Goal: Task Accomplishment & Management: Manage account settings

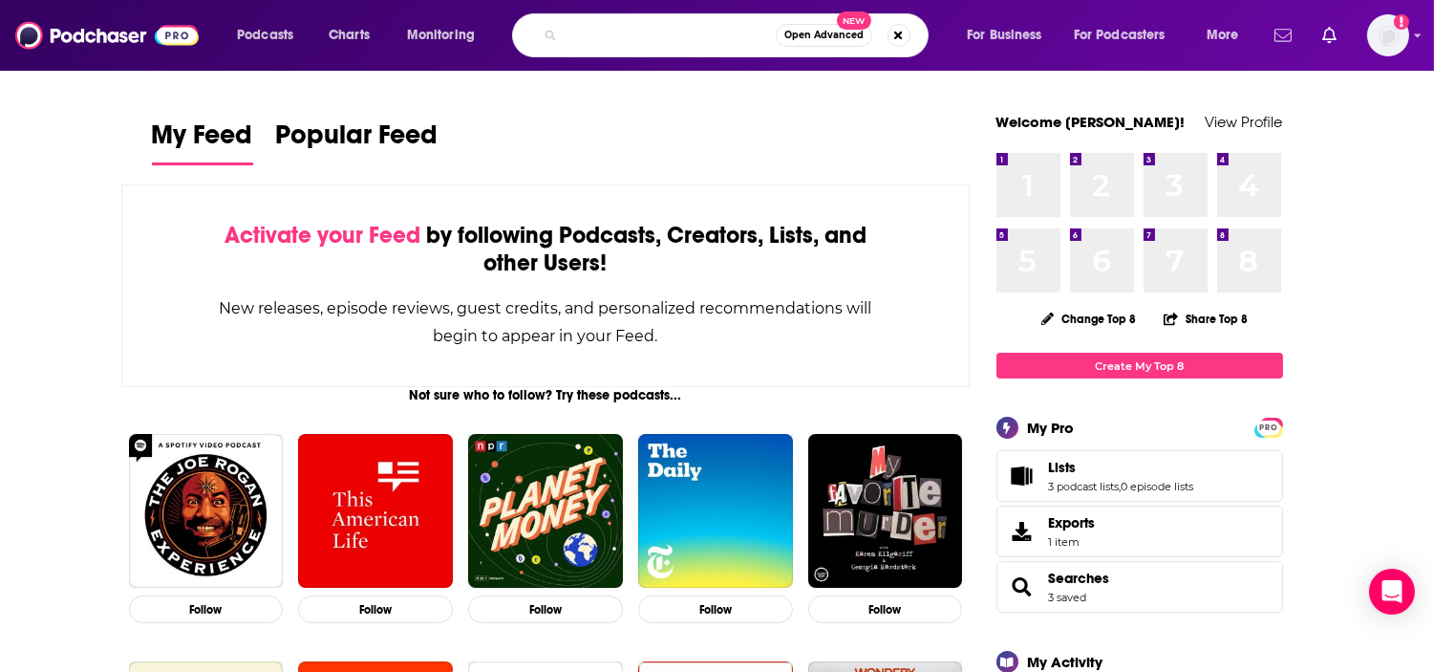
click at [1290, 32] on icon "Show notifications dropdown" at bounding box center [1283, 35] width 17 height 12
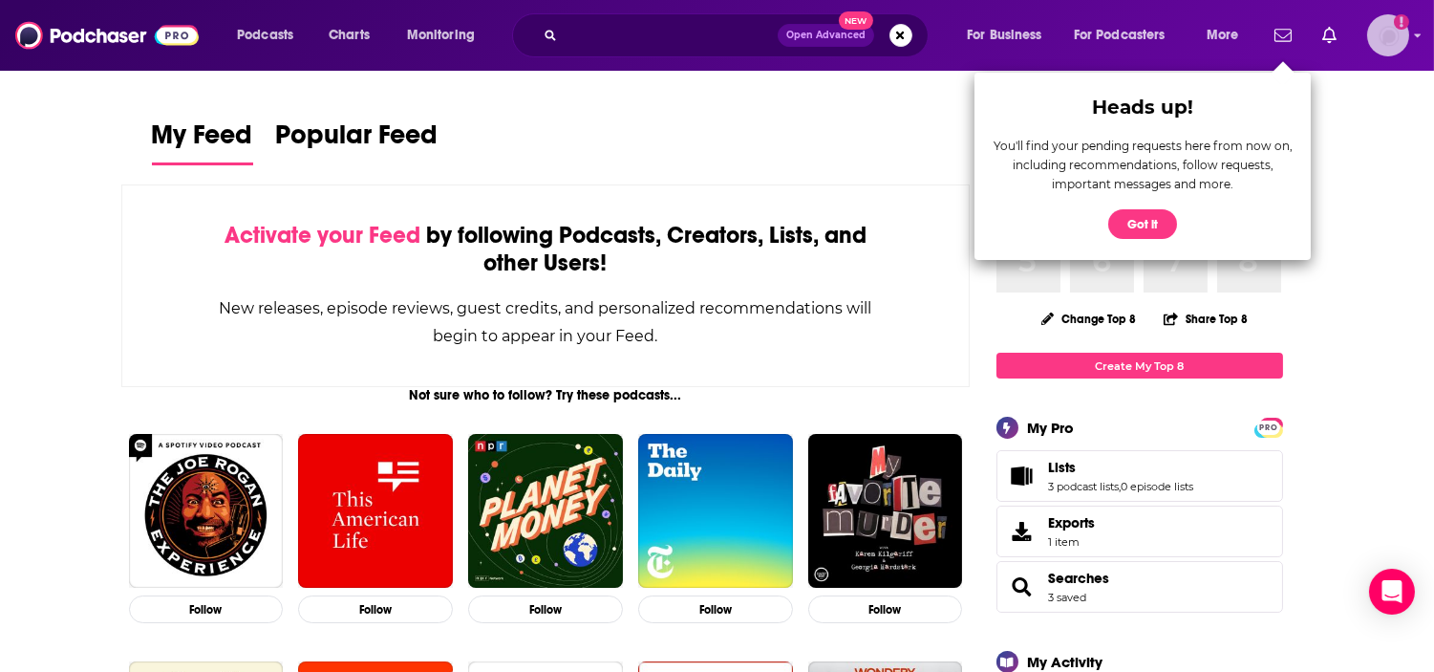
click at [1403, 40] on img "Logged in as ABolliger" at bounding box center [1388, 35] width 42 height 42
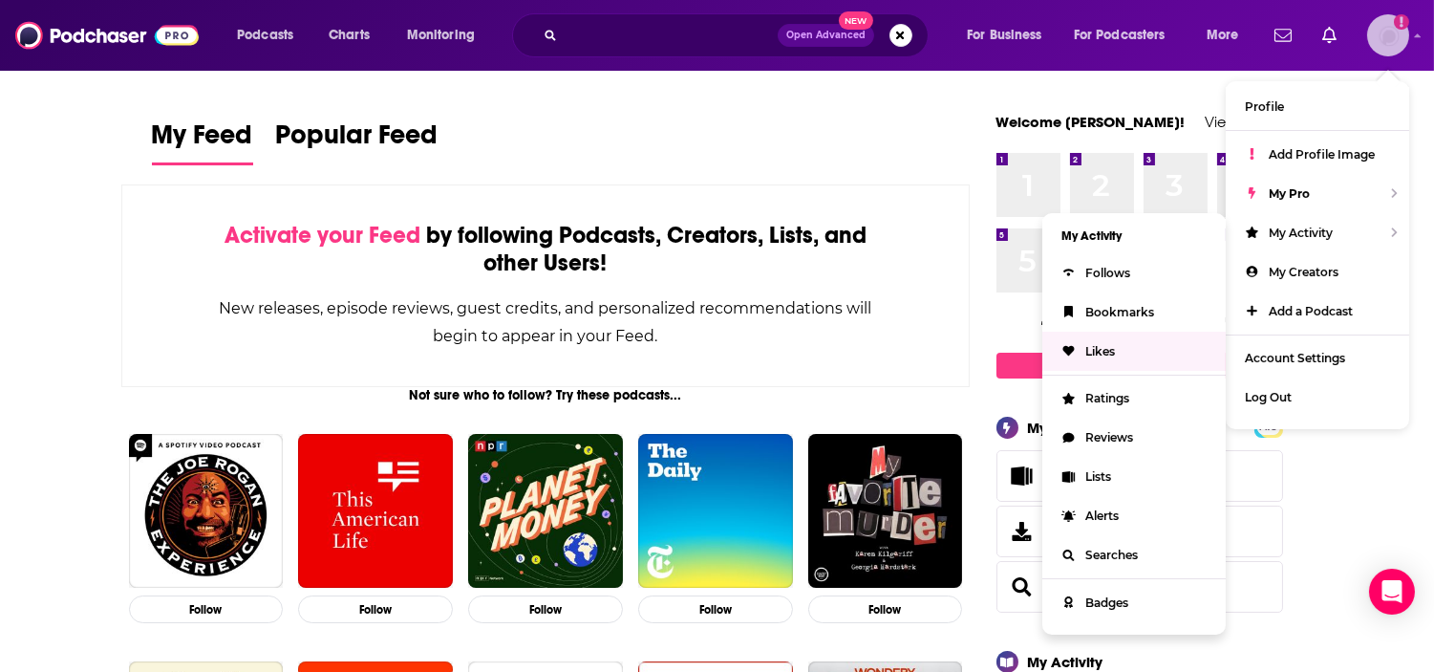
click at [1123, 356] on link "Likes" at bounding box center [1133, 351] width 183 height 39
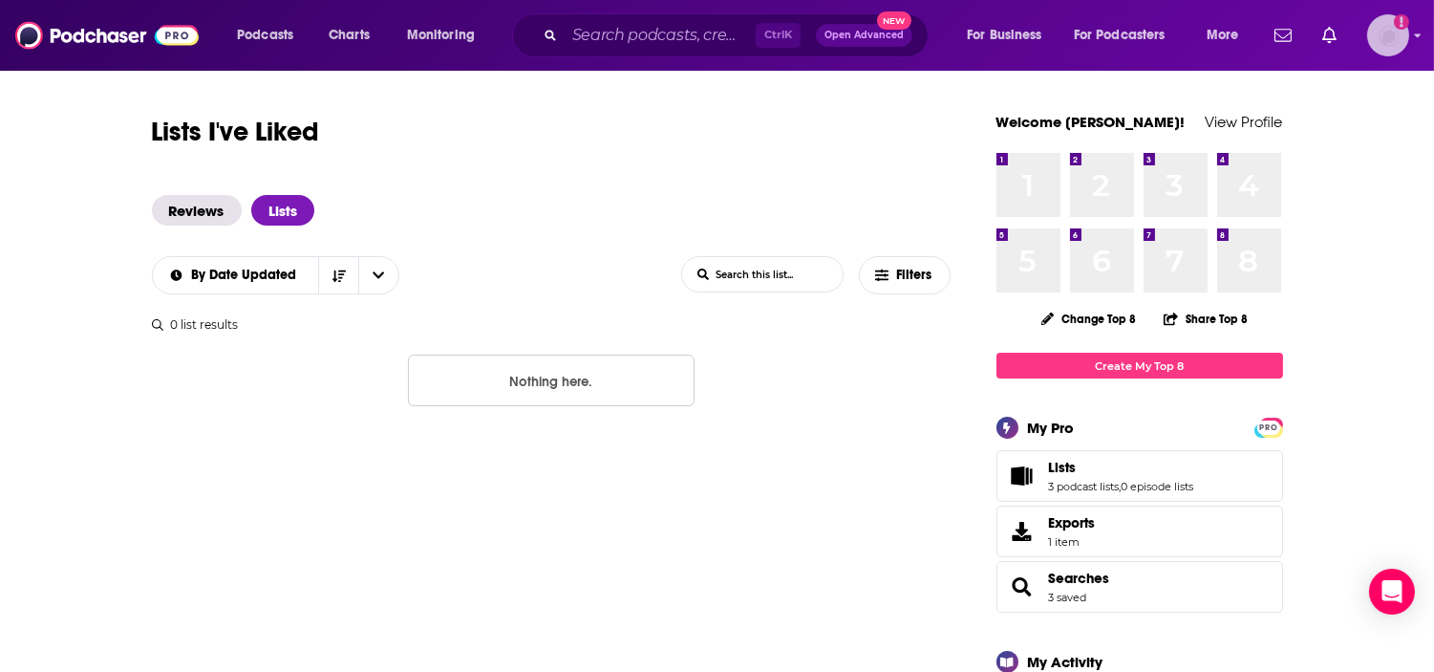
click at [1386, 32] on img "Logged in as ABolliger" at bounding box center [1388, 35] width 42 height 42
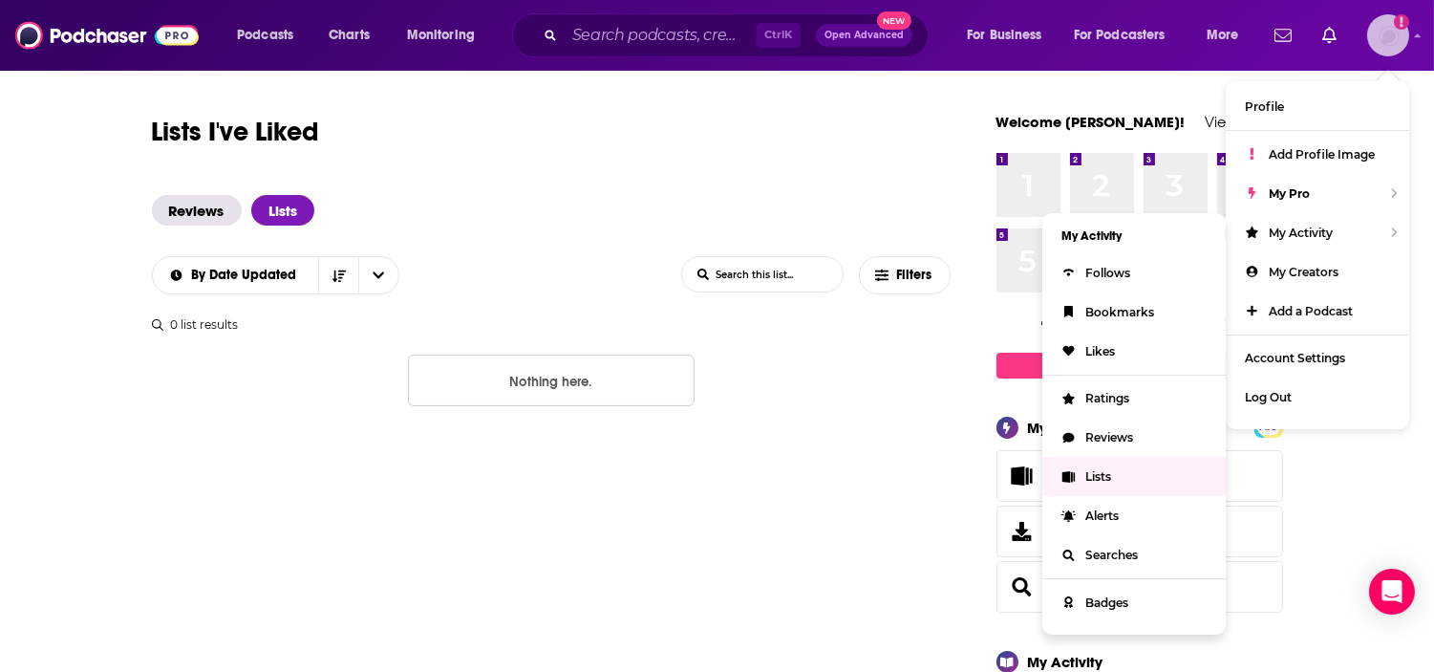
click at [1115, 464] on link "Lists" at bounding box center [1133, 476] width 183 height 39
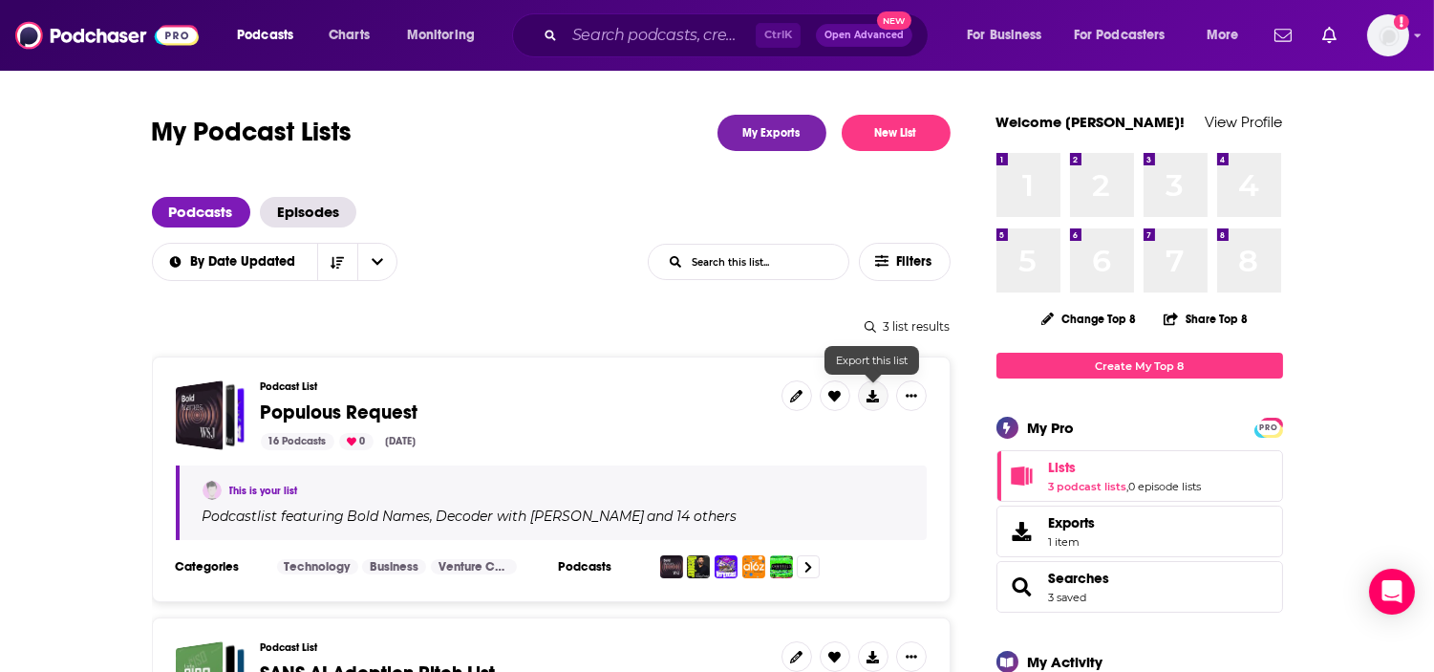
click at [874, 402] on button at bounding box center [873, 395] width 31 height 31
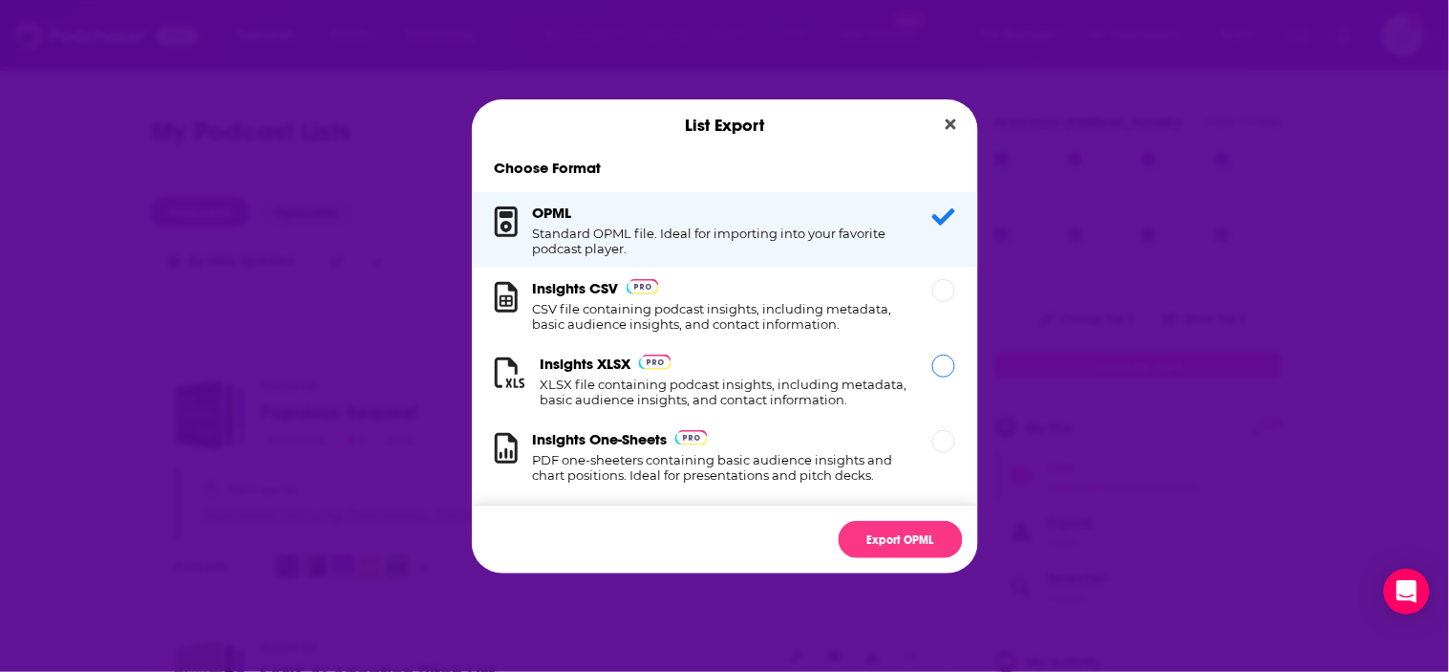
click at [776, 405] on h1 "XLSX file containing podcast insights, including metadata, basic audience insig…" at bounding box center [725, 391] width 369 height 31
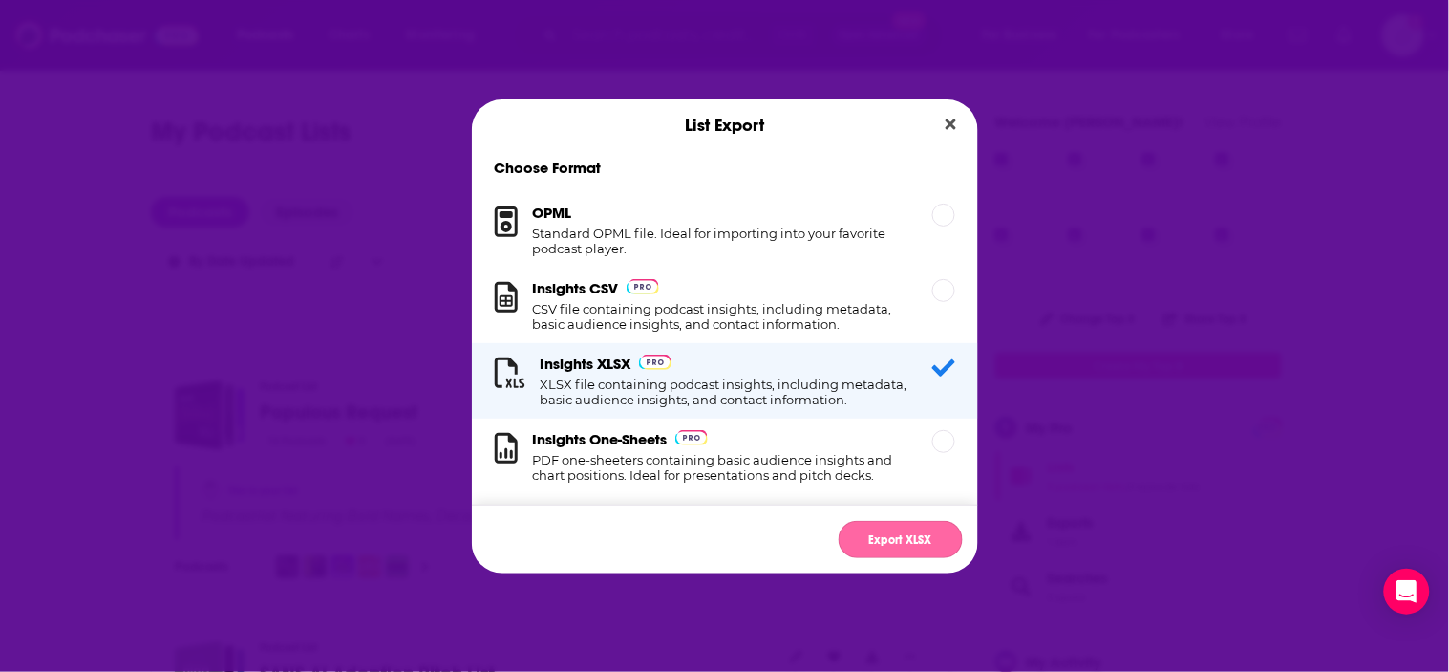
click at [891, 537] on button "Export XLSX" at bounding box center [901, 539] width 124 height 37
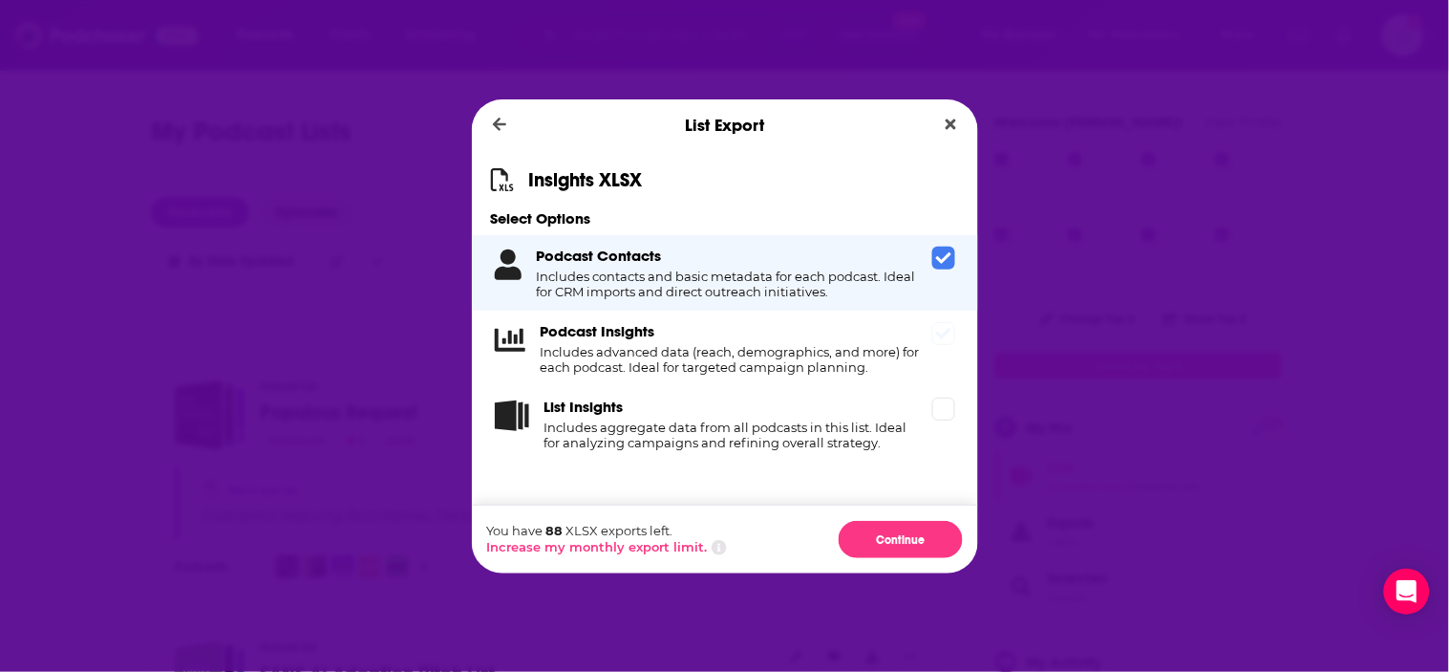
click at [946, 347] on div "Podcast Insights Includes advanced data (reach, demographics, and more) for eac…" at bounding box center [725, 348] width 506 height 75
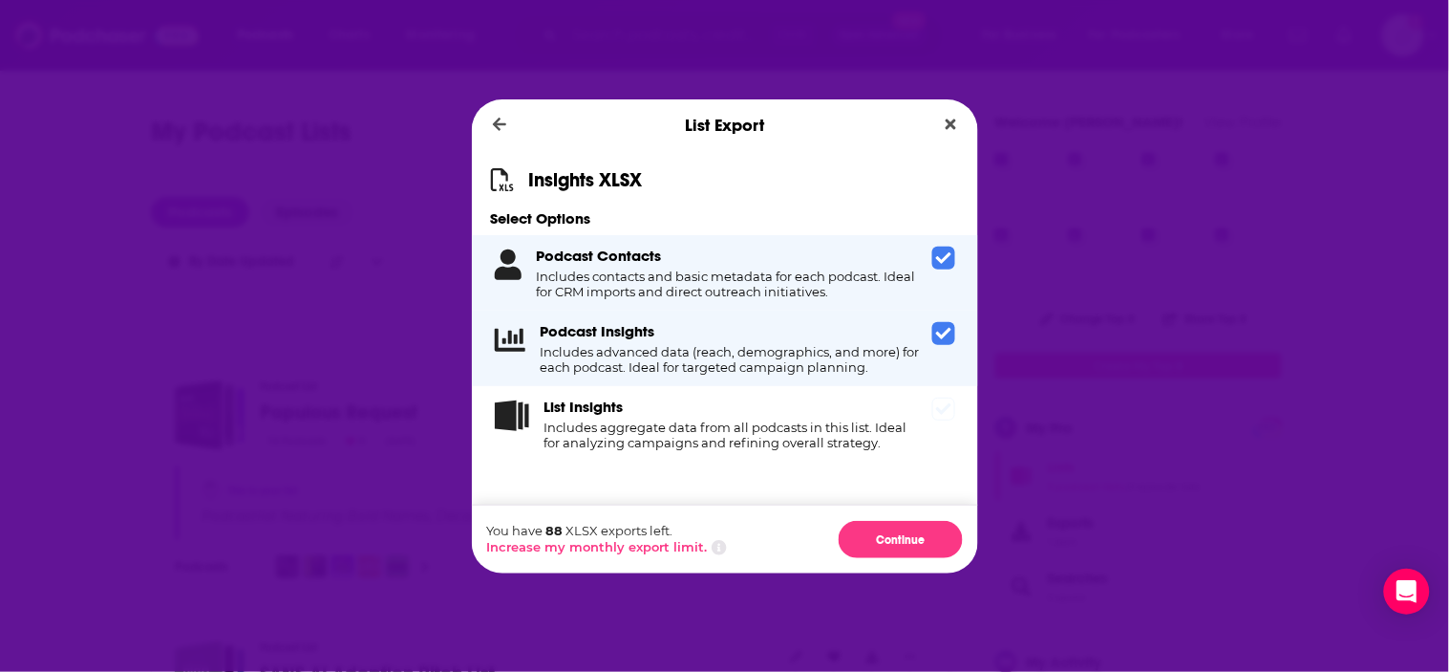
click at [958, 420] on div "List Insights Includes aggregate data from all podcasts in this list. Ideal for…" at bounding box center [725, 423] width 506 height 75
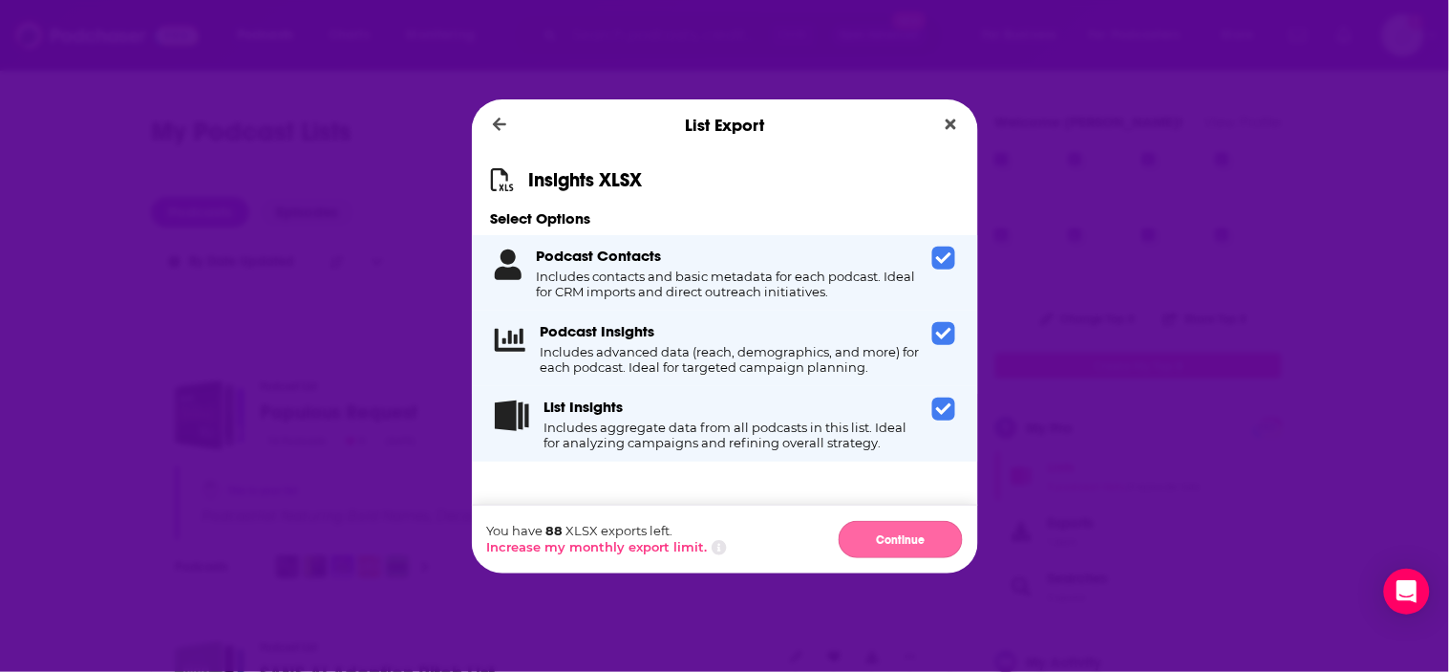
click at [927, 533] on button "Continue" at bounding box center [901, 539] width 124 height 37
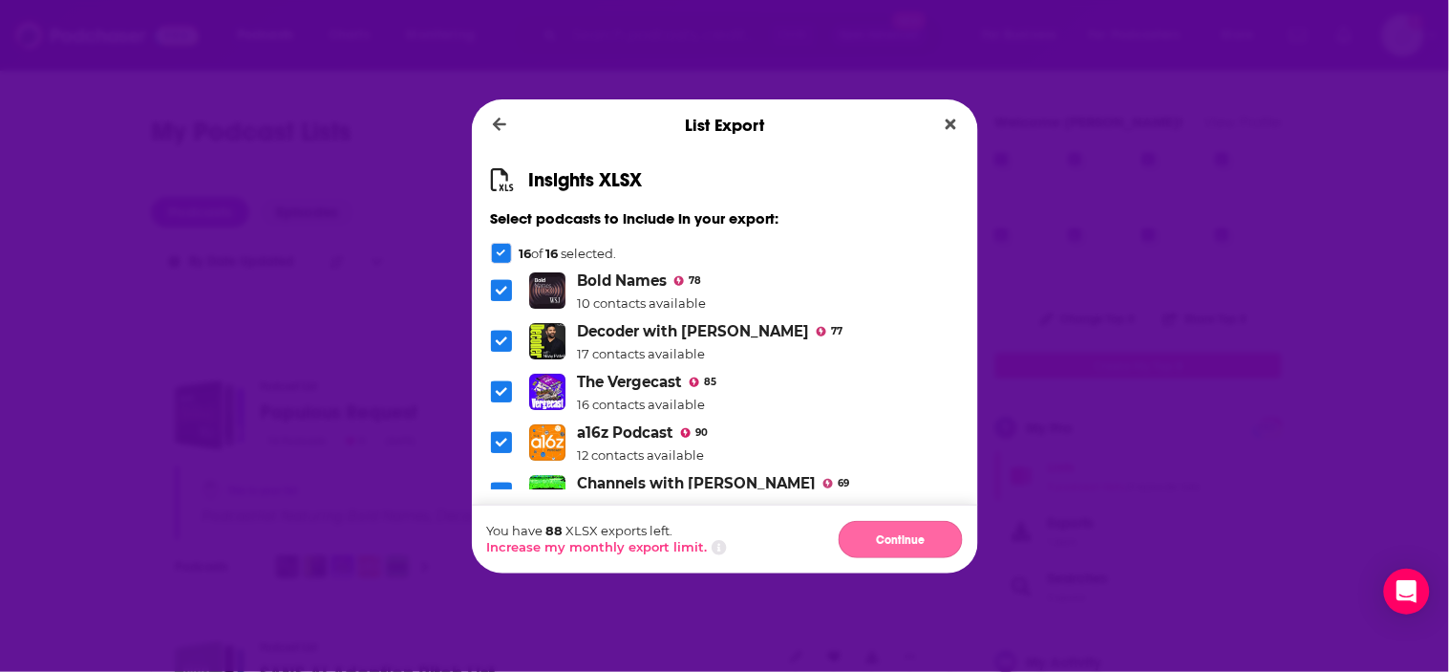
click at [898, 545] on button "Continue" at bounding box center [901, 539] width 124 height 37
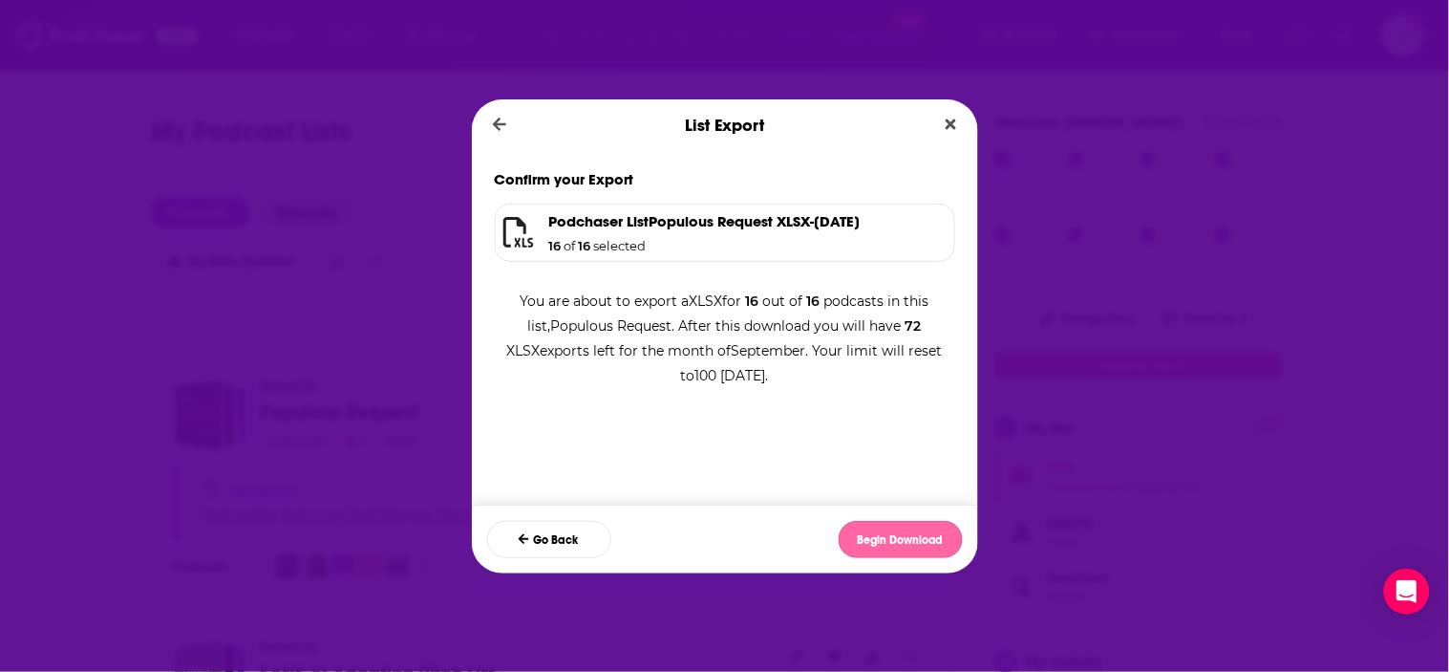
click at [942, 543] on button "Begin Download" at bounding box center [901, 539] width 124 height 37
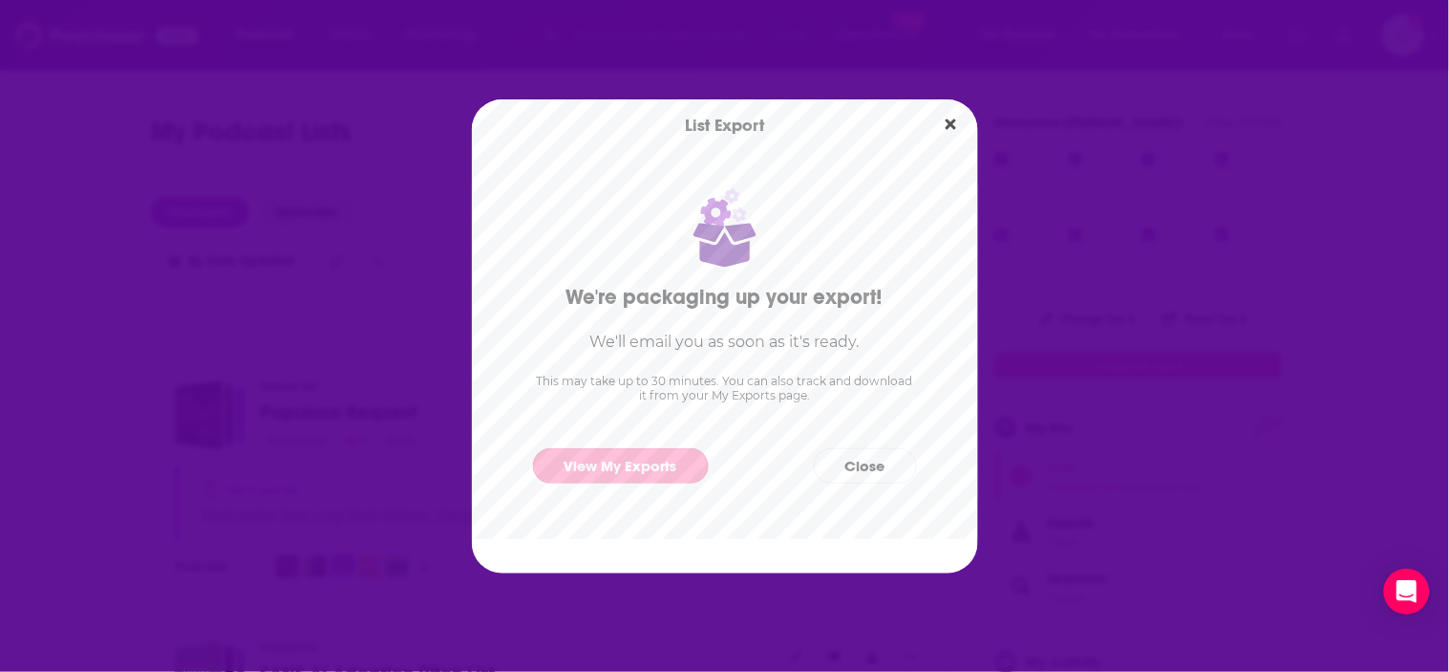
click at [672, 461] on link "View My Exports" at bounding box center [621, 465] width 176 height 35
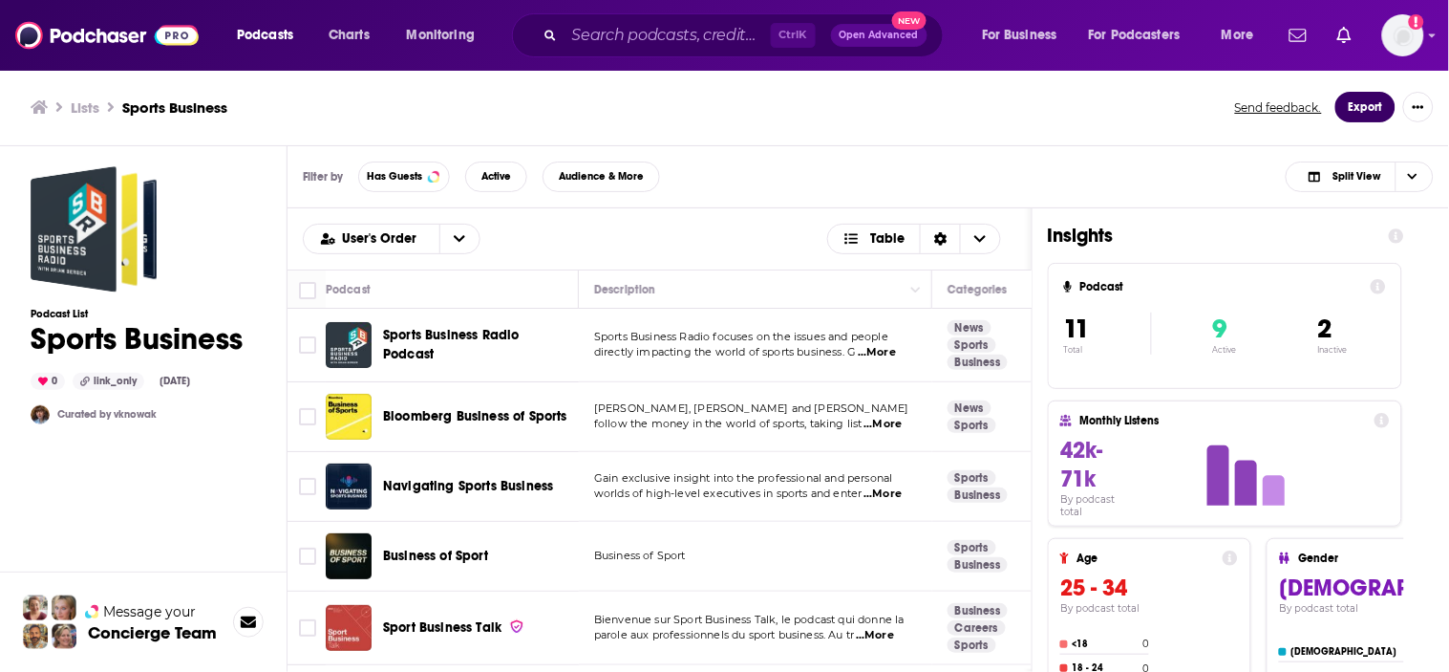
click at [1376, 102] on button "Export" at bounding box center [1366, 107] width 60 height 31
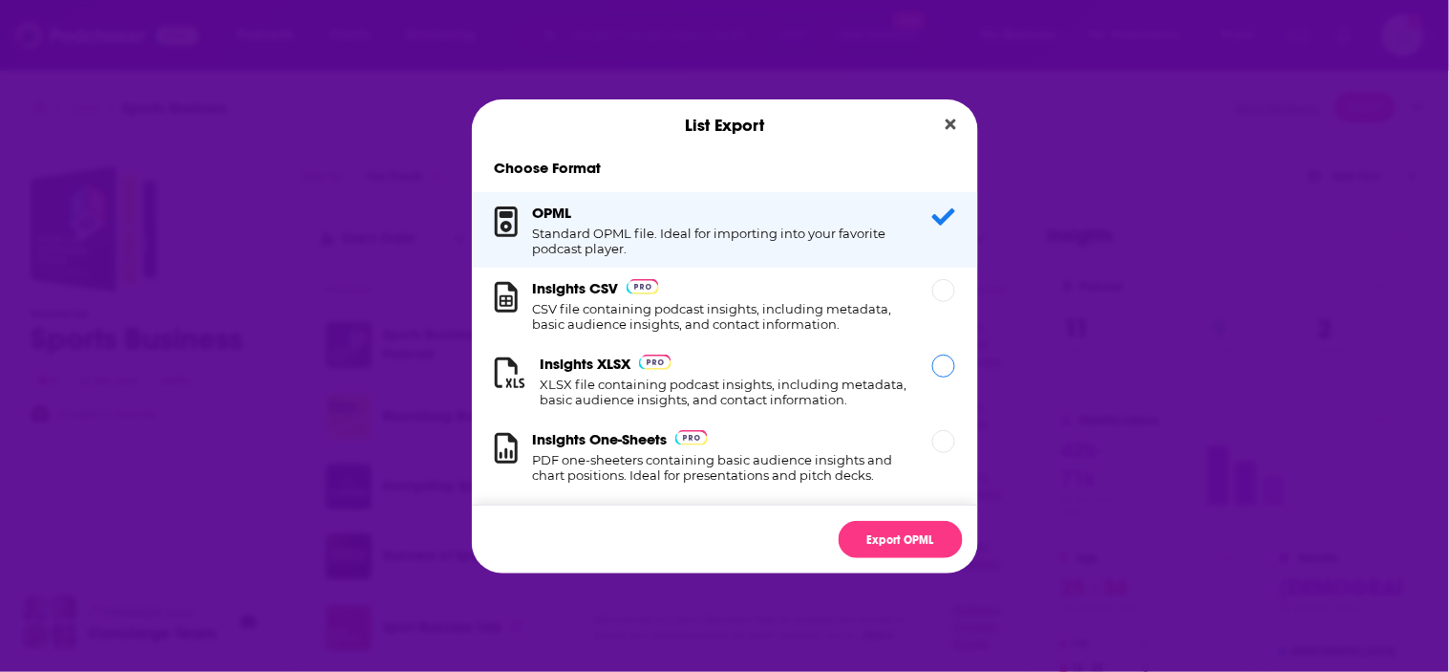
click at [664, 387] on h1 "XLSX file containing podcast insights, including metadata, basic audience insig…" at bounding box center [725, 391] width 369 height 31
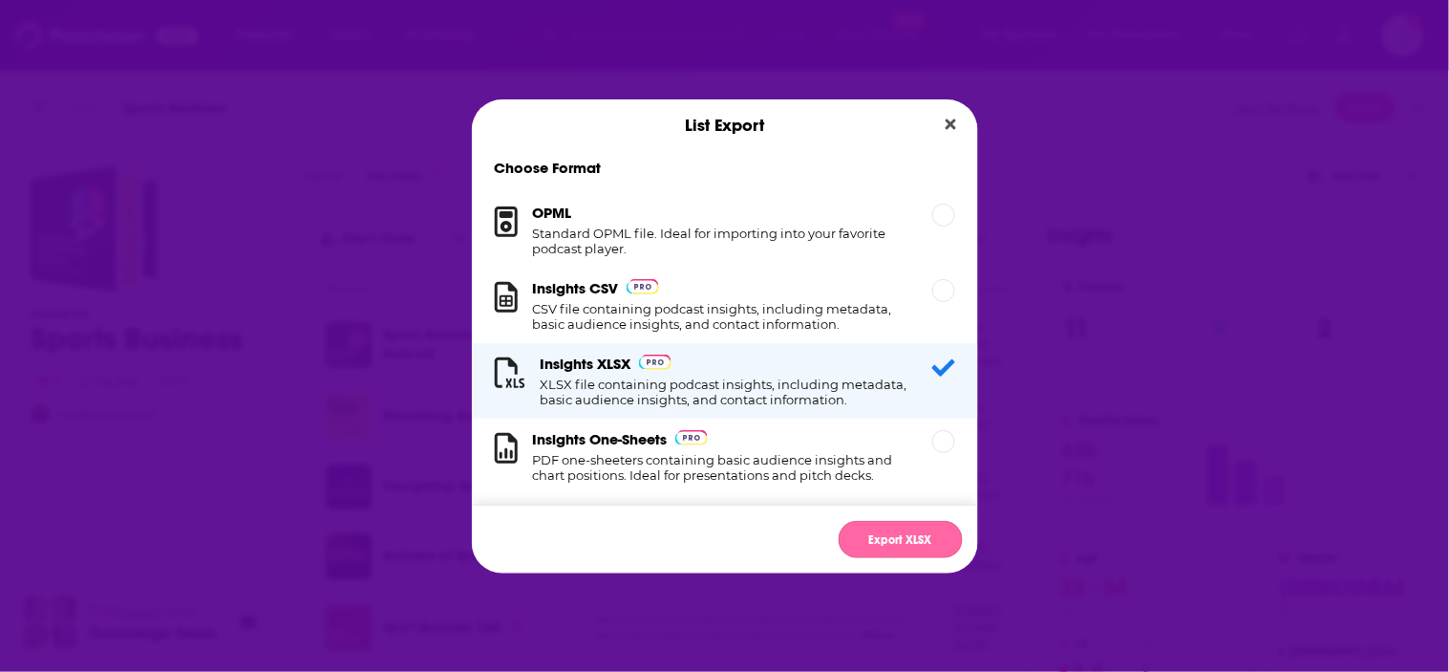
click at [905, 546] on button "Export XLSX" at bounding box center [901, 539] width 124 height 37
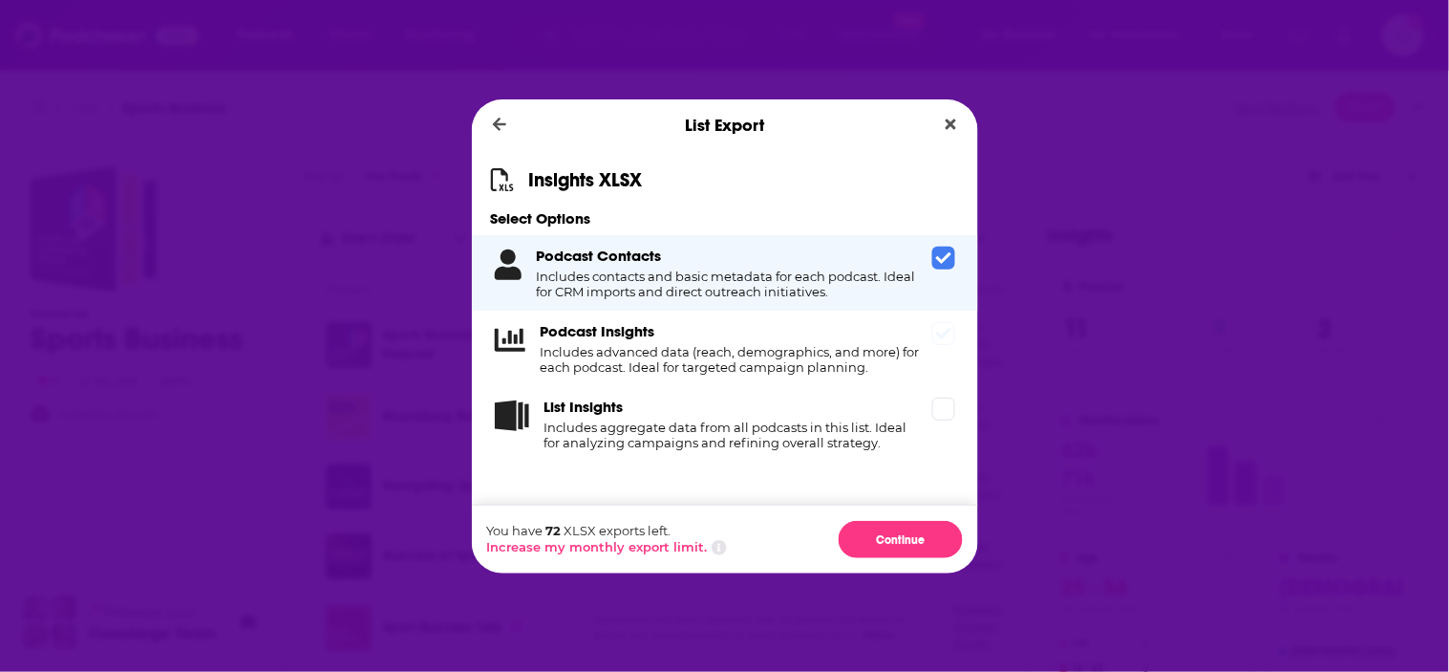
click at [951, 346] on div "Podcast Insights Includes advanced data (reach, demographics, and more) for eac…" at bounding box center [725, 348] width 506 height 75
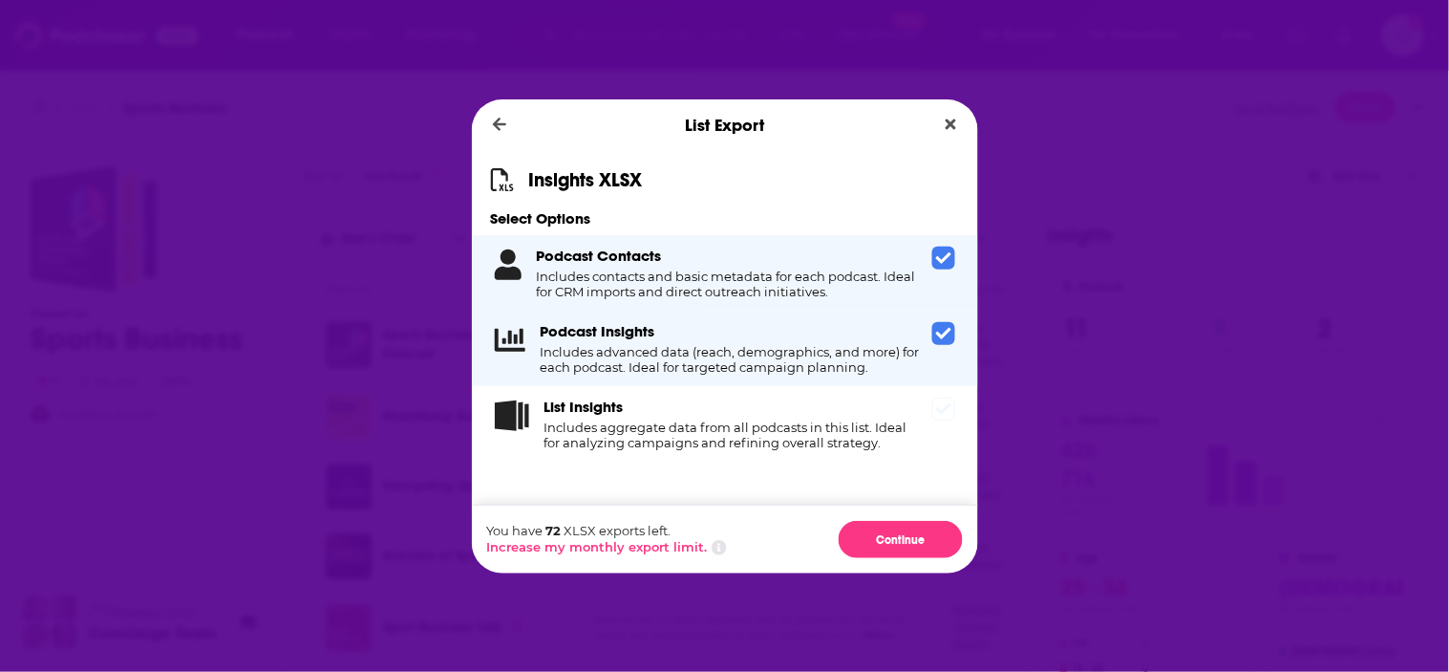
click at [943, 398] on span "Dialog" at bounding box center [944, 408] width 23 height 23
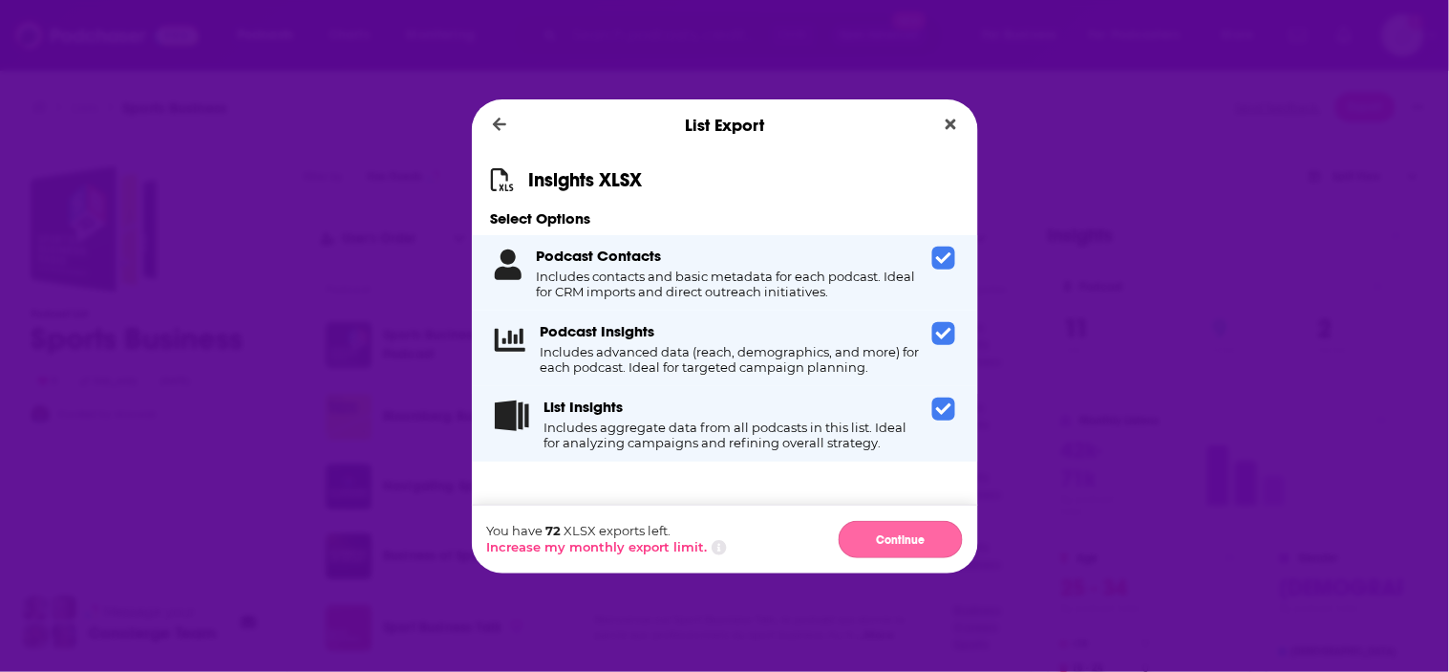
click at [914, 539] on button "Continue" at bounding box center [901, 539] width 124 height 37
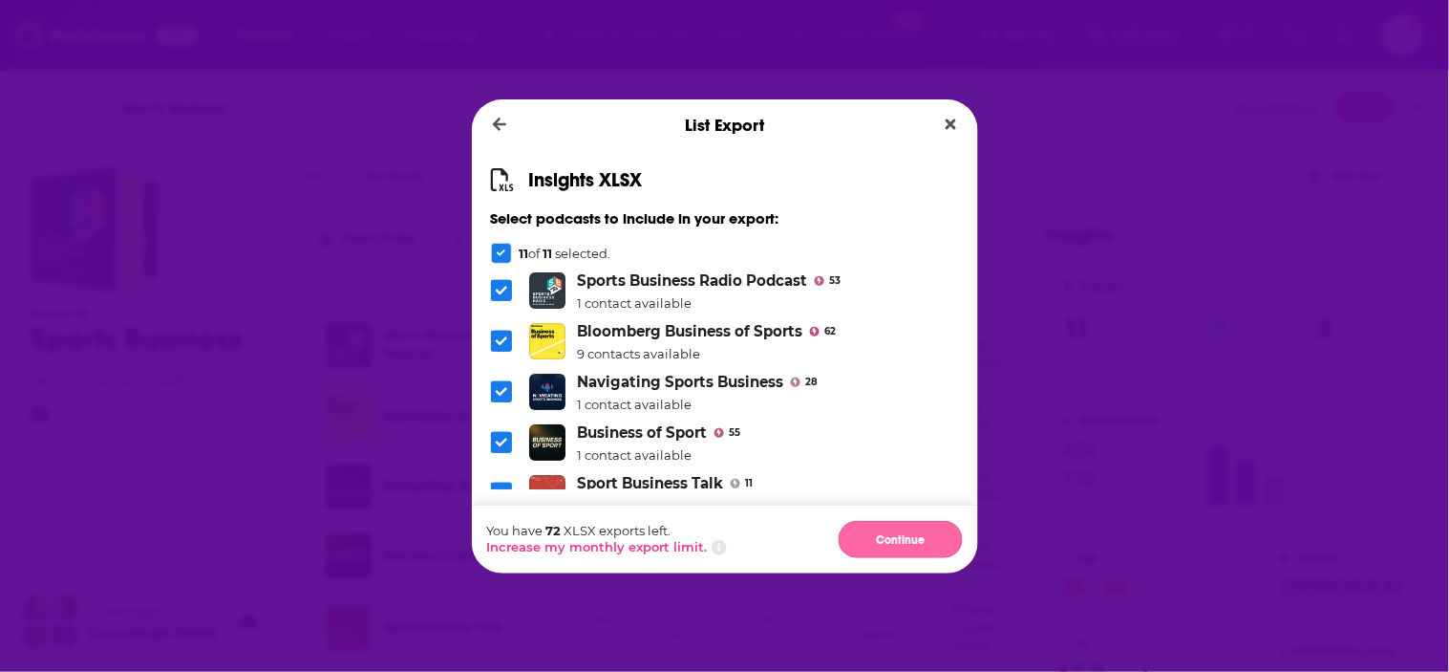
click at [903, 551] on button "Continue" at bounding box center [901, 539] width 124 height 37
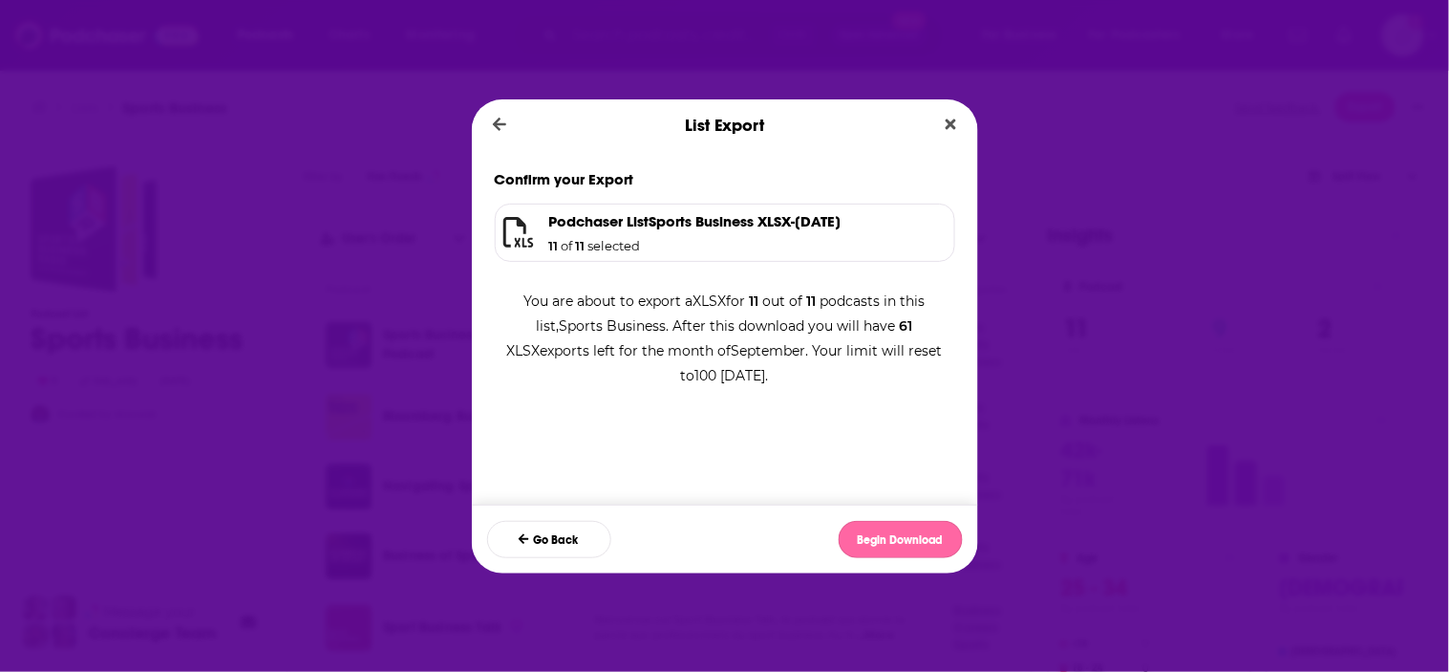
click at [900, 533] on button "Begin Download" at bounding box center [901, 539] width 124 height 37
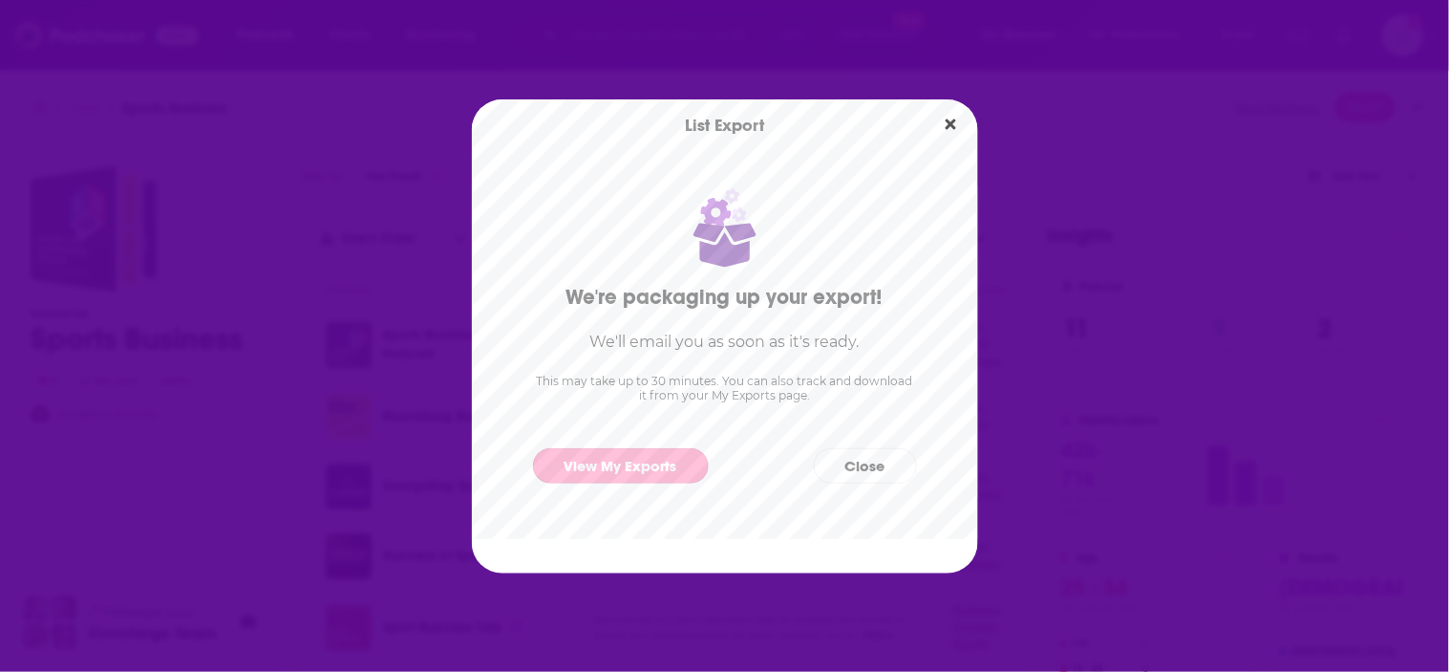
click at [640, 461] on link "View My Exports" at bounding box center [621, 465] width 176 height 35
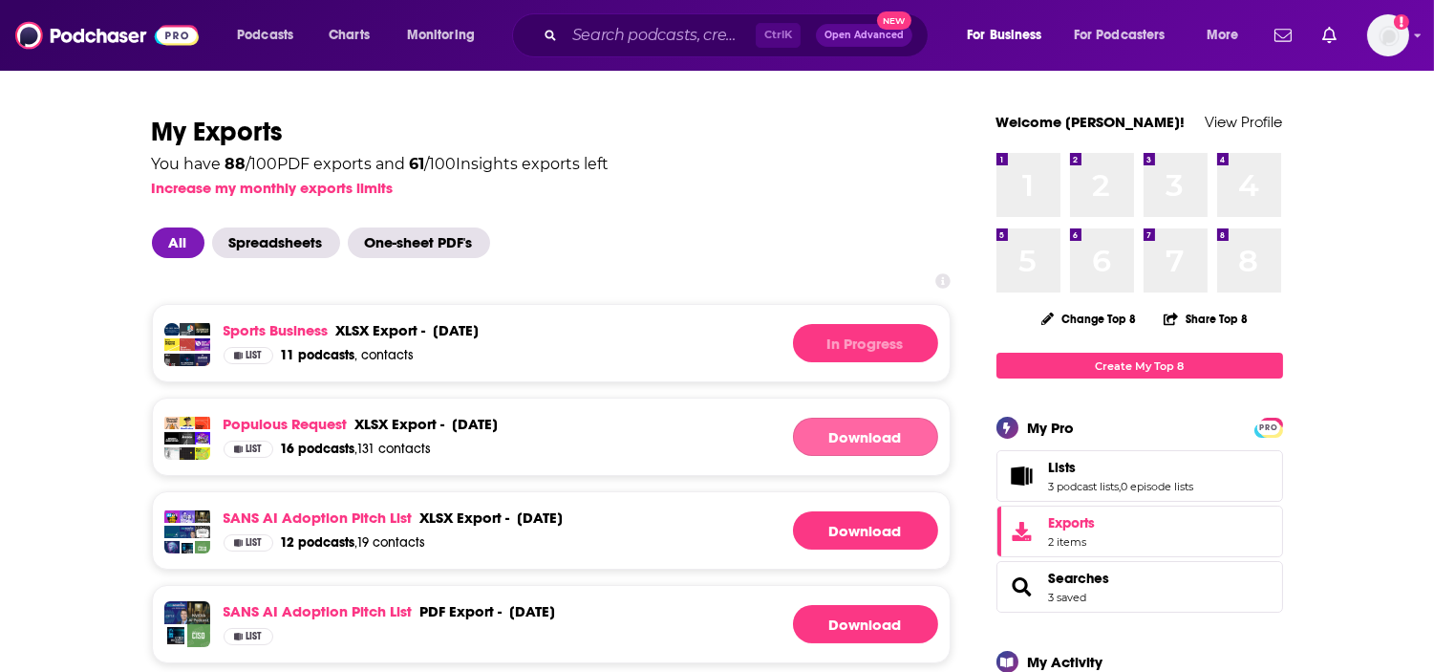
click at [911, 435] on link "Download" at bounding box center [865, 437] width 145 height 38
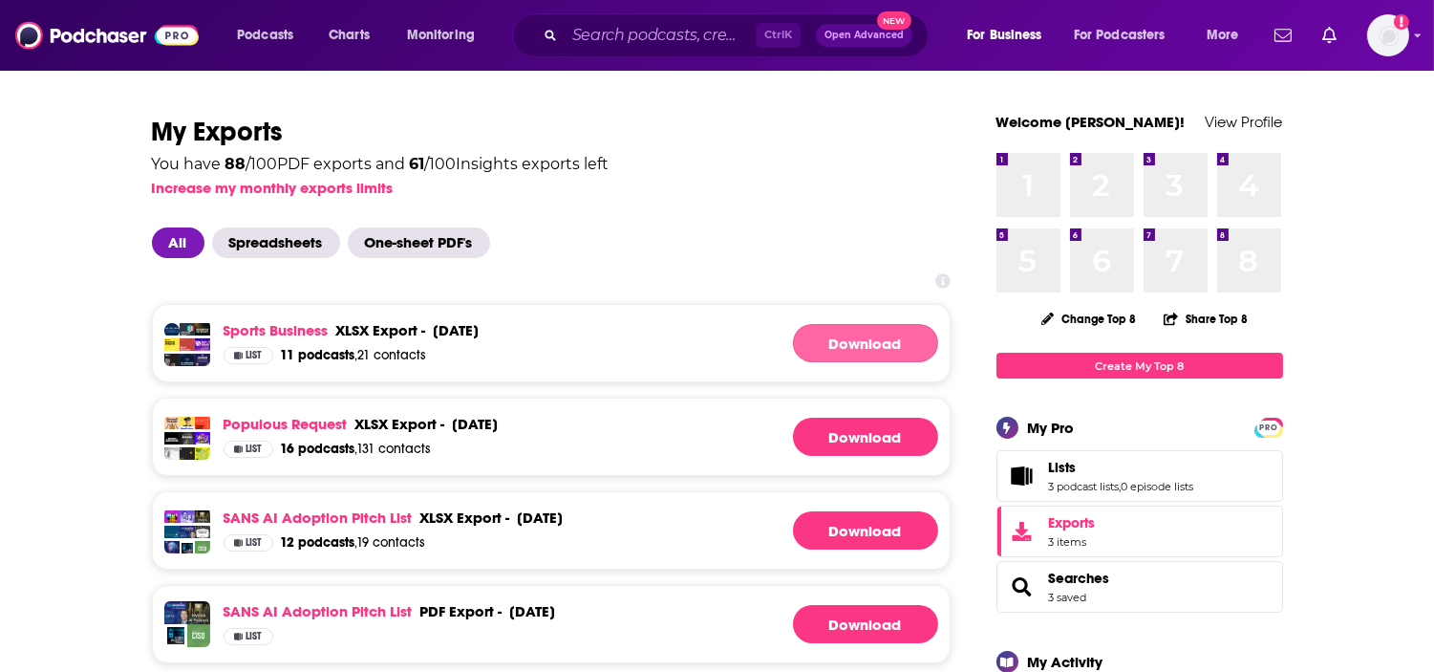
click at [847, 335] on link "Download" at bounding box center [865, 343] width 145 height 38
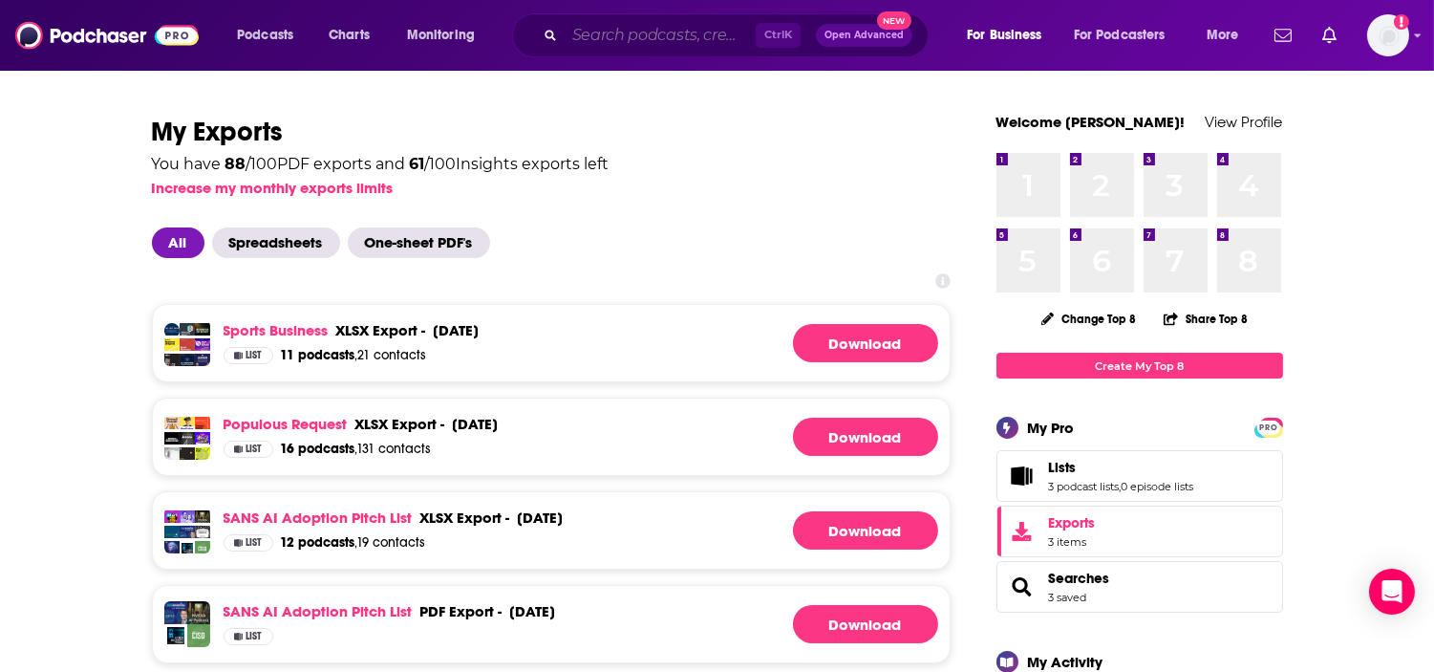
click at [692, 45] on input "Search podcasts, credits, & more..." at bounding box center [660, 35] width 191 height 31
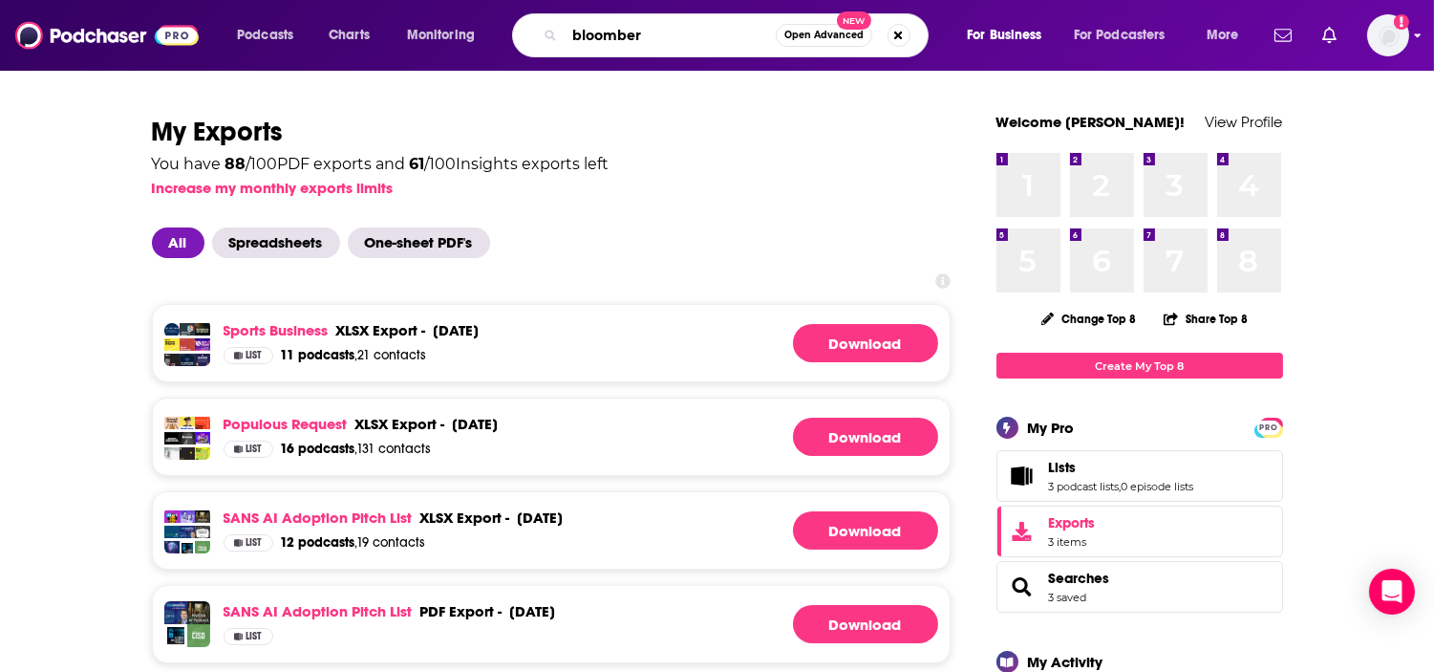
type input "bloomber"
click at [1415, 38] on icon "Show profile menu" at bounding box center [1418, 35] width 8 height 11
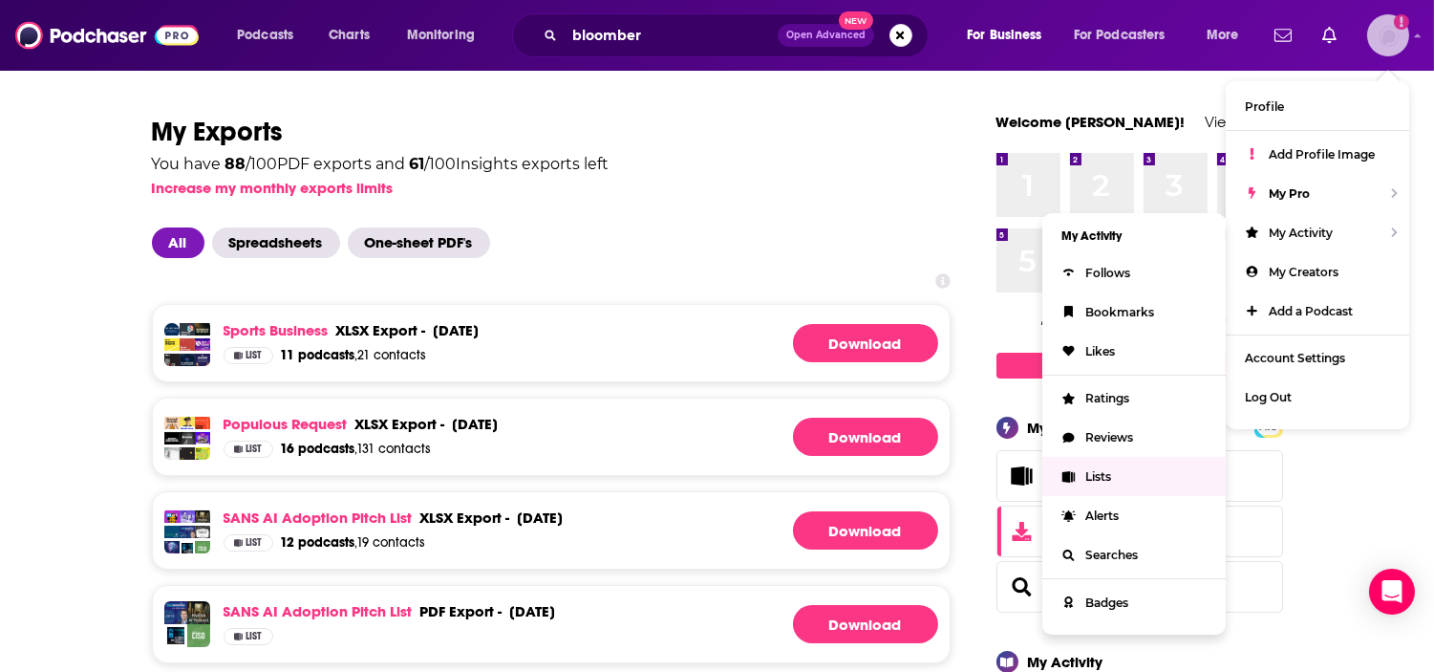
click at [1096, 469] on span "Lists" at bounding box center [1098, 476] width 26 height 14
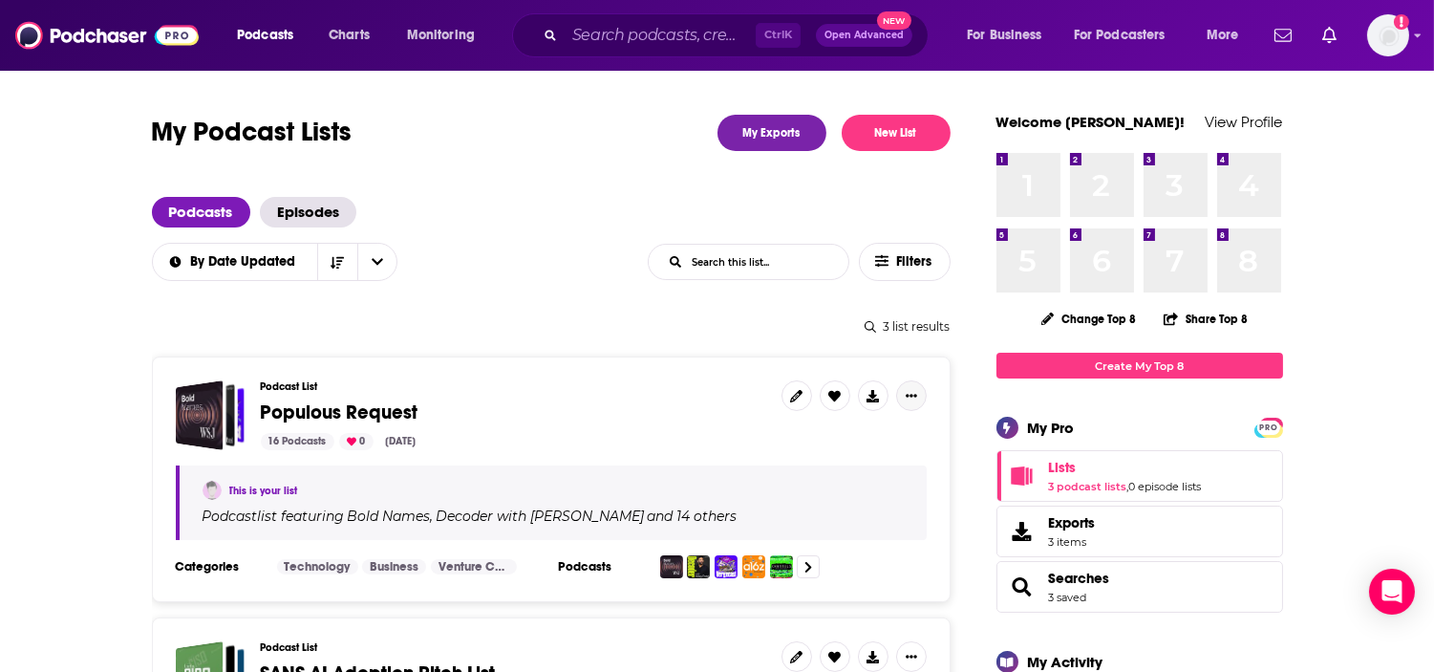
click at [908, 394] on icon "Show More Button" at bounding box center [911, 395] width 11 height 3
click at [798, 404] on link at bounding box center [797, 395] width 31 height 31
click at [782, 395] on link at bounding box center [797, 395] width 31 height 31
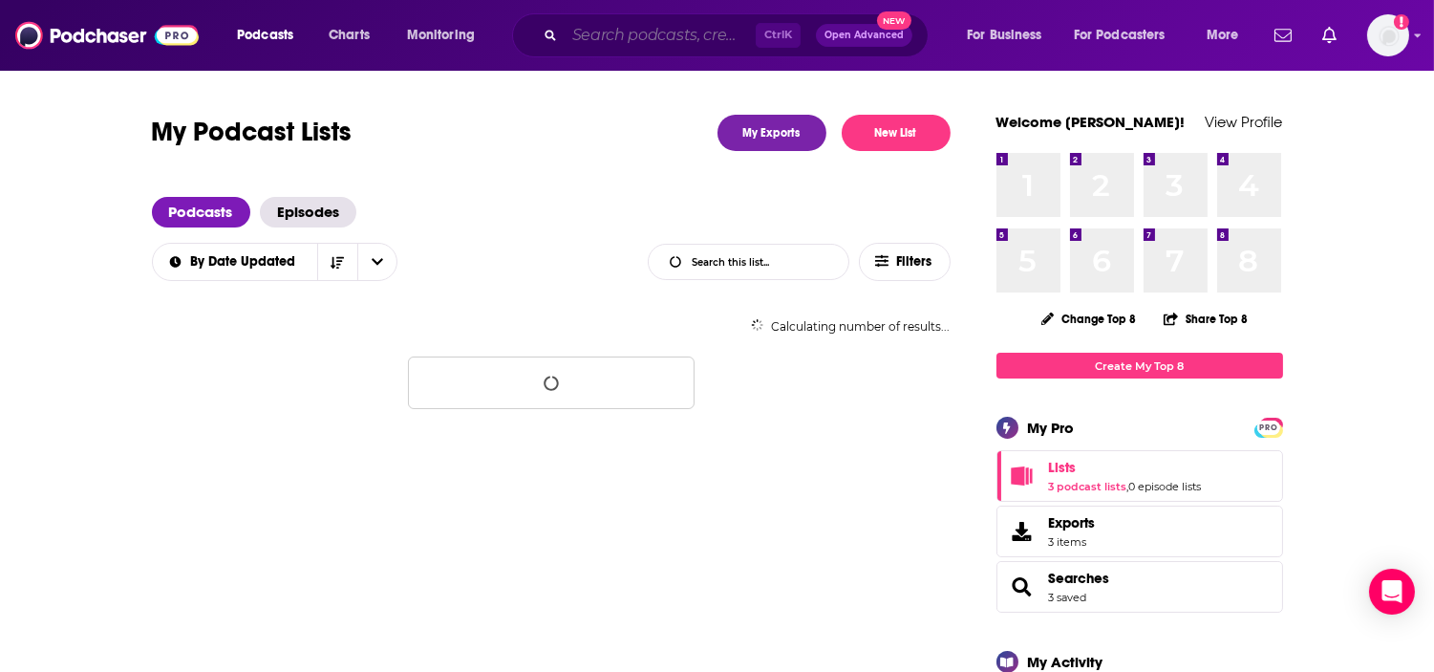
click at [590, 27] on input "Search podcasts, credits, & more..." at bounding box center [660, 35] width 191 height 31
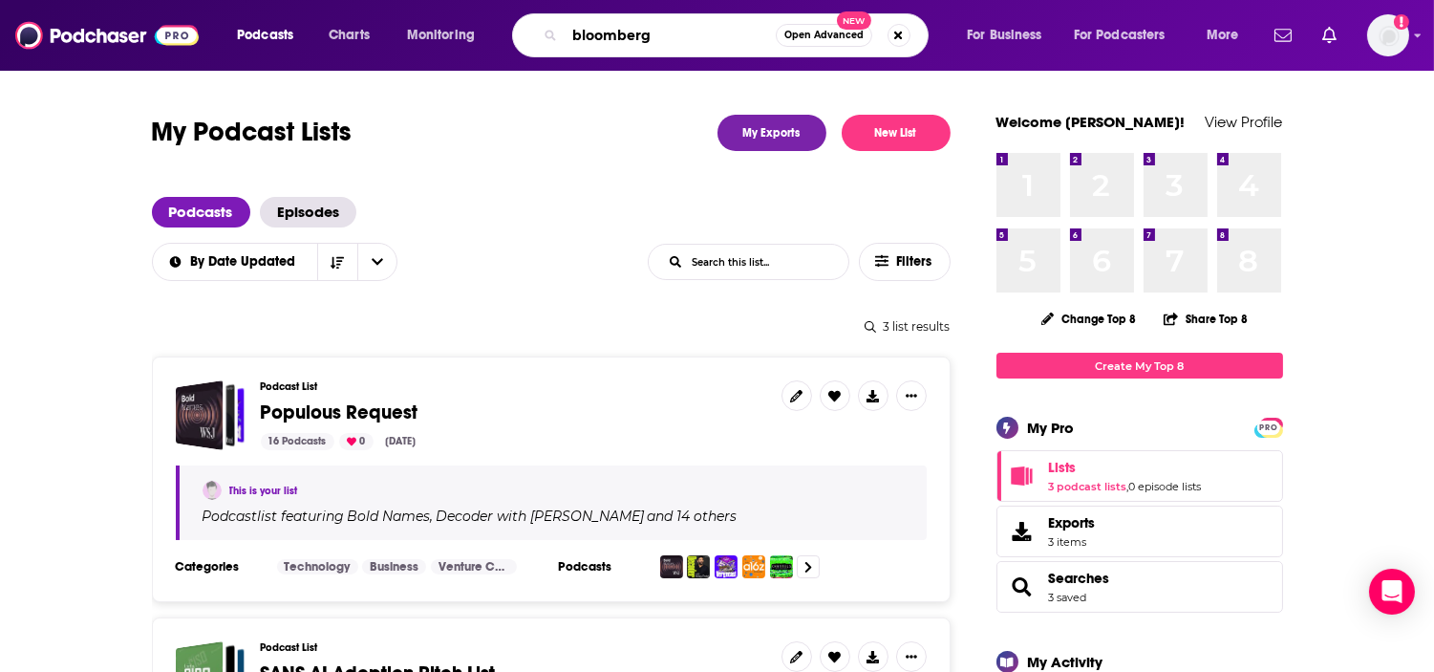
type input "bloomberg"
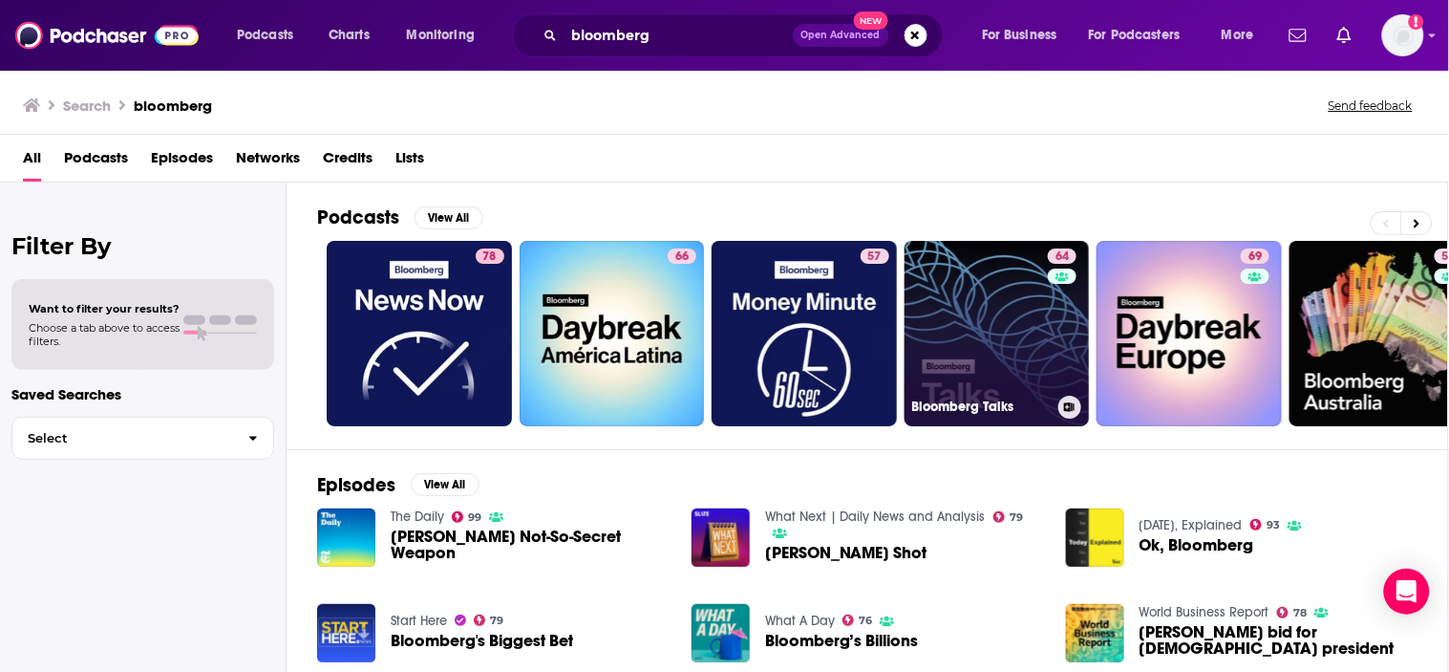
click at [1003, 306] on link "64 Bloomberg Talks" at bounding box center [997, 333] width 185 height 185
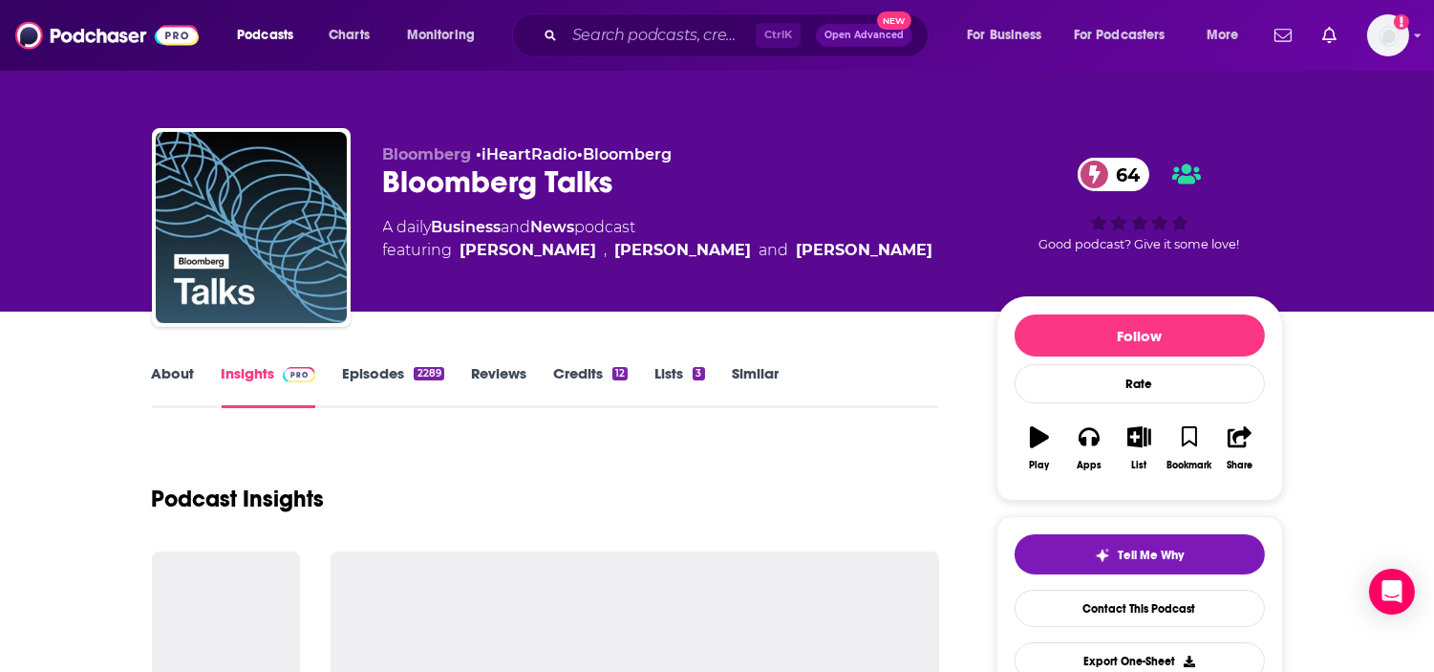
click at [154, 364] on link "About" at bounding box center [173, 386] width 43 height 44
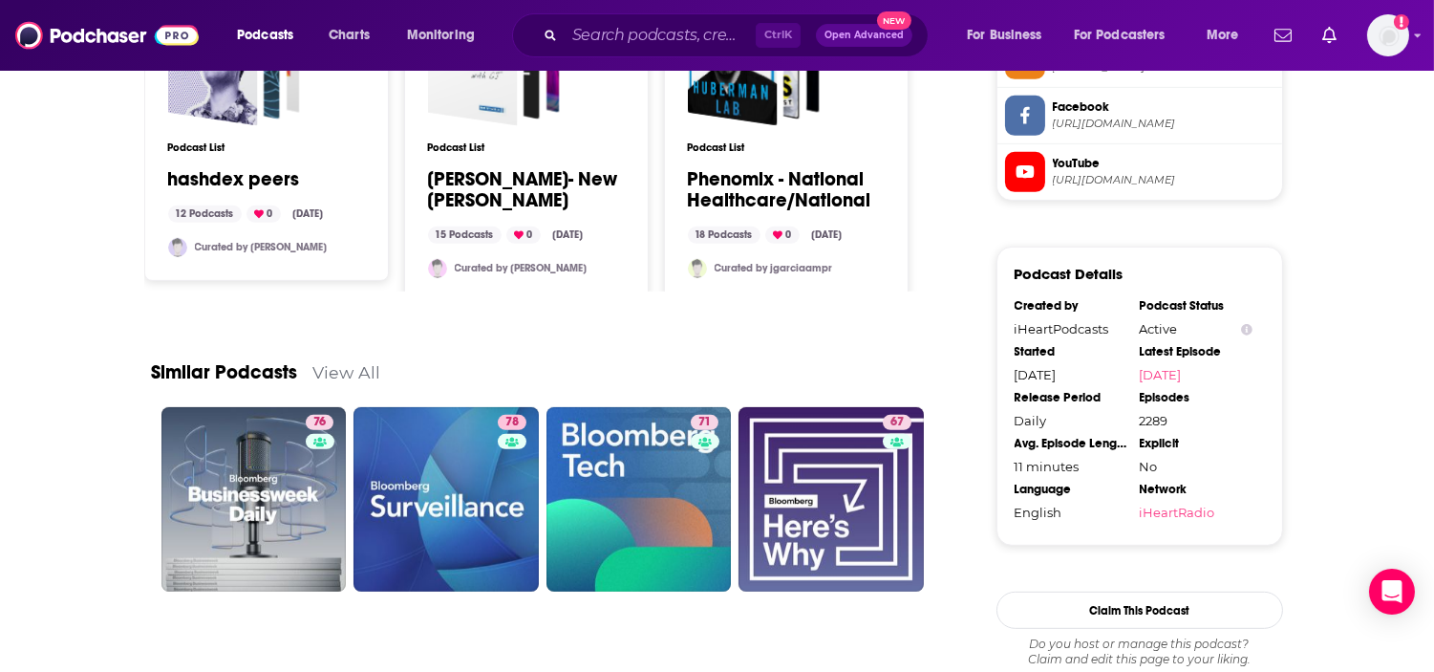
scroll to position [1641, 0]
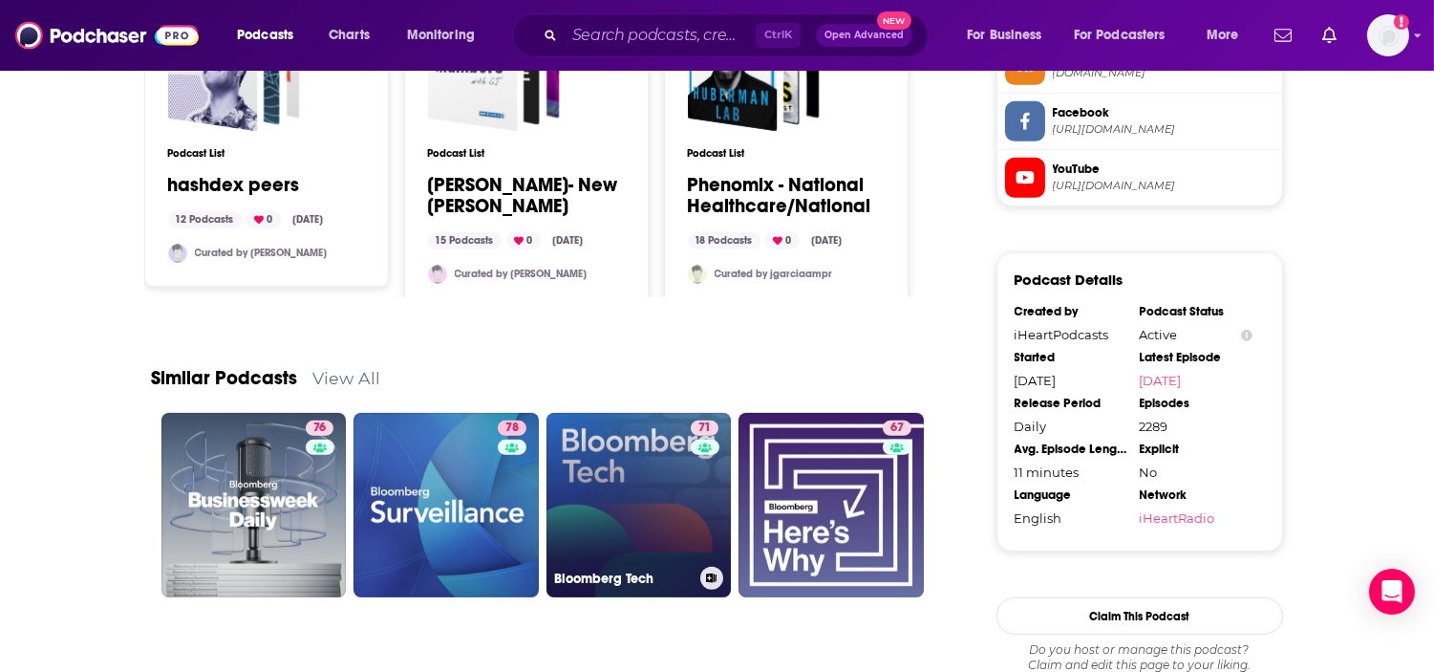
click at [603, 480] on link "71 Bloomberg Tech" at bounding box center [639, 505] width 185 height 185
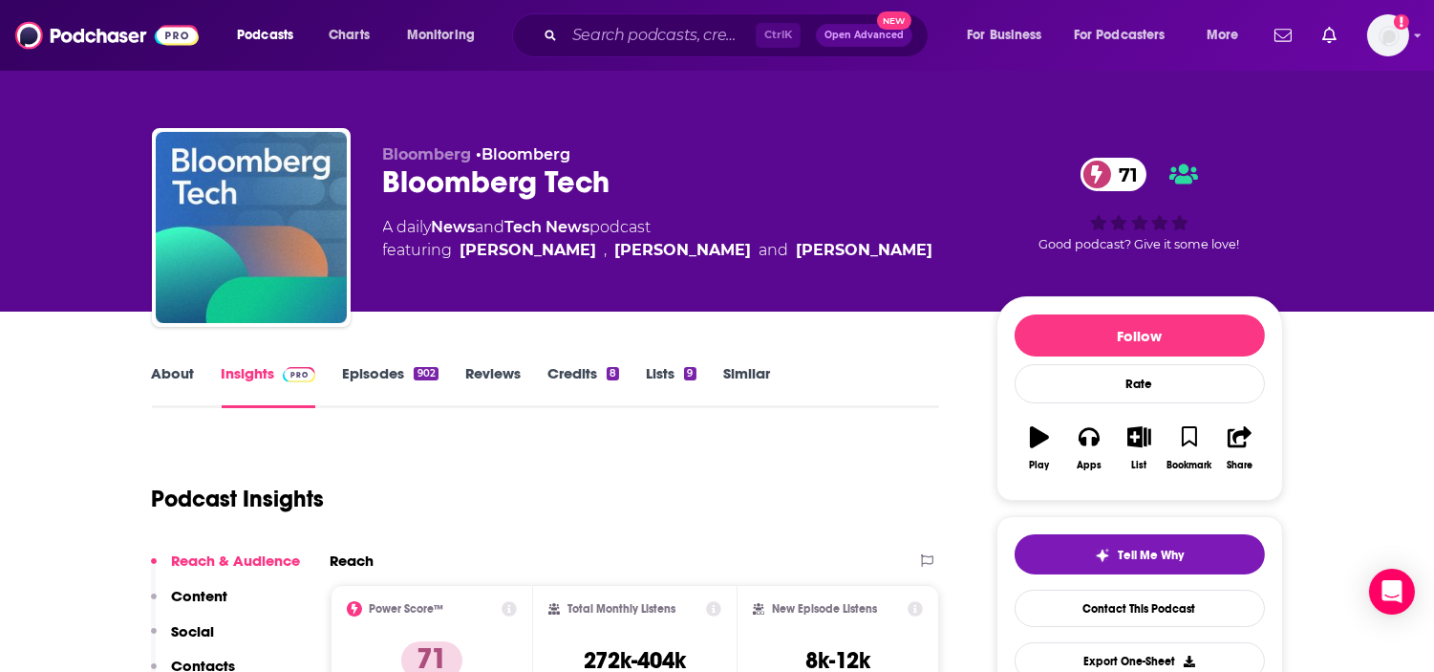
click at [187, 369] on link "About" at bounding box center [173, 386] width 43 height 44
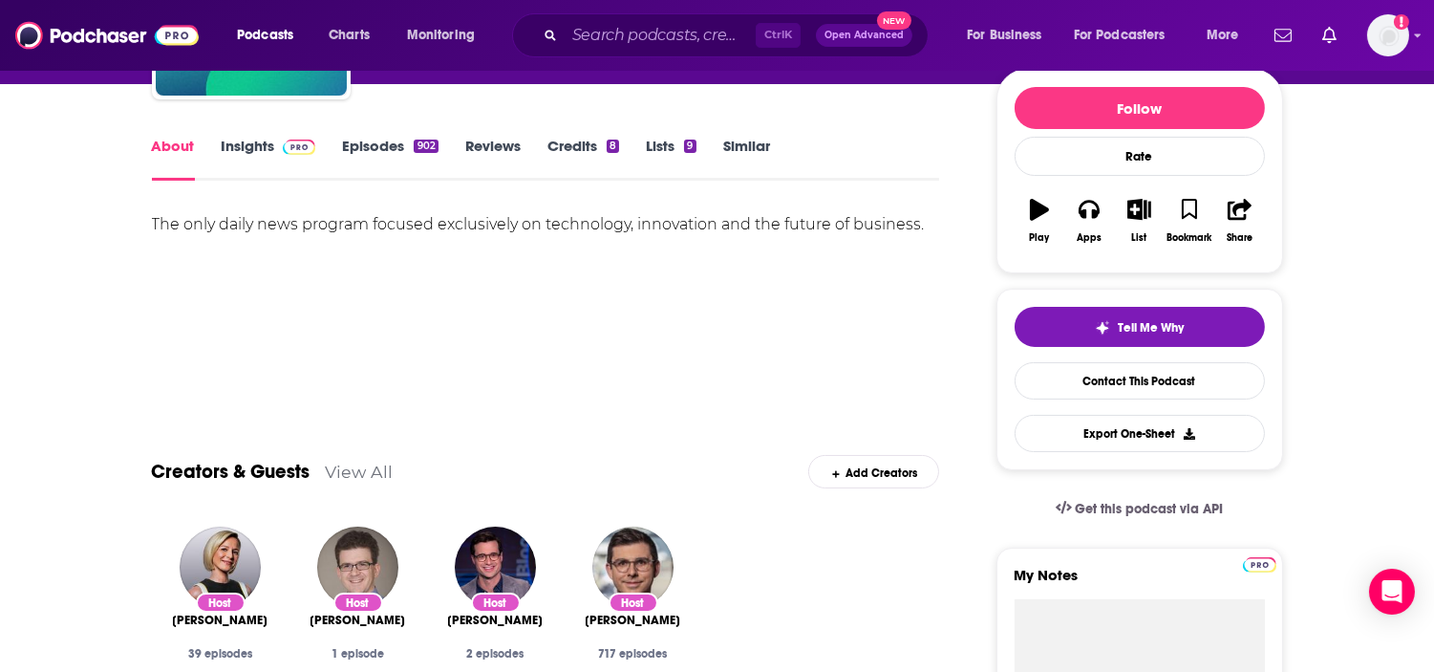
scroll to position [106, 0]
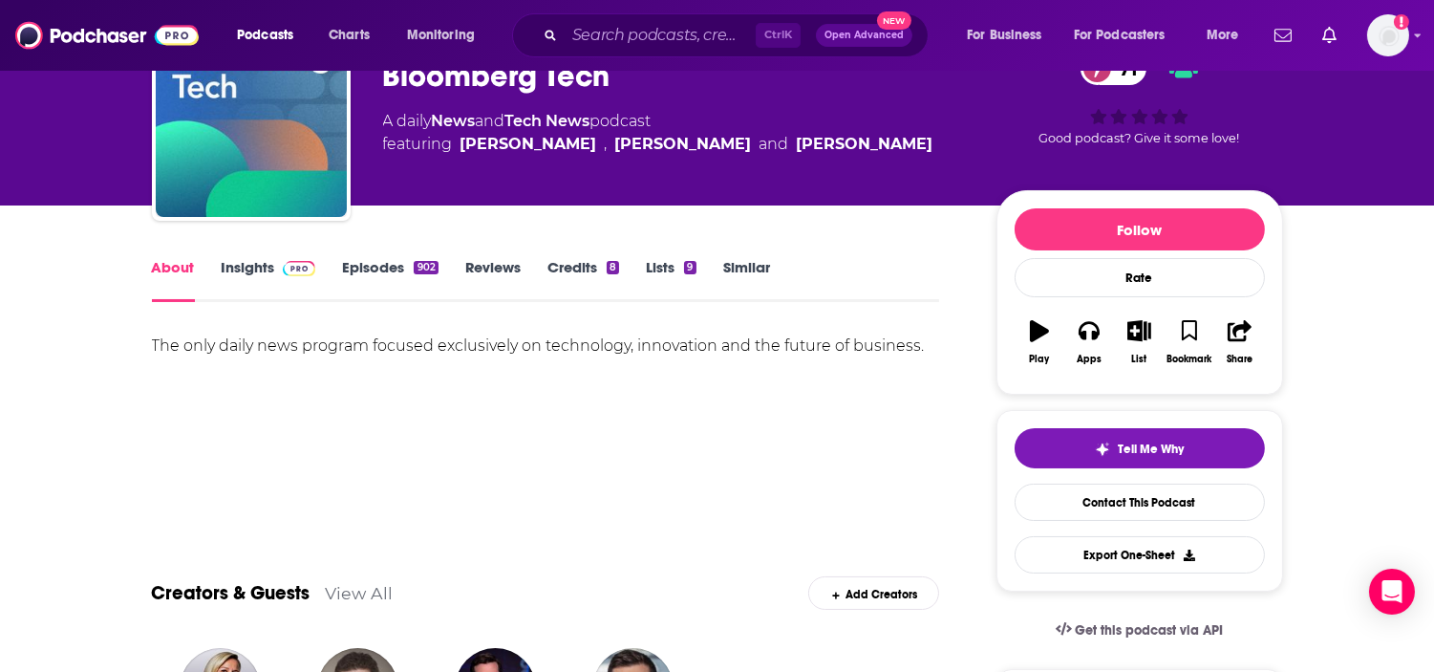
click at [349, 275] on link "Episodes 902" at bounding box center [390, 280] width 96 height 44
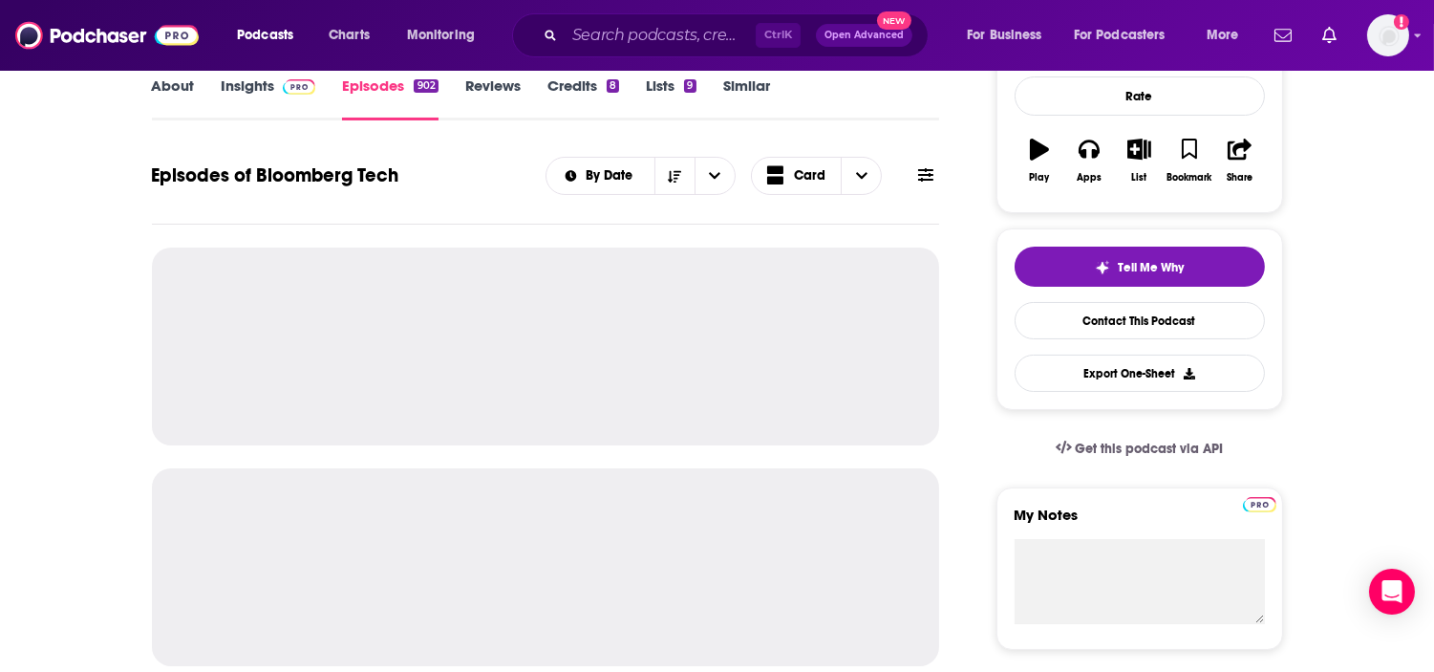
scroll to position [318, 0]
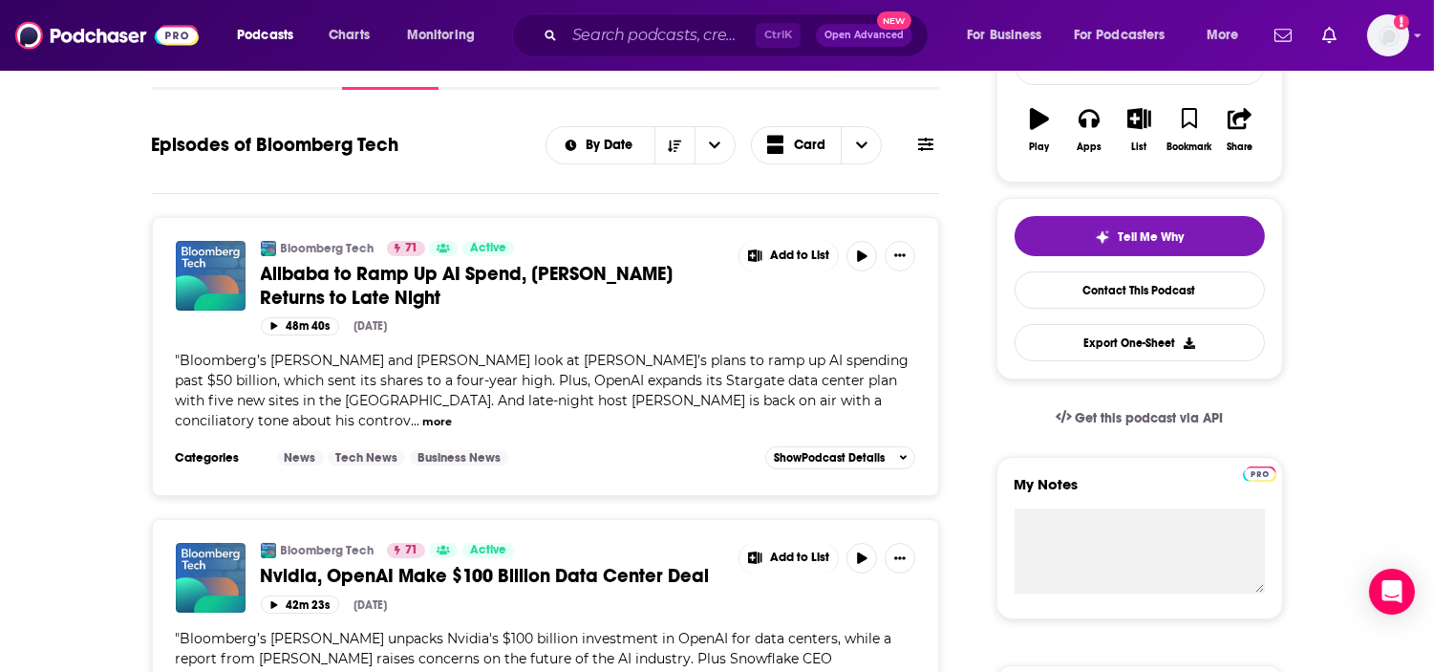
click at [452, 414] on button "more" at bounding box center [437, 422] width 30 height 16
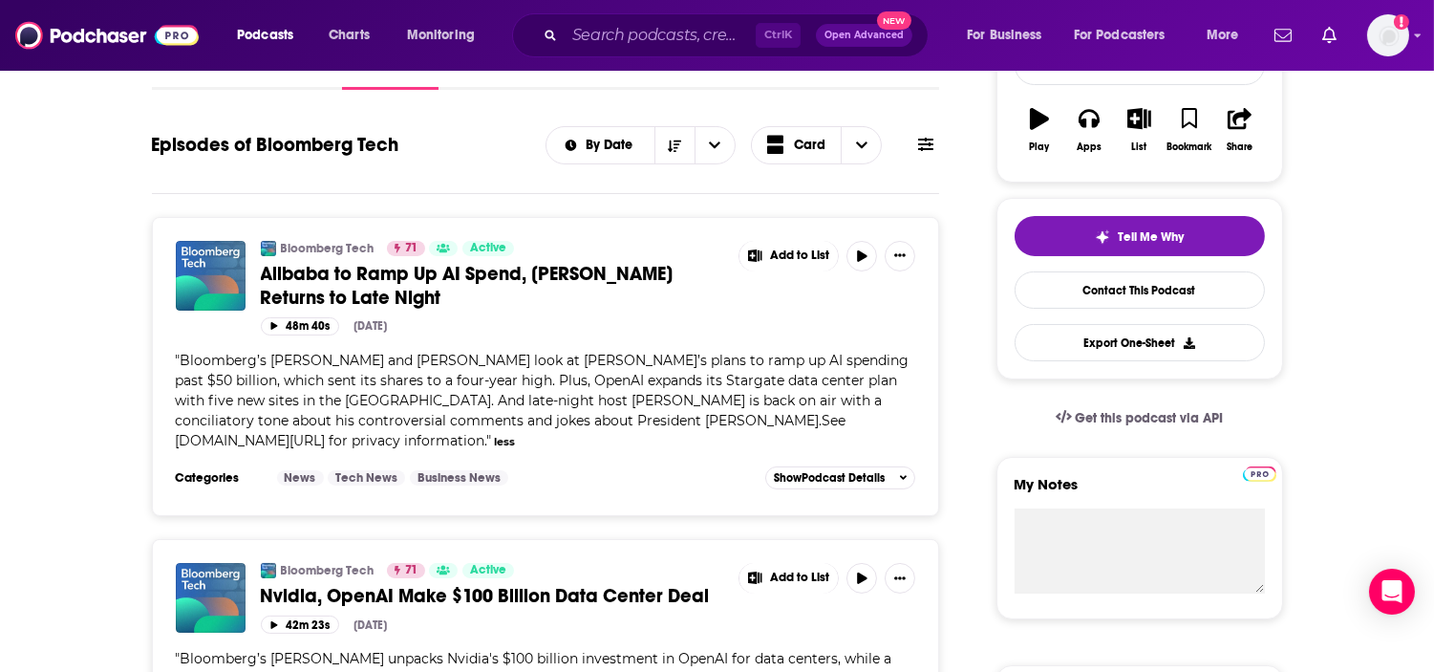
scroll to position [530, 0]
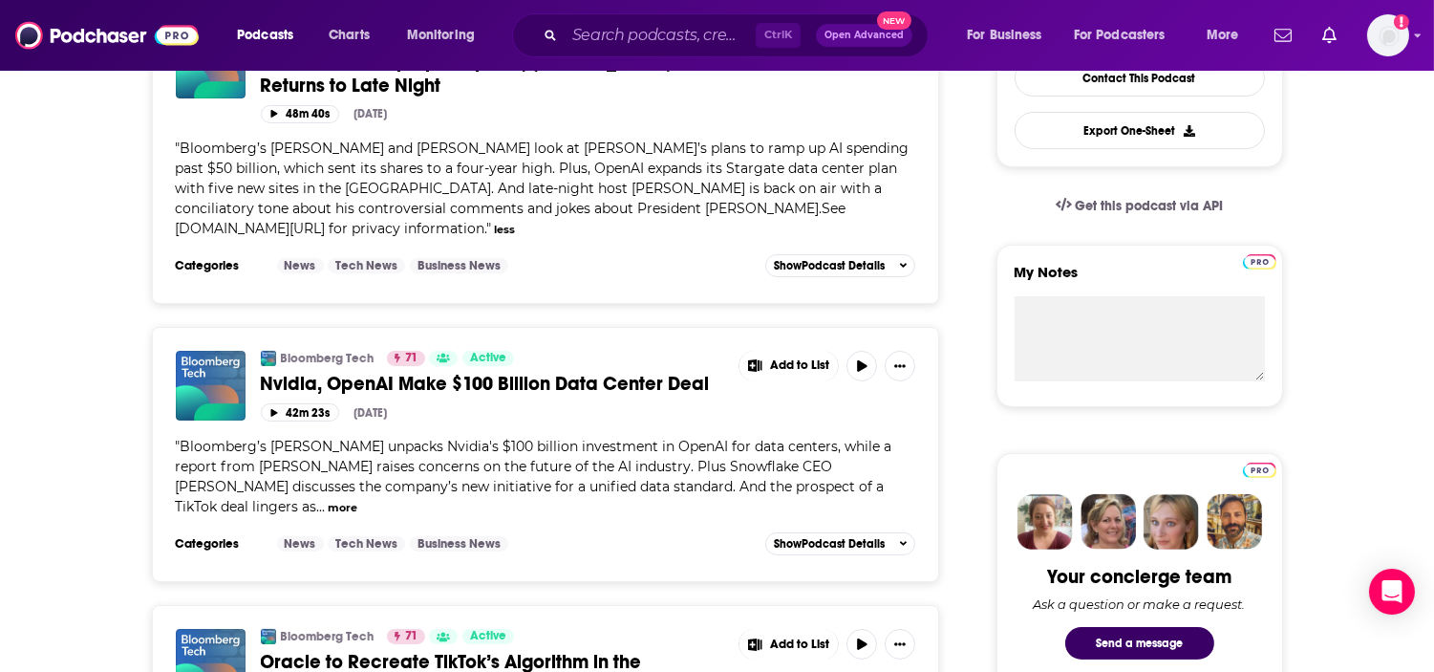
click at [357, 500] on button "more" at bounding box center [343, 508] width 30 height 16
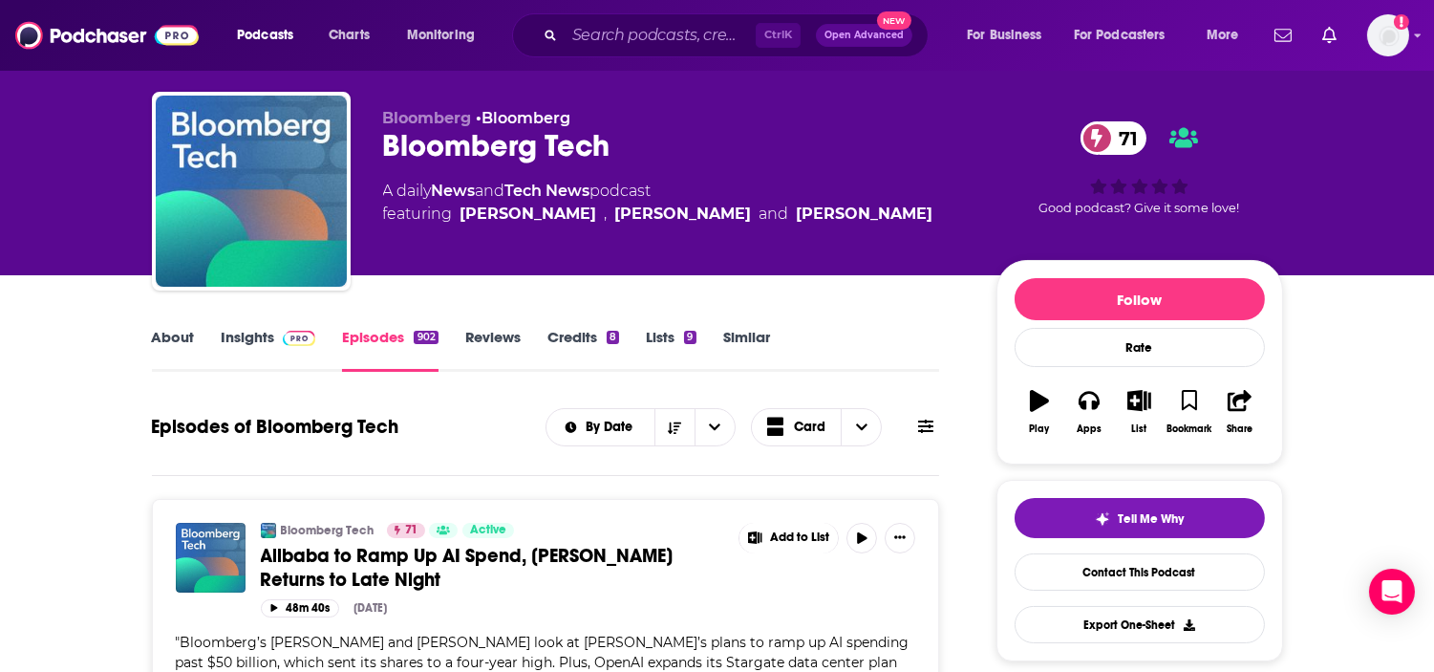
scroll to position [0, 0]
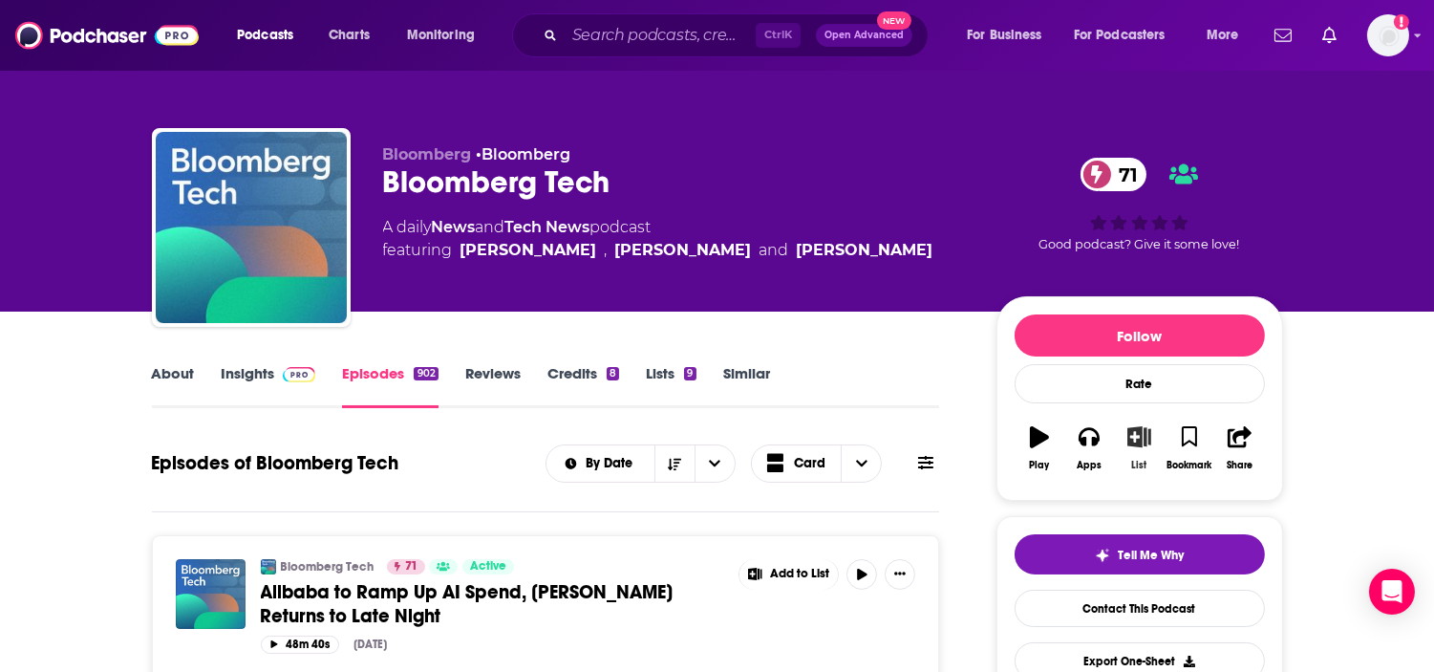
click at [1150, 434] on icon "button" at bounding box center [1139, 436] width 24 height 21
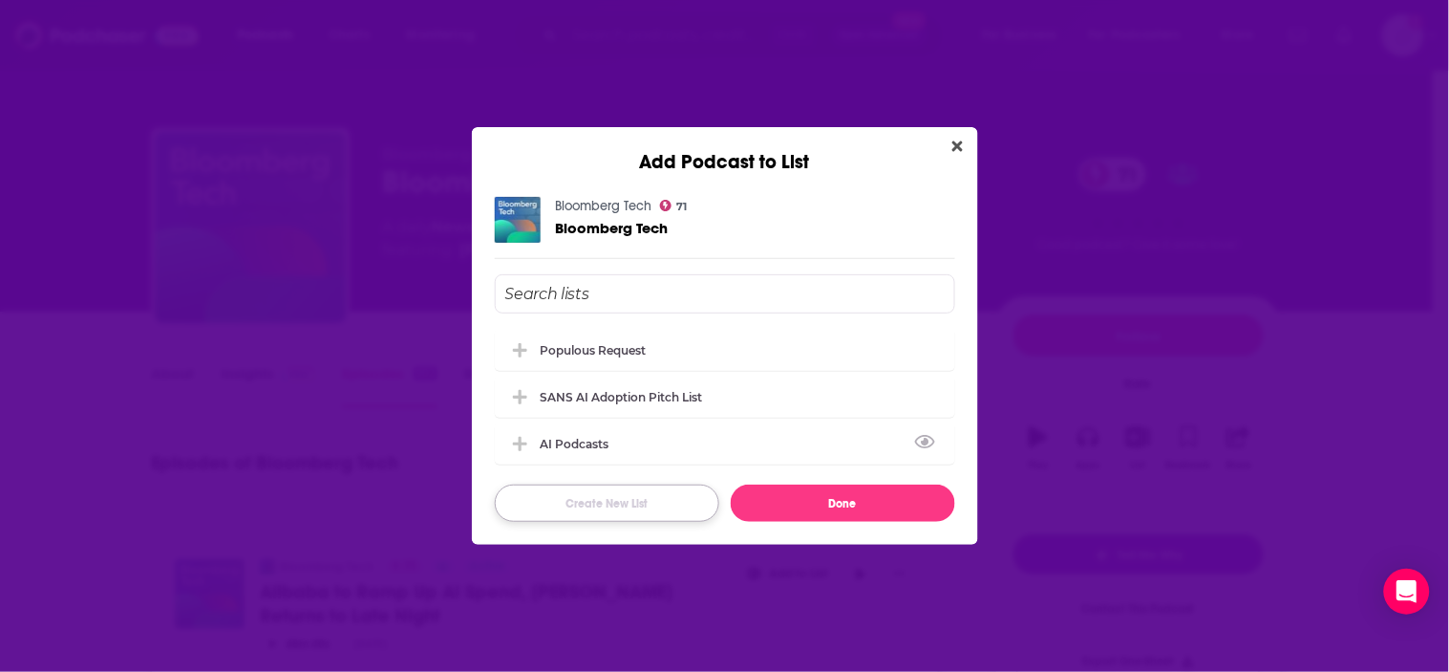
click at [628, 512] on button "Create New List" at bounding box center [607, 502] width 225 height 37
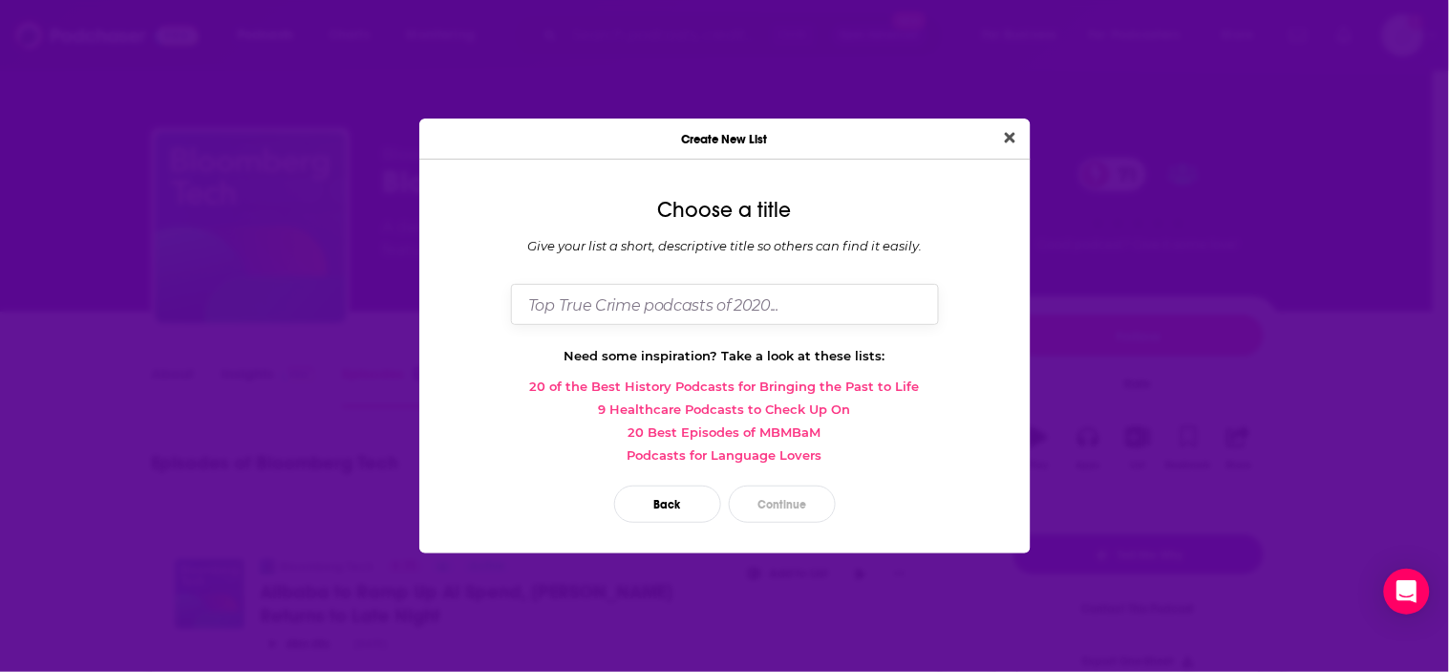
click at [628, 315] on input "Dialog" at bounding box center [725, 304] width 428 height 41
type input "Part 2"
click at [776, 499] on button "Continue" at bounding box center [782, 503] width 107 height 37
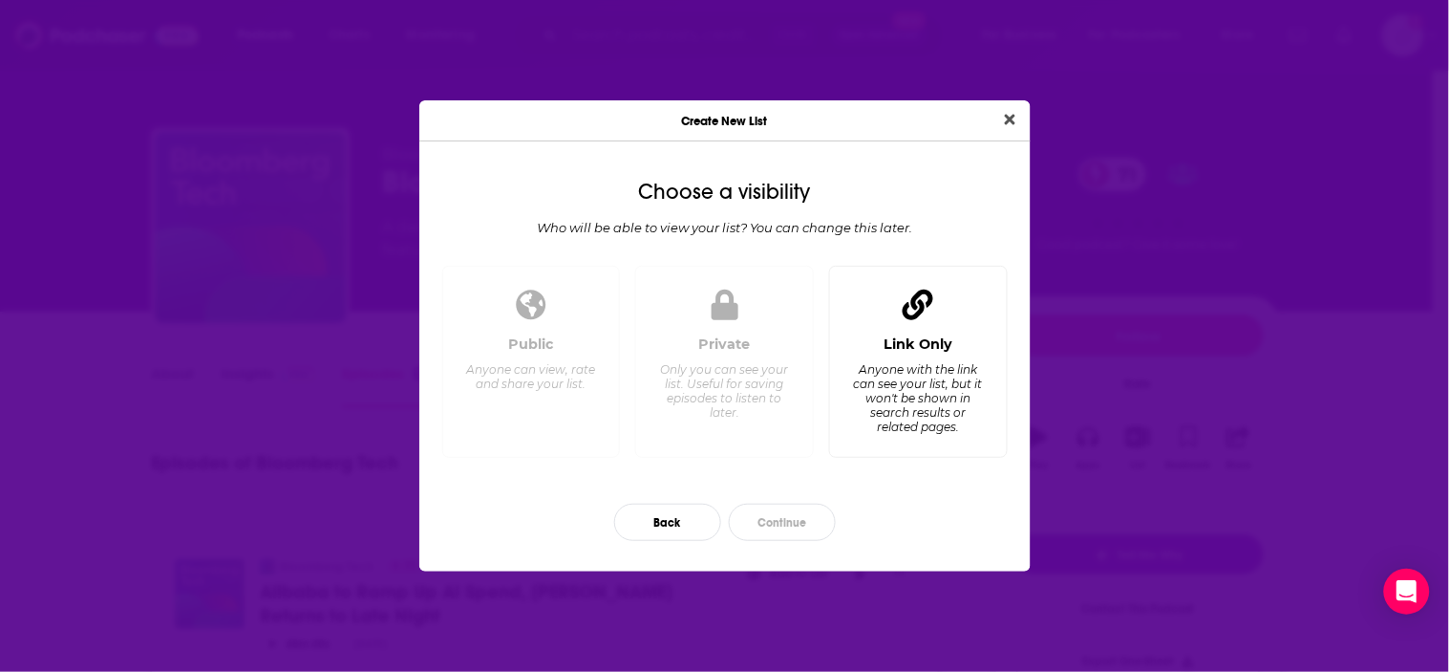
click at [865, 355] on div "Link Only Anyone with the link can see your list, but it won't be shown in sear…" at bounding box center [919, 388] width 146 height 106
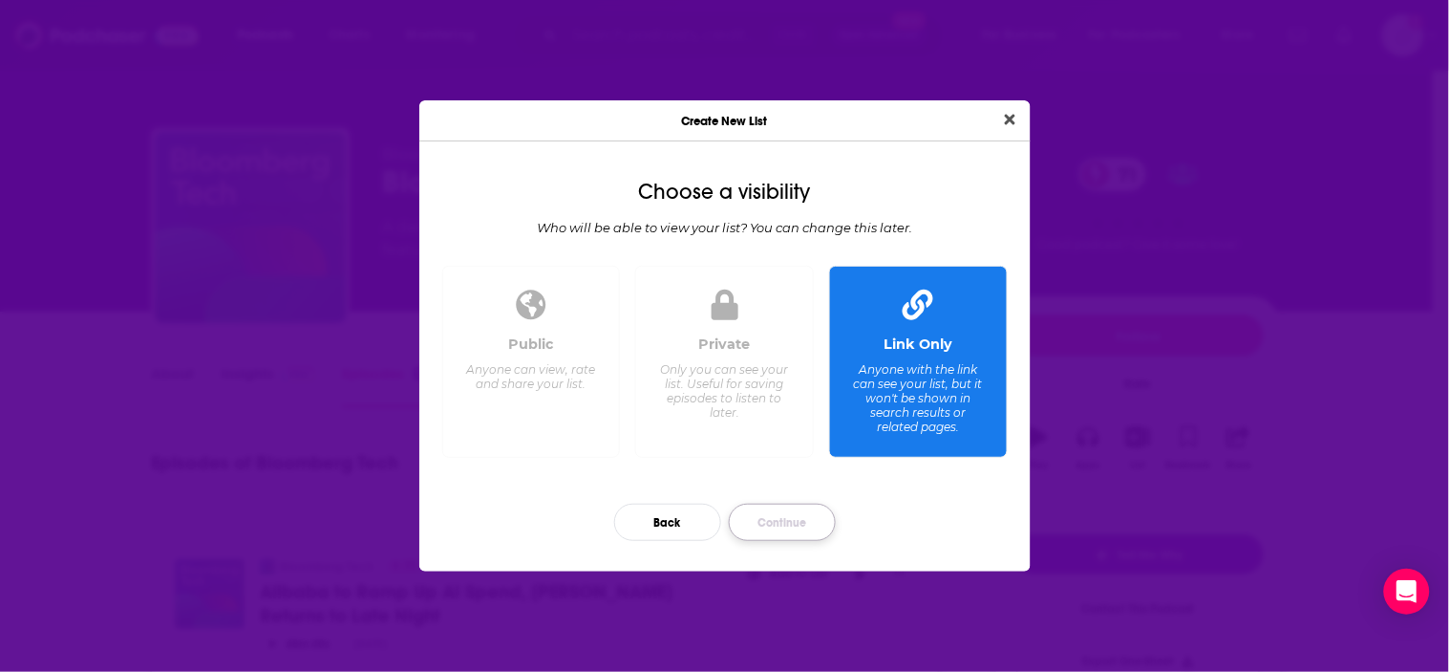
click at [761, 523] on button "Continue" at bounding box center [782, 522] width 107 height 37
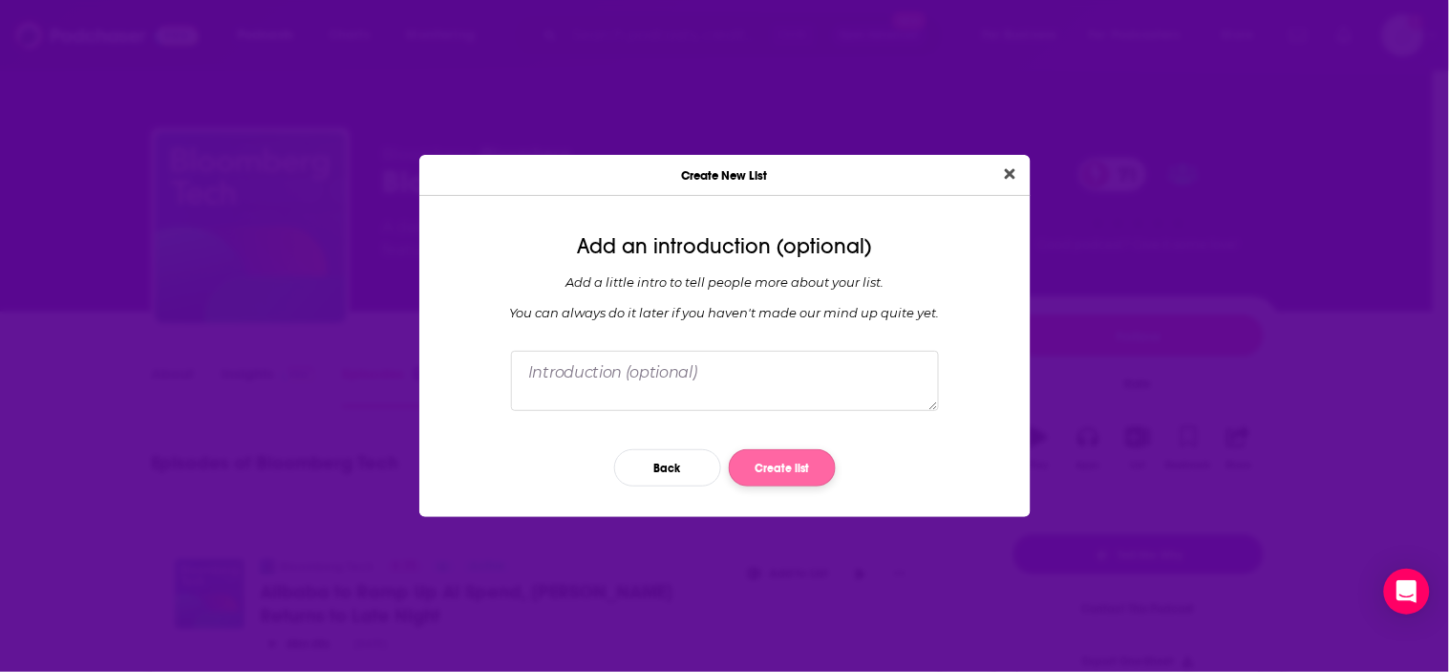
click at [805, 468] on button "Create list" at bounding box center [782, 467] width 107 height 37
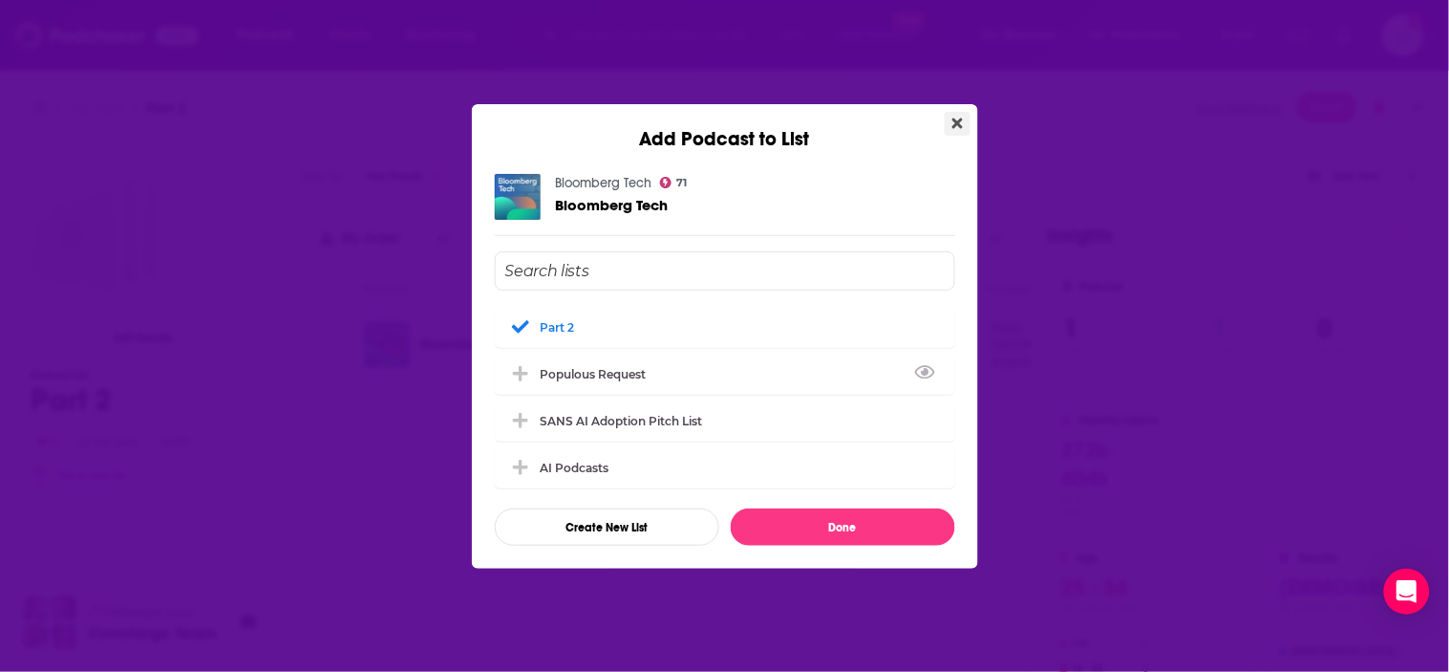
click at [963, 112] on button "Close" at bounding box center [958, 124] width 26 height 24
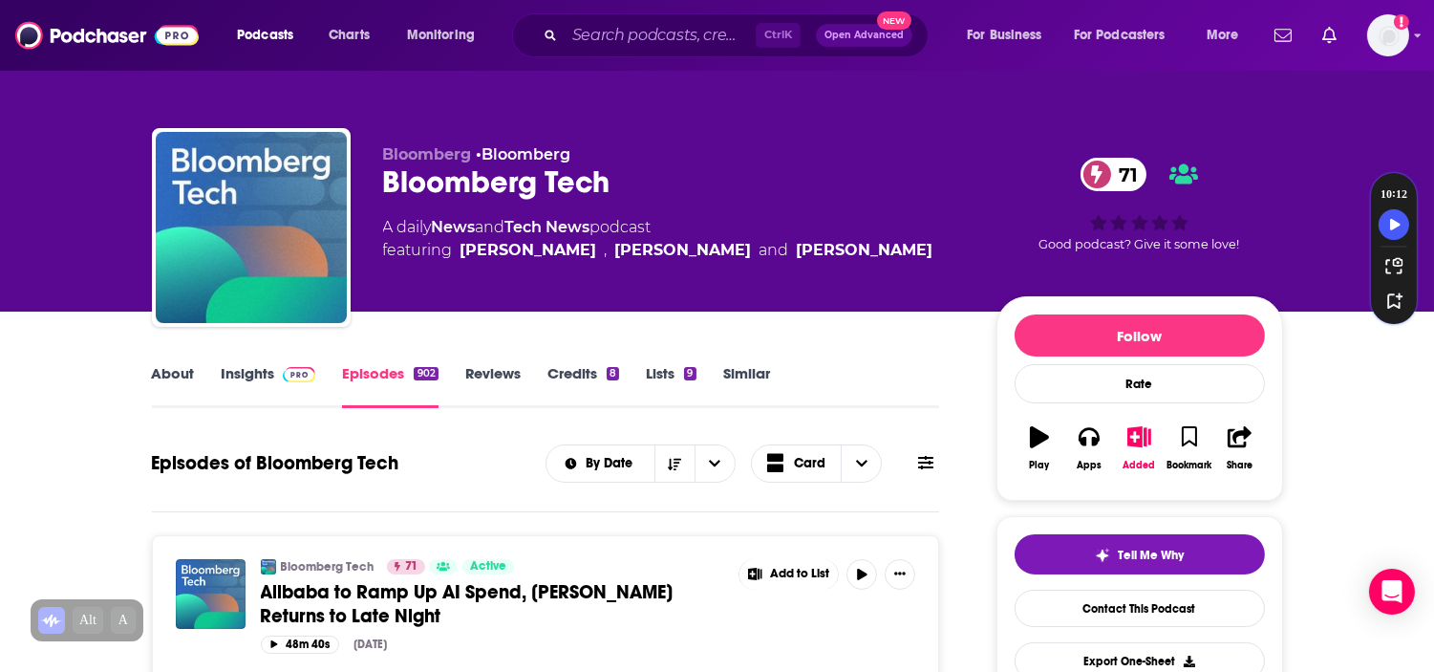
click at [255, 366] on link "Insights" at bounding box center [269, 386] width 95 height 44
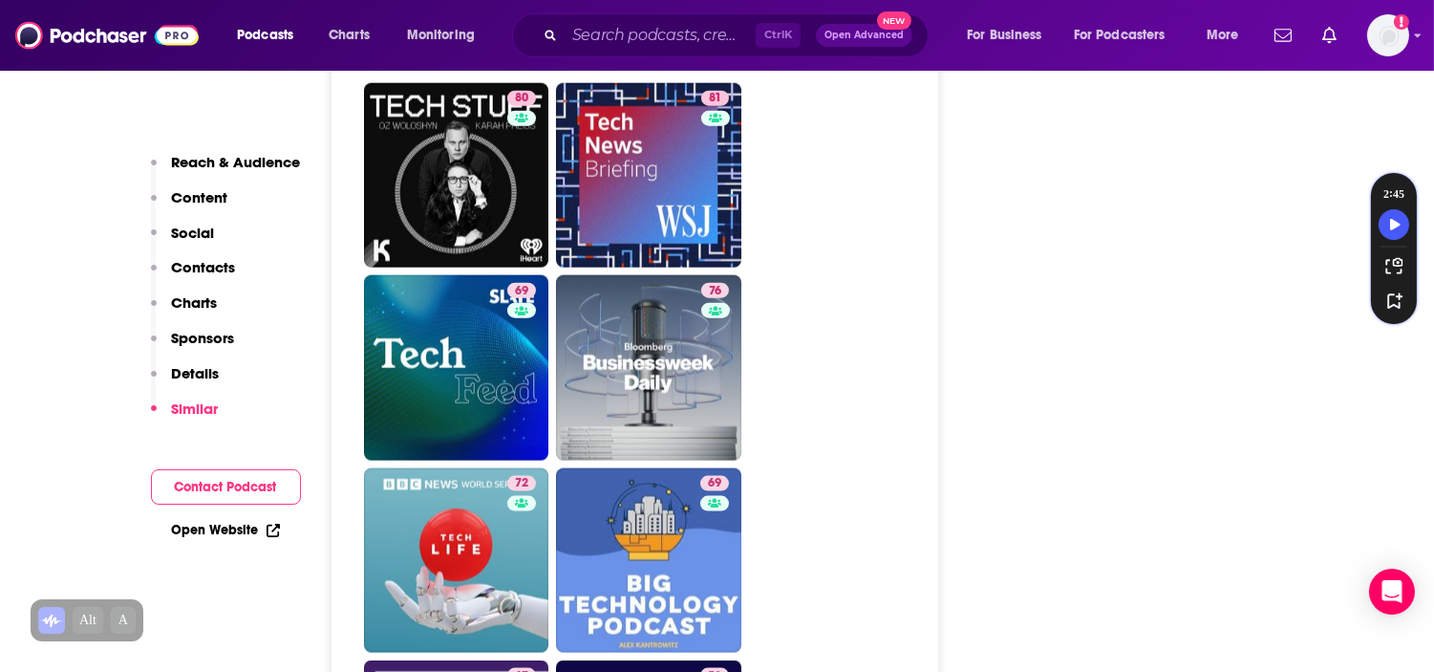
scroll to position [4564, 0]
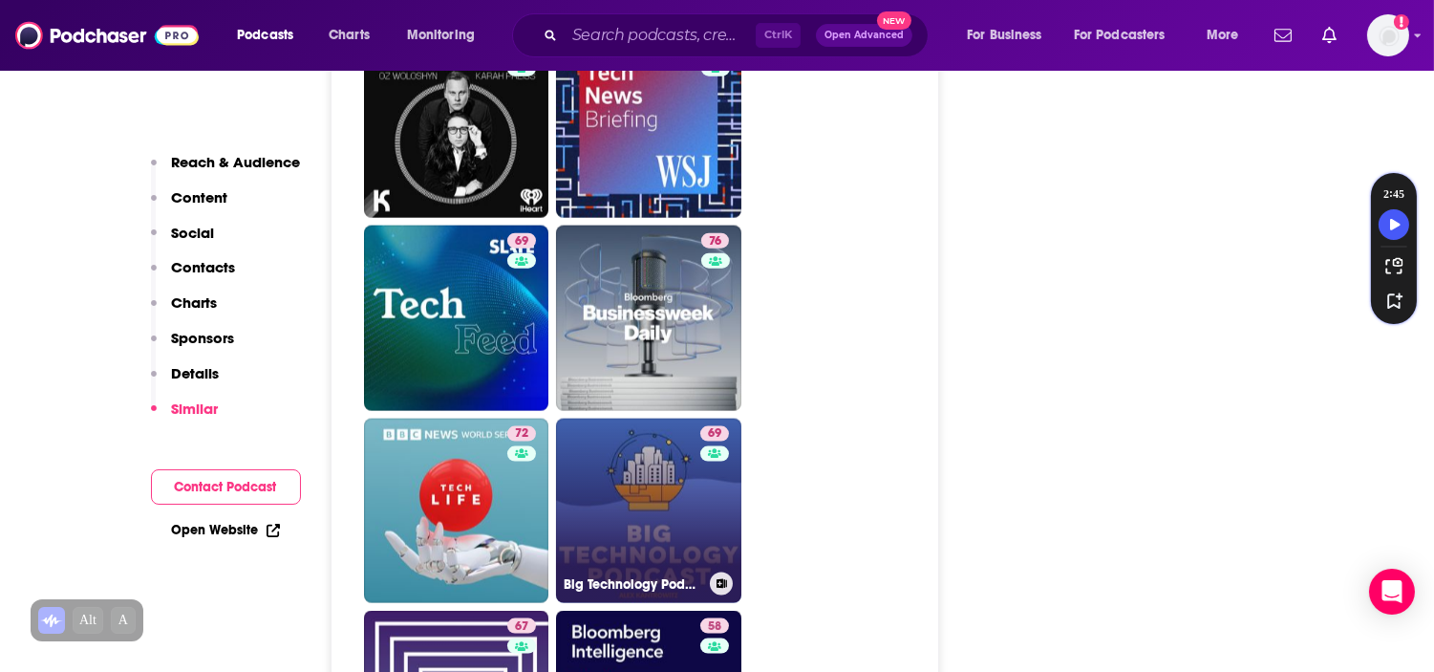
click at [714, 572] on button at bounding box center [721, 583] width 23 height 23
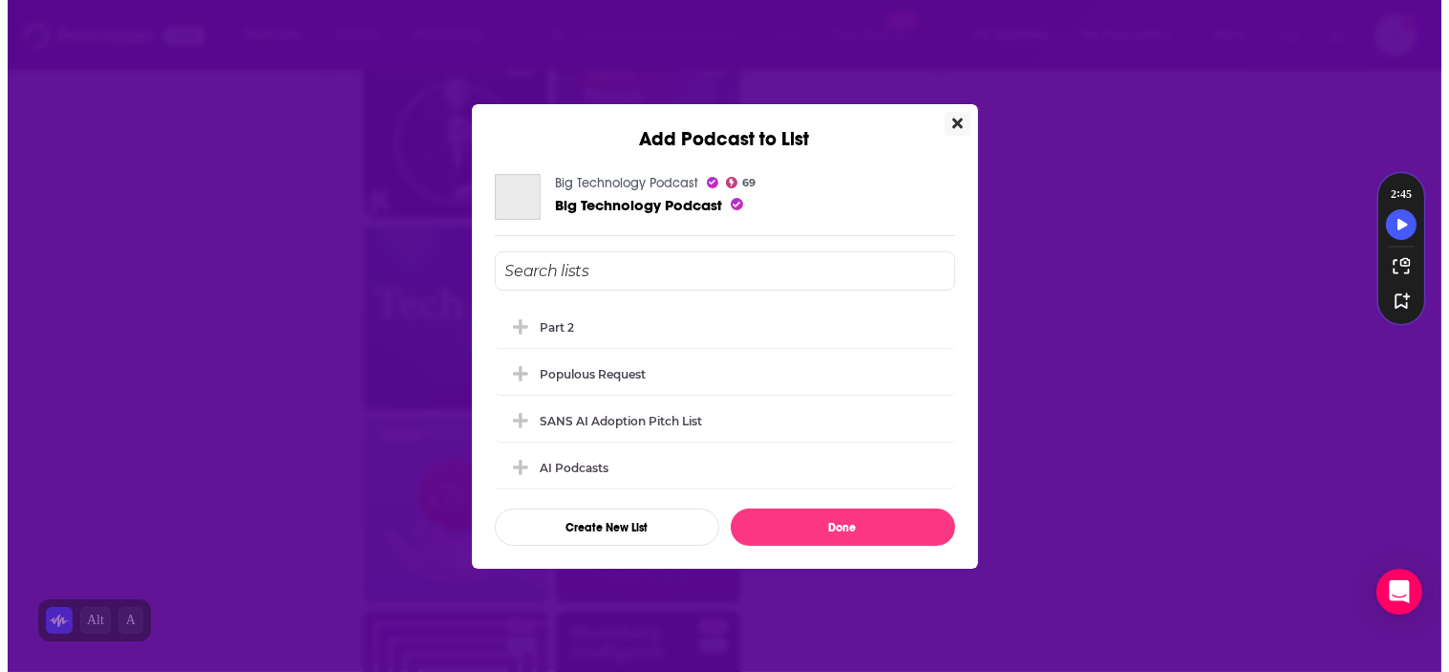
scroll to position [0, 0]
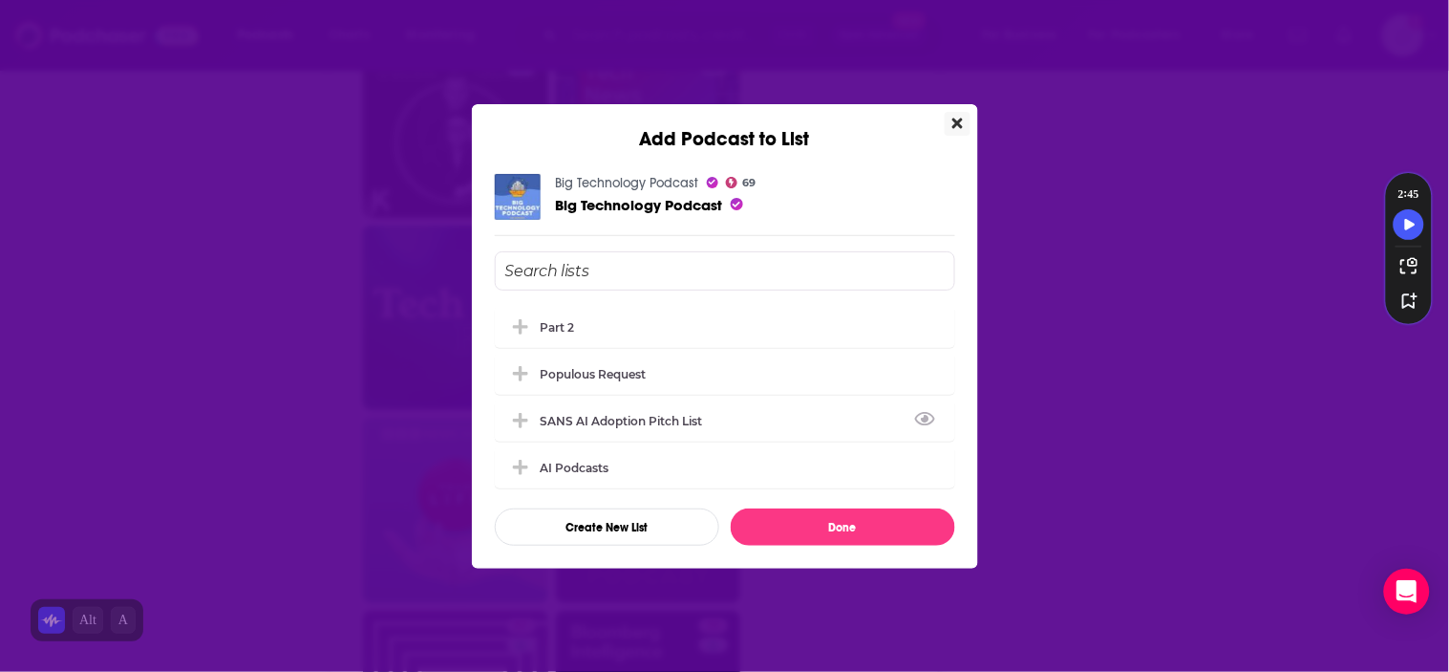
click at [575, 322] on div "Part 2" at bounding box center [558, 327] width 34 height 14
click at [814, 525] on button "Done" at bounding box center [843, 526] width 225 height 37
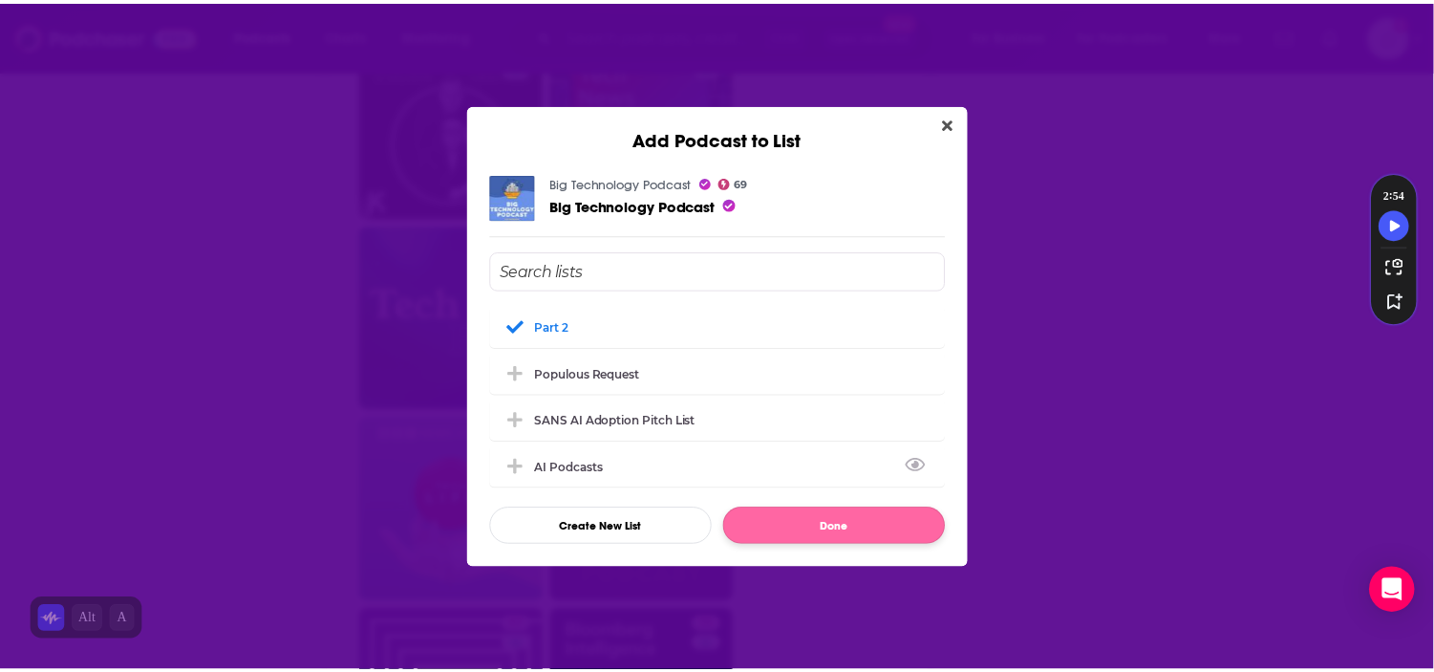
scroll to position [4564, 0]
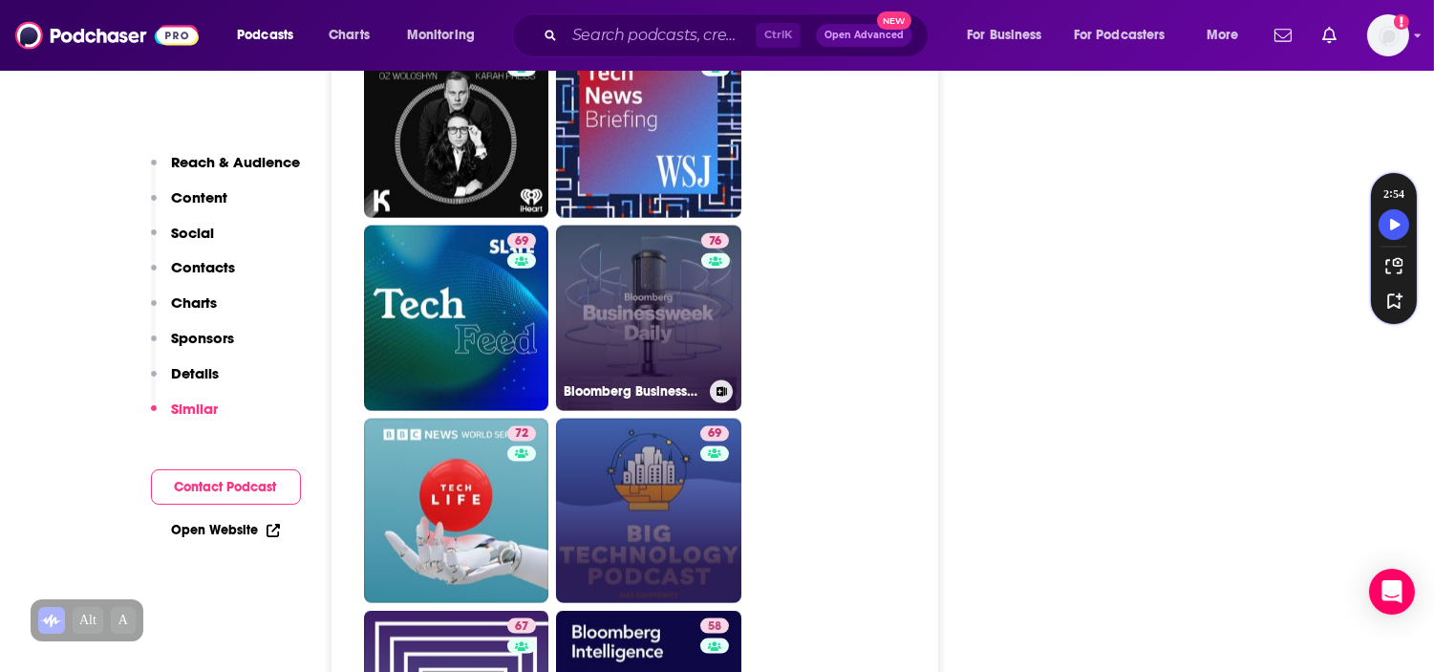
click at [663, 225] on link "76 Bloomberg Businessweek" at bounding box center [648, 317] width 185 height 185
type input "https://www.podchaser.com/podcasts/bloomberg-businessweek-588660"
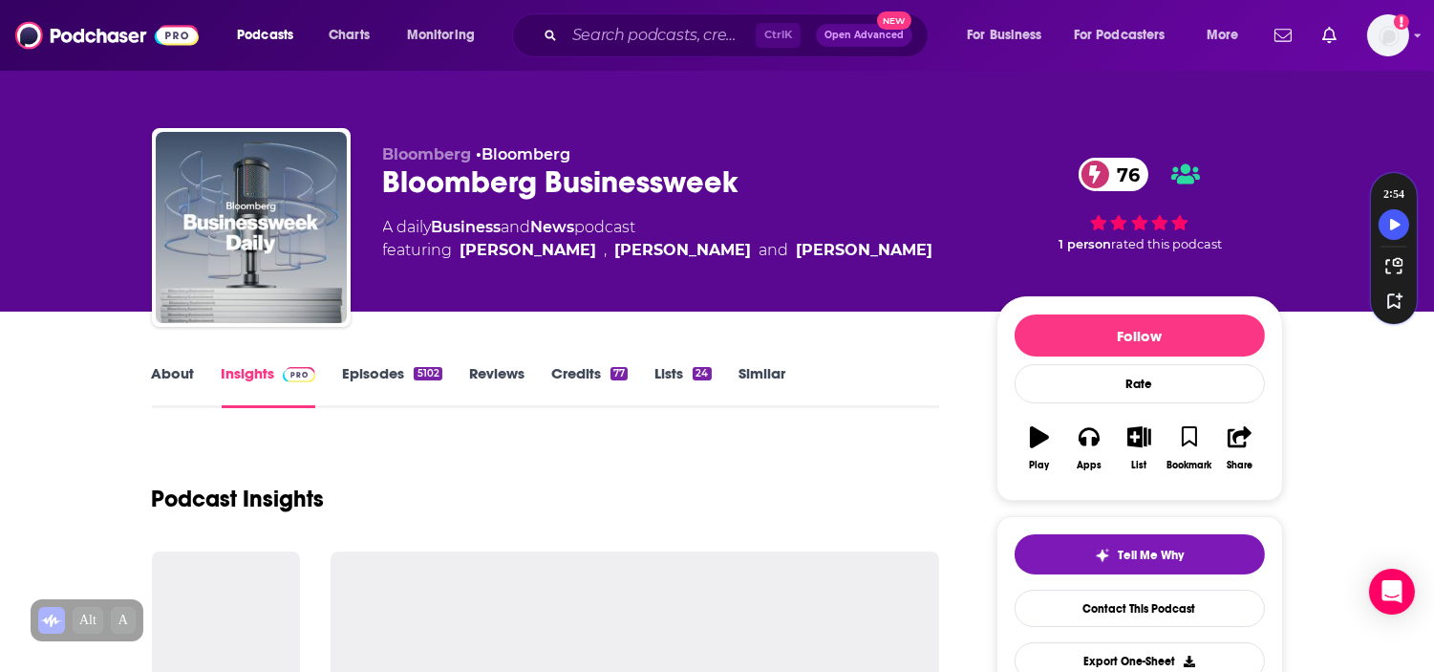
click at [188, 364] on link "About" at bounding box center [173, 386] width 43 height 44
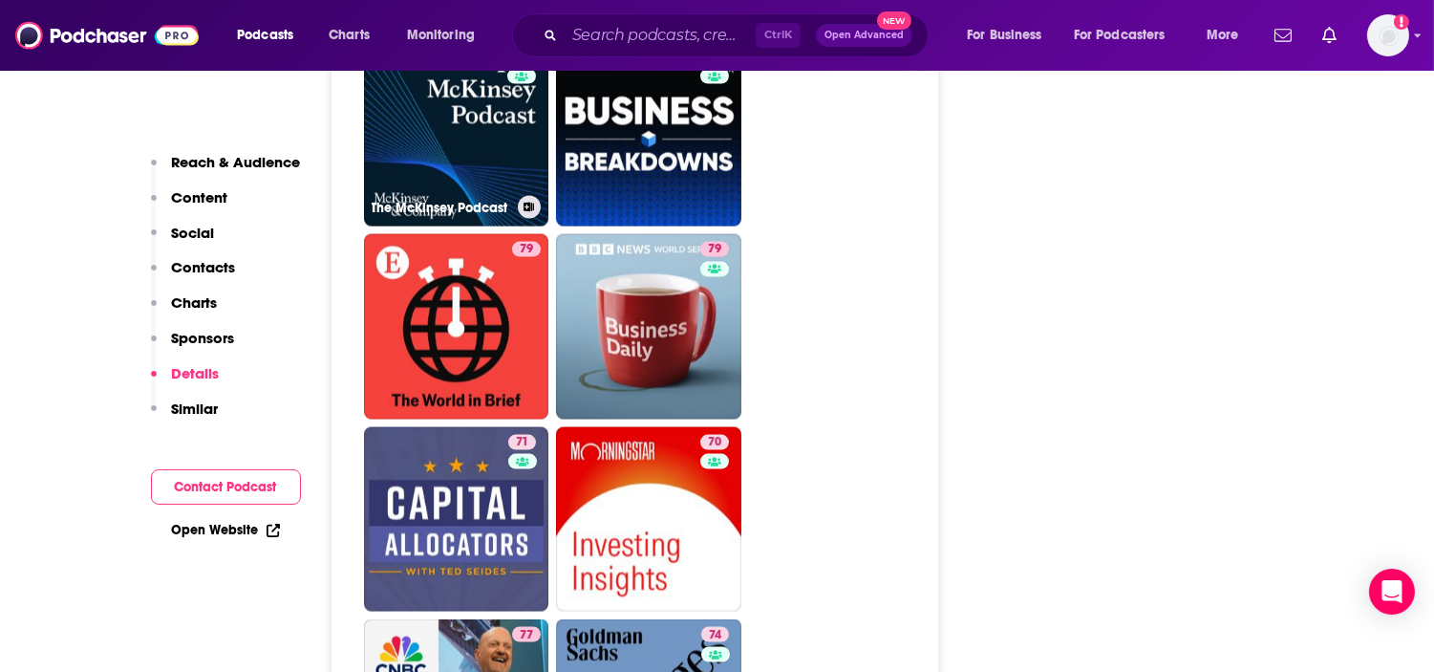
scroll to position [6051, 0]
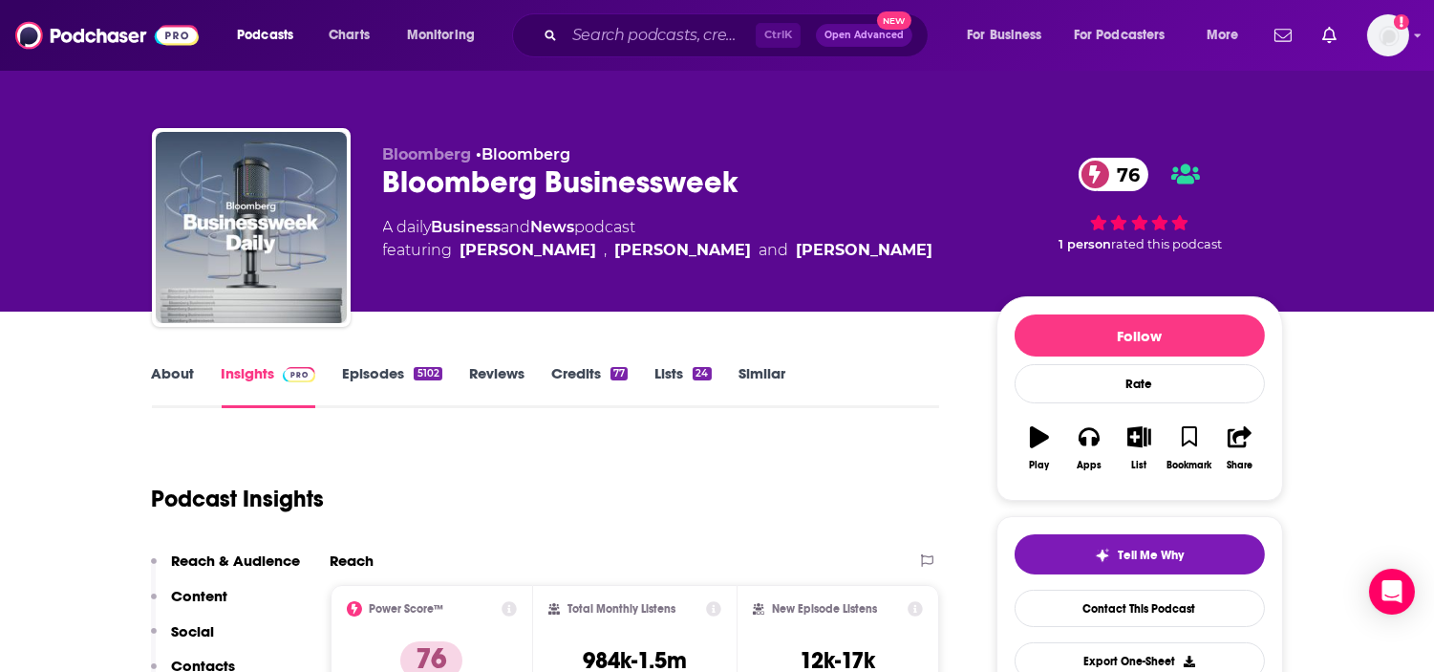
type input "https://www.podchaser.com/podcasts/bloomberg-tech-4272044"
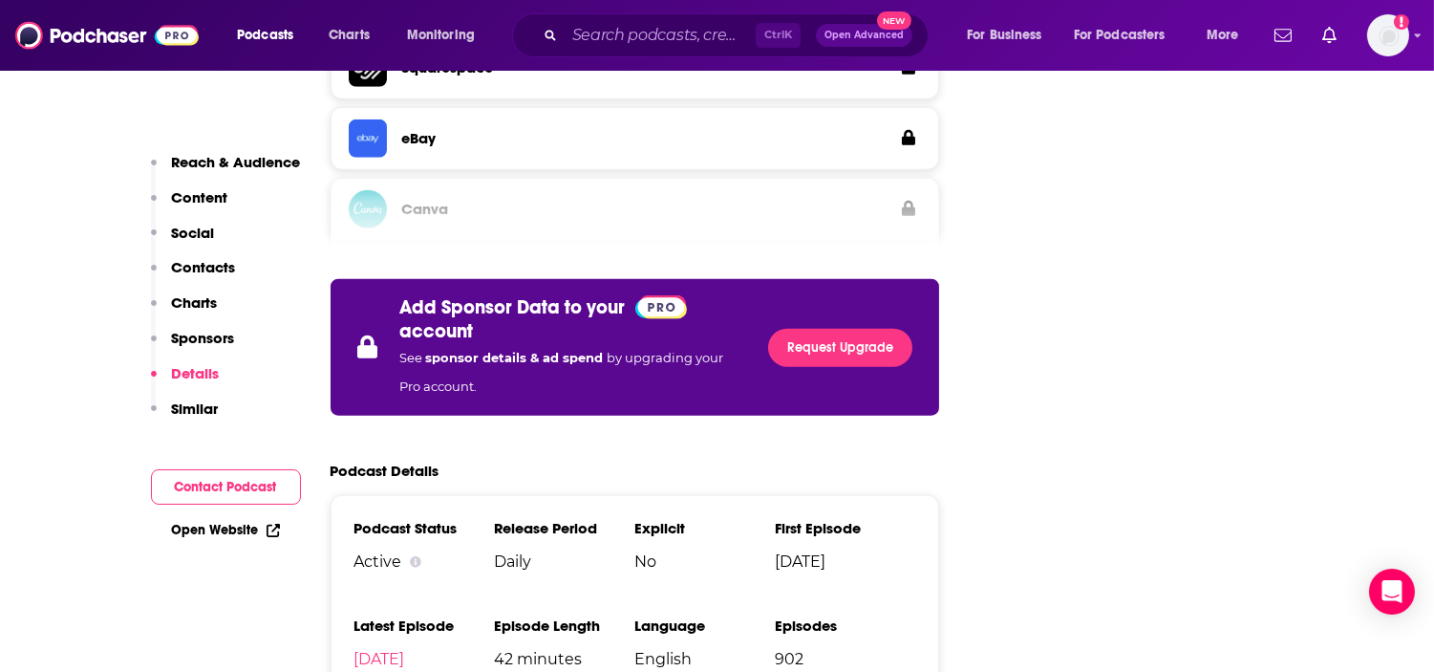
scroll to position [2825, 0]
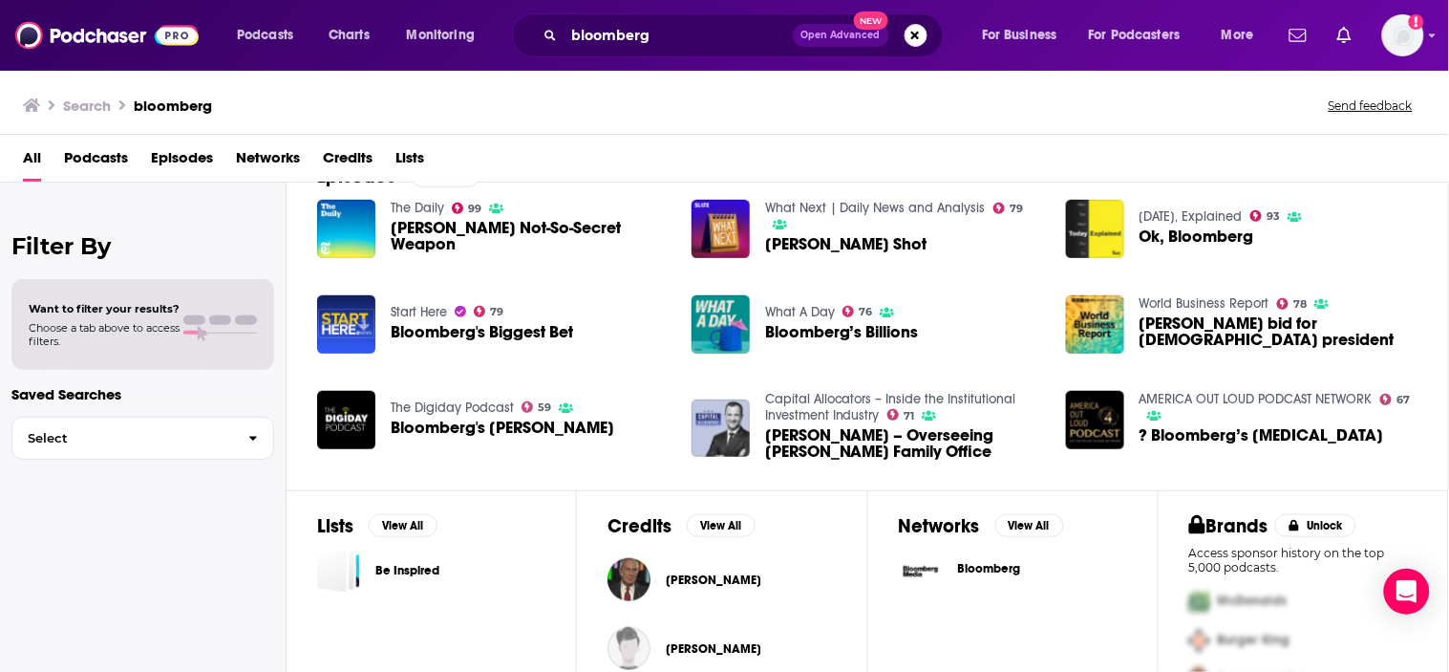
scroll to position [318, 0]
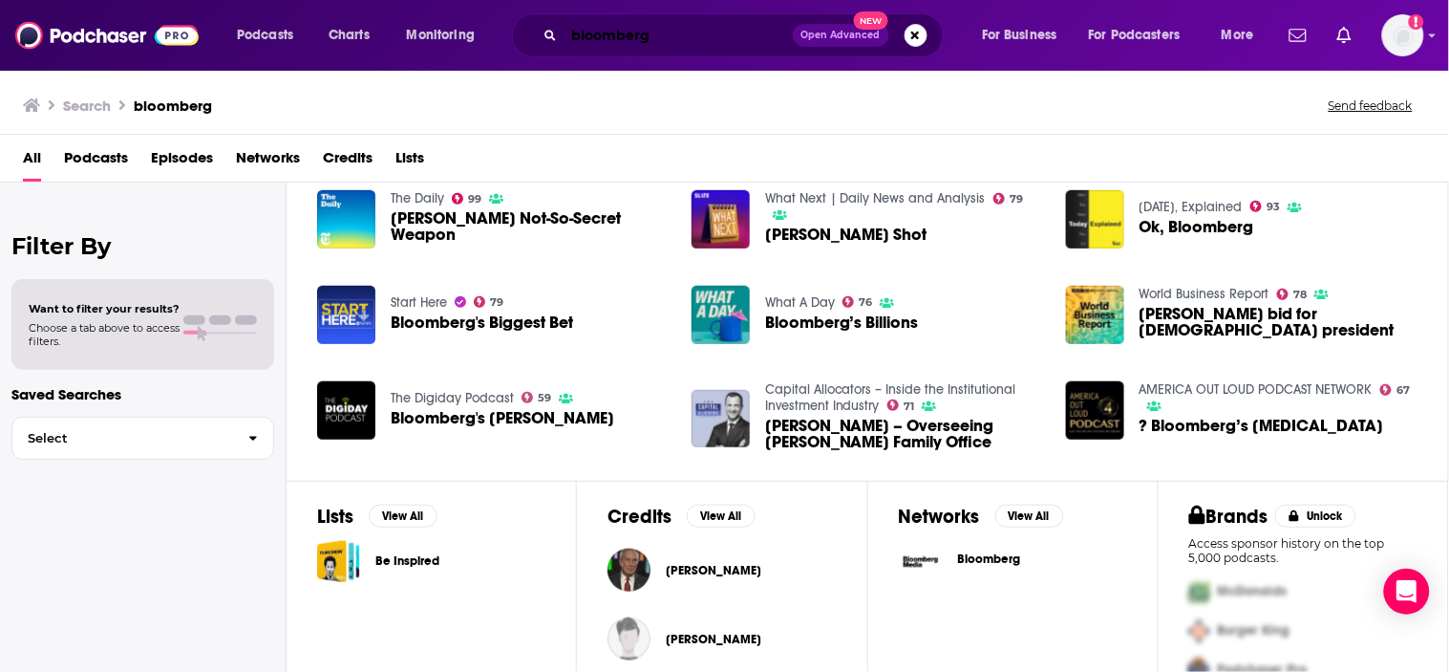
click at [712, 32] on input "bloomberg" at bounding box center [679, 35] width 228 height 31
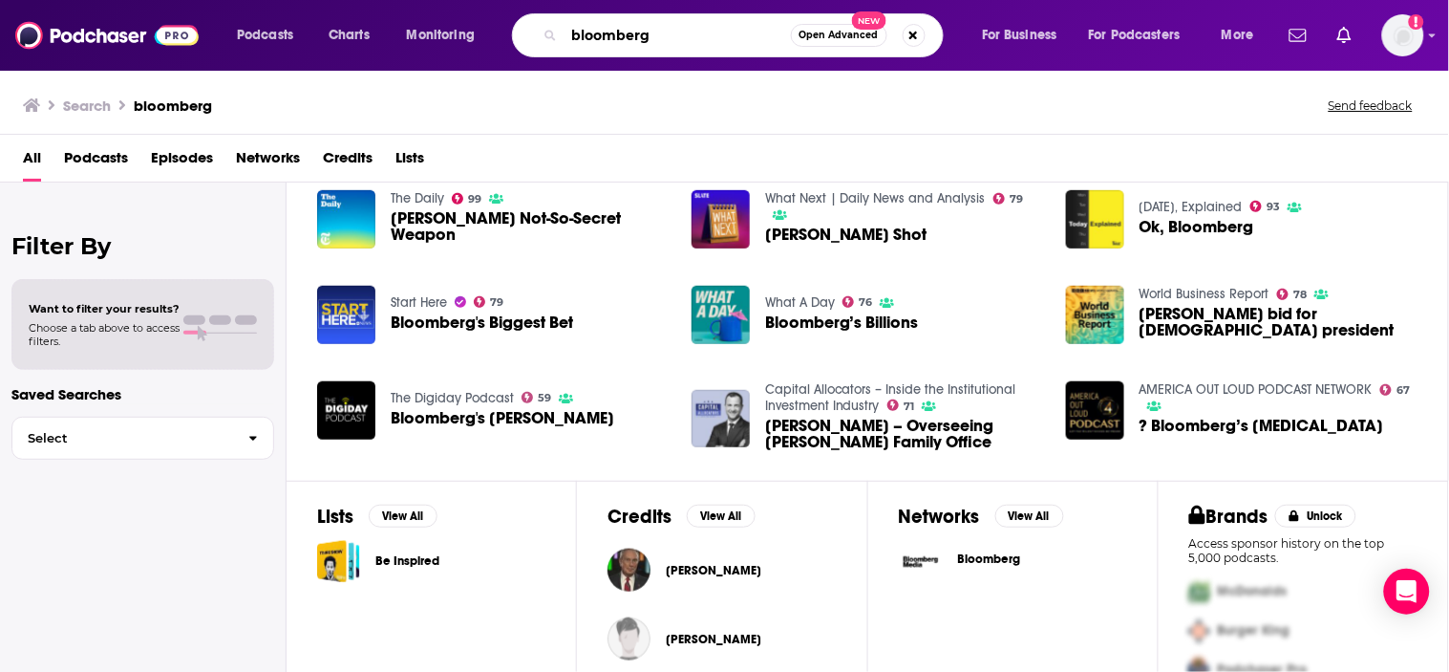
click at [712, 26] on input "bloomberg" at bounding box center [678, 35] width 226 height 31
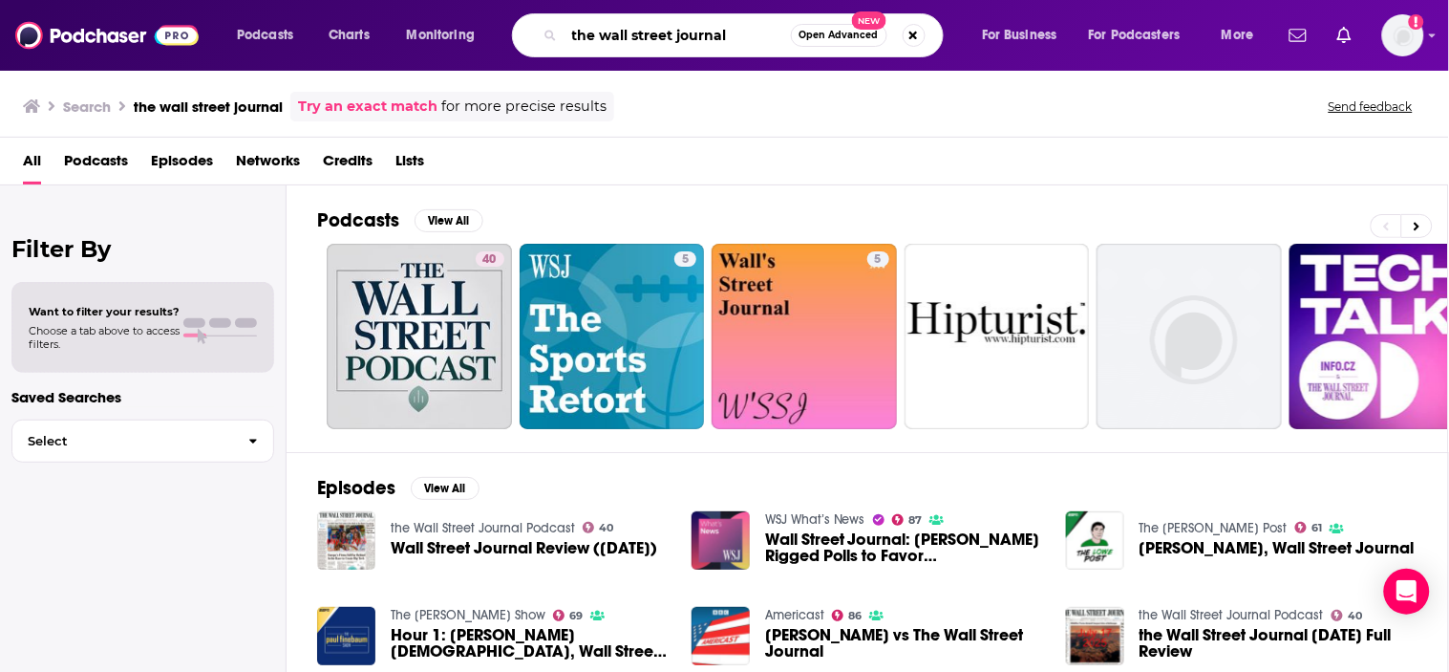
click at [730, 24] on input "the wall street journal" at bounding box center [678, 35] width 226 height 31
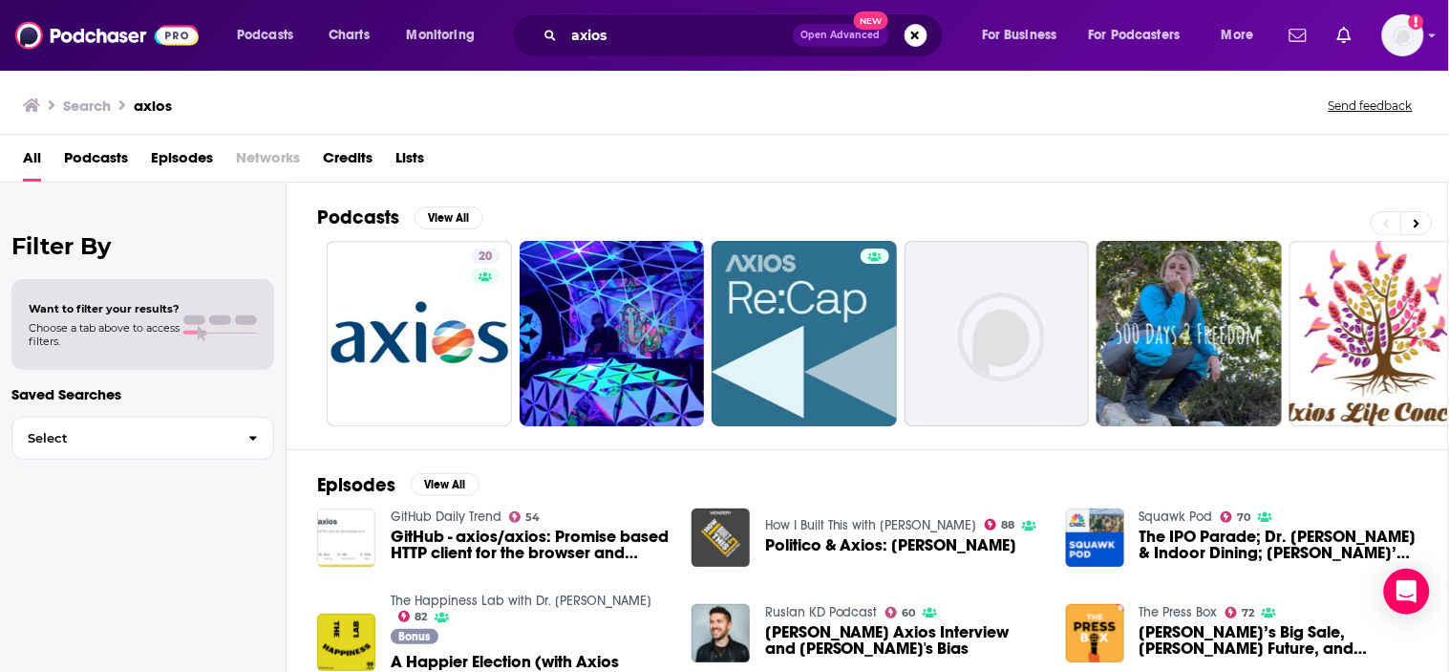
click at [78, 154] on span "Podcasts" at bounding box center [96, 161] width 64 height 39
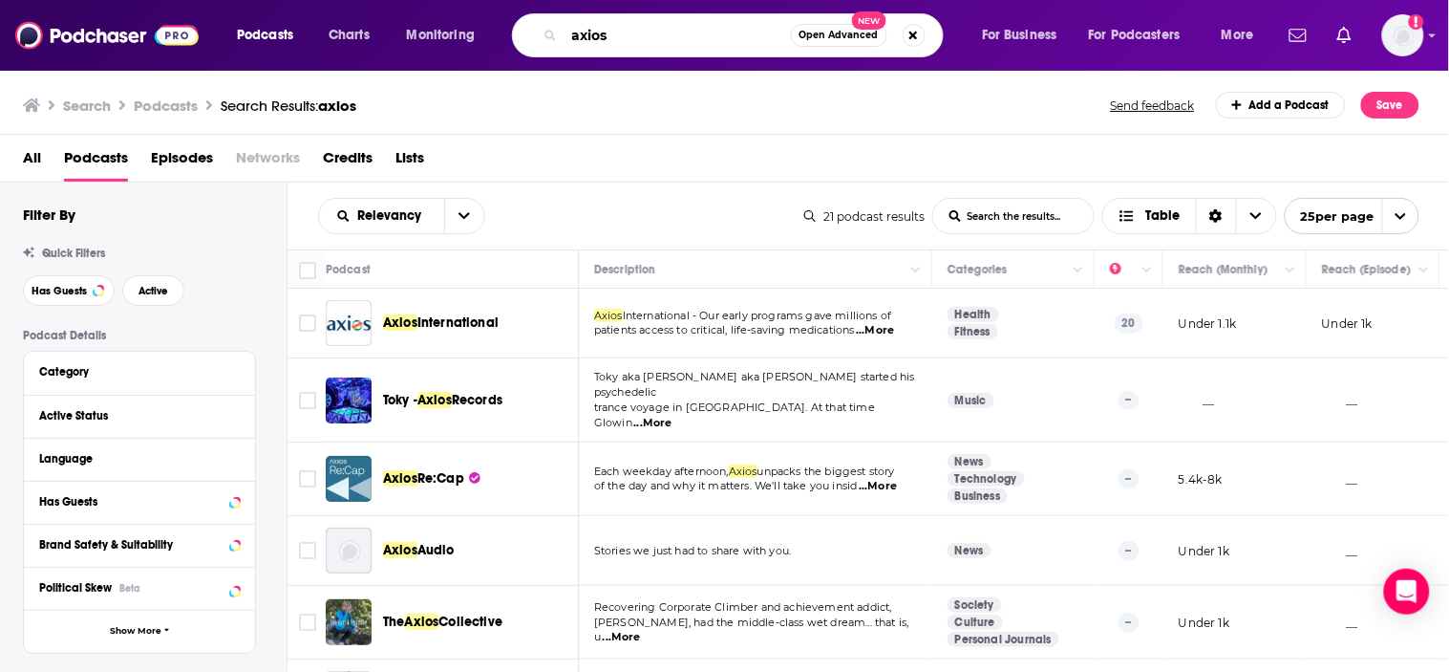
click at [682, 39] on input "axios" at bounding box center [678, 35] width 226 height 31
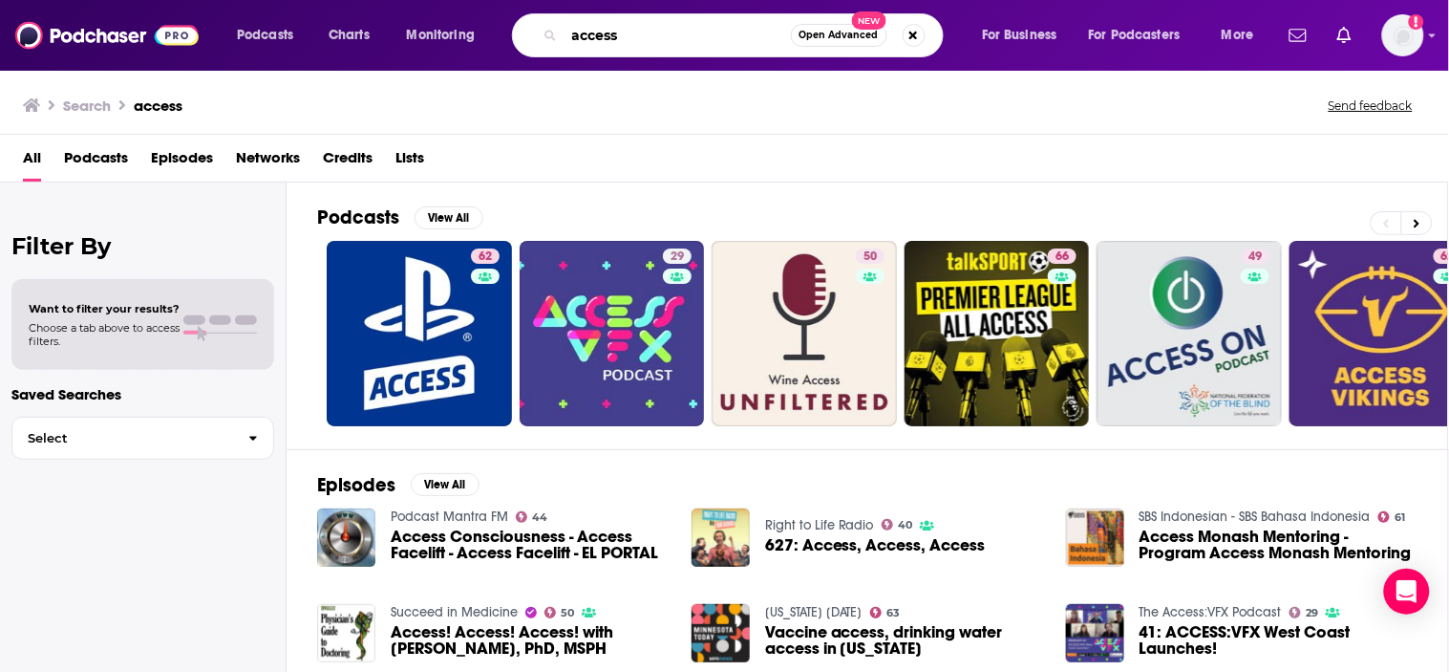
click at [698, 34] on input "access" at bounding box center [678, 35] width 226 height 31
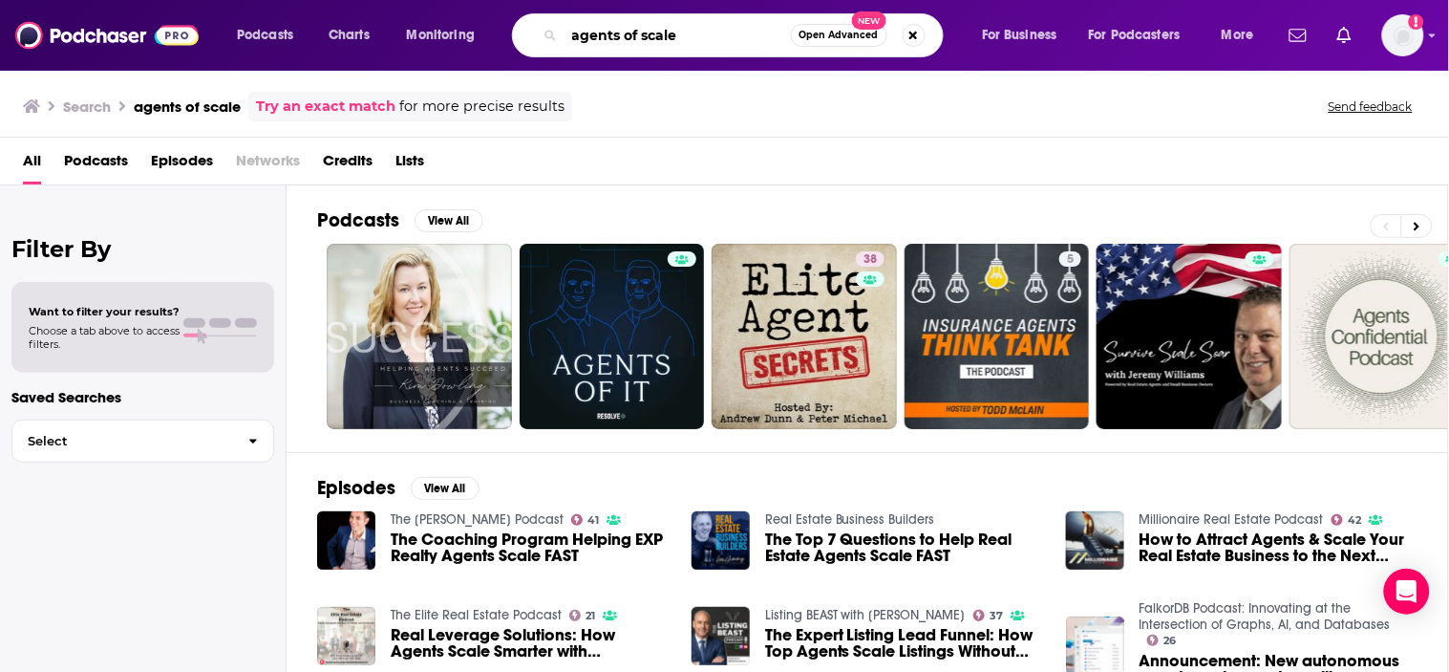
click at [675, 32] on input "agents of scale" at bounding box center [678, 35] width 226 height 31
type input "vox"
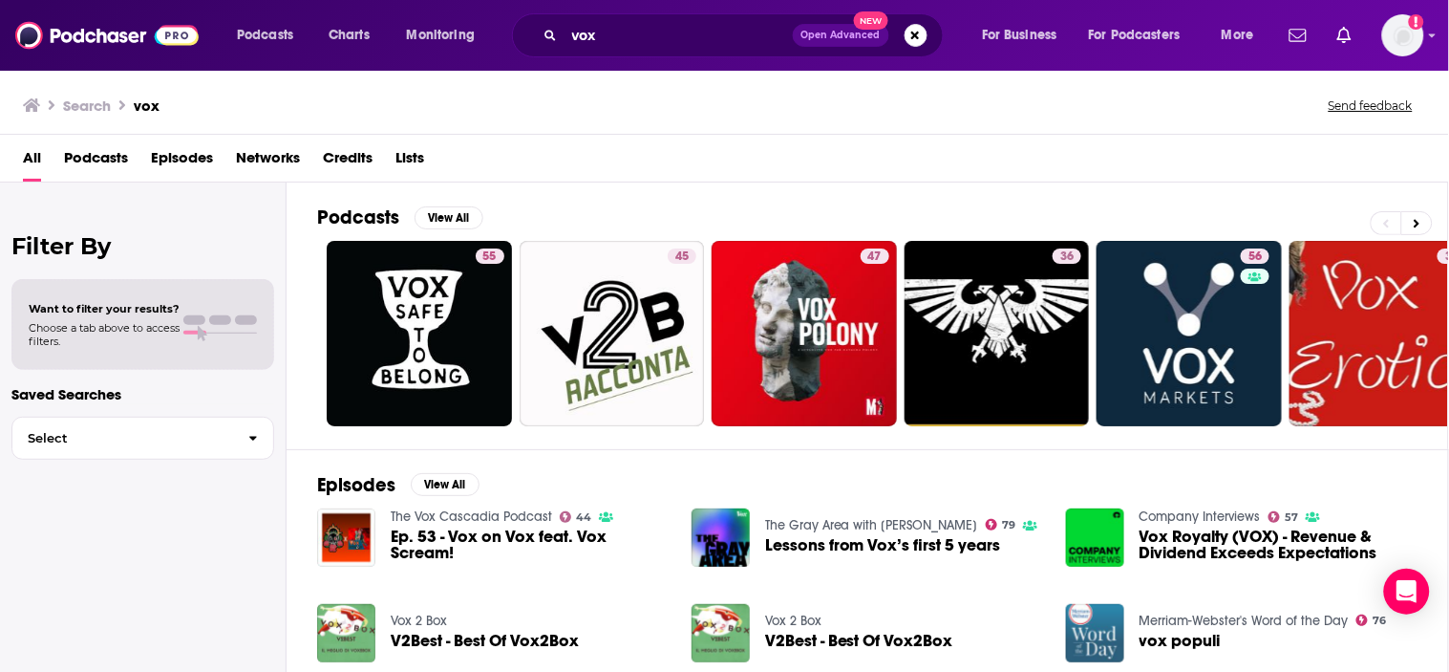
click at [288, 158] on span "Networks" at bounding box center [268, 161] width 64 height 39
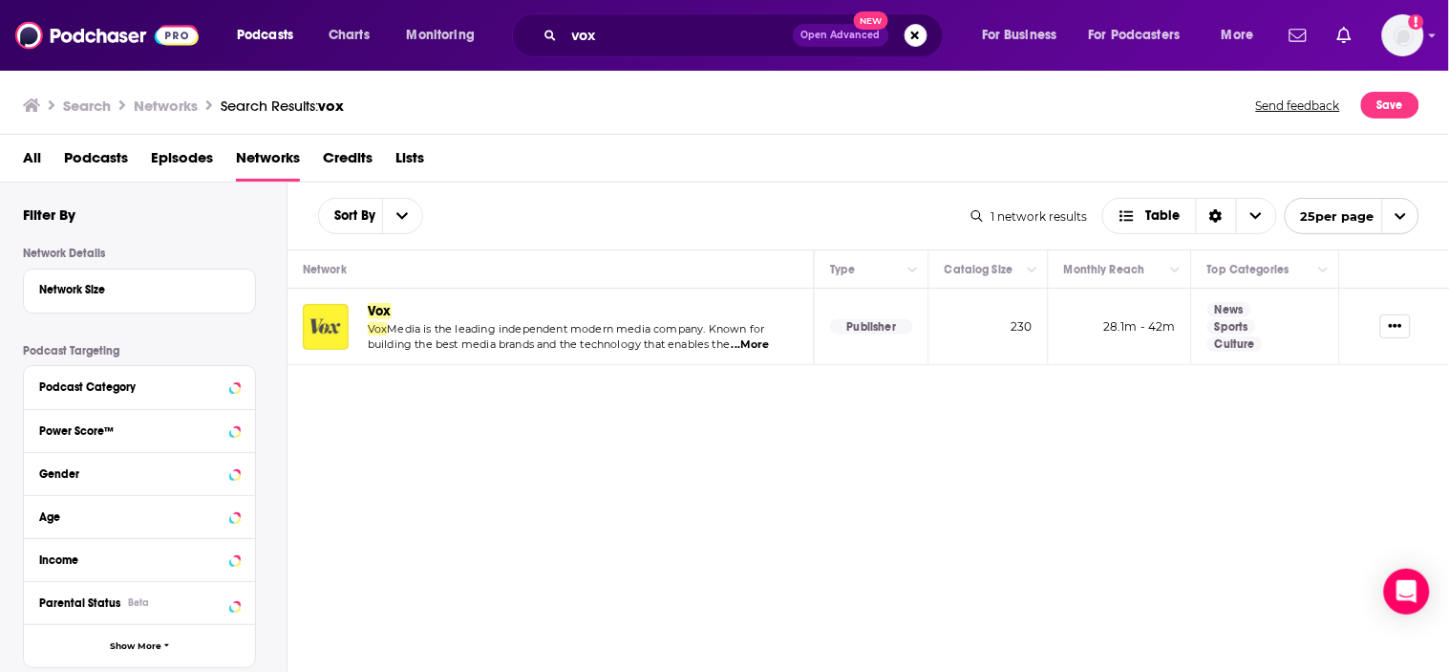
click at [311, 332] on img "Vox" at bounding box center [326, 327] width 46 height 46
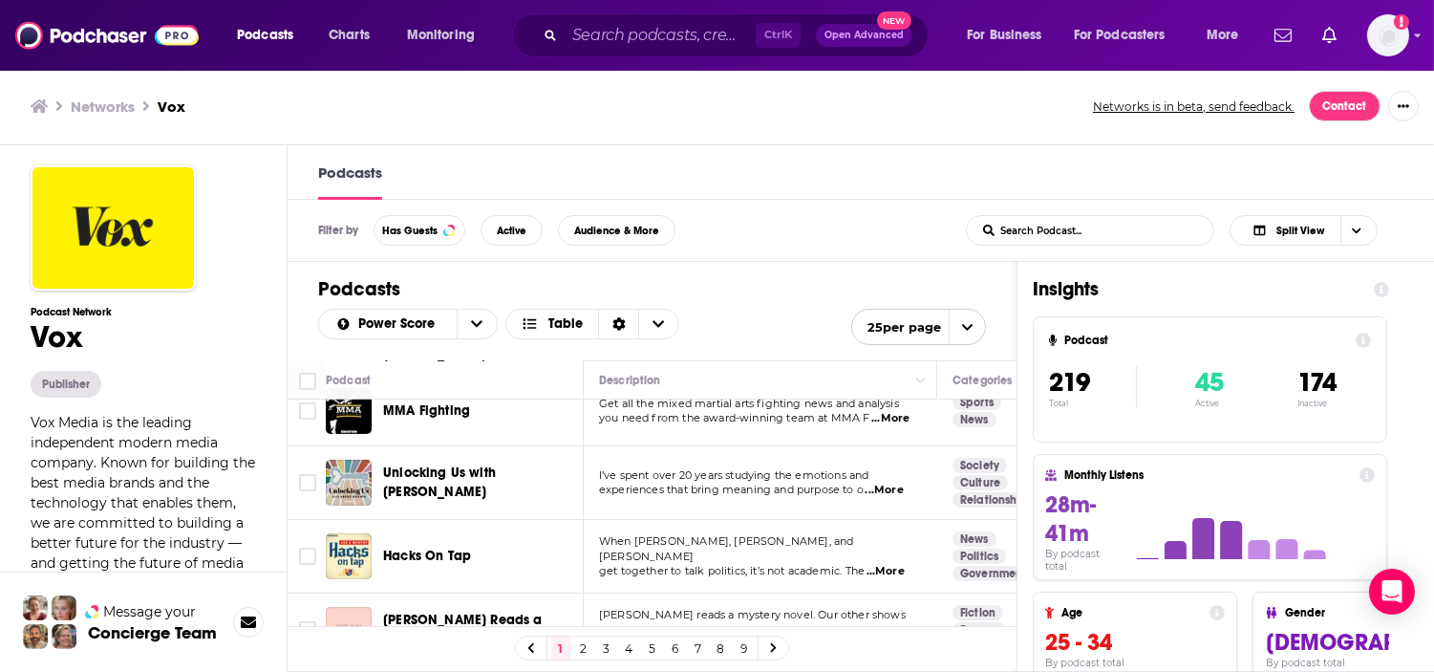
scroll to position [1374, 0]
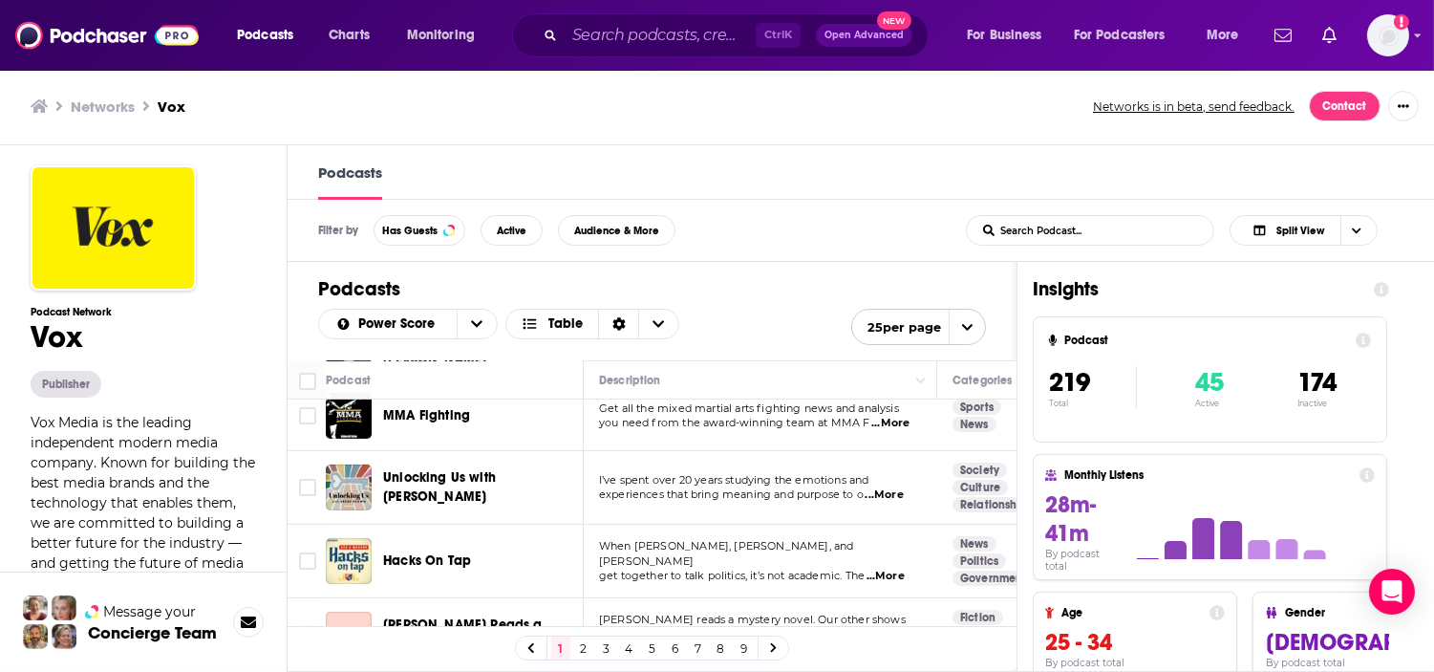
click at [880, 568] on span "...More" at bounding box center [886, 575] width 38 height 15
click at [529, 551] on div "Hacks On Tap" at bounding box center [482, 560] width 199 height 19
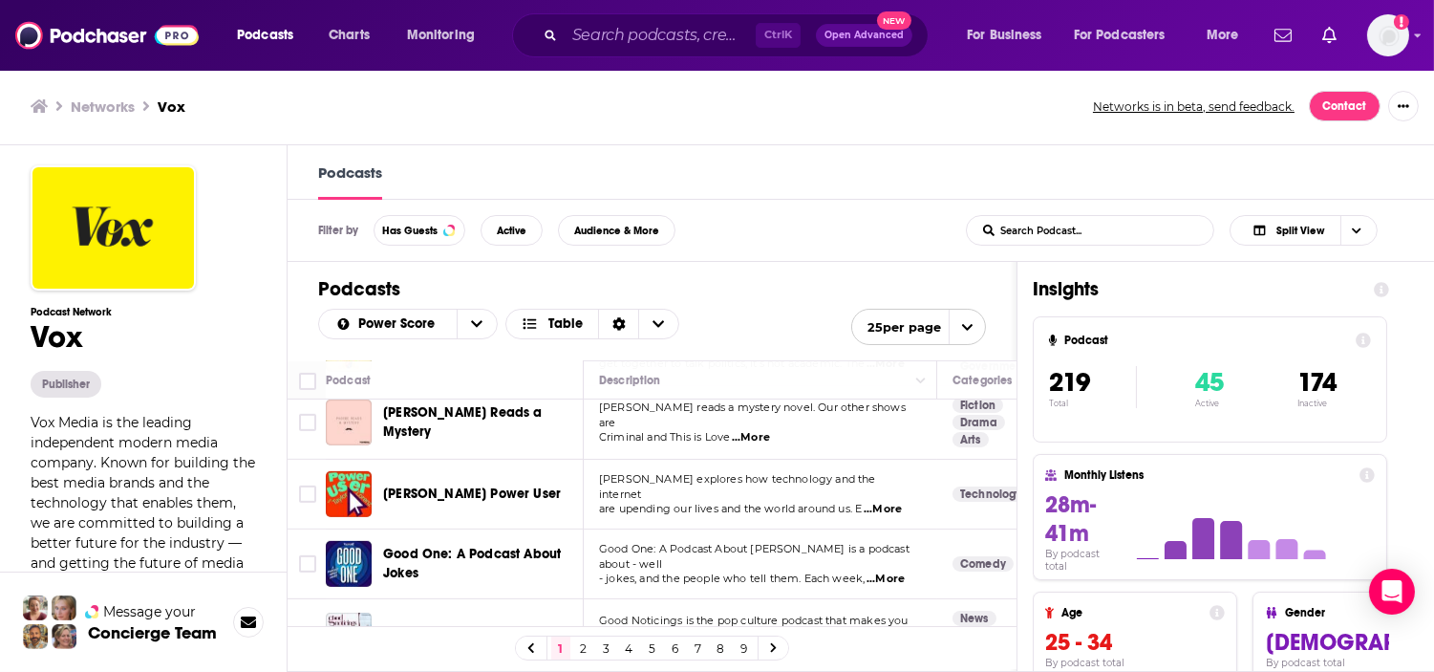
scroll to position [1587, 0]
click at [593, 646] on link "2" at bounding box center [583, 647] width 19 height 23
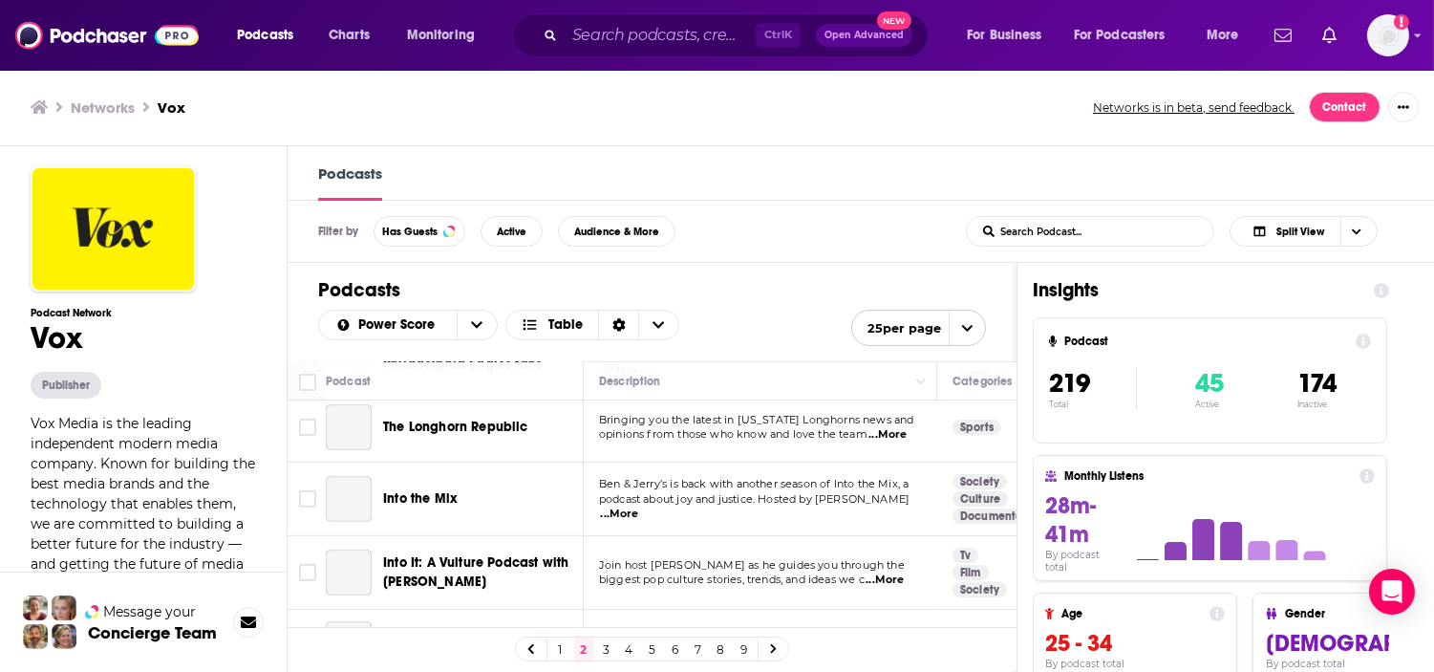
scroll to position [1582, 0]
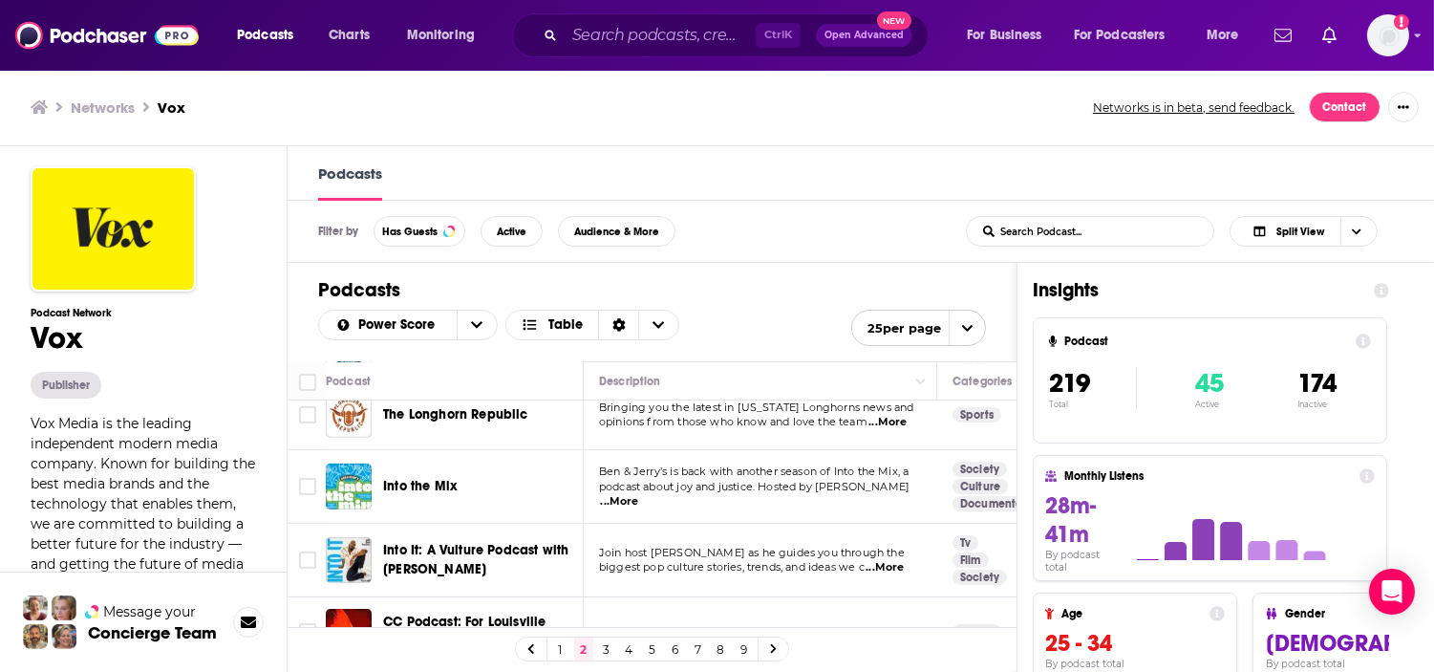
click at [562, 642] on link "1" at bounding box center [560, 648] width 19 height 23
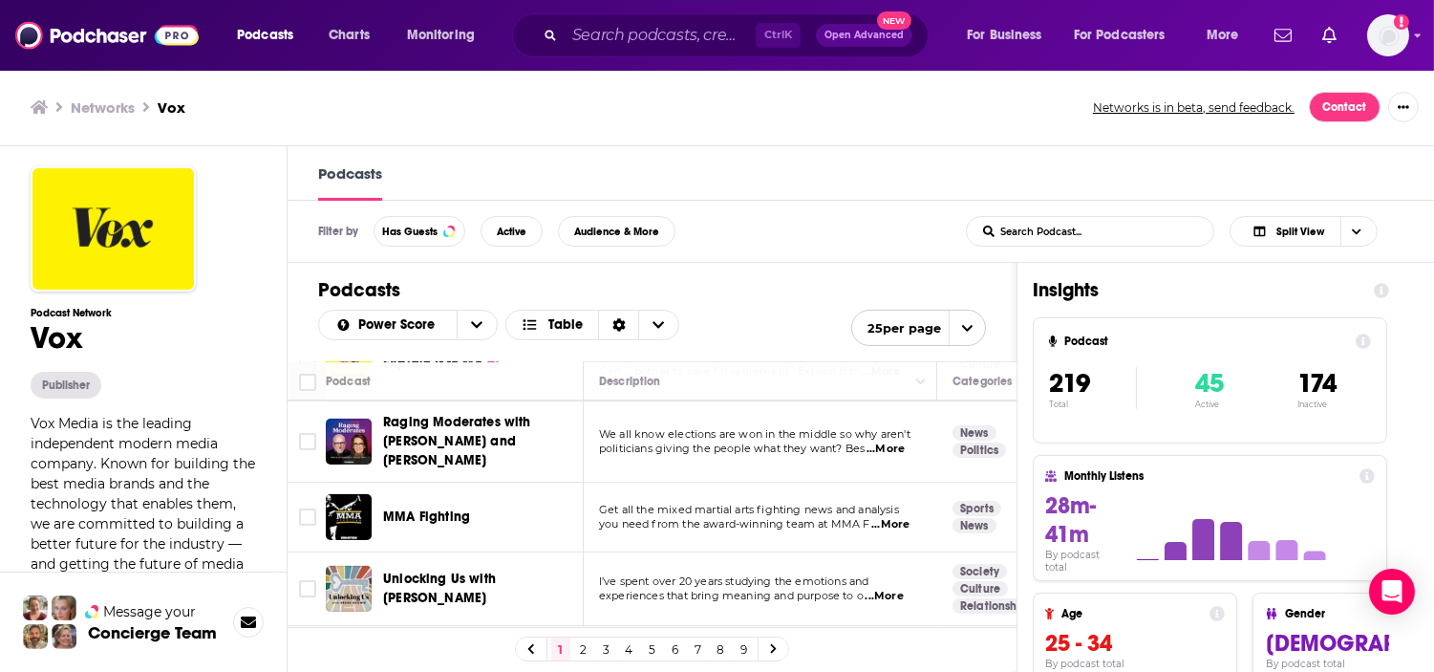
scroll to position [1380, 0]
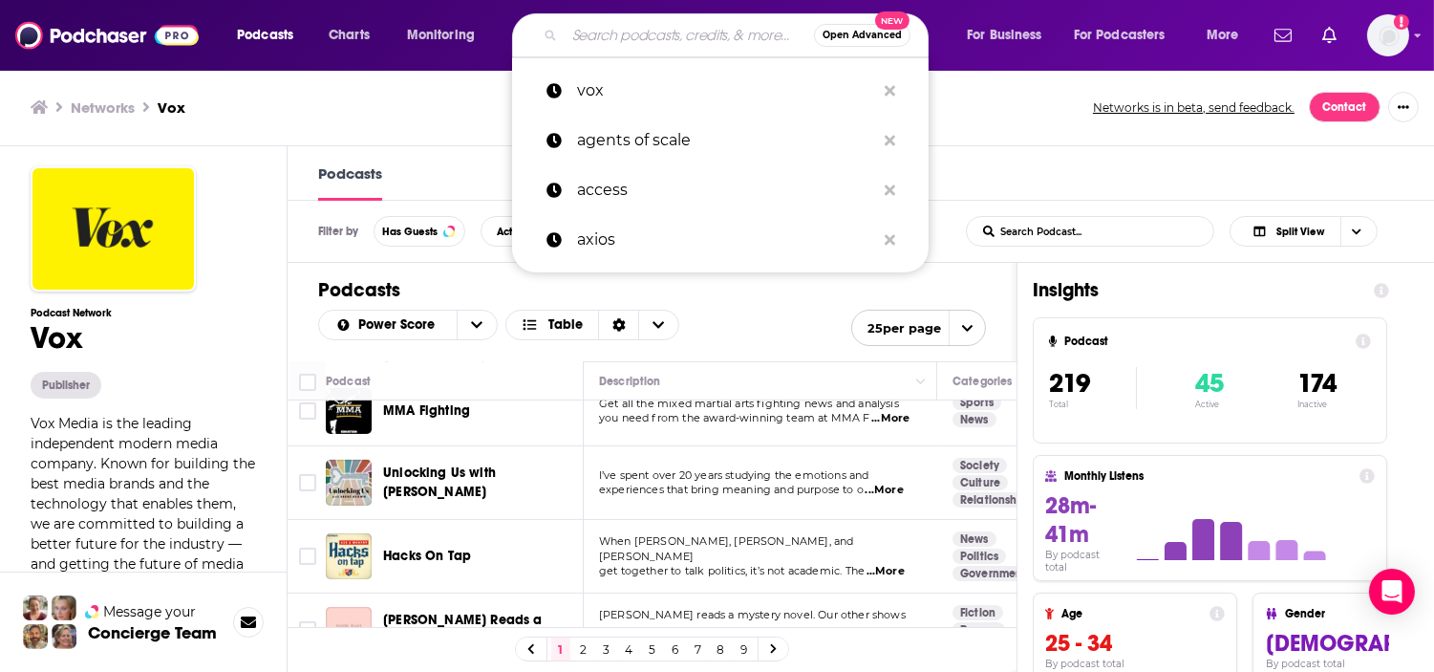
click at [577, 34] on input "Search podcasts, credits, & more..." at bounding box center [689, 35] width 249 height 31
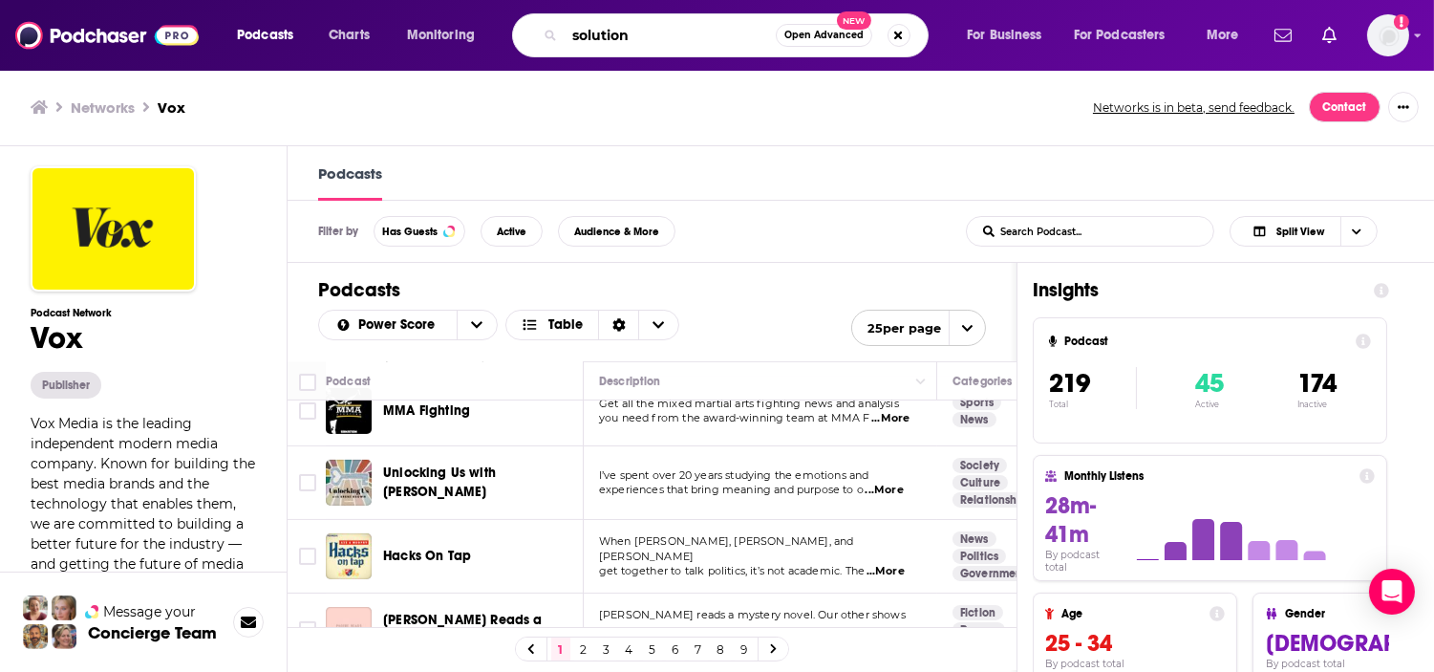
type input "solutions"
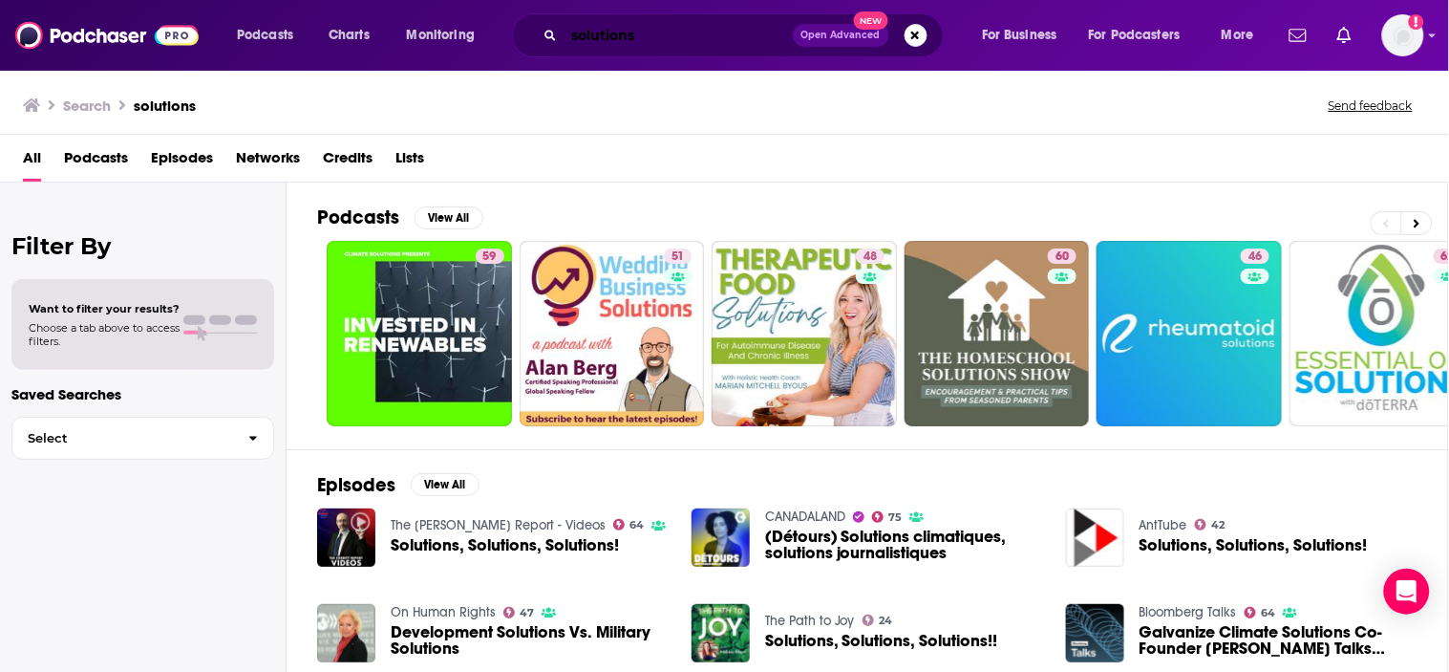
click at [652, 46] on input "solutions" at bounding box center [679, 35] width 228 height 31
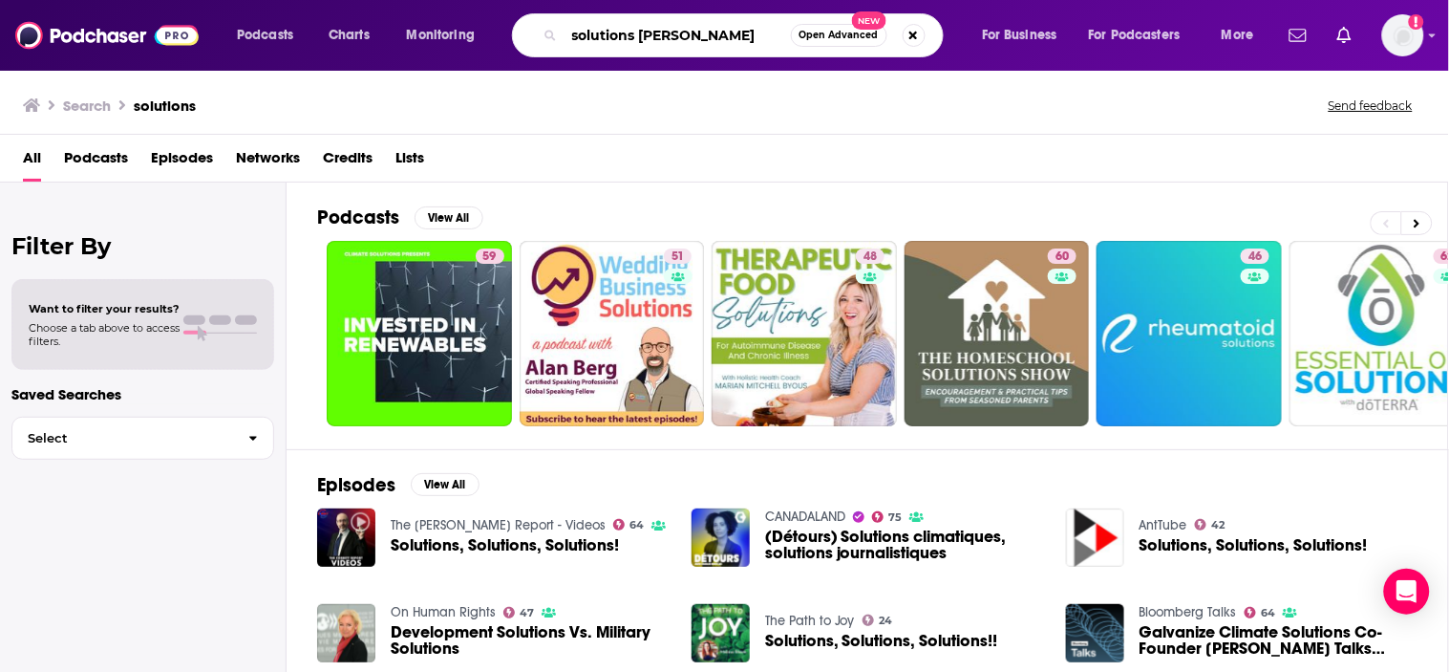
type input "solutions henry blodget"
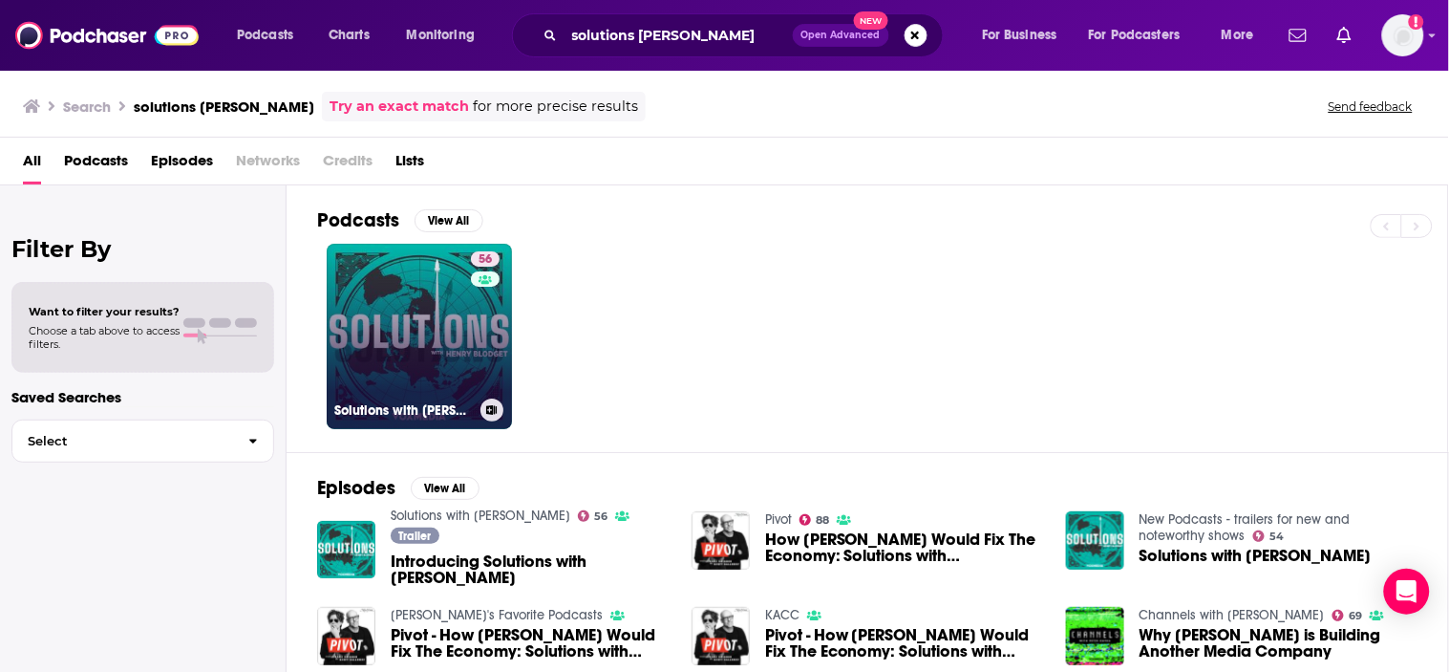
click at [417, 311] on link "56 Solutions with Henry Blodget" at bounding box center [419, 336] width 185 height 185
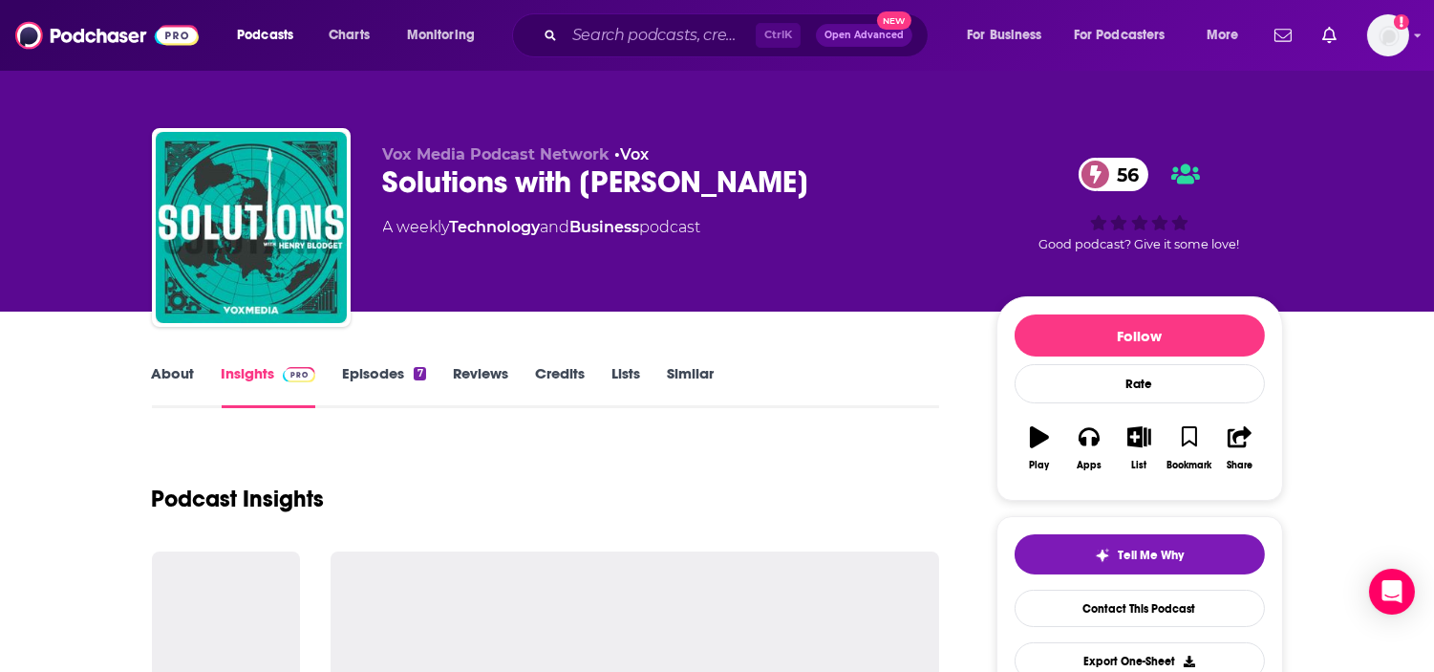
click at [177, 374] on link "About" at bounding box center [173, 386] width 43 height 44
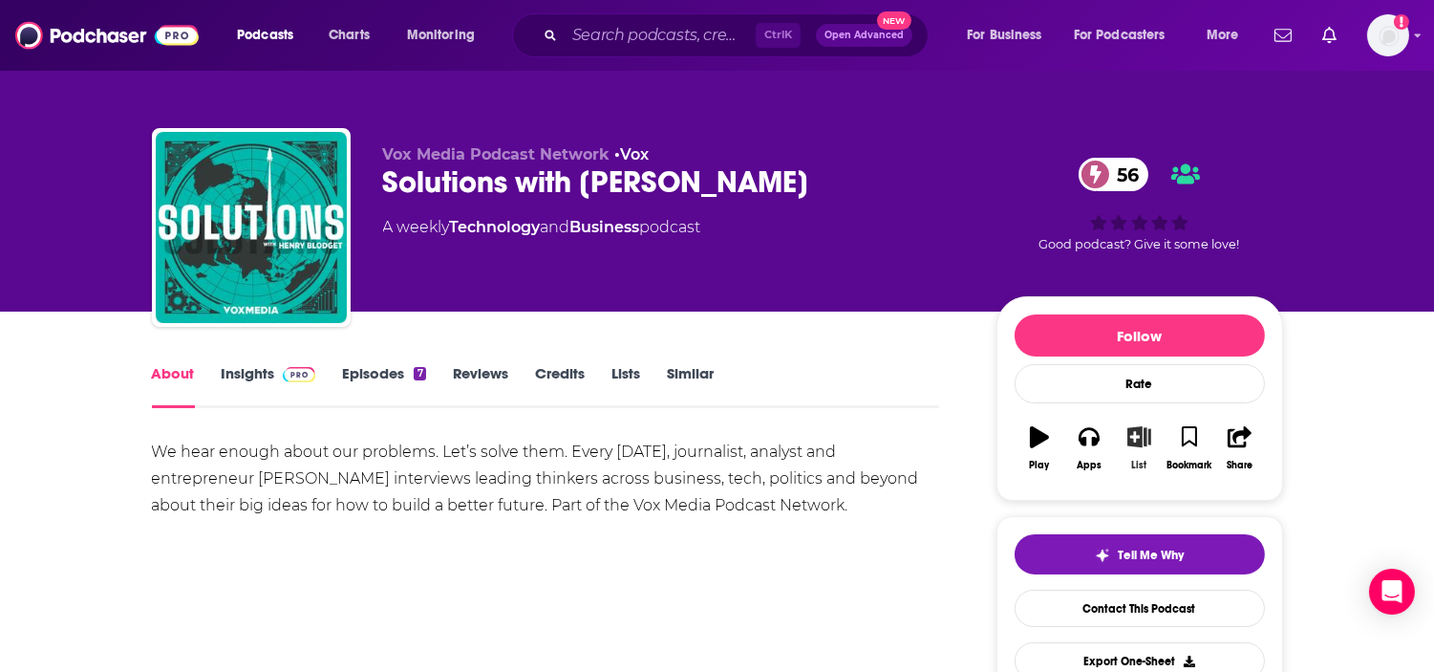
click at [1142, 449] on button "List" at bounding box center [1139, 448] width 50 height 69
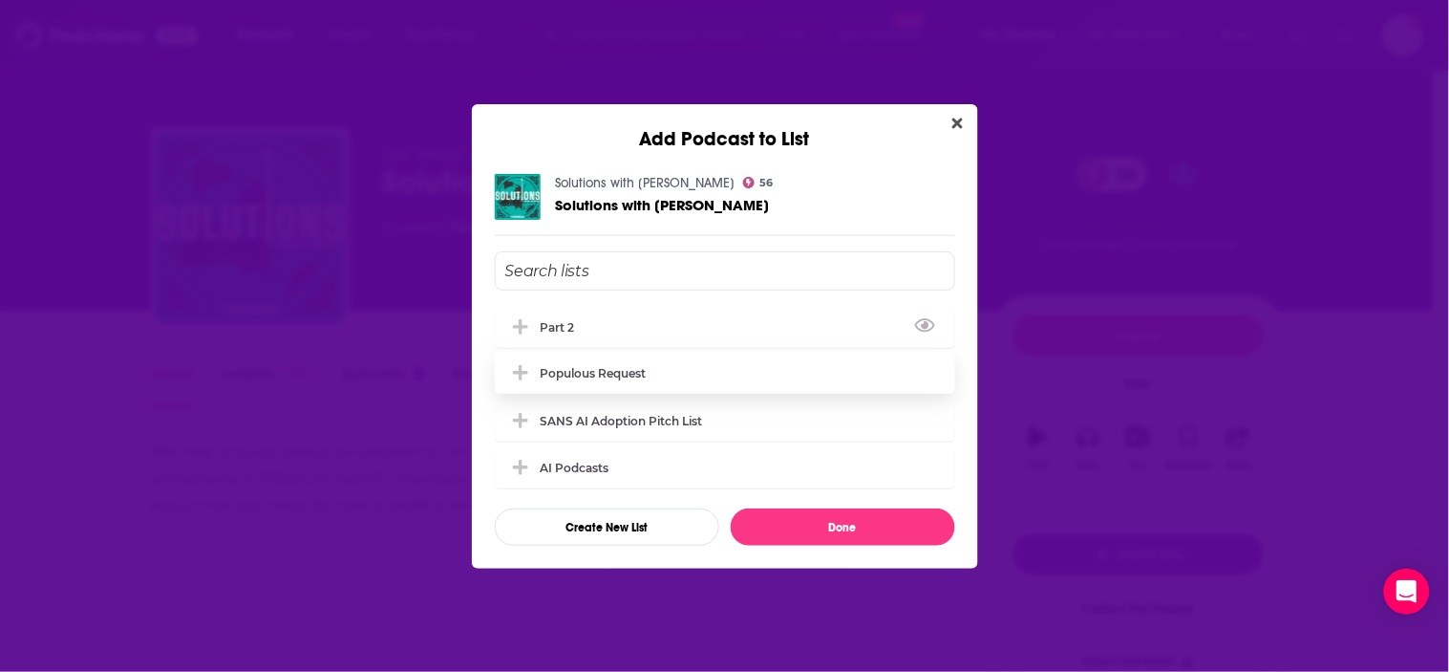
drag, startPoint x: 581, startPoint y: 332, endPoint x: 599, endPoint y: 376, distance: 47.6
click at [581, 332] on div "Part 2" at bounding box center [725, 327] width 461 height 42
click at [828, 517] on button "Done" at bounding box center [843, 526] width 225 height 37
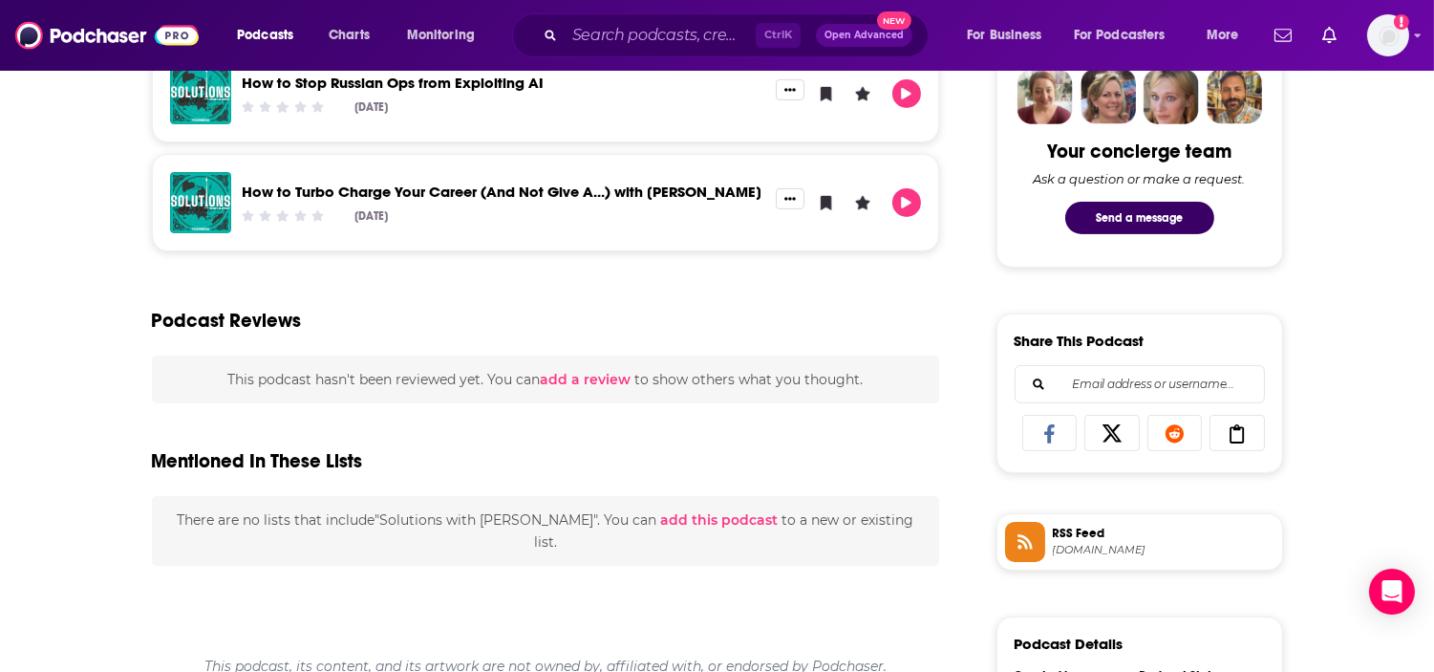
scroll to position [106, 0]
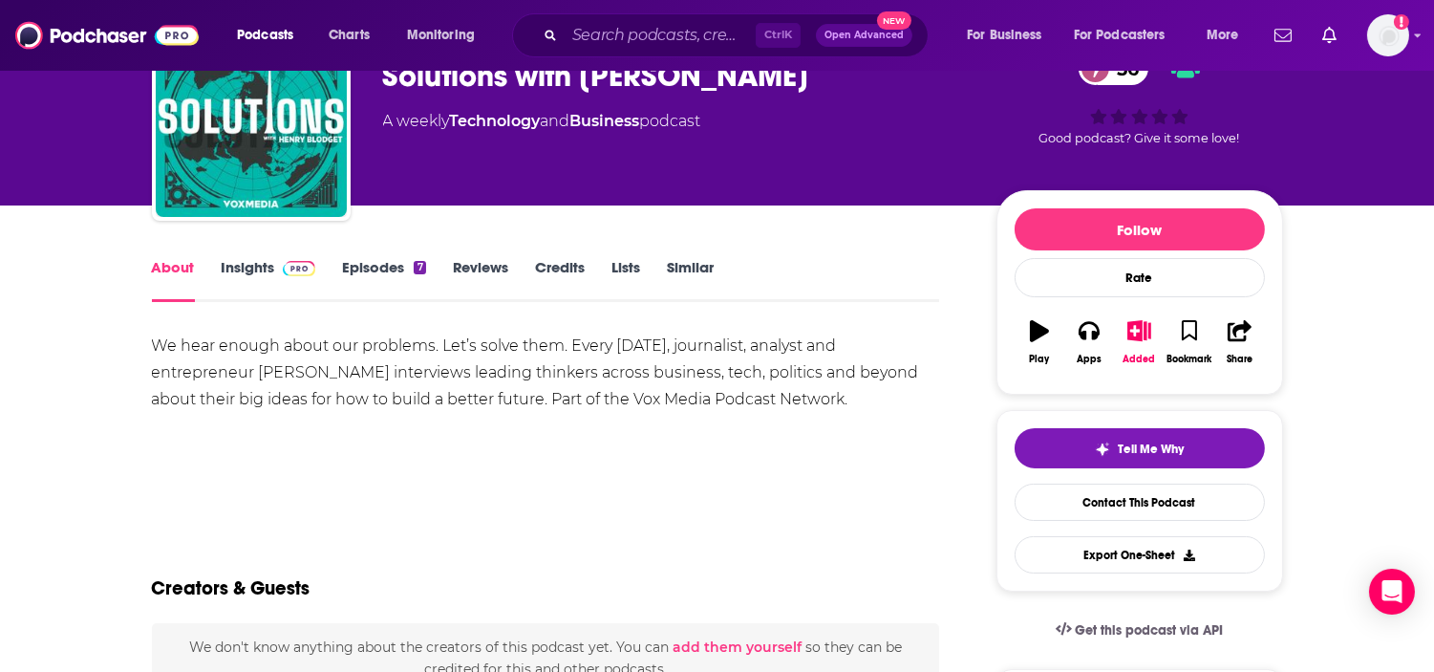
click at [259, 272] on link "Insights" at bounding box center [269, 280] width 95 height 44
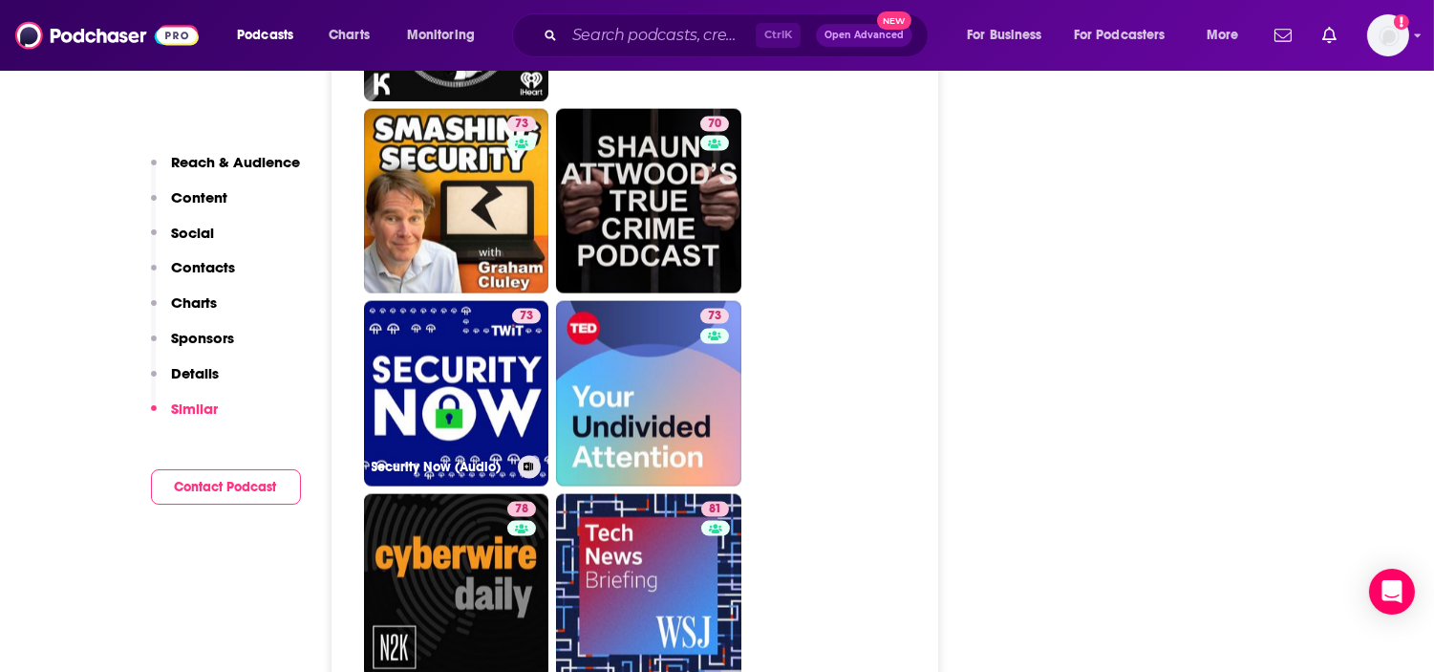
scroll to position [4777, 0]
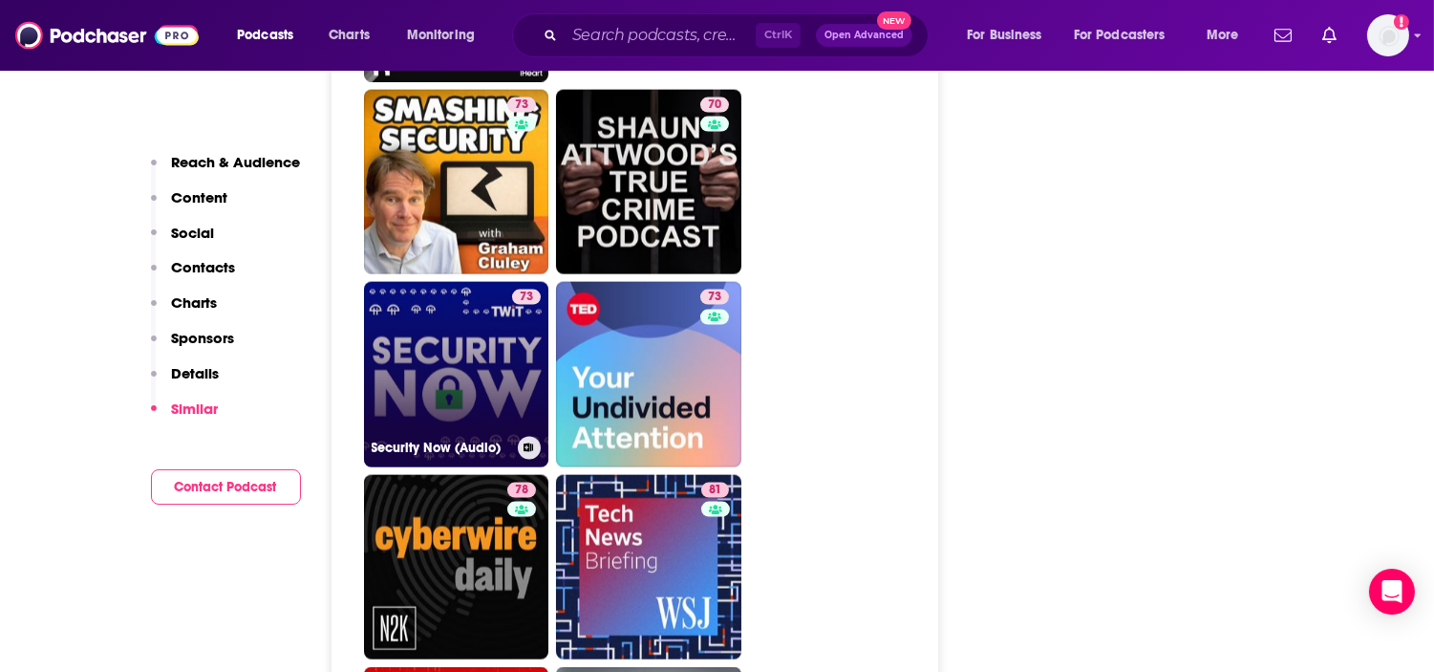
click at [527, 364] on div "73" at bounding box center [526, 362] width 29 height 147
type input "https://www.podchaser.com/podcasts/security-now-audio-5509"
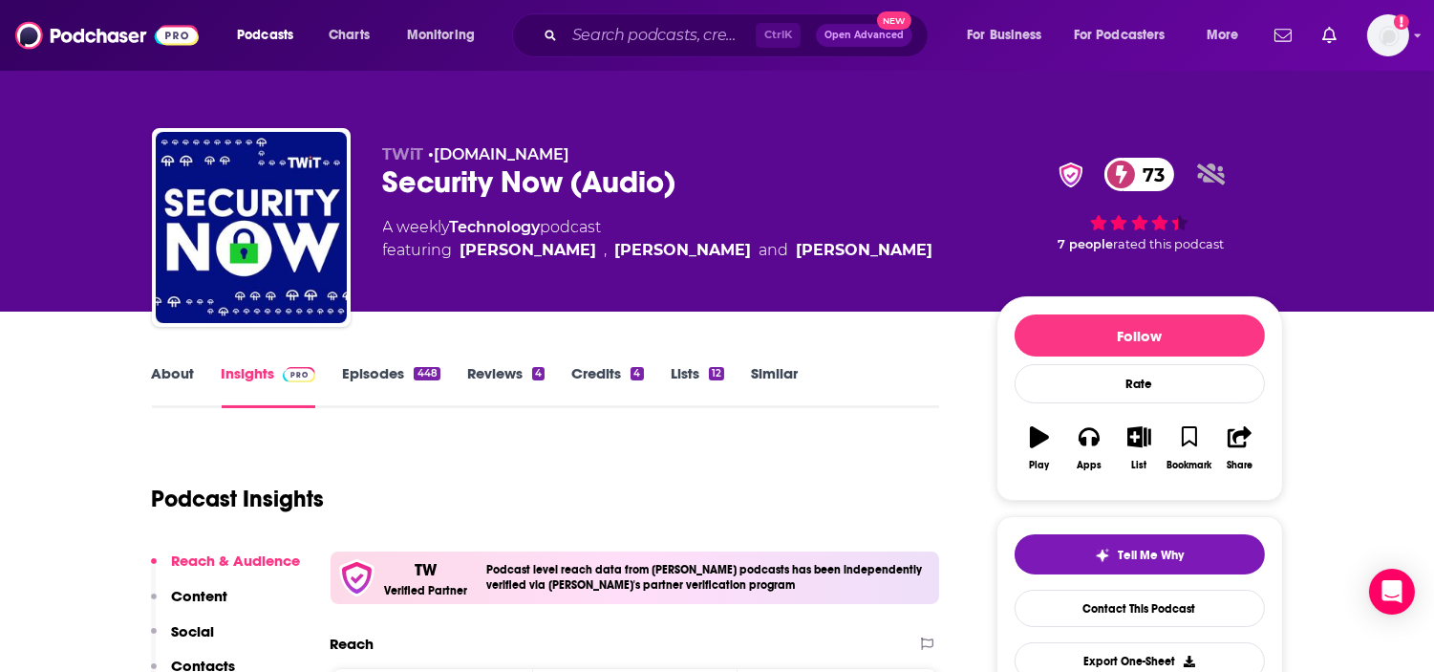
click at [346, 373] on link "Episodes 448" at bounding box center [390, 386] width 97 height 44
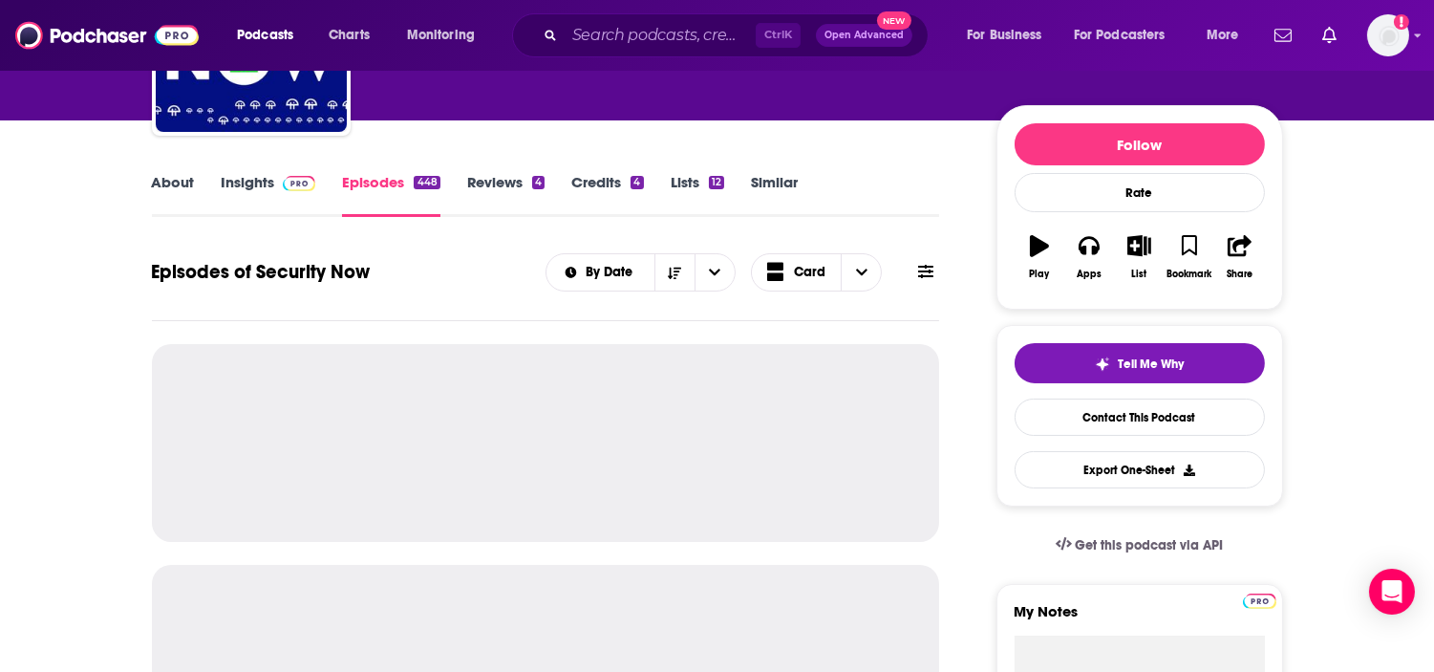
scroll to position [212, 0]
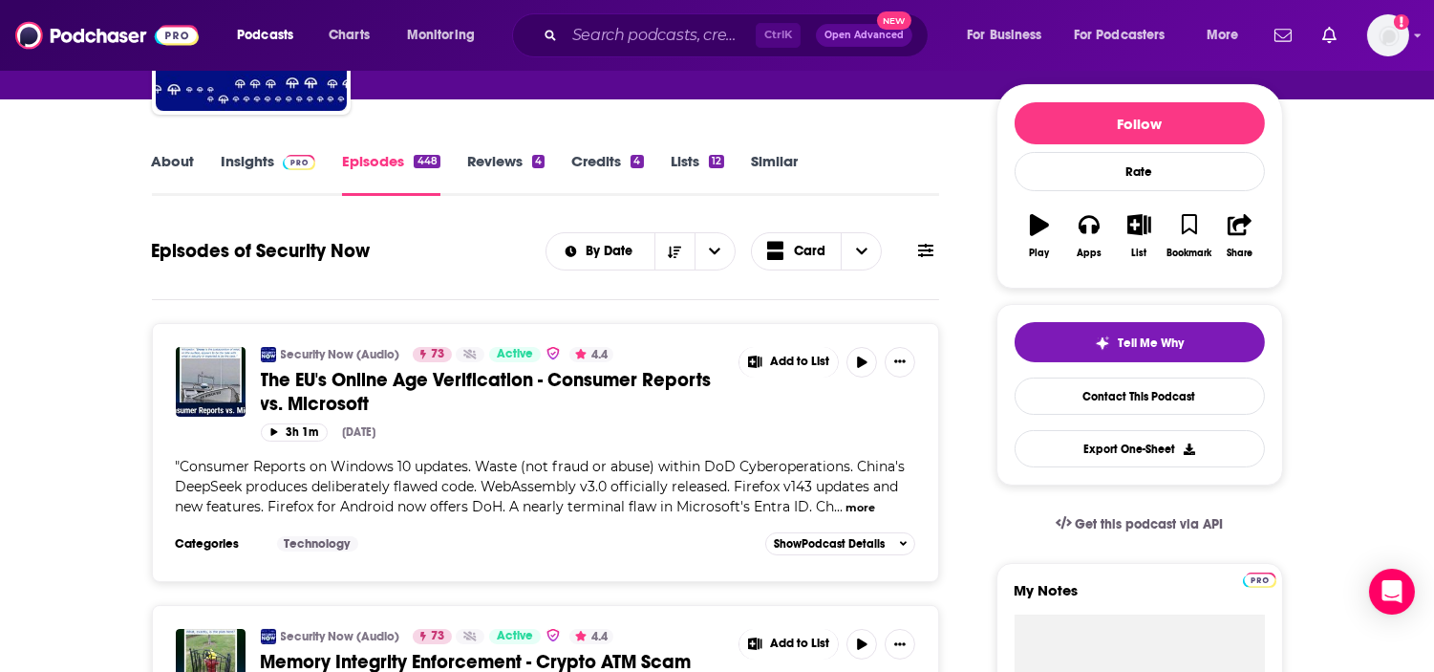
click at [846, 501] on button "more" at bounding box center [861, 508] width 30 height 16
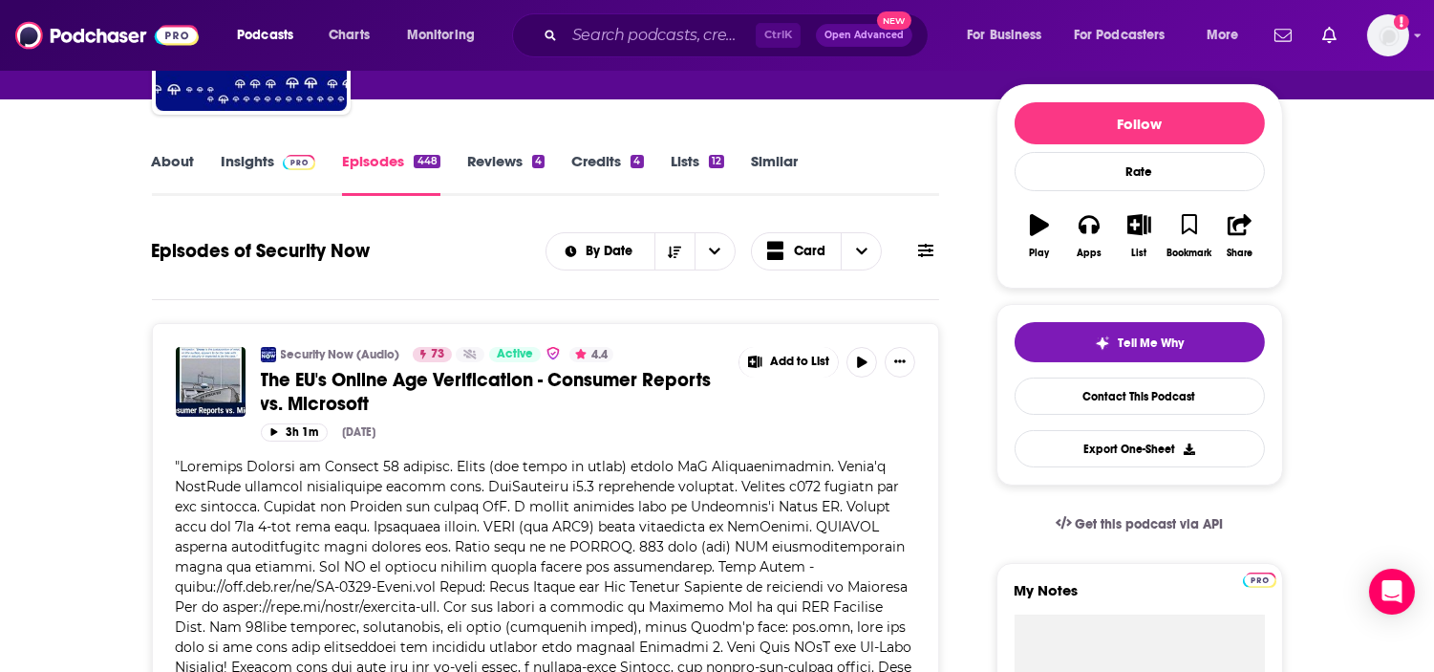
scroll to position [424, 0]
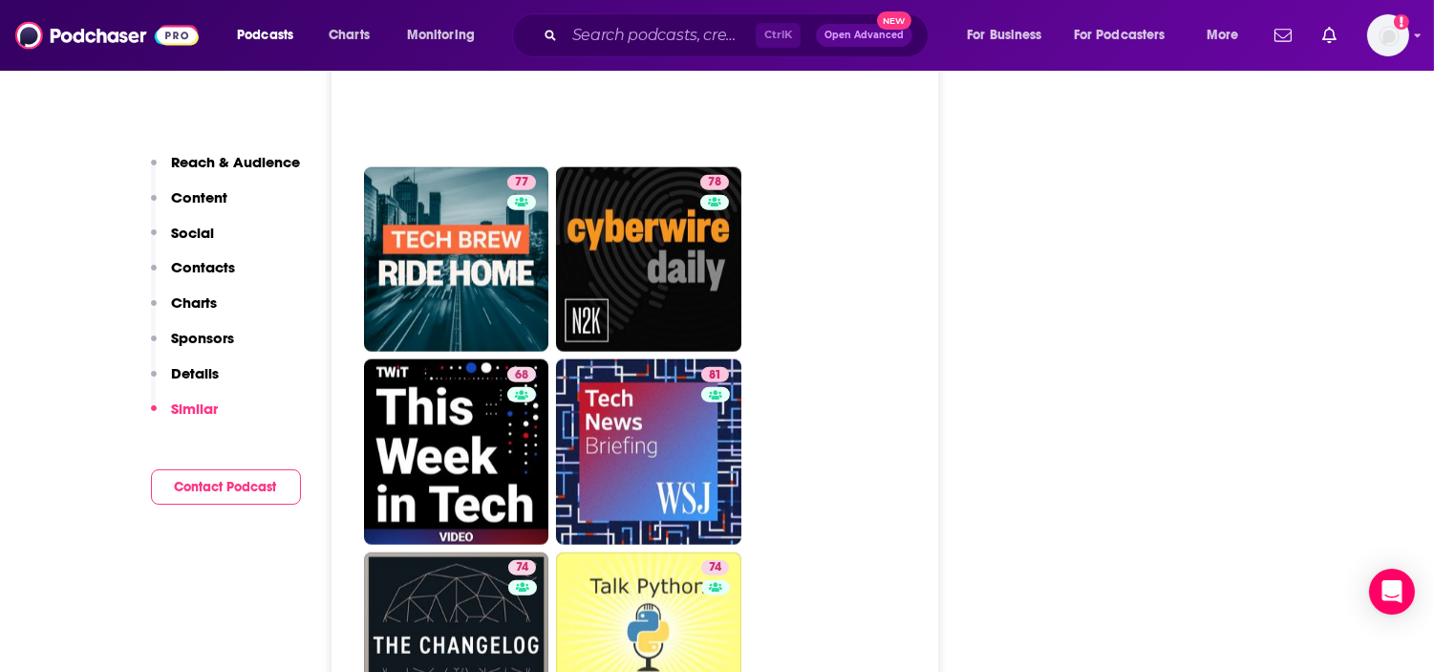
scroll to position [4274, 0]
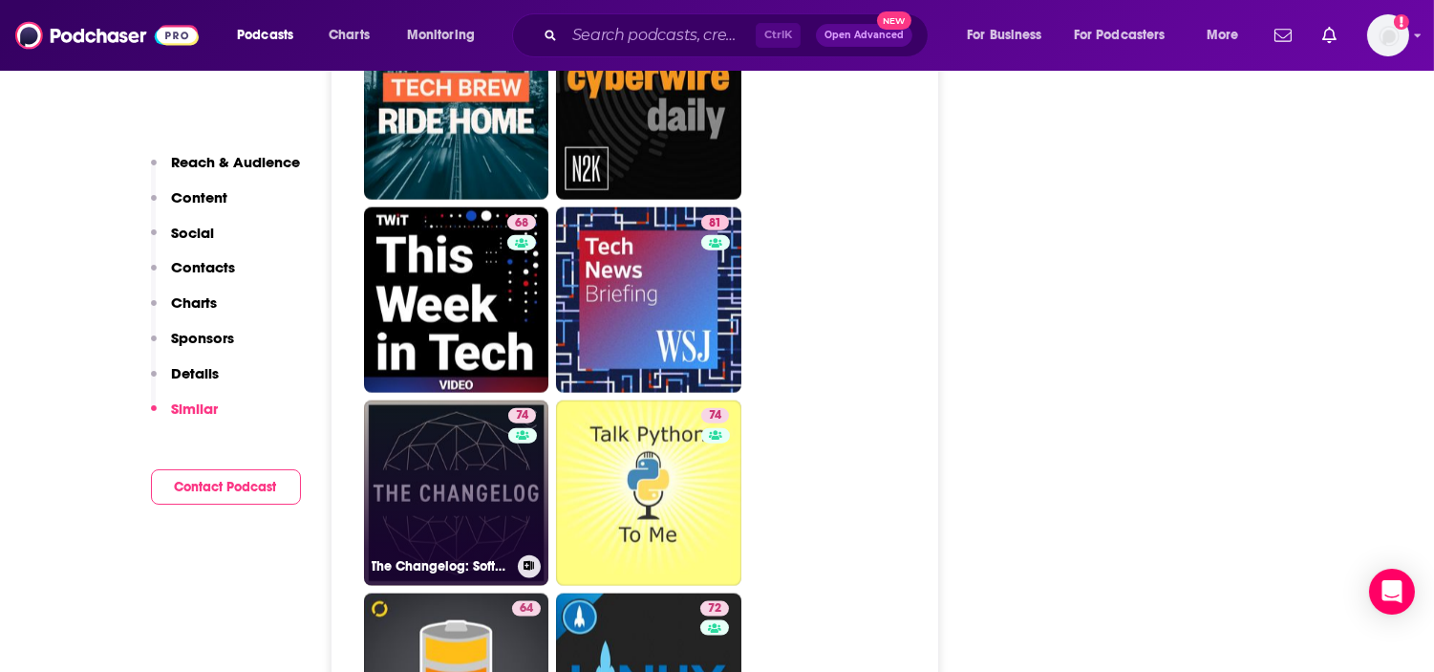
click at [432, 479] on link "74 The Changelog: Software Development, Open Source" at bounding box center [456, 492] width 185 height 185
type input "https://www.podchaser.com/podcasts/the-changelog-software-develop-70221"
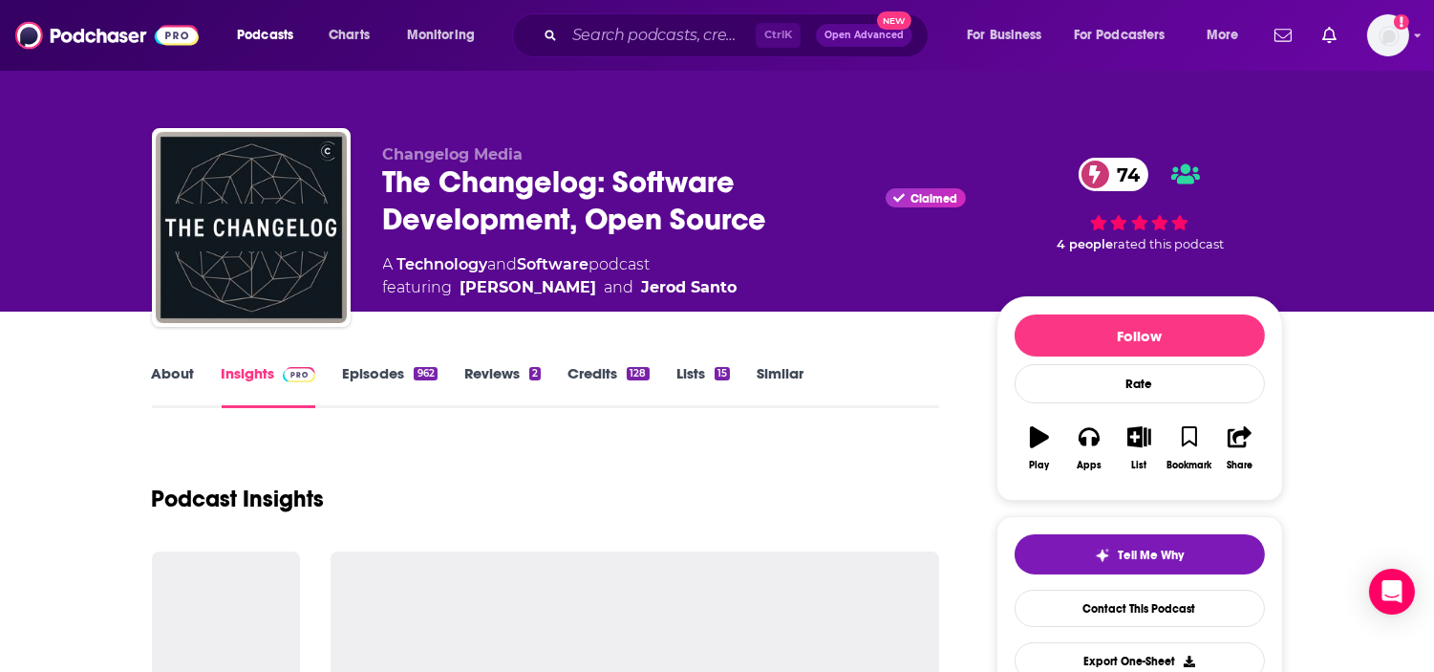
click at [158, 379] on link "About" at bounding box center [173, 386] width 43 height 44
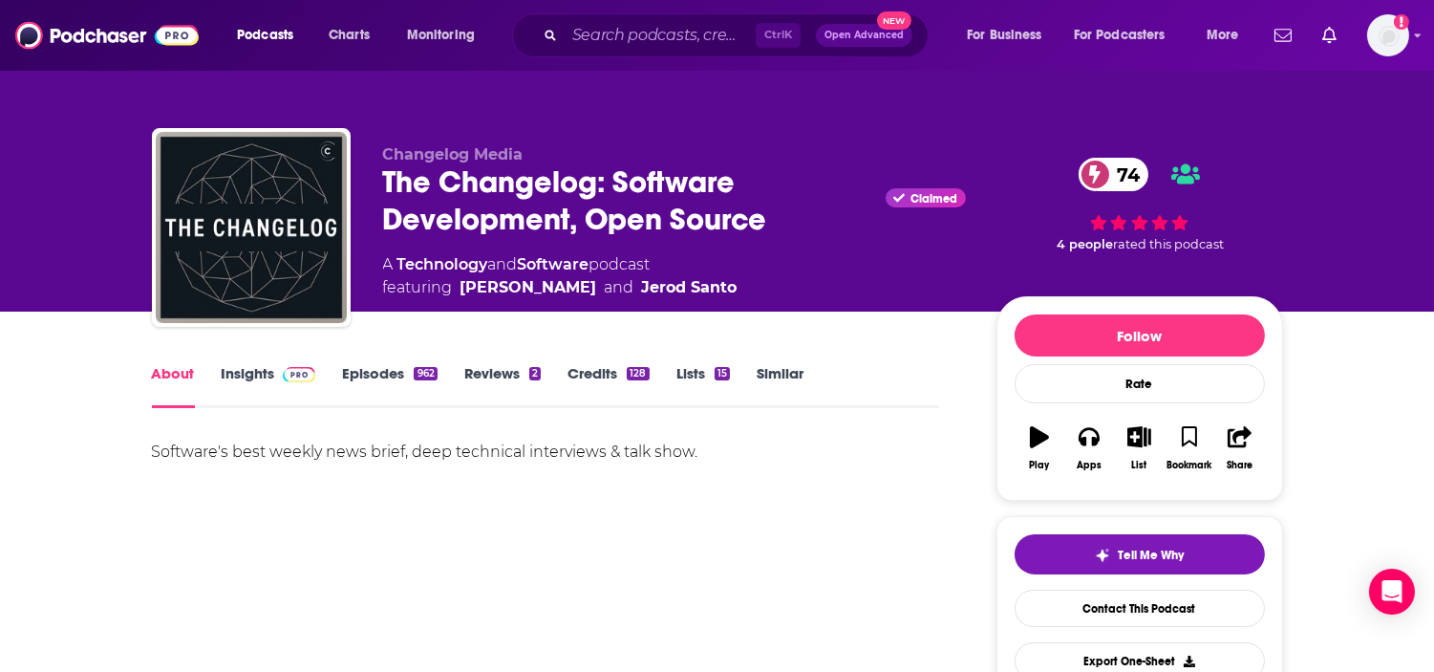
click at [270, 383] on link "Insights" at bounding box center [269, 386] width 95 height 44
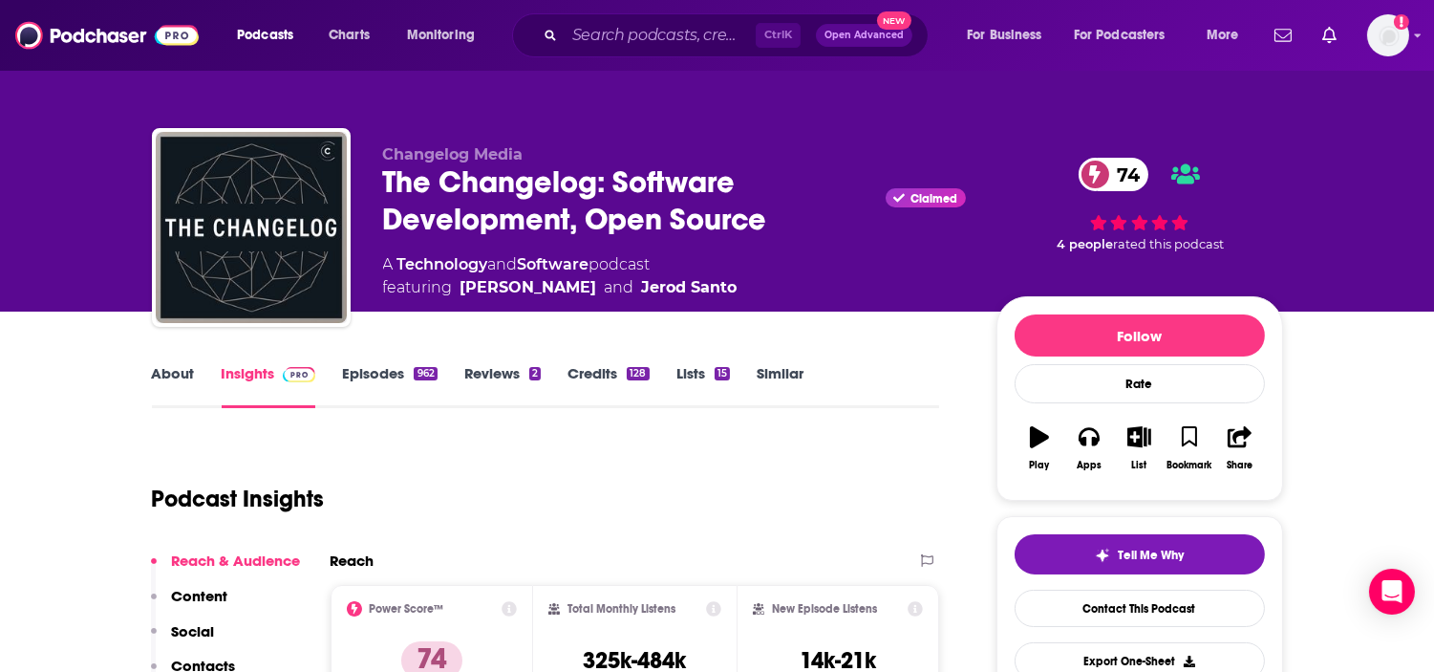
click at [346, 367] on link "Episodes 962" at bounding box center [389, 386] width 95 height 44
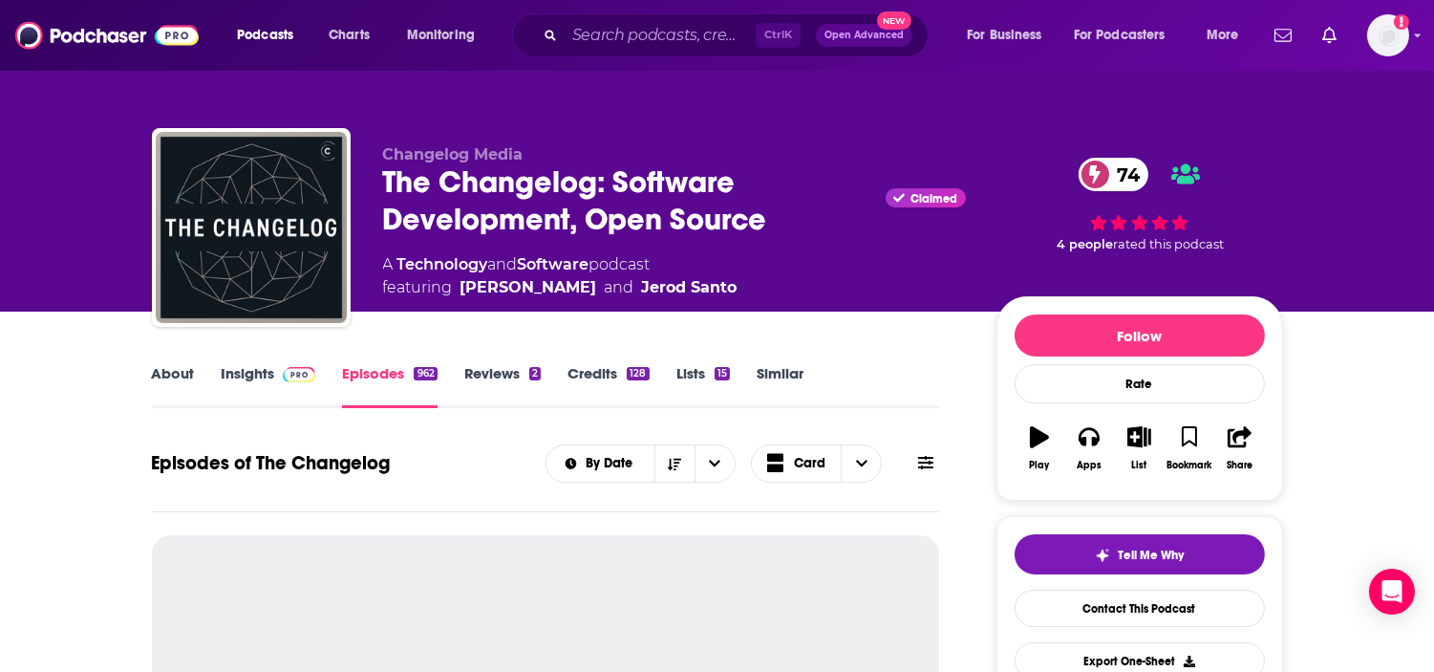
scroll to position [212, 0]
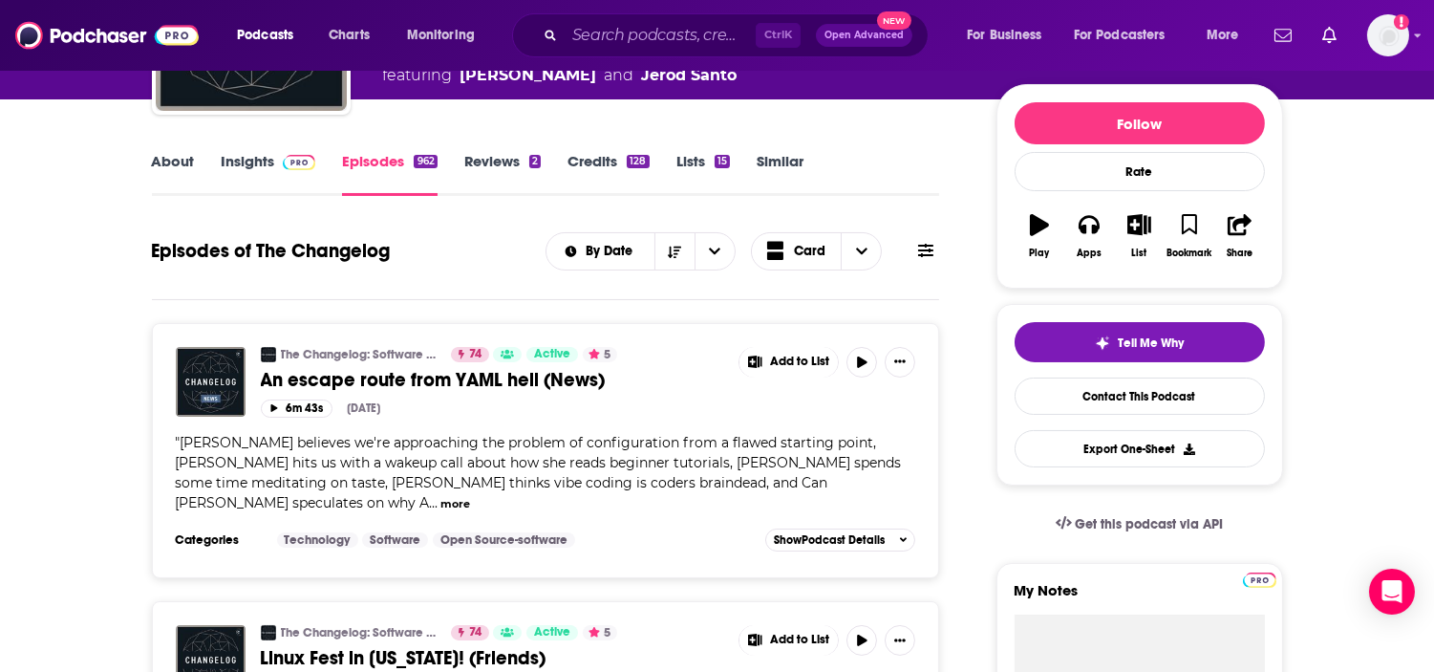
click at [440, 504] on button "more" at bounding box center [455, 504] width 30 height 16
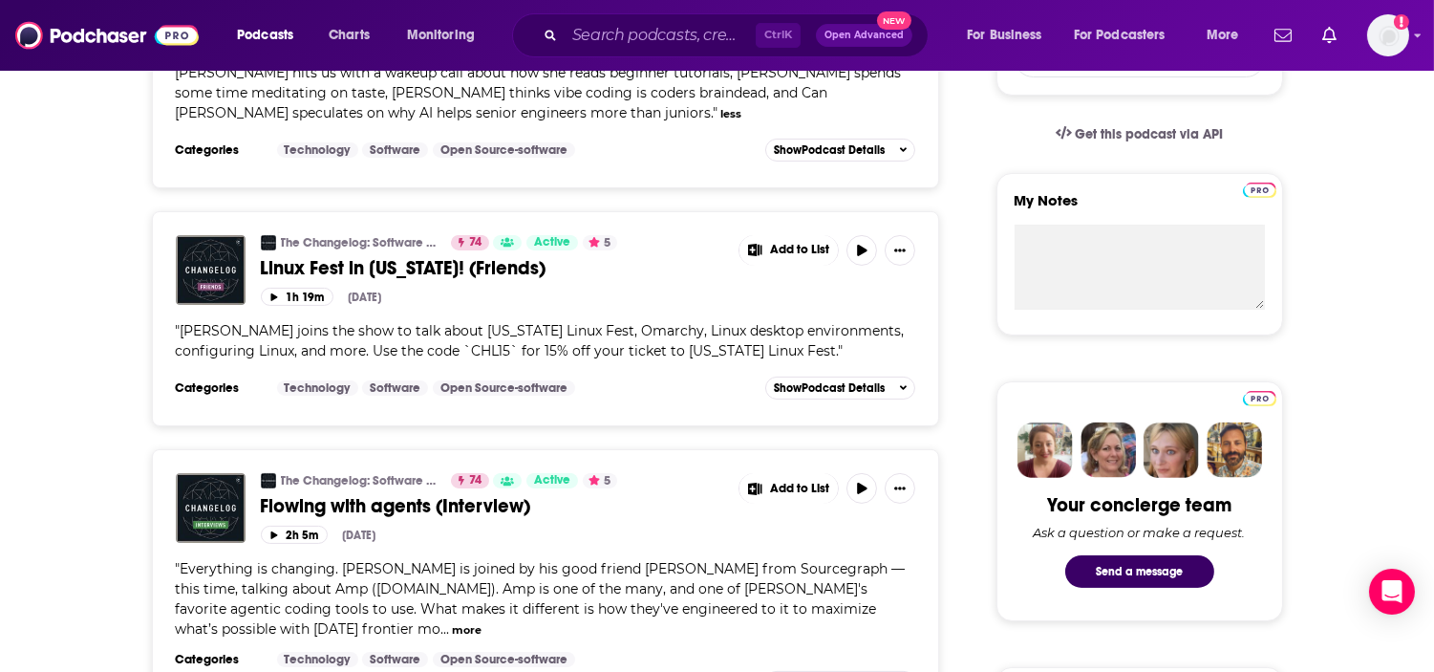
scroll to position [0, 0]
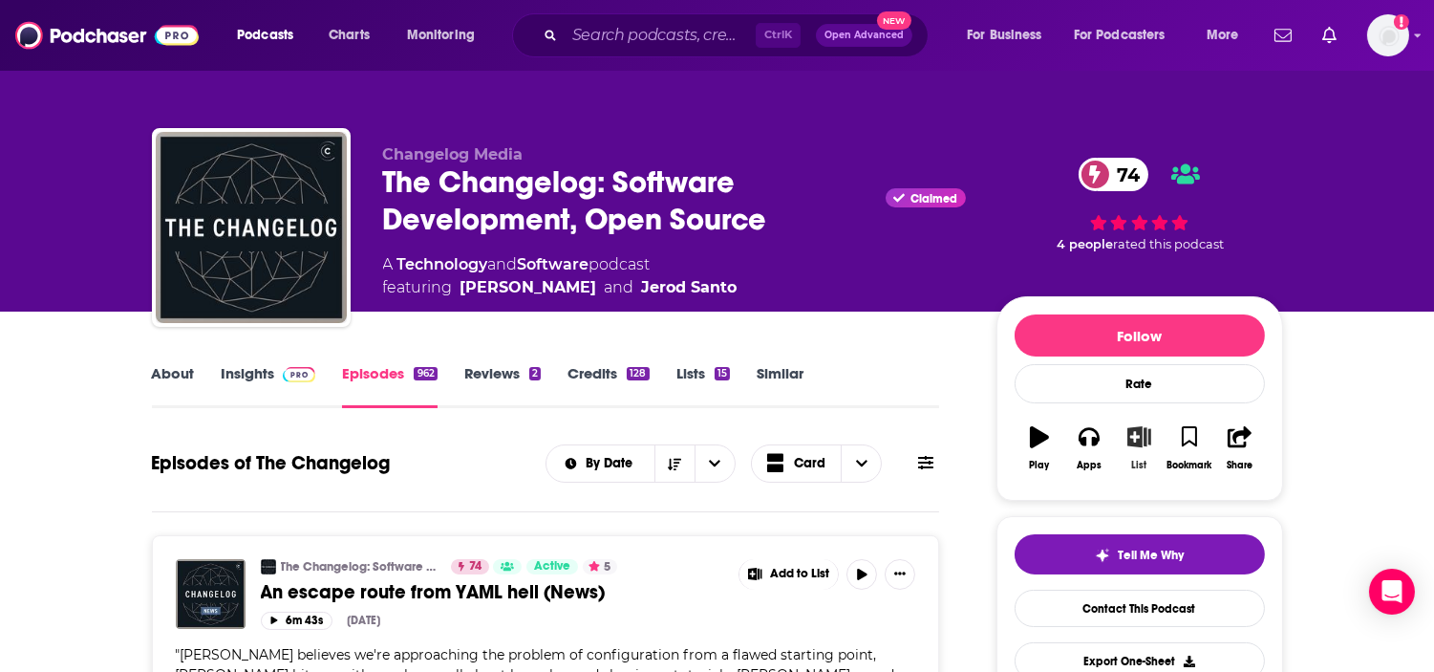
click at [1142, 453] on button "List" at bounding box center [1139, 448] width 50 height 69
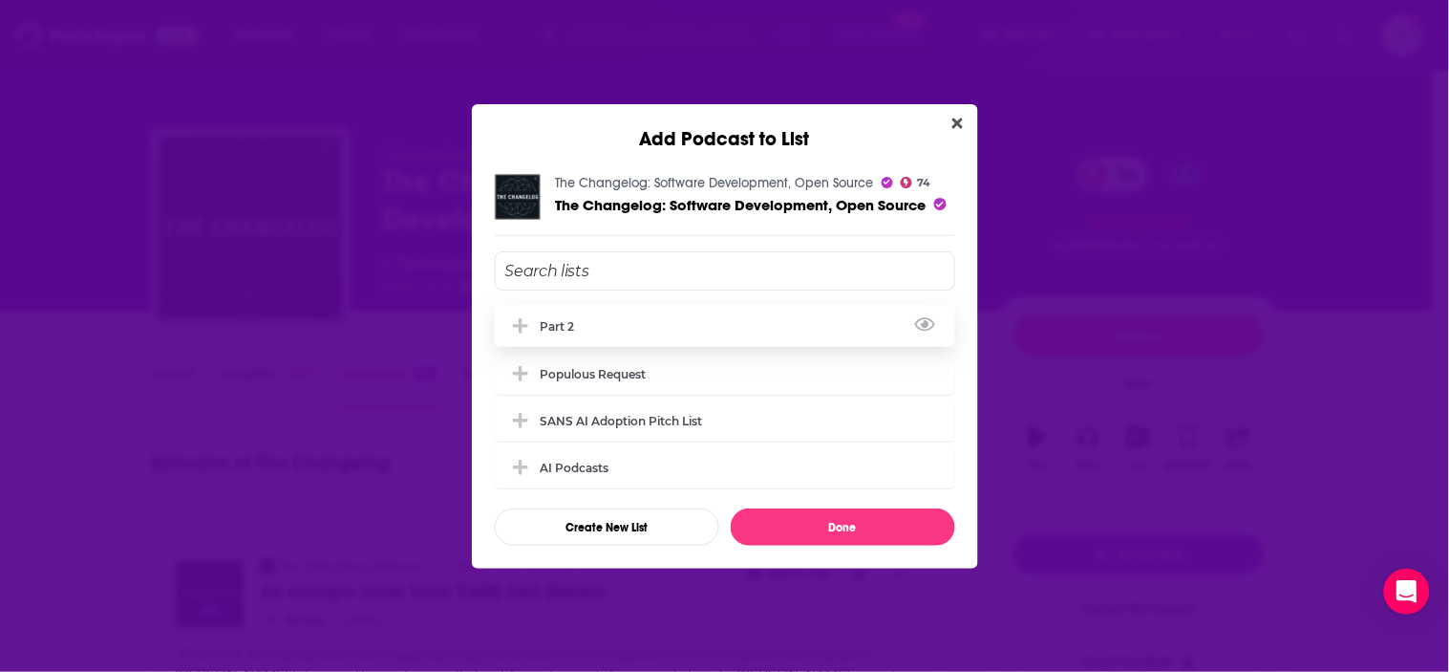
click at [570, 320] on div "Part 2" at bounding box center [564, 326] width 46 height 14
click at [800, 536] on button "Done" at bounding box center [843, 526] width 225 height 37
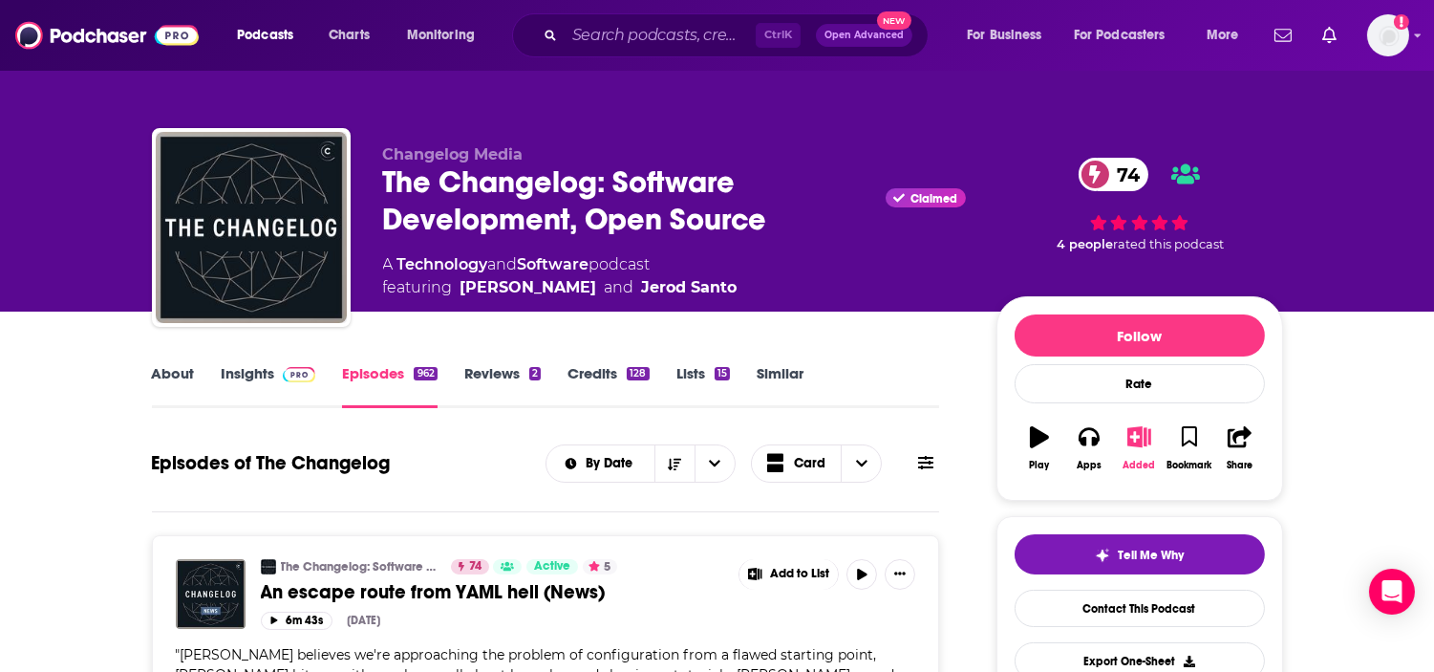
click at [1129, 444] on icon "button" at bounding box center [1139, 436] width 24 height 21
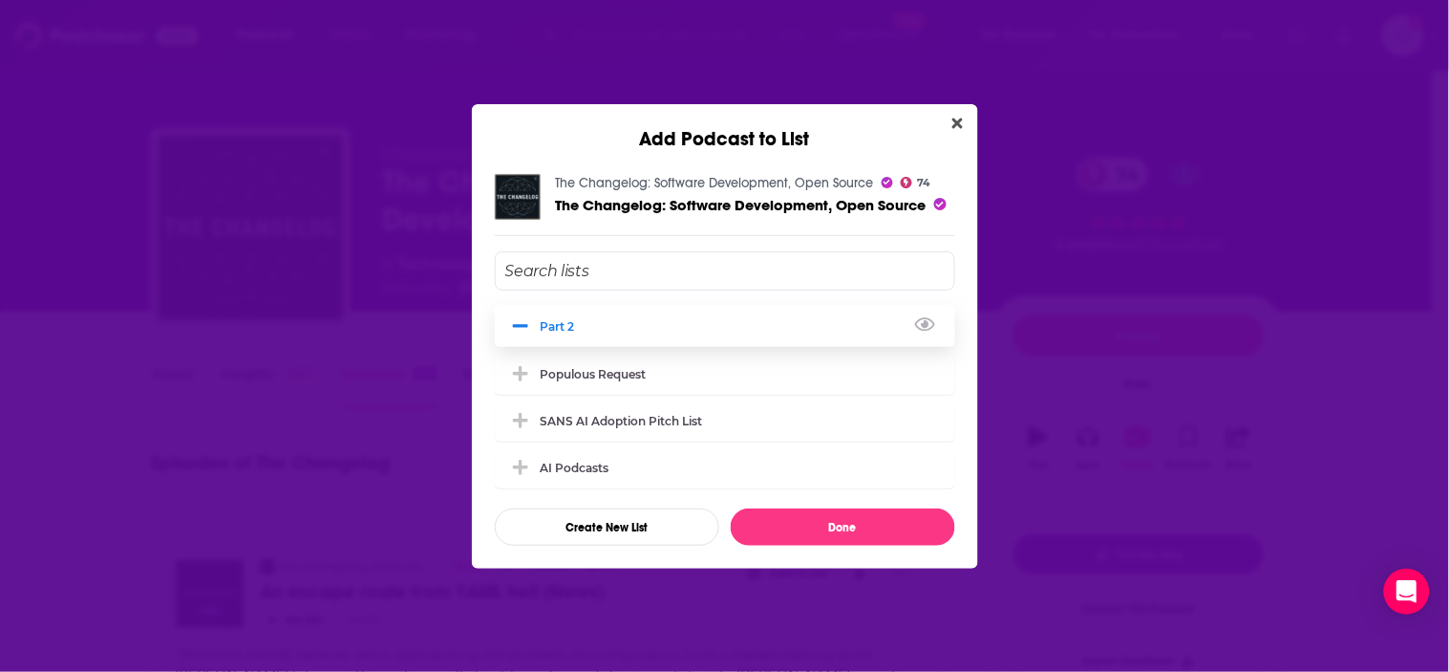
click at [521, 321] on icon "Add Podcast To List" at bounding box center [520, 325] width 14 height 17
click at [873, 522] on button "Done" at bounding box center [843, 526] width 225 height 37
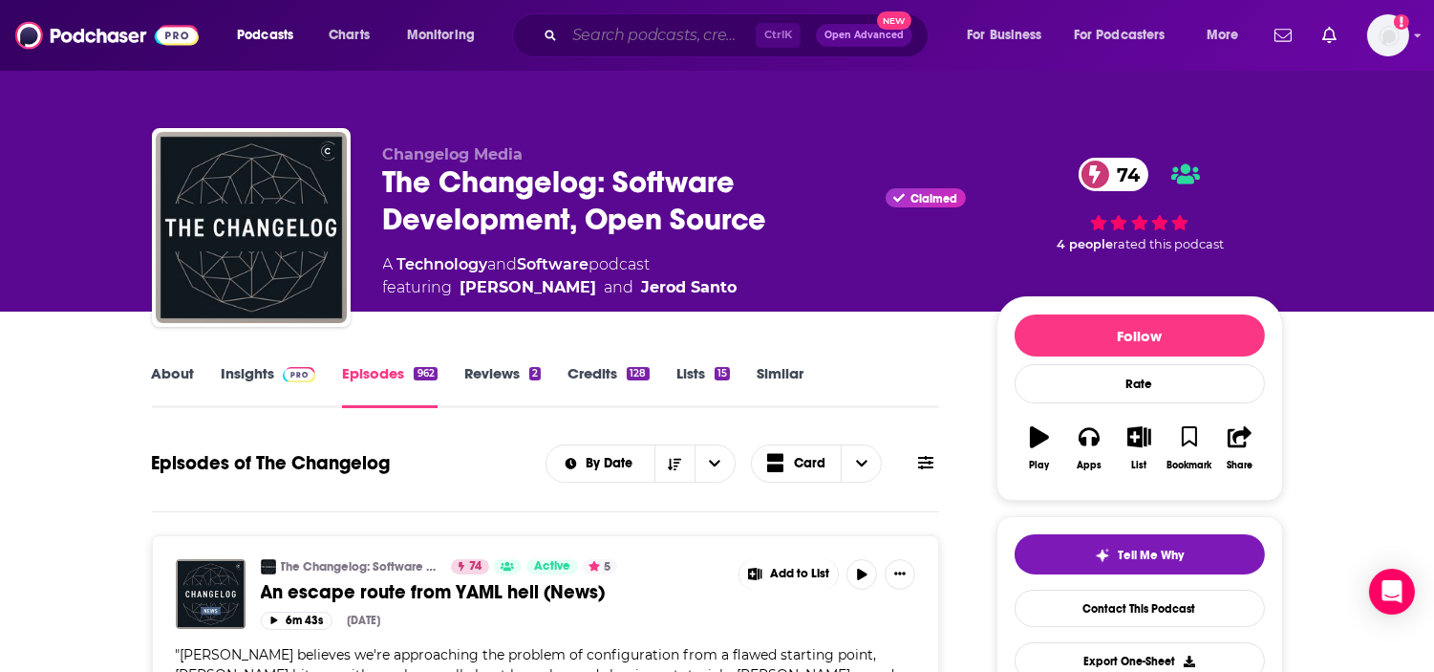
click at [588, 49] on input "Search podcasts, credits, & more..." at bounding box center [660, 35] width 191 height 31
click at [259, 380] on link "Insights" at bounding box center [269, 386] width 95 height 44
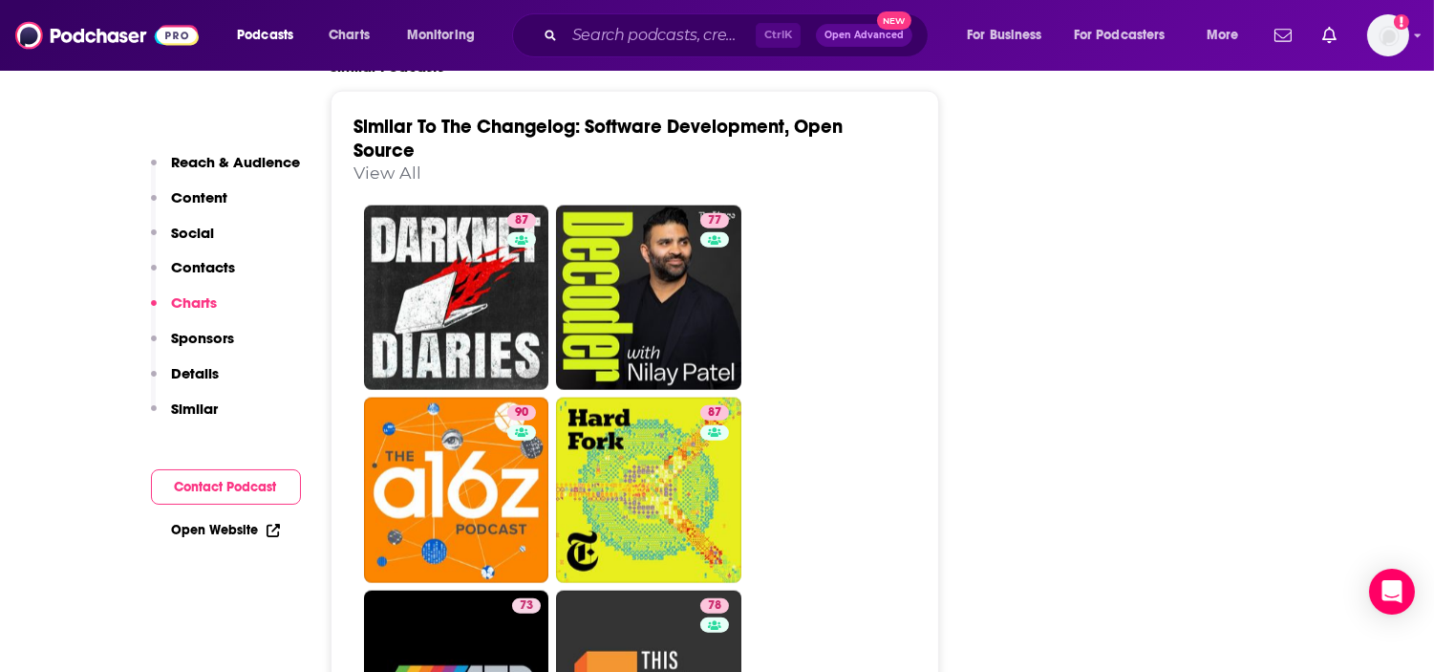
scroll to position [4140, 0]
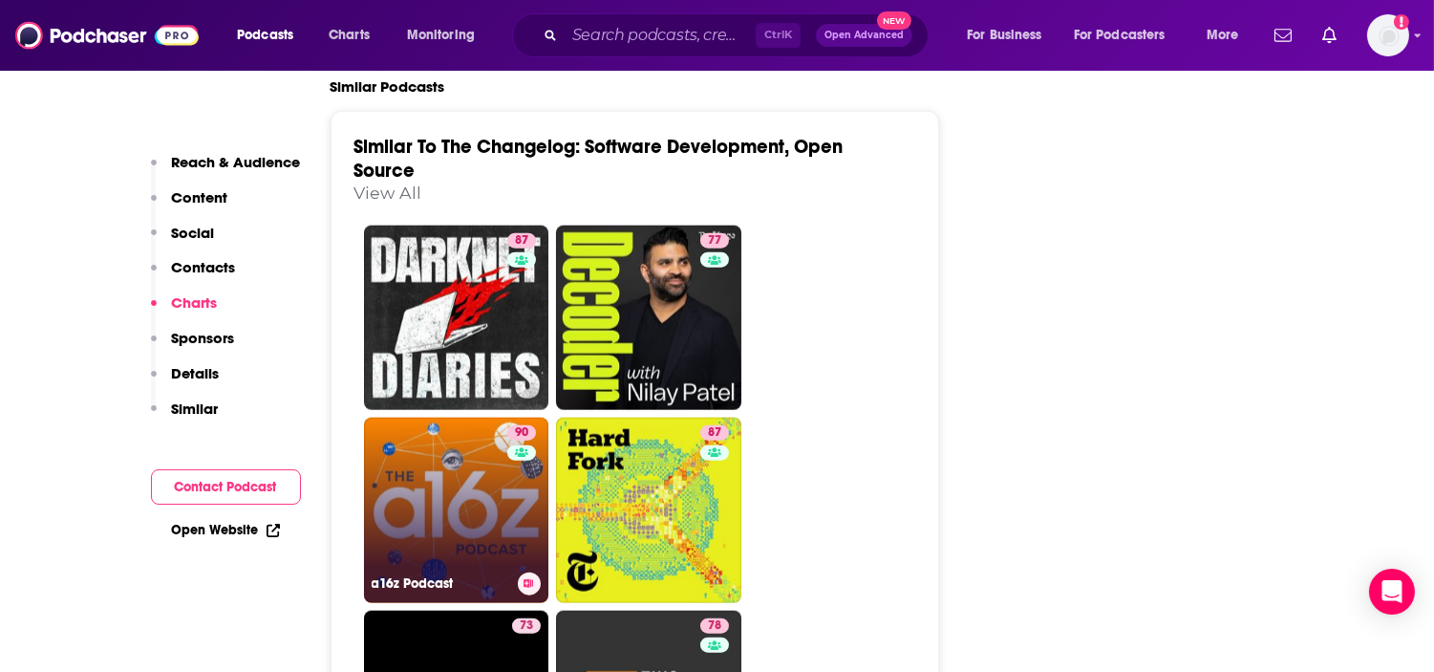
click at [423, 418] on link "90 a16z Podcast" at bounding box center [456, 510] width 185 height 185
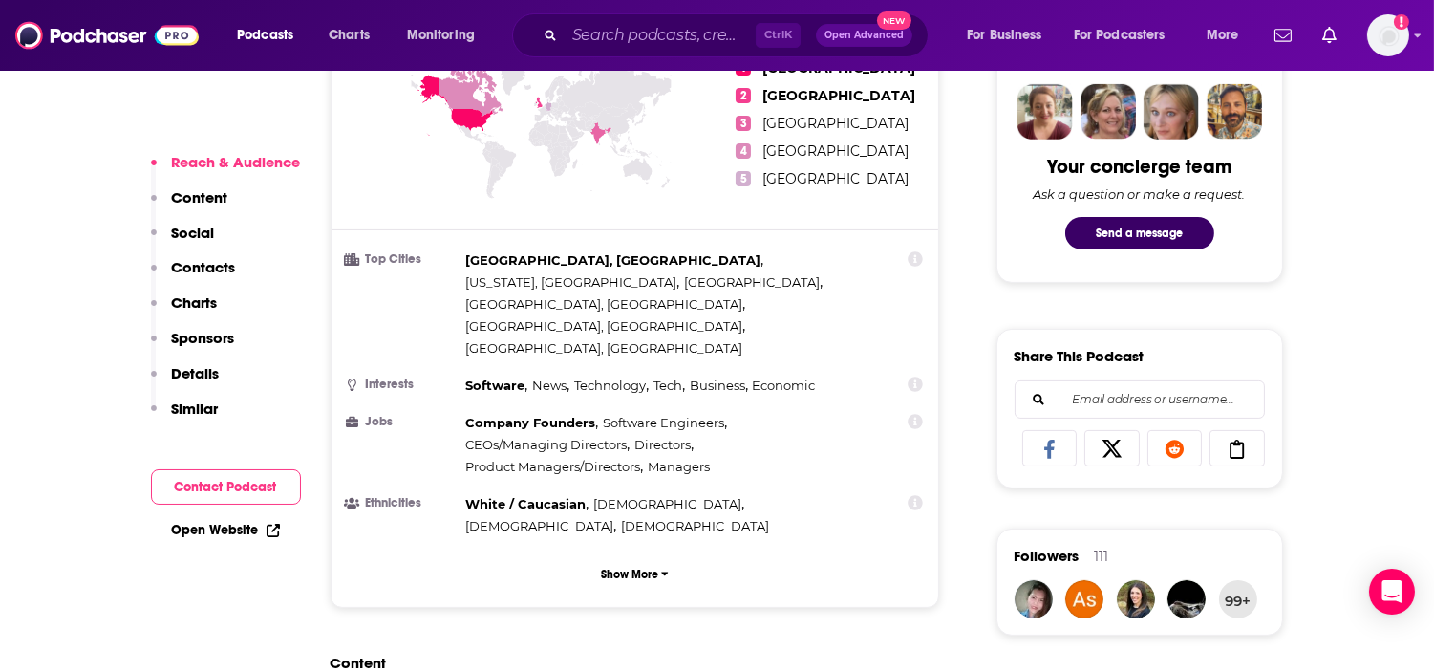
scroll to position [2229, 0]
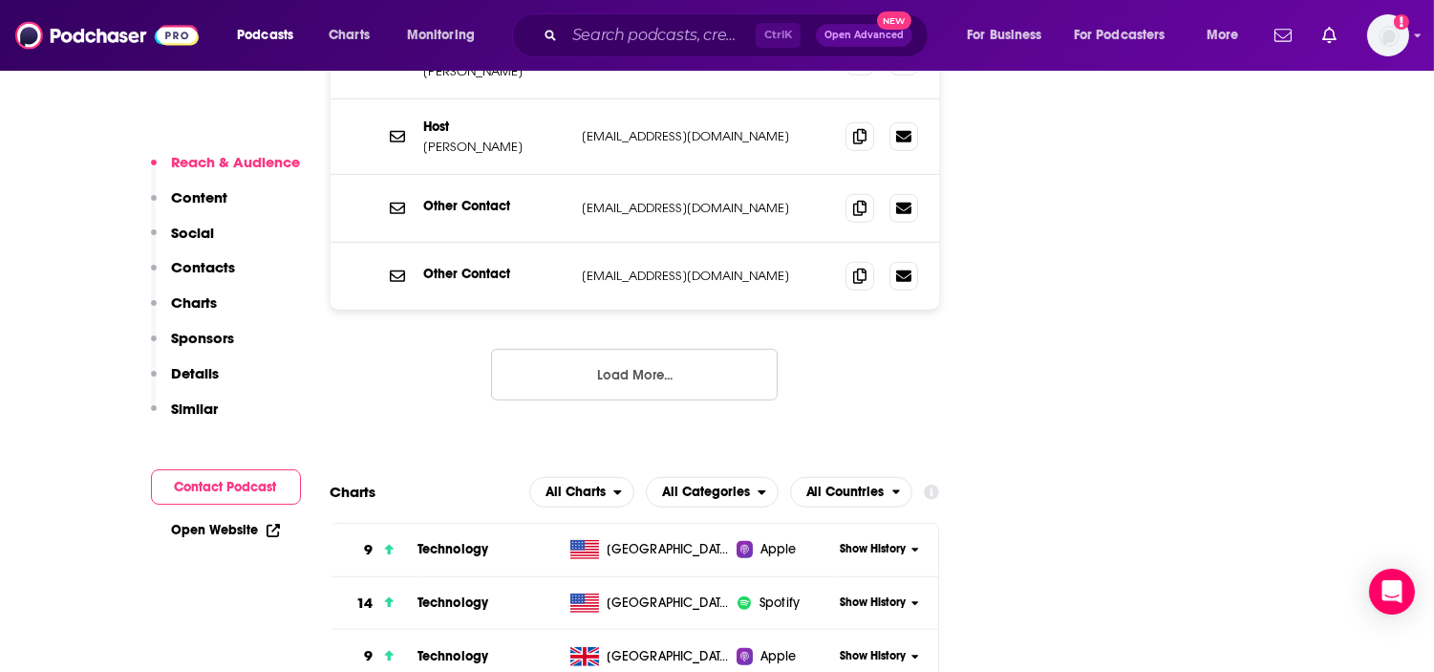
type input "https://www.podchaser.com/podcasts/the-changelog-software-develop-70221"
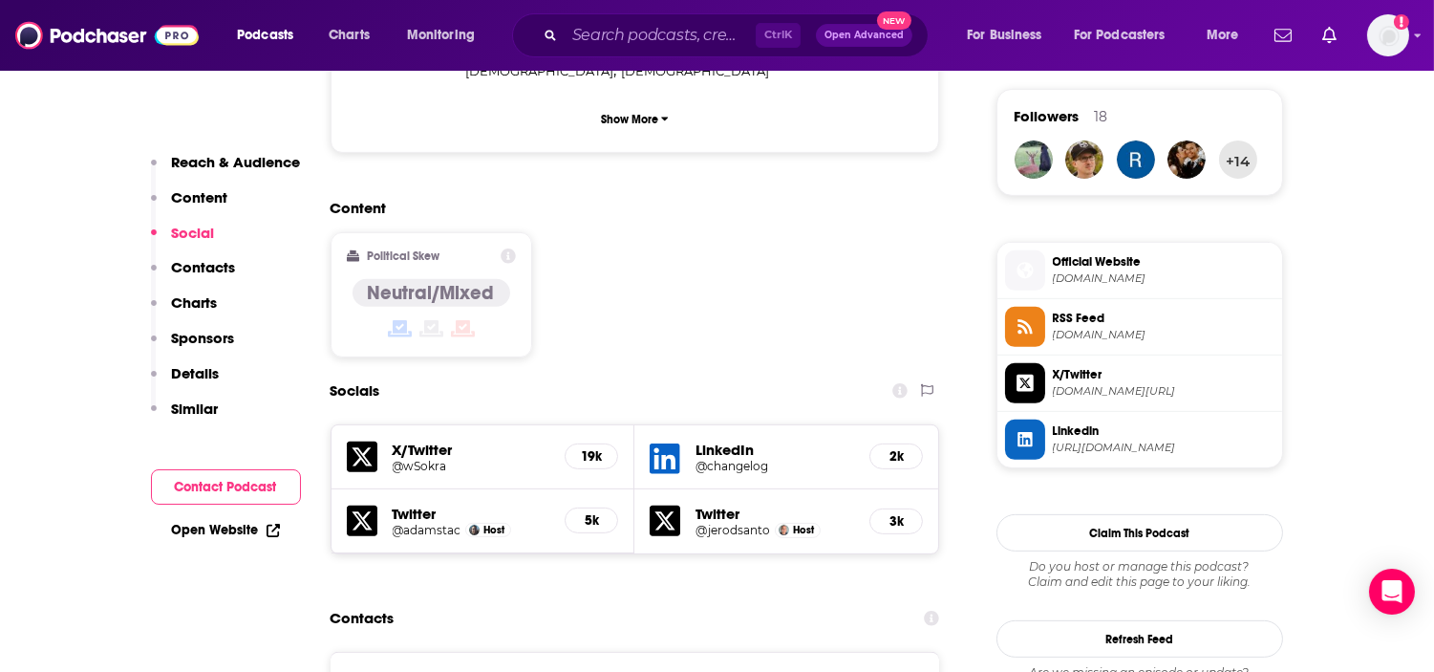
scroll to position [3078, 0]
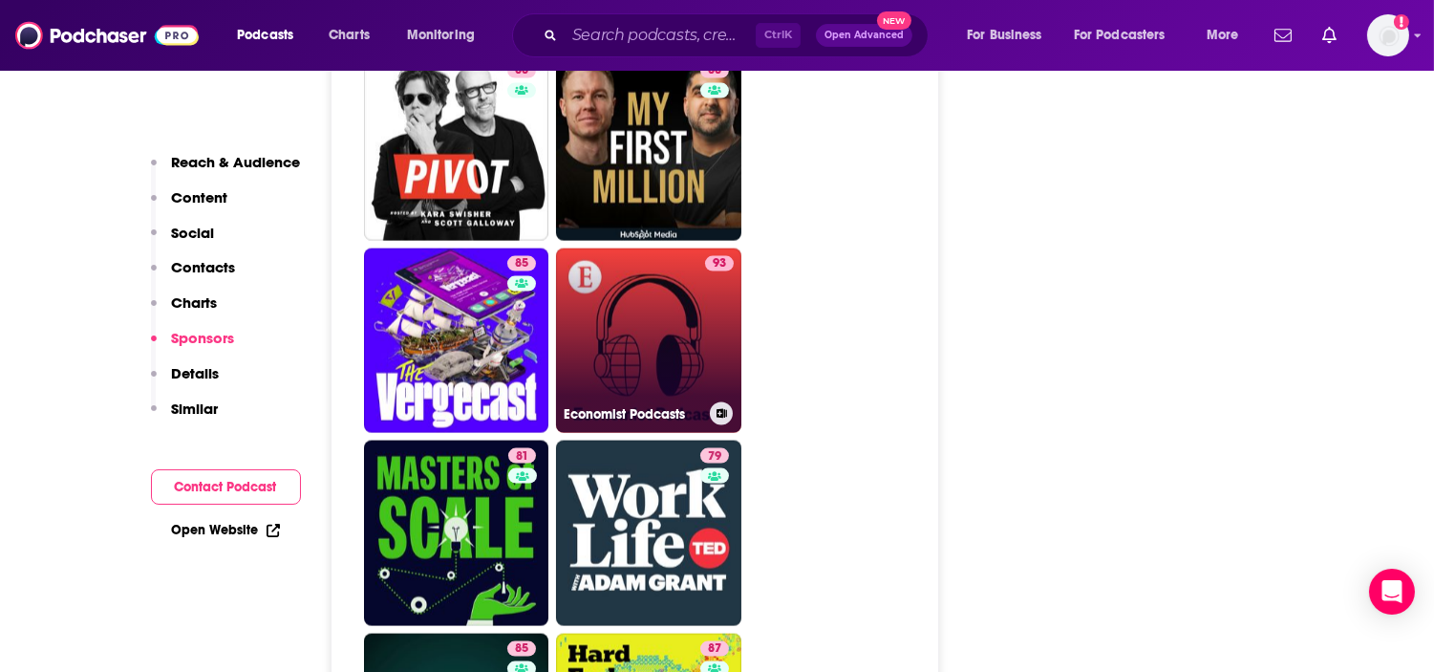
scroll to position [4246, 0]
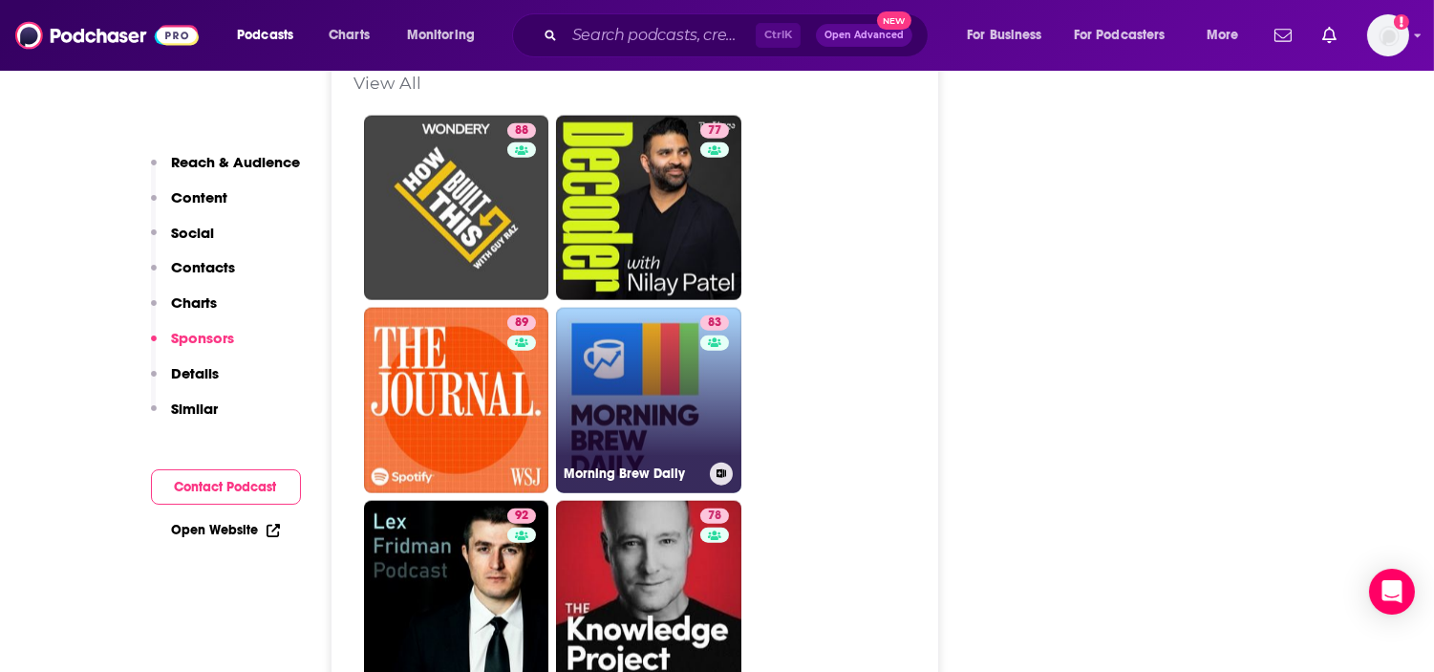
click at [675, 318] on link "83 Morning Brew Daily" at bounding box center [648, 400] width 185 height 185
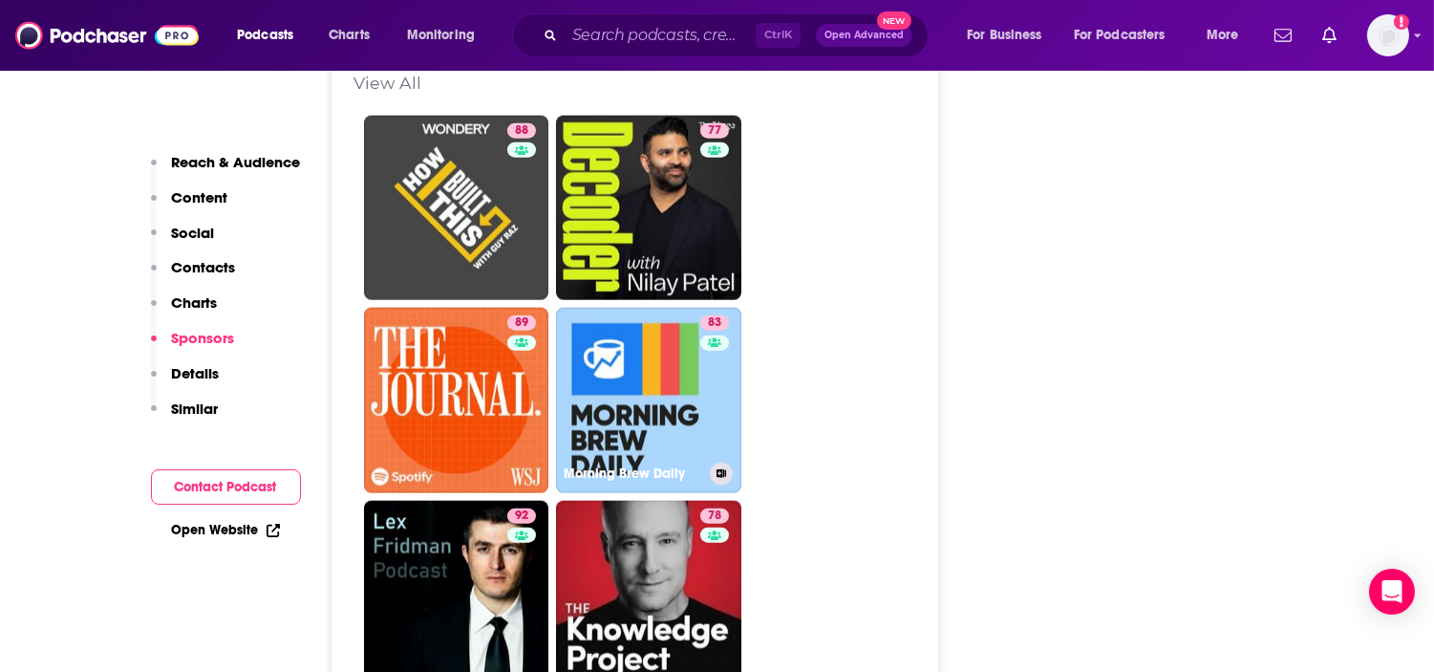
type input "https://www.podchaser.com/podcasts/morning-brew-daily-915631"
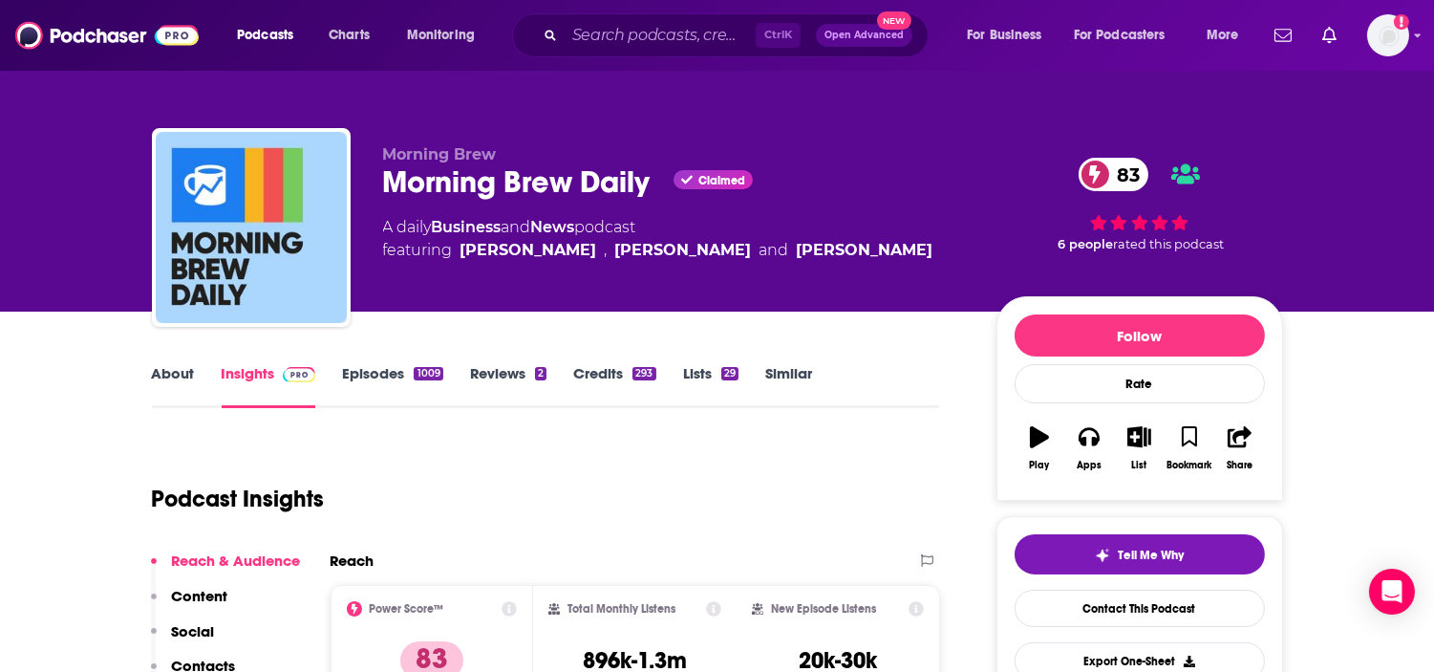
click at [170, 374] on link "About" at bounding box center [173, 386] width 43 height 44
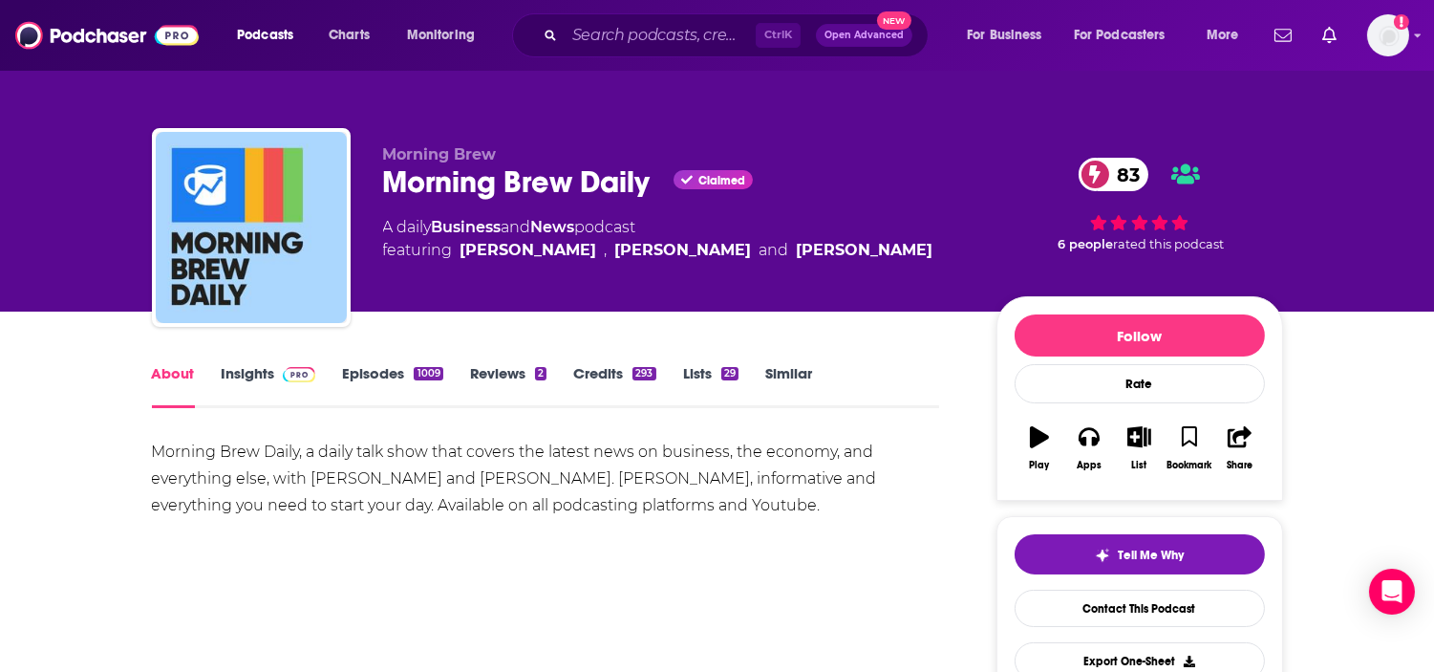
click at [277, 379] on span at bounding box center [295, 373] width 41 height 18
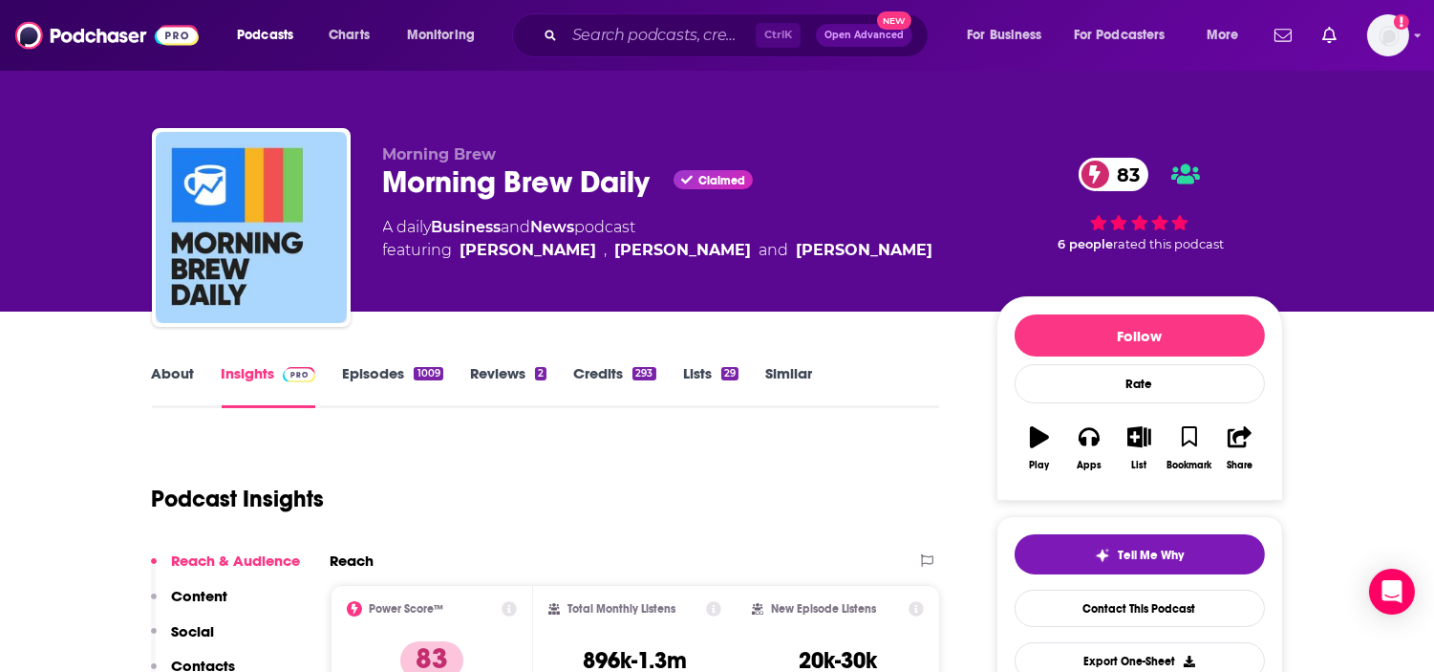
click at [396, 383] on link "Episodes 1009" at bounding box center [392, 386] width 100 height 44
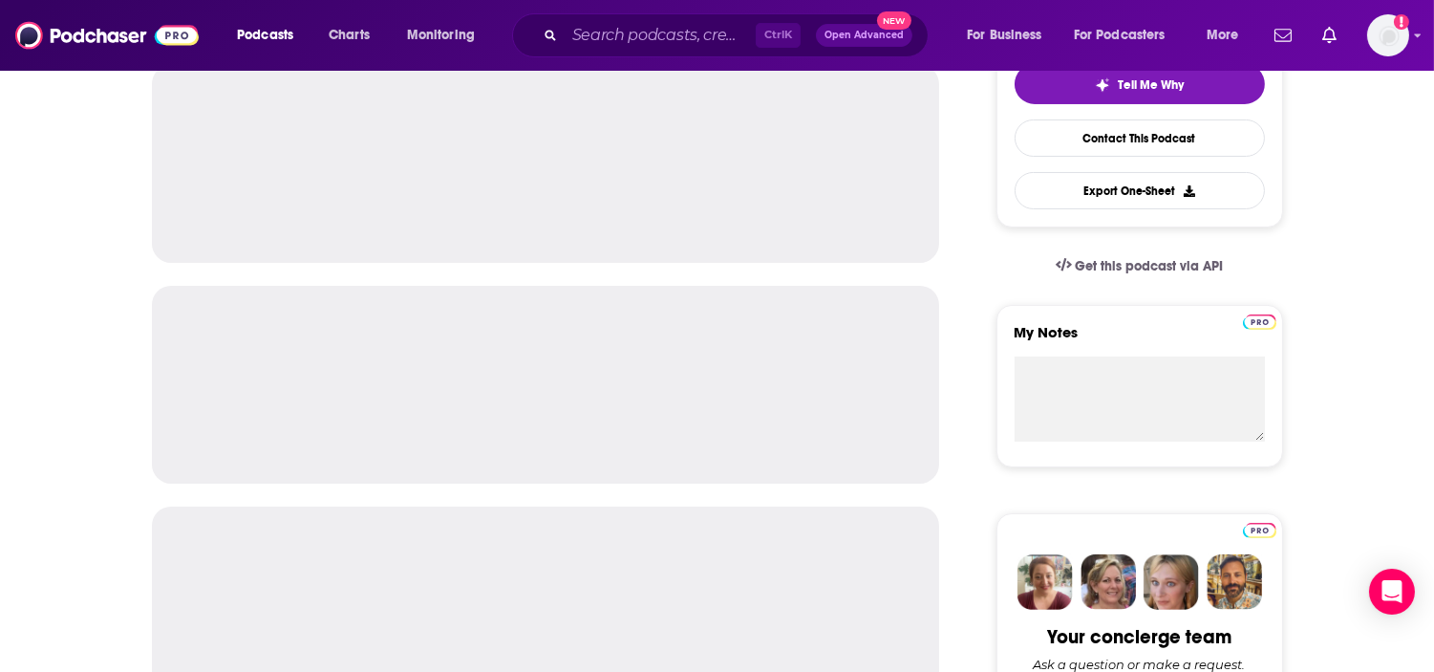
scroll to position [530, 0]
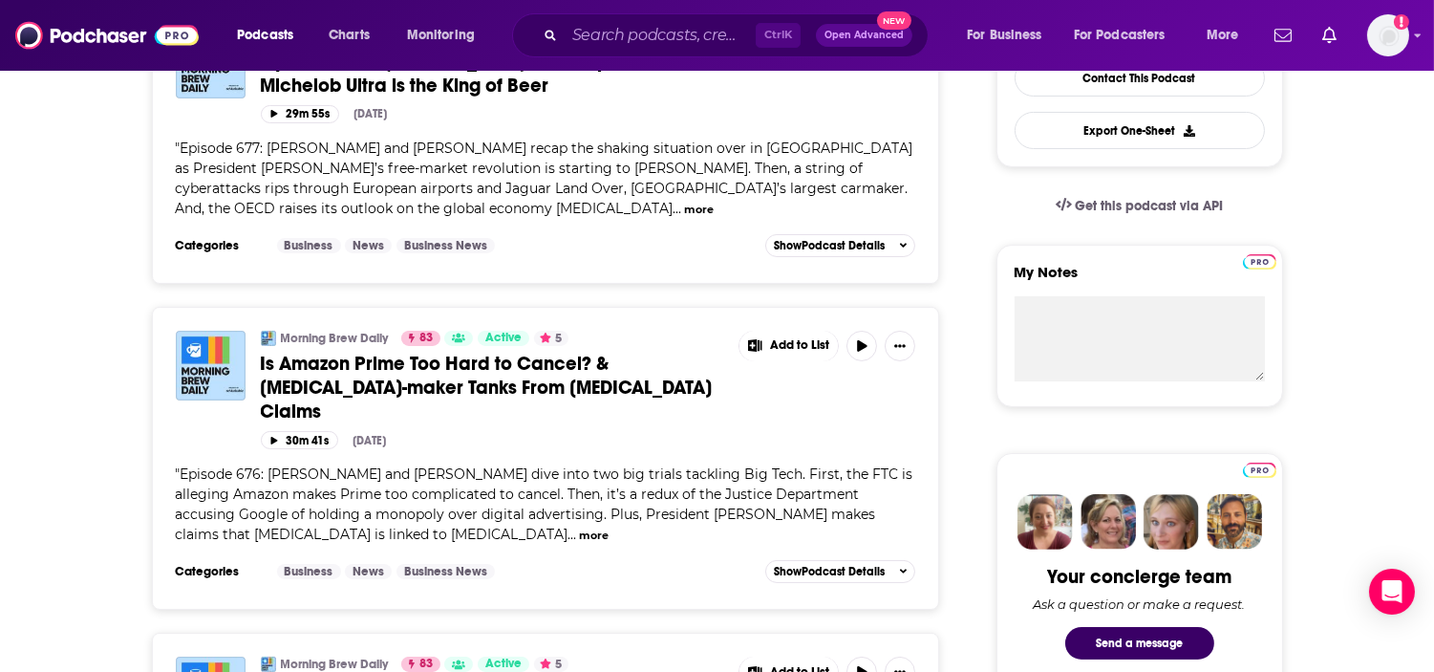
click at [609, 527] on button "more" at bounding box center [594, 535] width 30 height 16
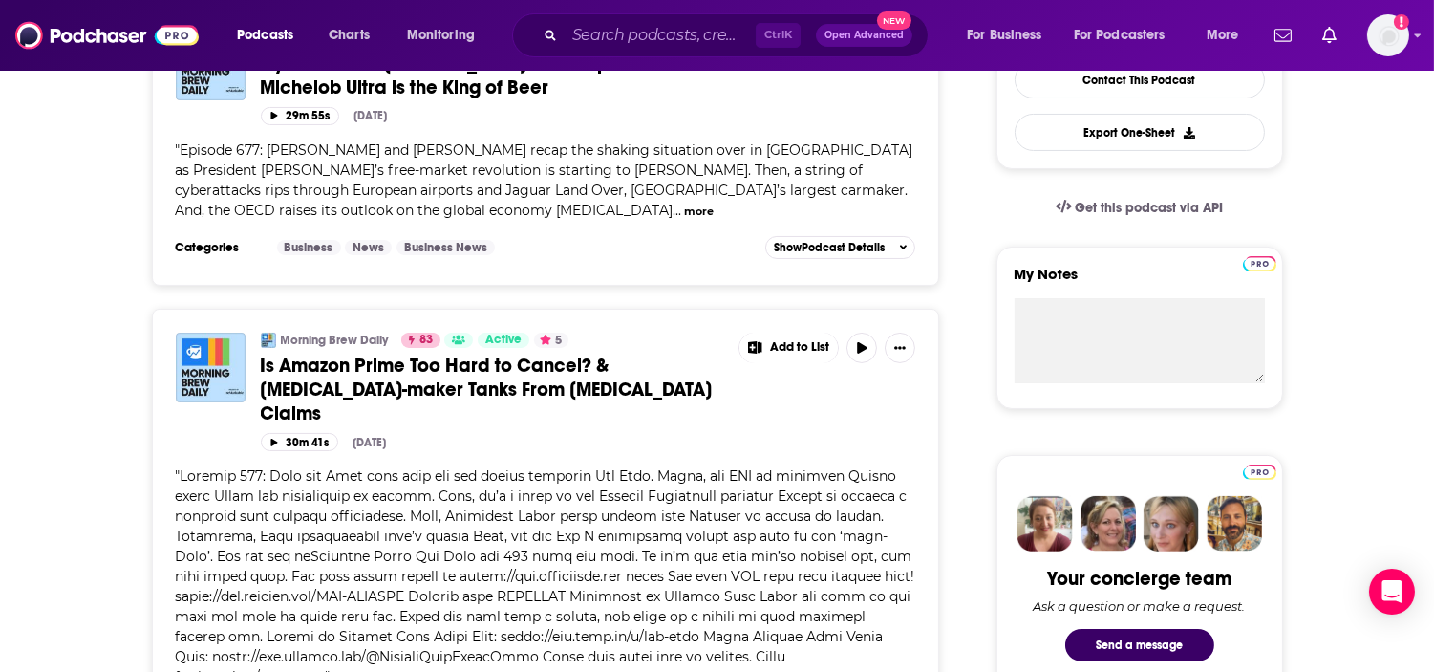
scroll to position [0, 0]
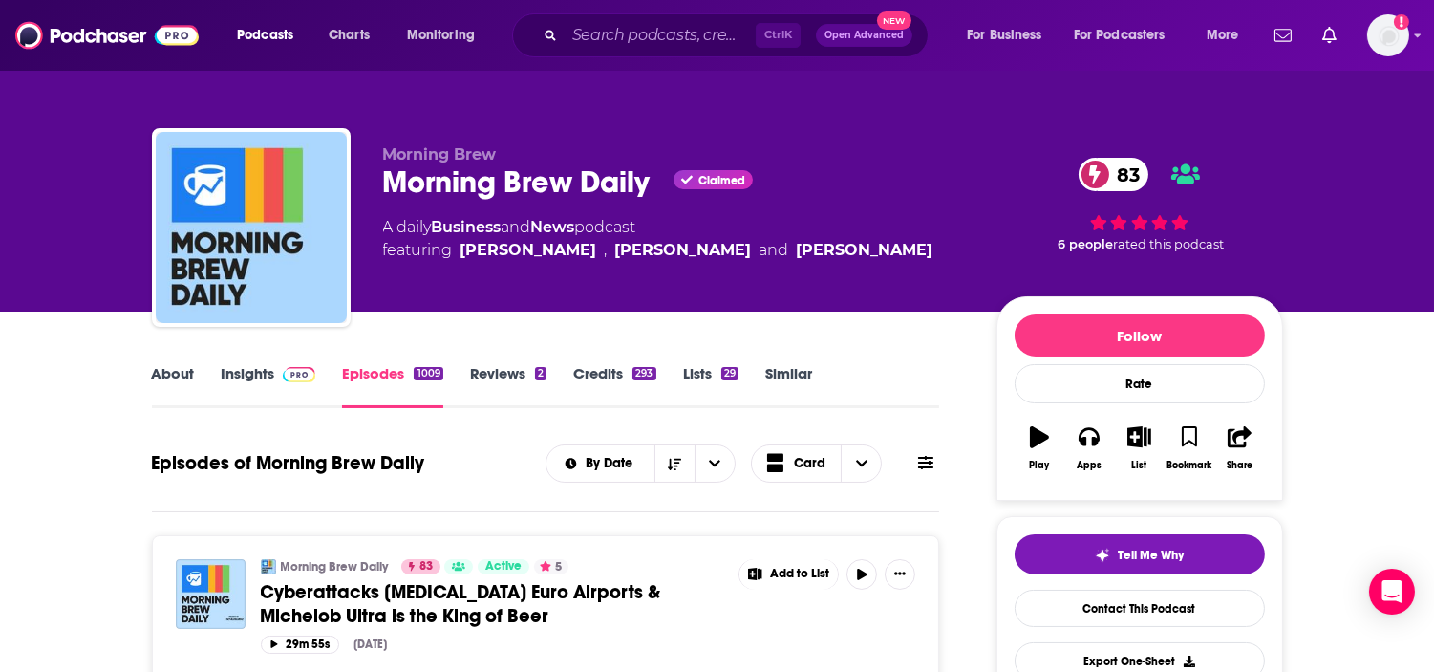
click at [616, 380] on link "Credits 293" at bounding box center [614, 386] width 82 height 44
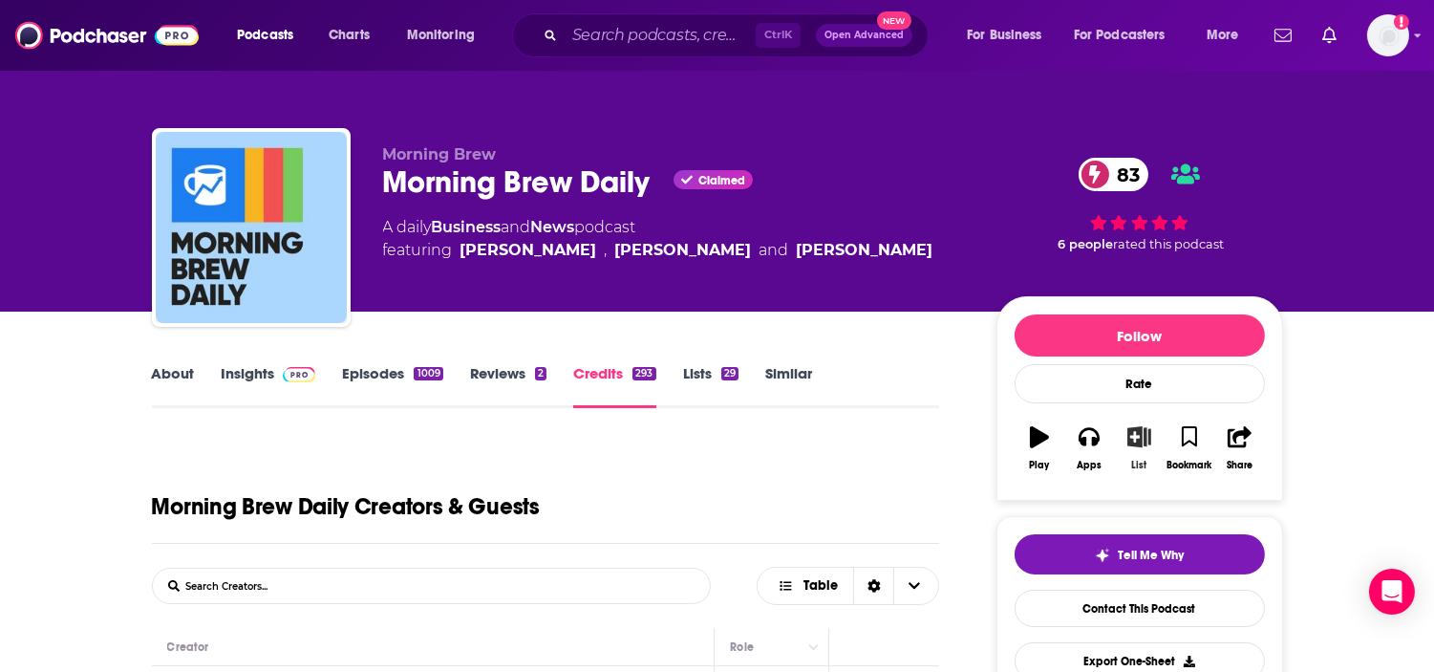
click at [1137, 473] on button "List" at bounding box center [1139, 448] width 50 height 69
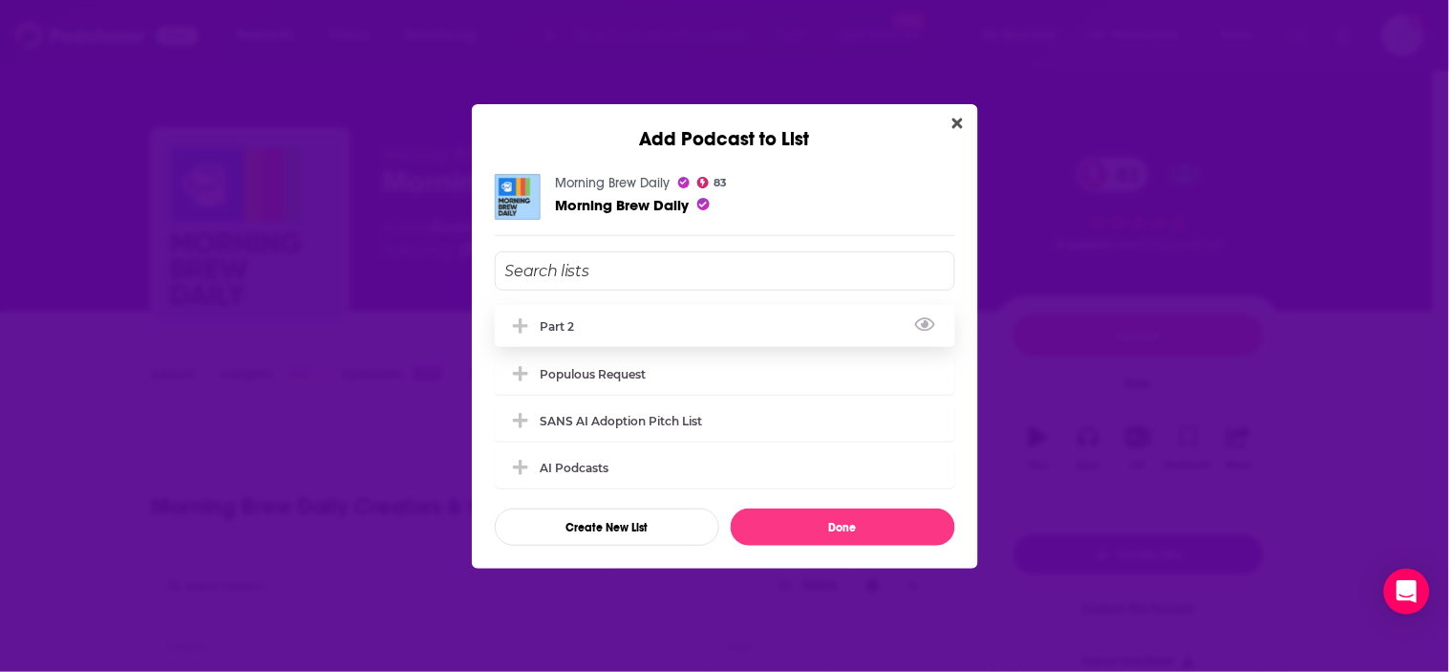
click at [613, 330] on div "Part 2" at bounding box center [725, 326] width 461 height 42
click at [795, 527] on button "Done" at bounding box center [843, 526] width 225 height 37
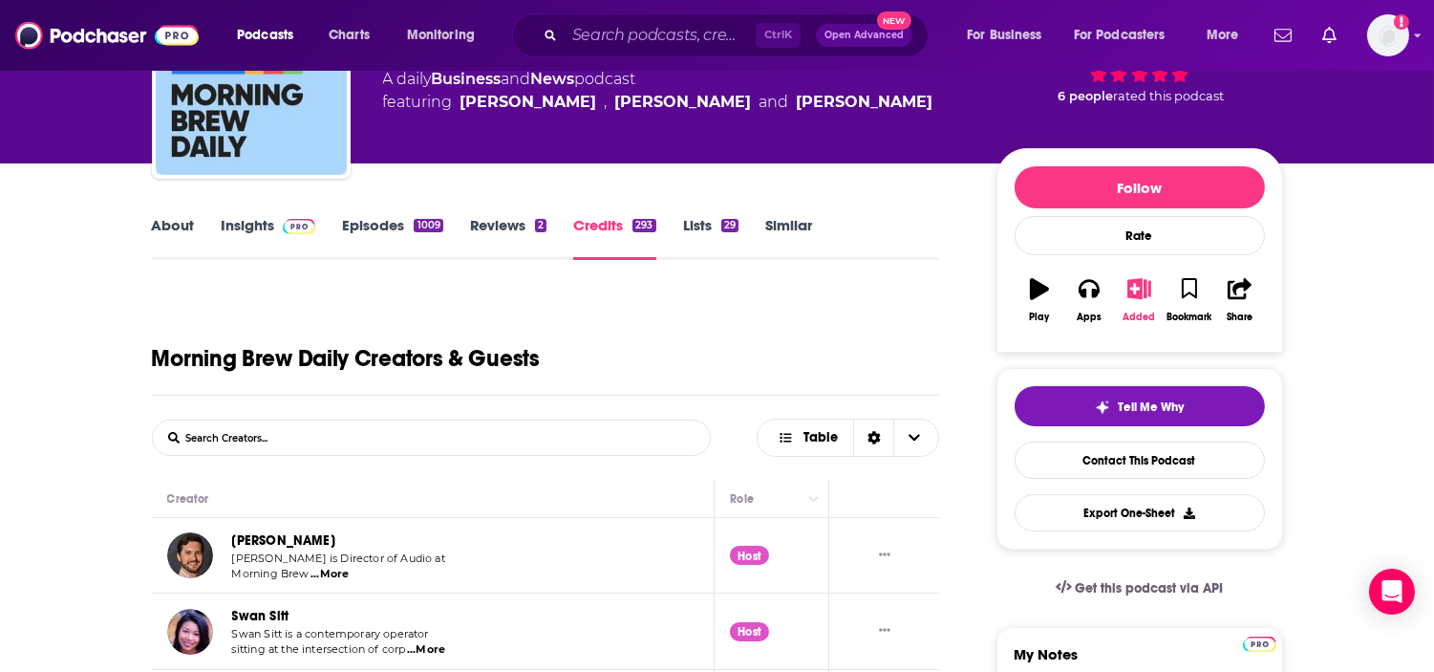
scroll to position [212, 0]
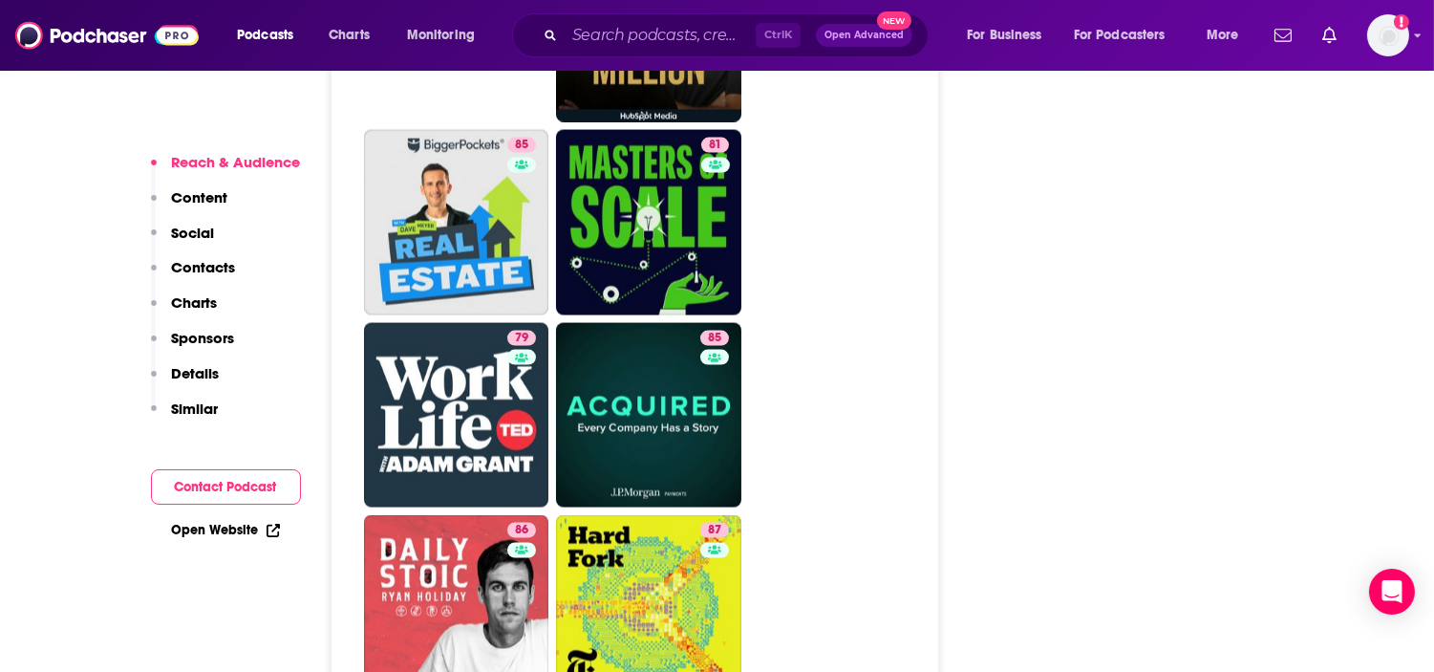
scroll to position [5414, 0]
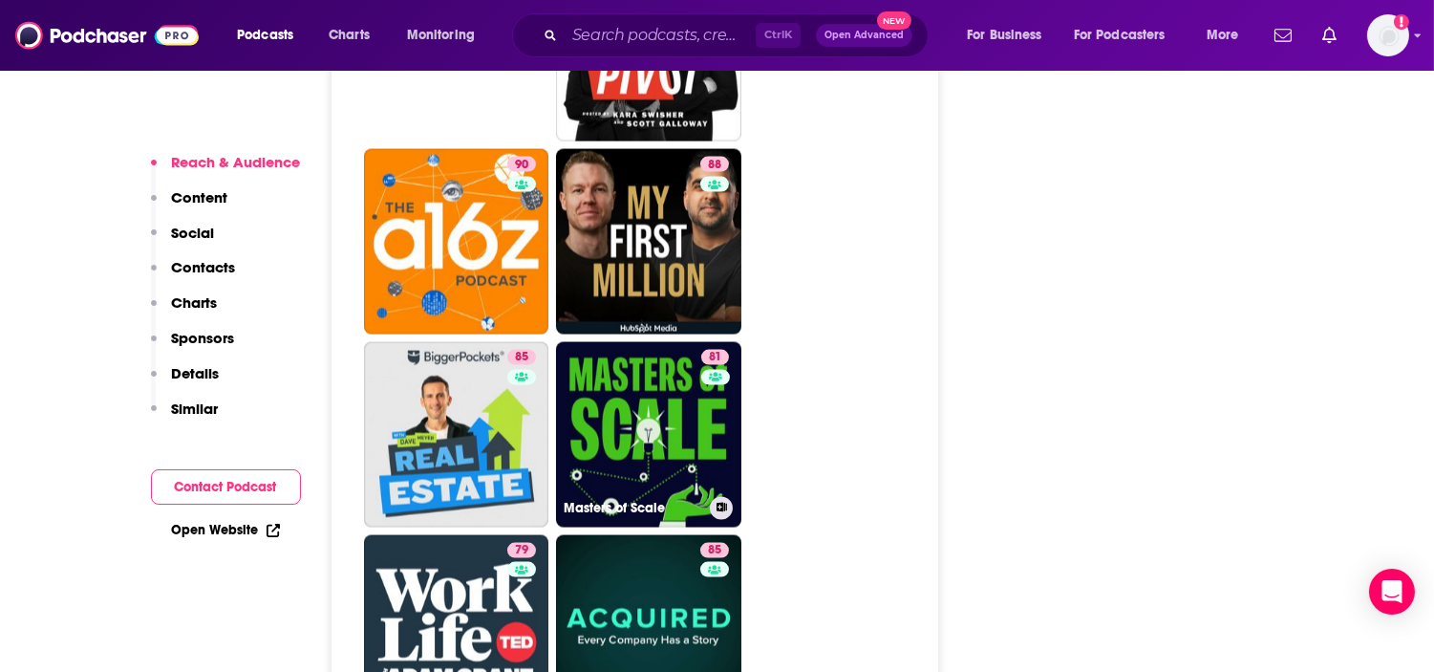
drag, startPoint x: 664, startPoint y: 345, endPoint x: 761, endPoint y: 369, distance: 100.3
click at [664, 345] on link "81 Masters of Scale" at bounding box center [648, 434] width 185 height 185
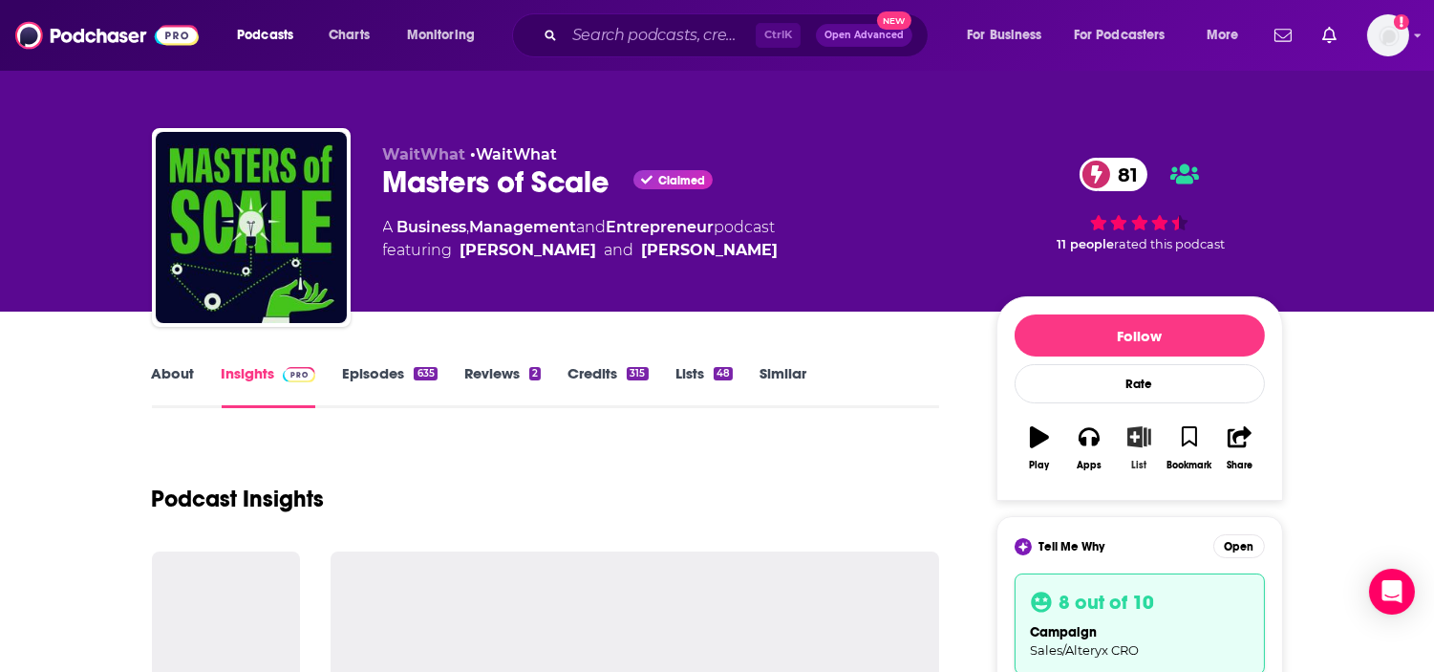
click at [1133, 444] on icon "button" at bounding box center [1139, 436] width 24 height 21
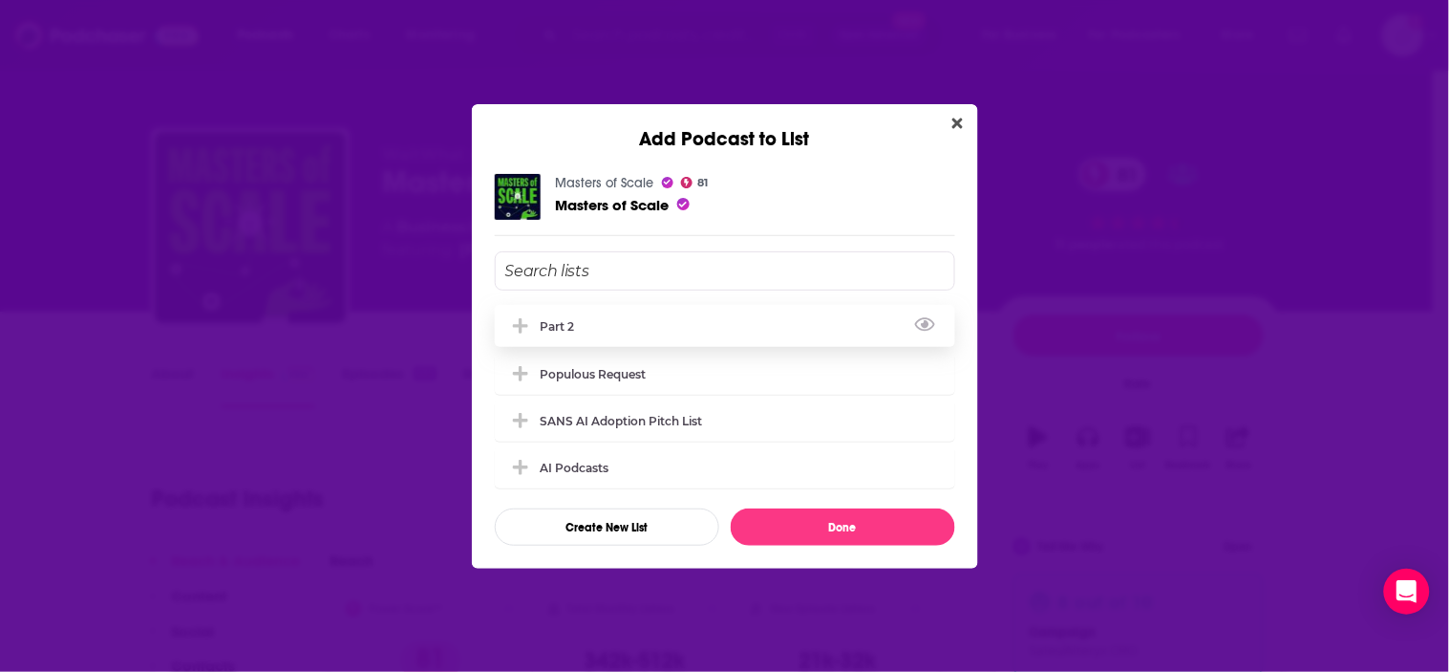
click at [635, 335] on div "Part 2" at bounding box center [725, 326] width 461 height 42
click at [793, 529] on button "Done" at bounding box center [843, 526] width 225 height 37
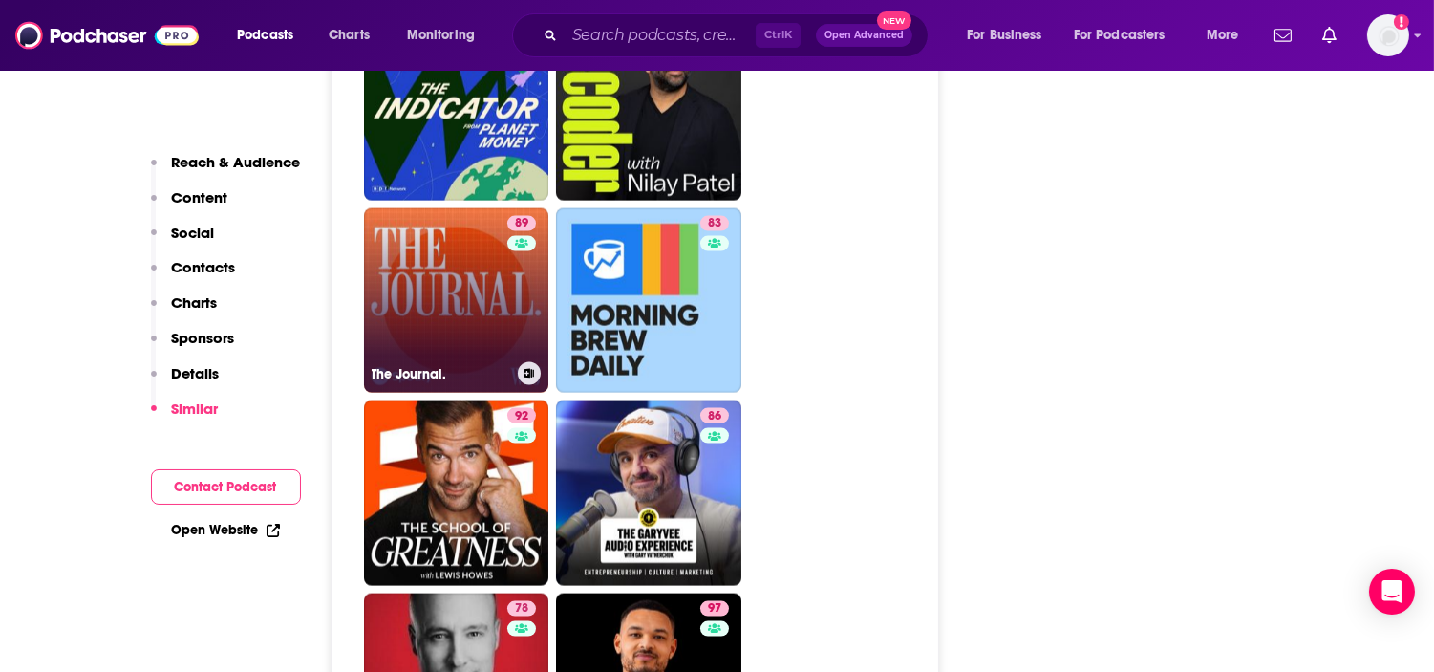
scroll to position [4458, 0]
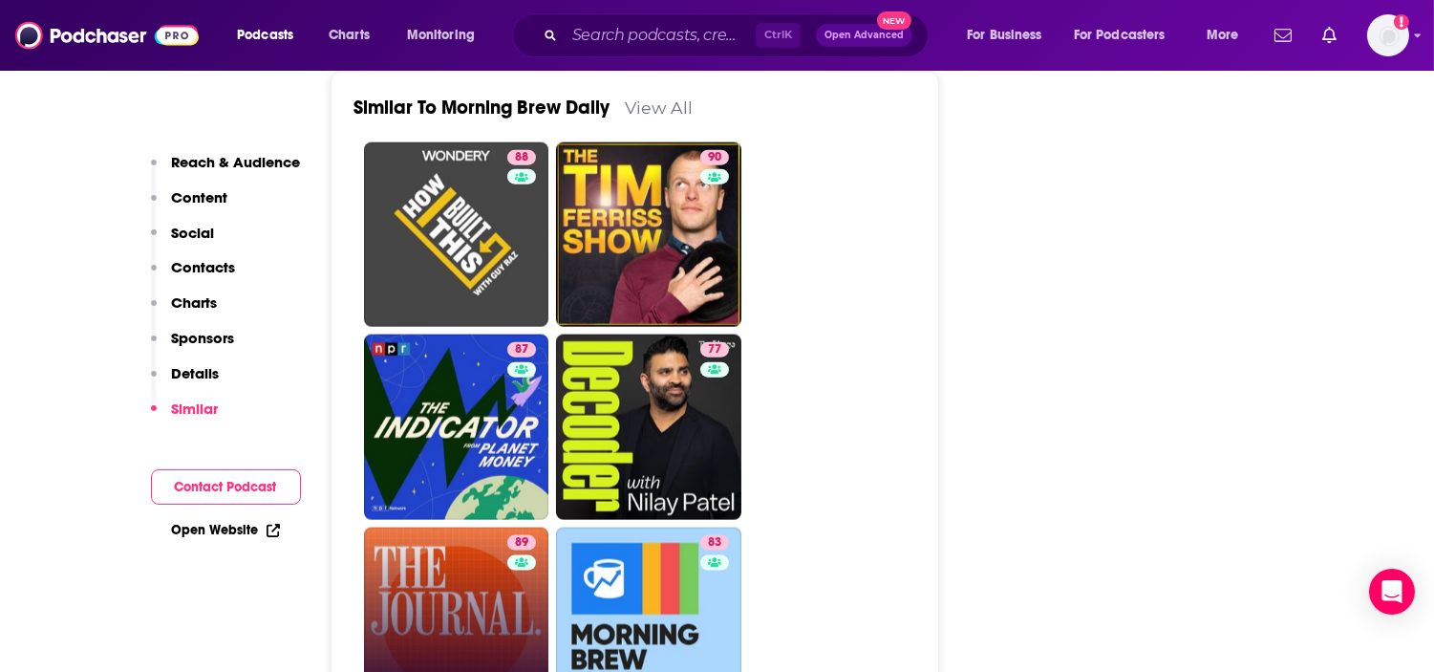
click at [487, 527] on link "89 The Journal." at bounding box center [456, 619] width 185 height 185
type input "https://www.podchaser.com/podcasts/the-journal-880195"
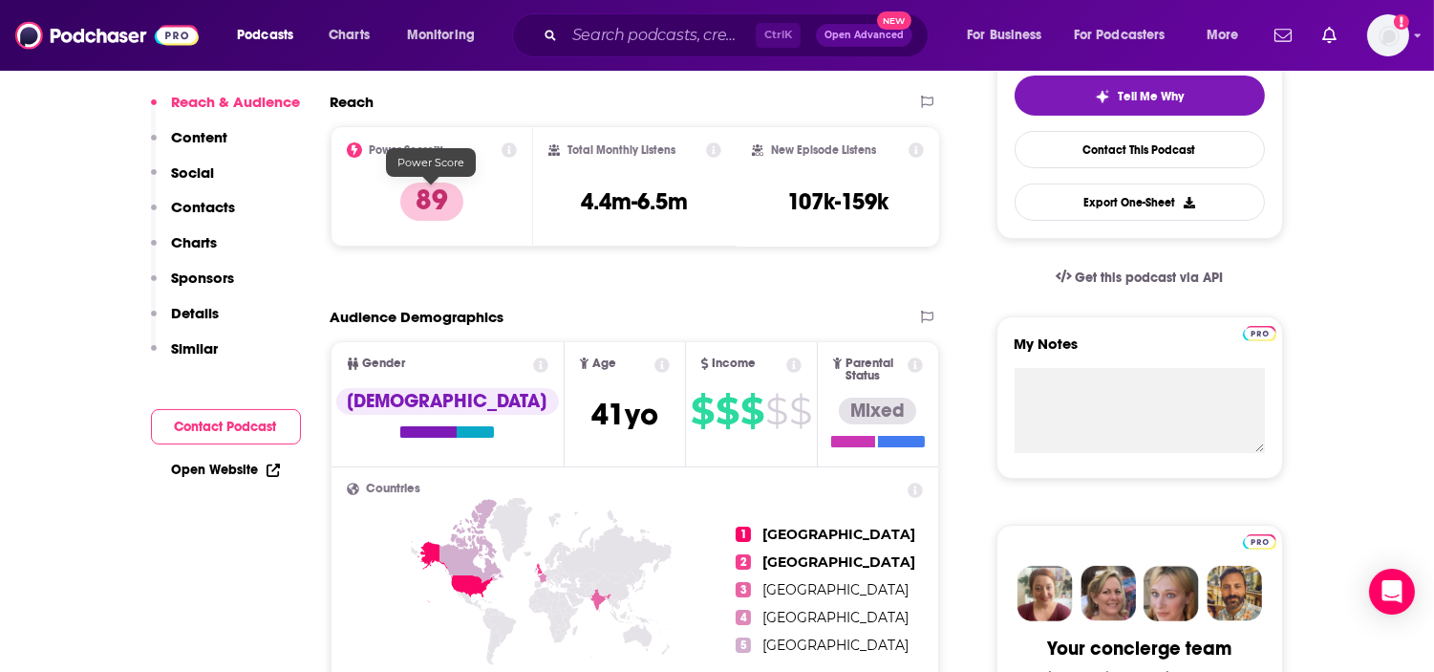
scroll to position [955, 0]
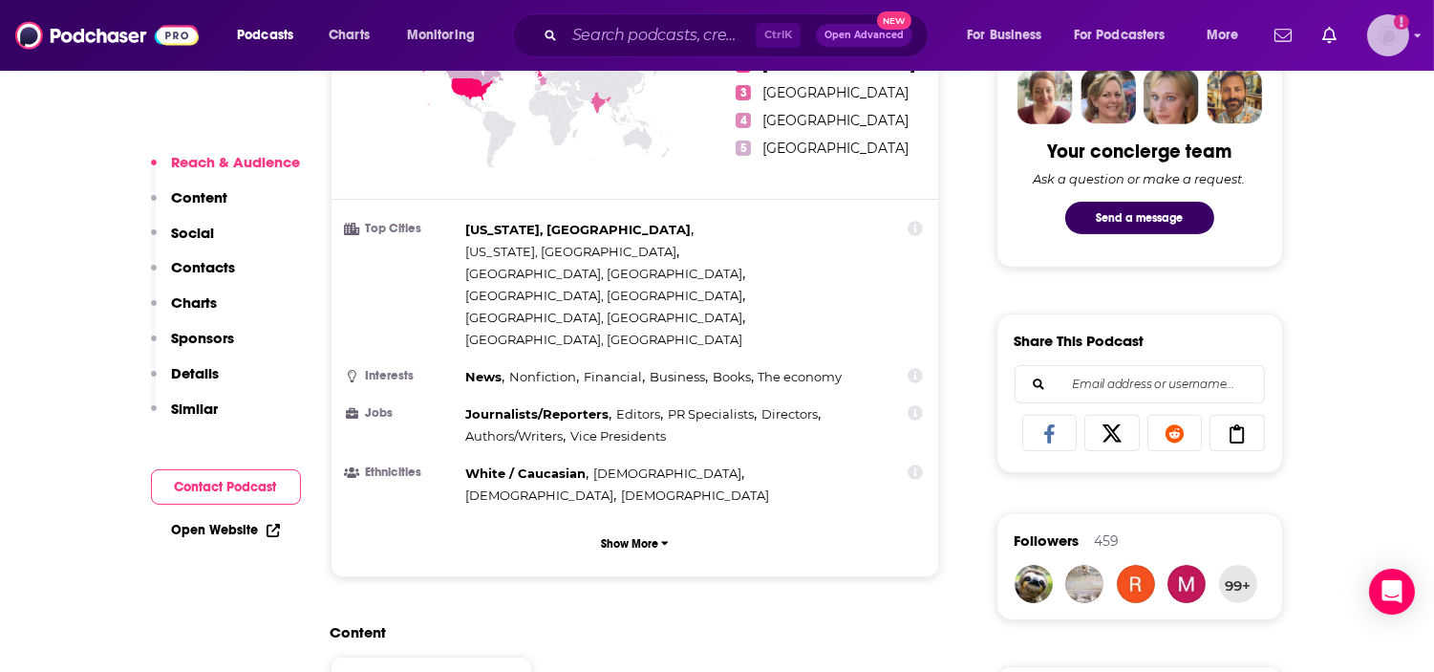
click at [1378, 51] on img "Logged in as ABolliger" at bounding box center [1388, 35] width 42 height 42
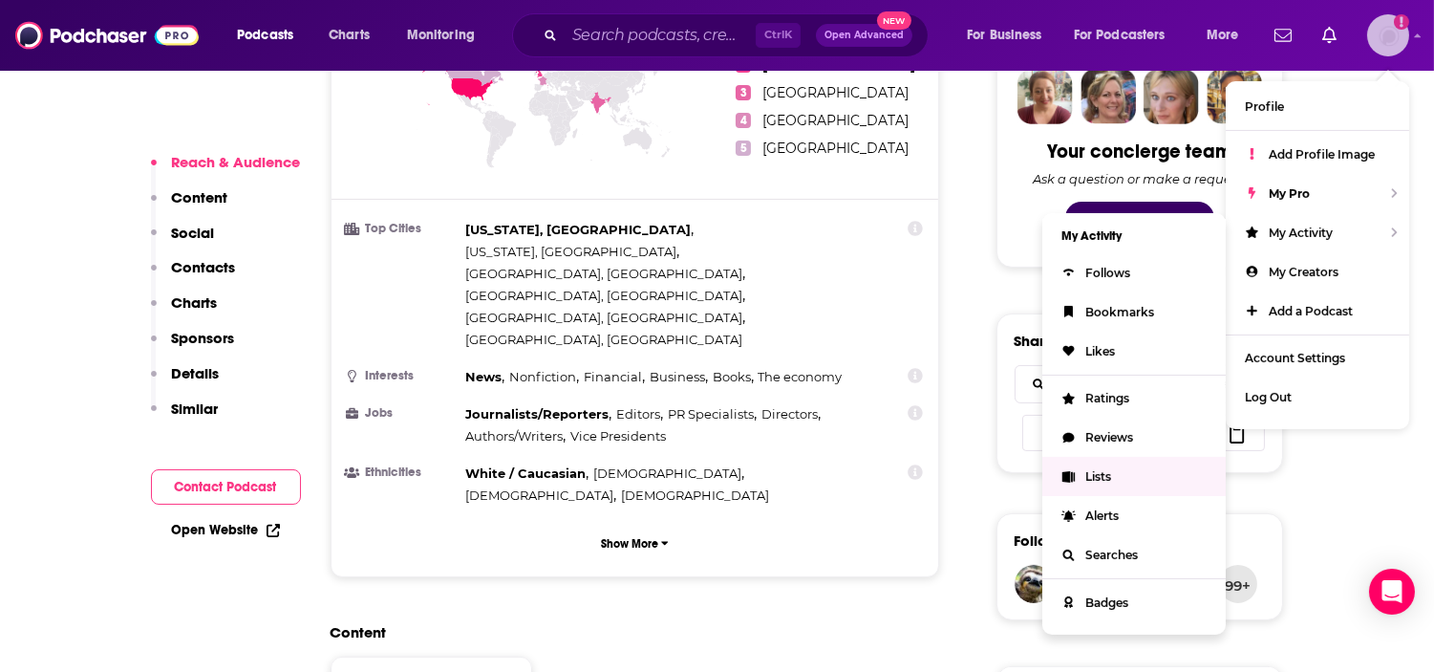
click at [1100, 469] on span "Lists" at bounding box center [1098, 476] width 26 height 14
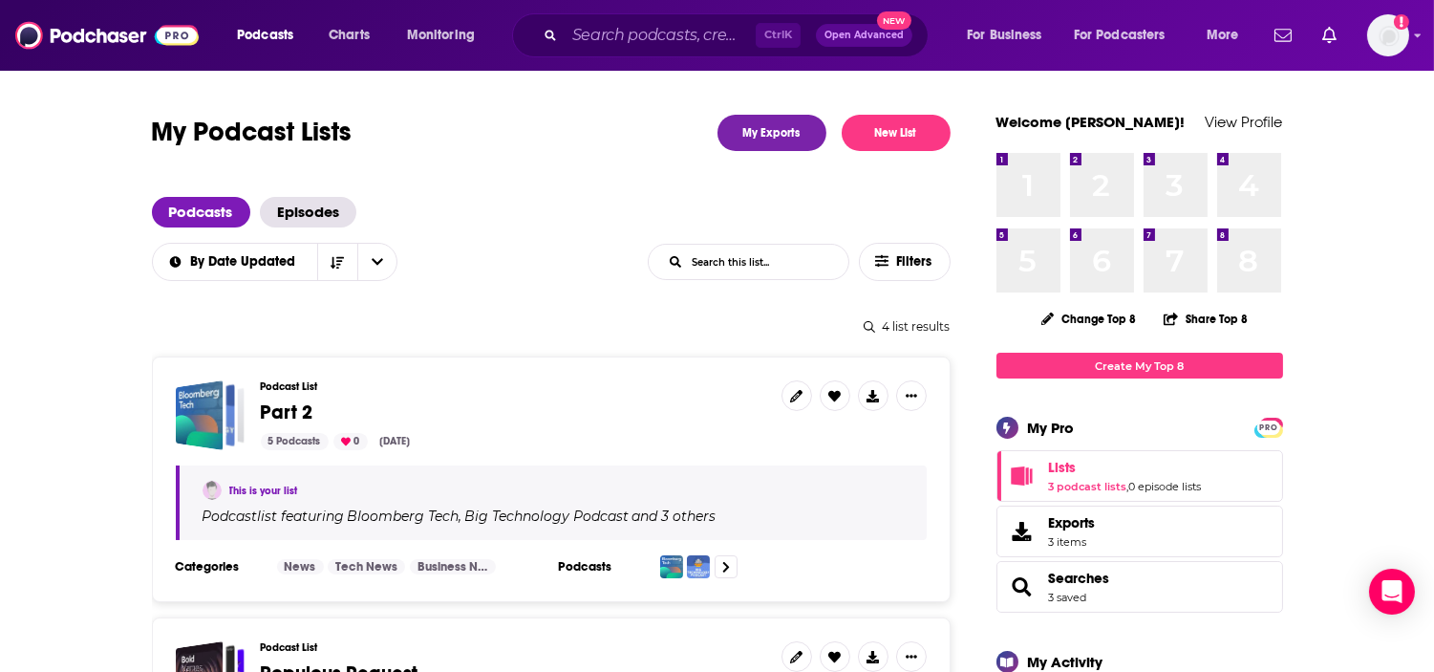
click at [474, 424] on div "Podcast List Part 2 5 Podcasts 0 Sep 25, 2025" at bounding box center [513, 415] width 505 height 70
click at [283, 382] on h3 "Podcast List" at bounding box center [513, 386] width 505 height 12
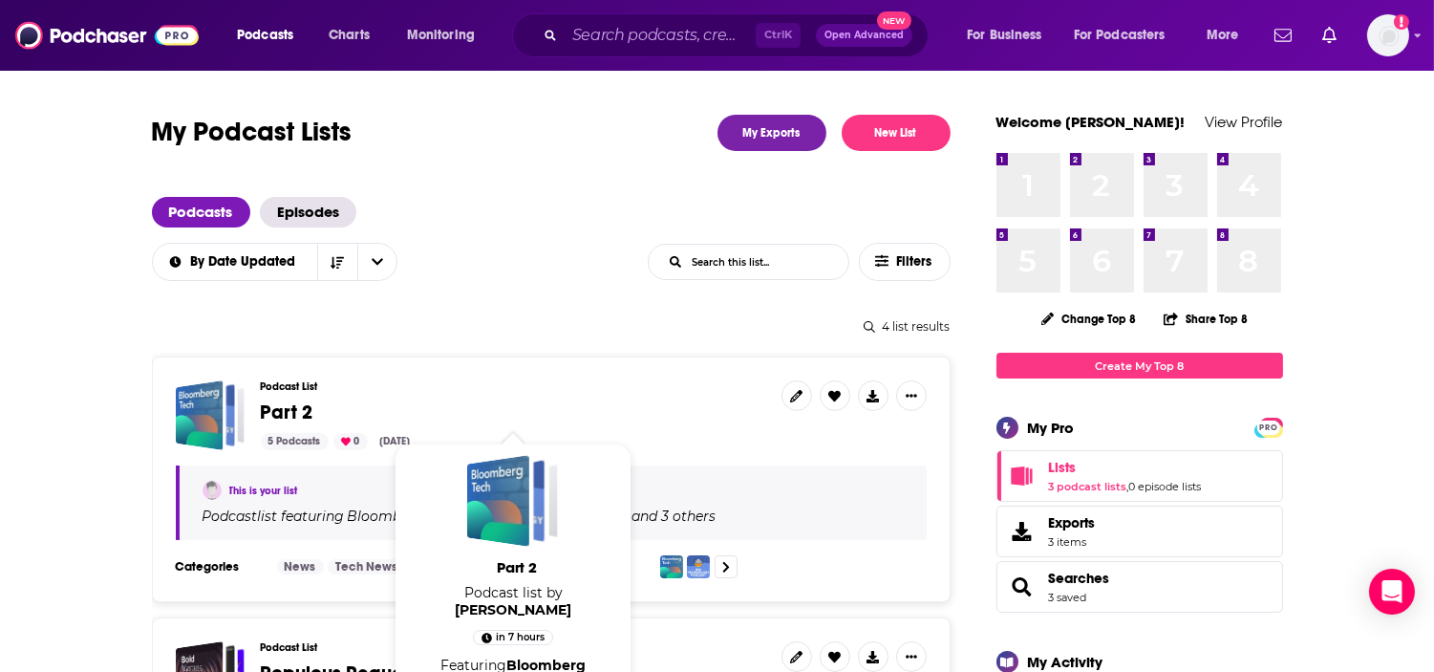
click at [270, 406] on span "Part 2" at bounding box center [287, 412] width 53 height 24
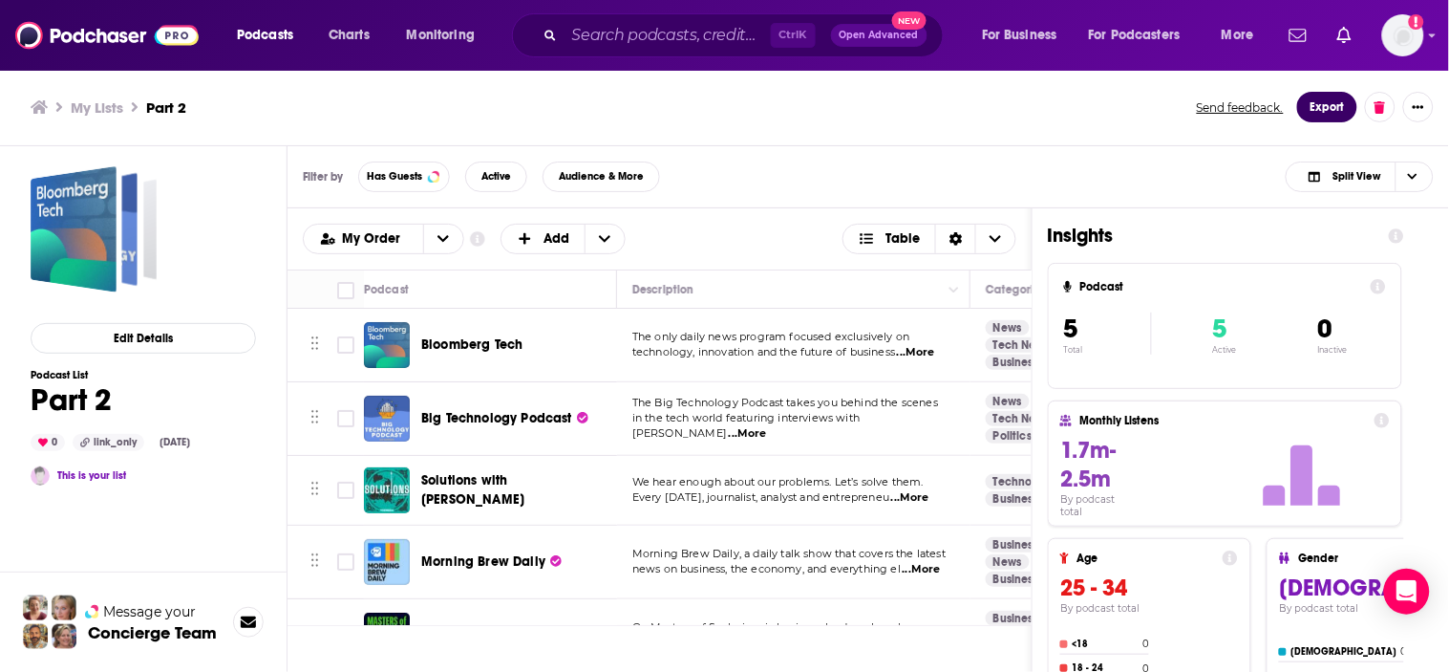
click at [1343, 96] on button "Export" at bounding box center [1327, 107] width 60 height 31
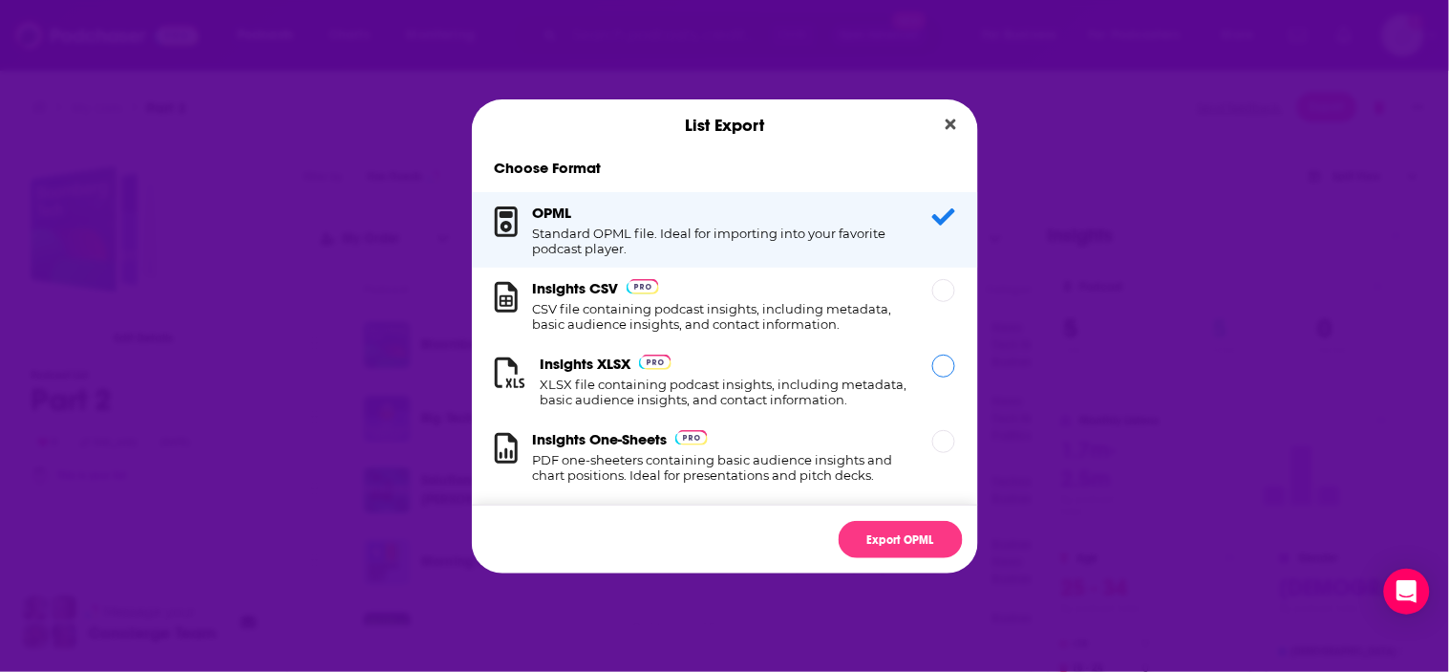
click at [689, 365] on div "Insights XLSX XLSX file containing podcast insights, including metadata, basic …" at bounding box center [725, 380] width 369 height 53
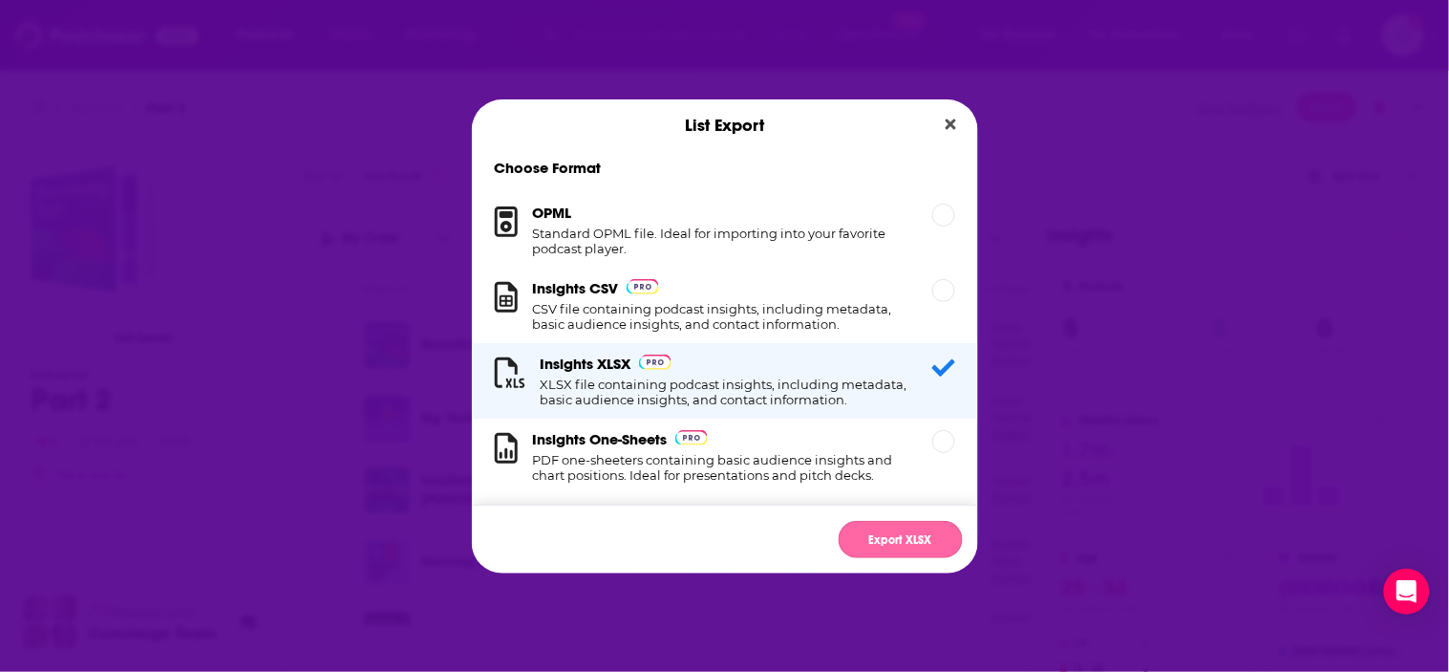
click at [903, 541] on button "Export XLSX" at bounding box center [901, 539] width 124 height 37
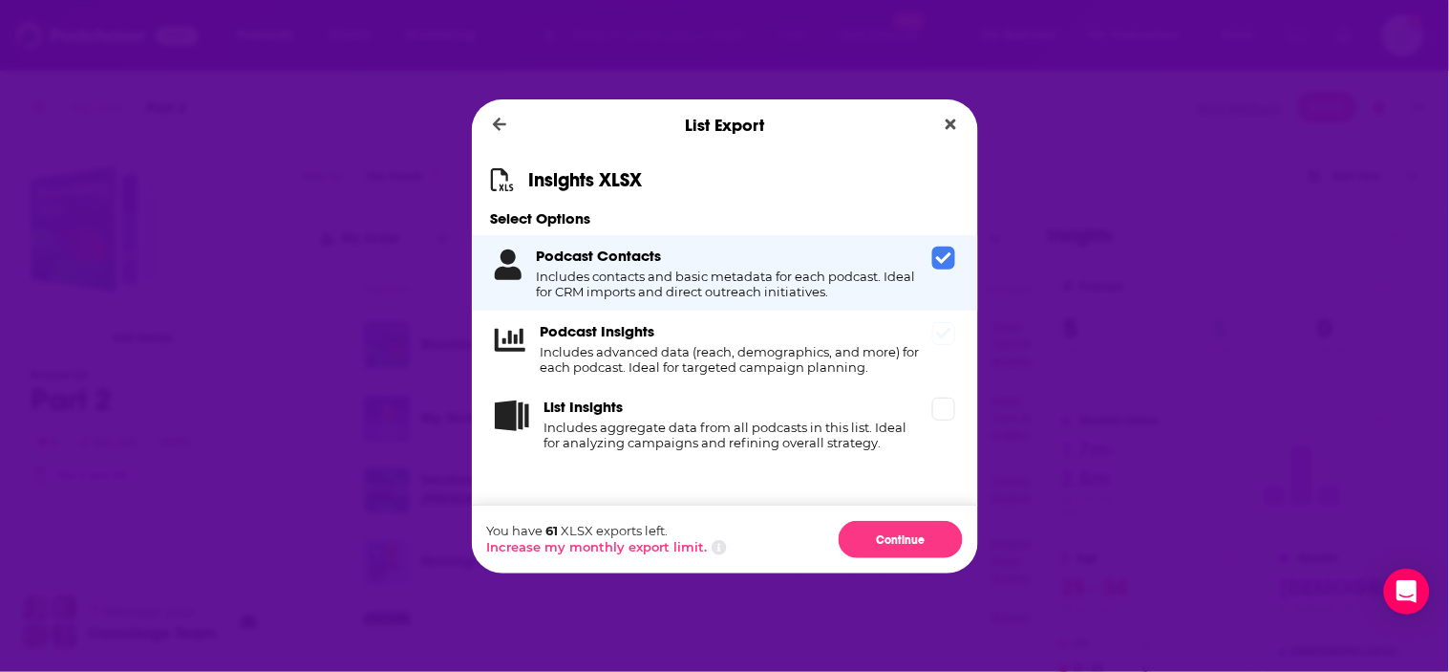
click at [898, 345] on h4 "Includes advanced data (reach, demographics, and more) for each podcast. Ideal …" at bounding box center [733, 359] width 384 height 31
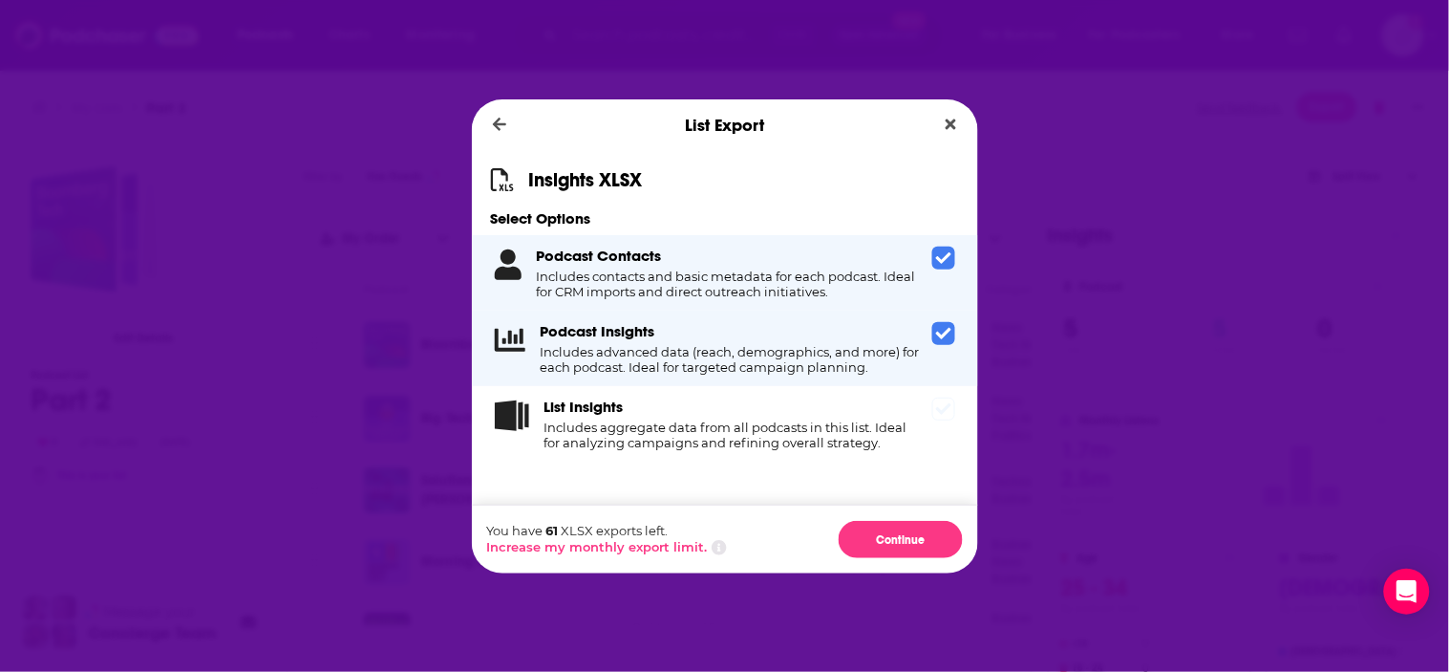
click at [879, 426] on h4 "Includes aggregate data from all podcasts in this list. Ideal for analyzing cam…" at bounding box center [735, 434] width 380 height 31
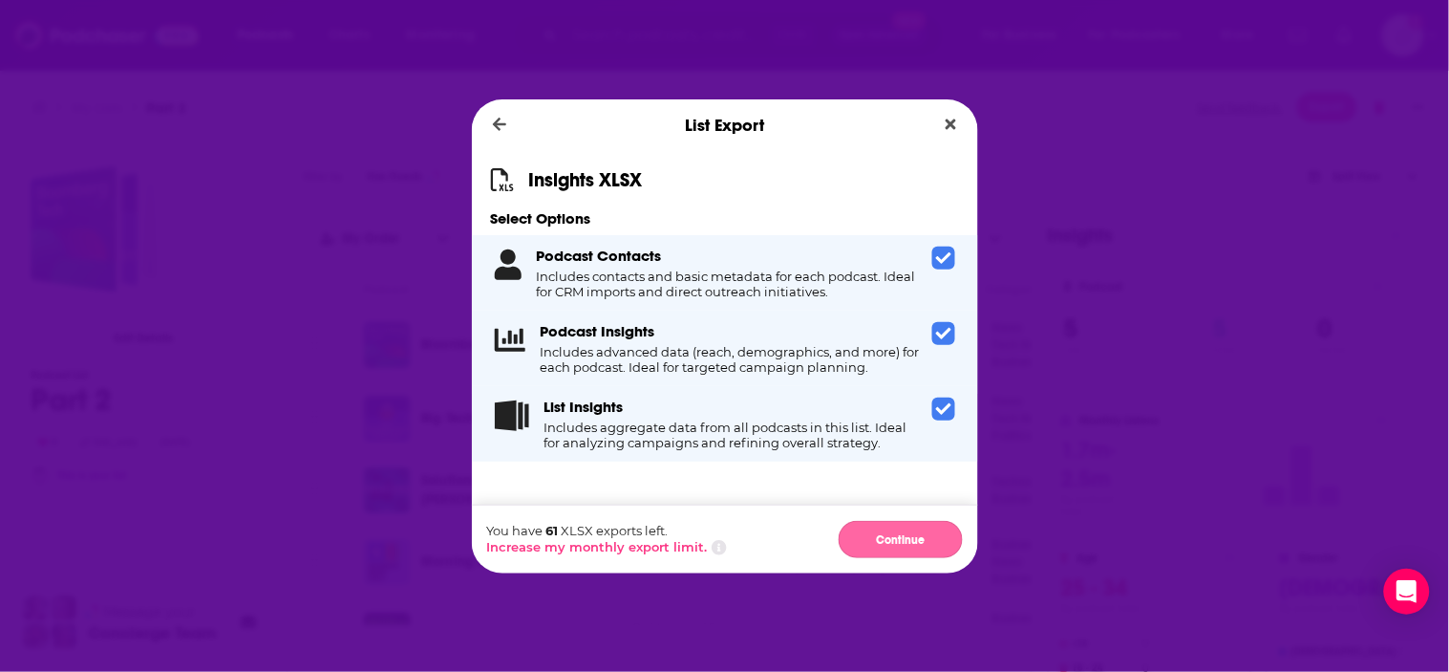
click at [900, 542] on button "Continue" at bounding box center [901, 539] width 124 height 37
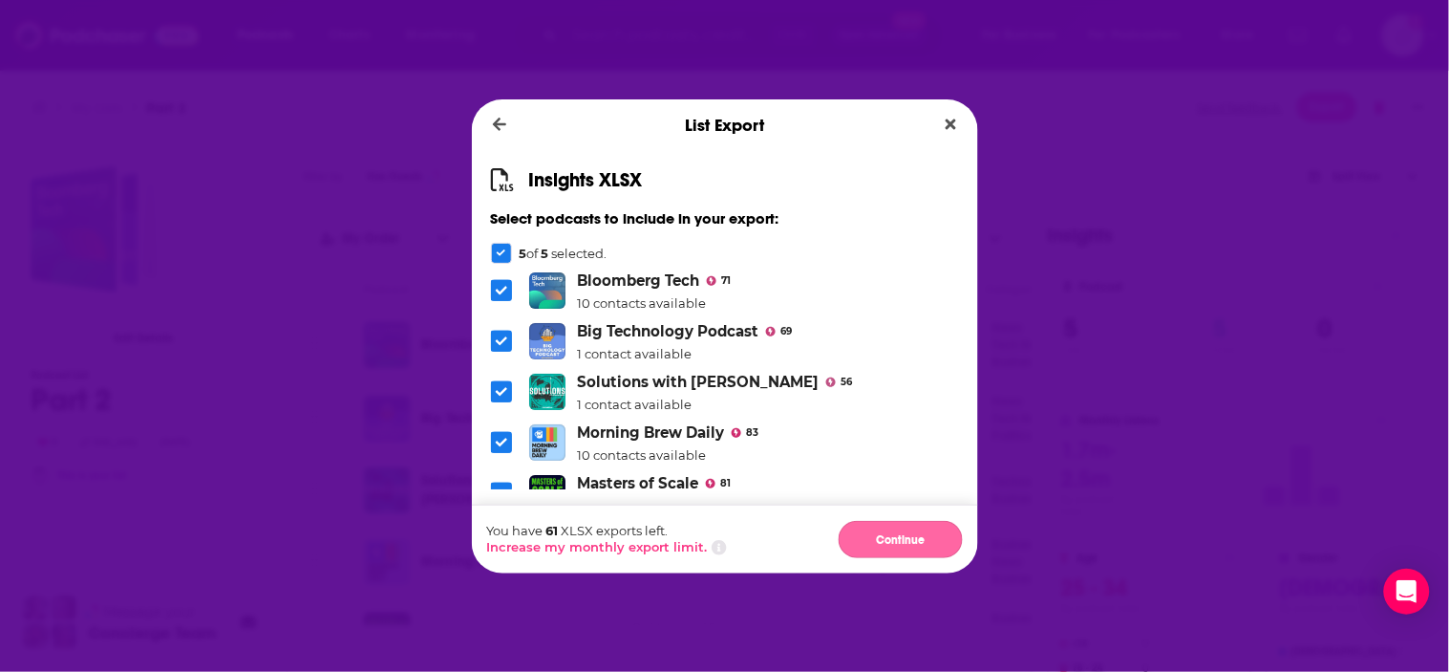
click at [902, 533] on button "Continue" at bounding box center [901, 539] width 124 height 37
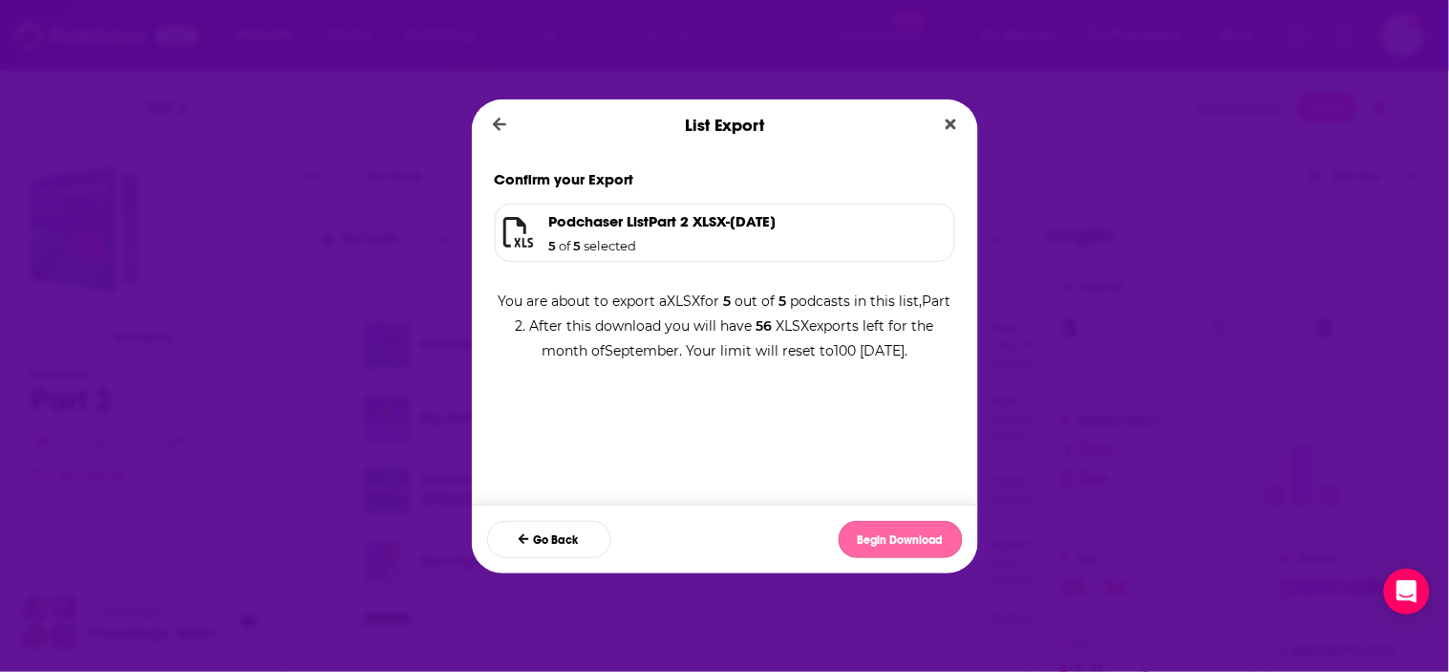
click at [936, 538] on button "Begin Download" at bounding box center [901, 539] width 124 height 37
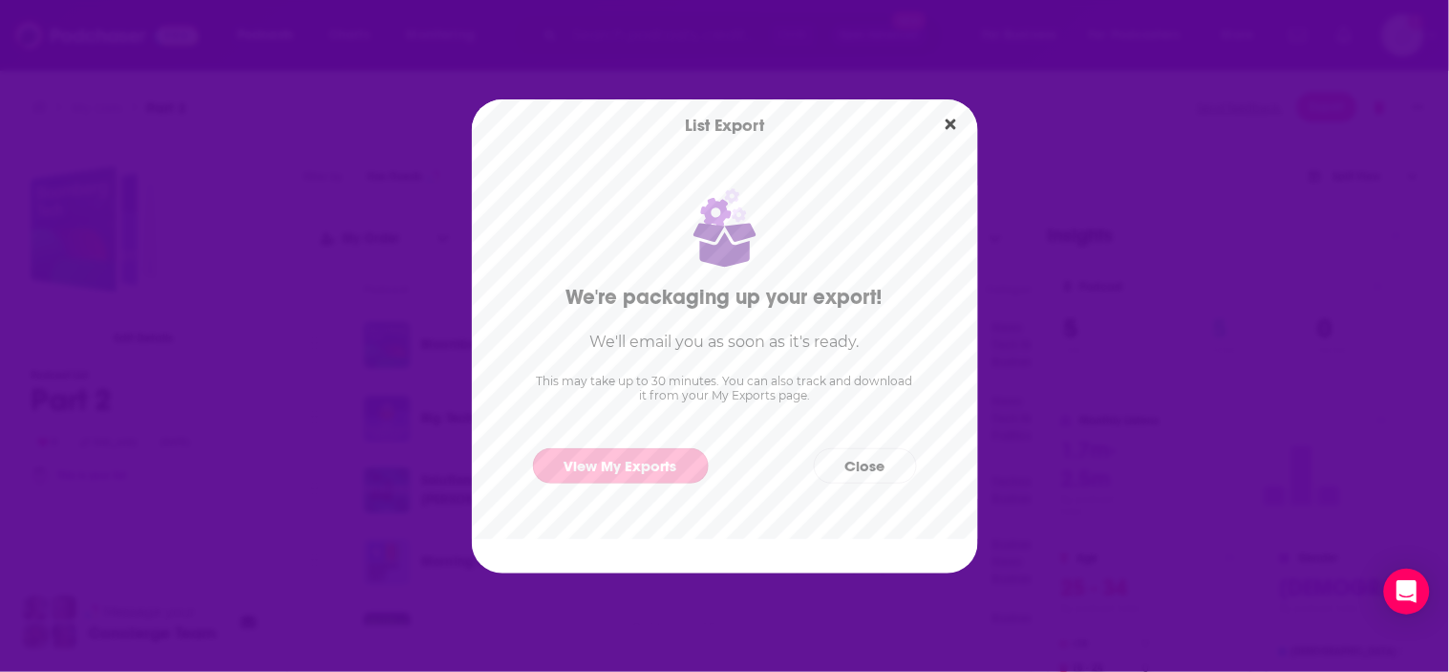
click at [666, 468] on link "View My Exports" at bounding box center [621, 465] width 176 height 35
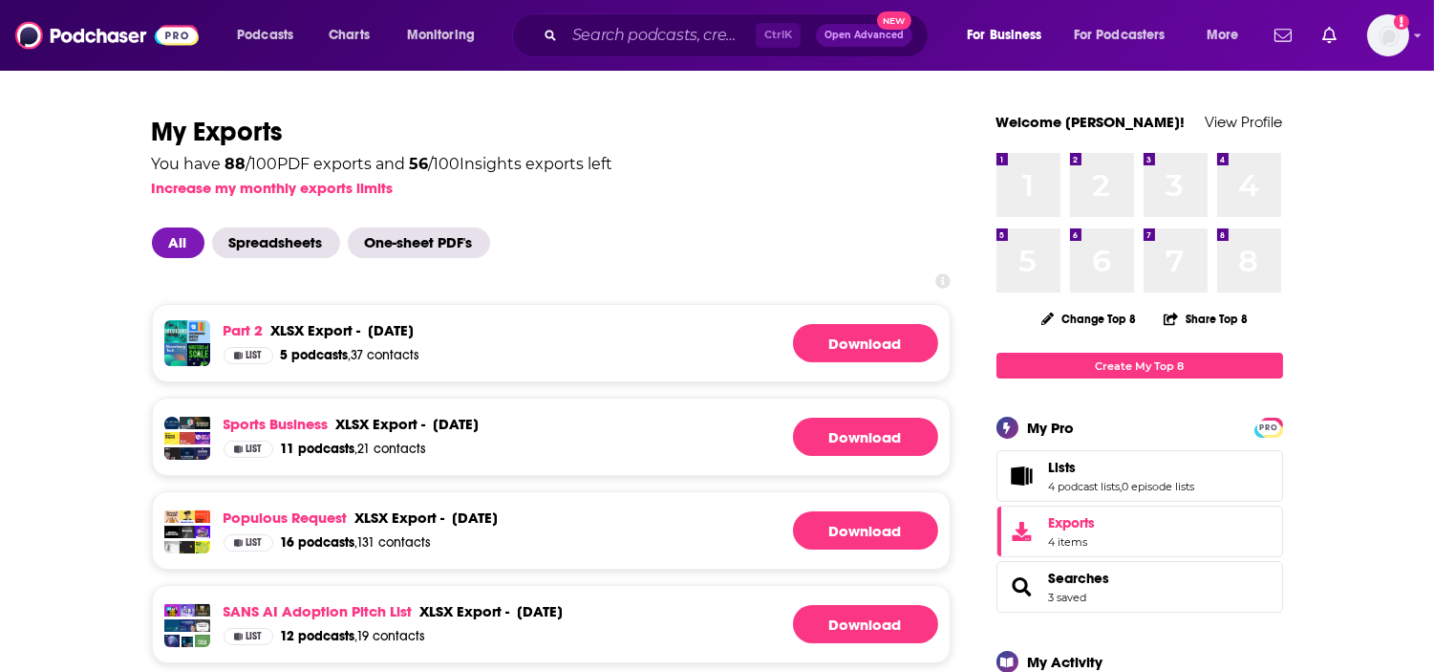
click at [835, 365] on div "Part 2 xlsx export - [DATE] xlsx export - [DATE] List 5 podcasts , 37 contacts …" at bounding box center [551, 343] width 799 height 78
click at [839, 359] on link "Download" at bounding box center [865, 343] width 145 height 38
